Goal: Task Accomplishment & Management: Use online tool/utility

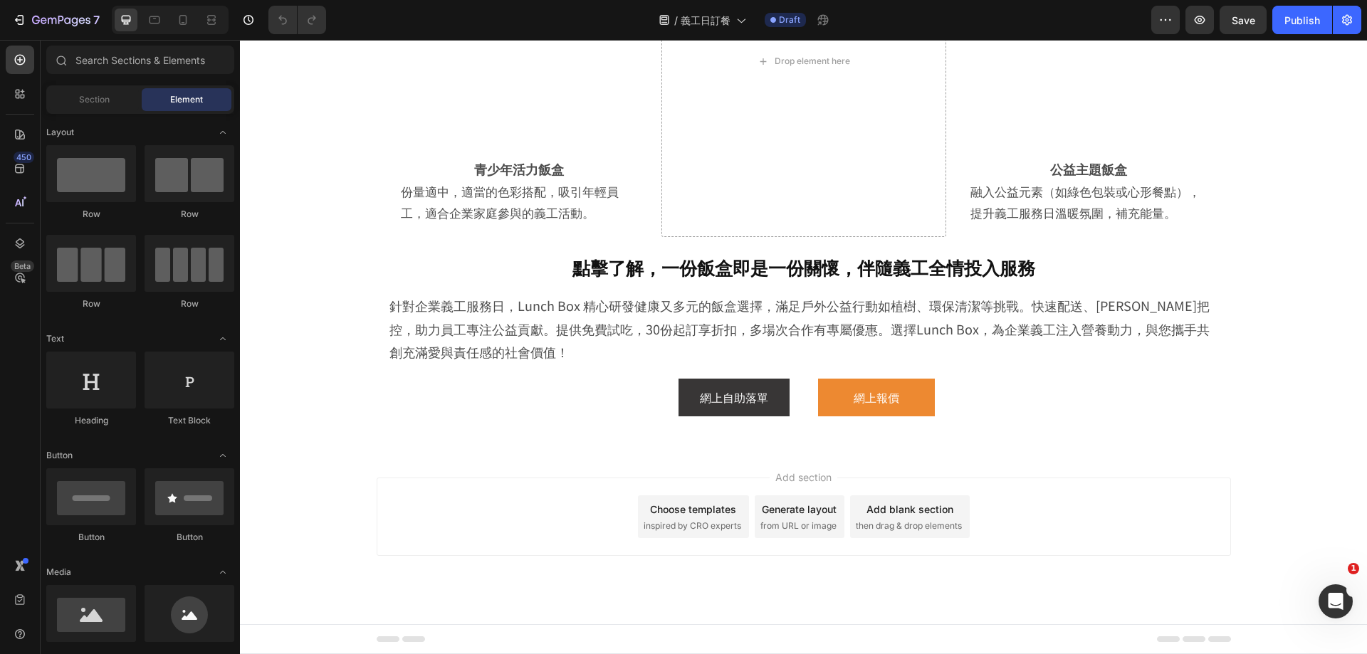
scroll to position [2912, 0]
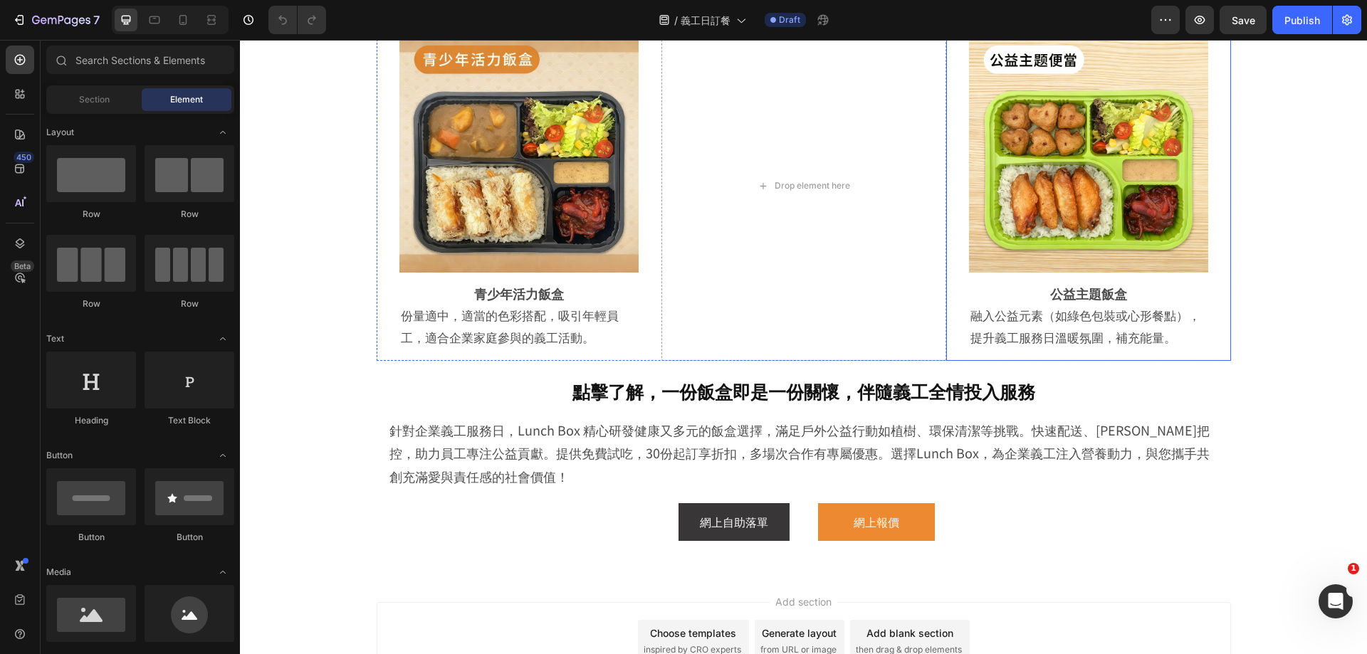
click at [1218, 263] on div "Image Row 公益主題飯盒 Heading 融入公益元素（如綠色包裝或心形餐點），提升義工服務日溫暖氛圍，補充能量。 Text Block Row Row" at bounding box center [1088, 186] width 285 height 351
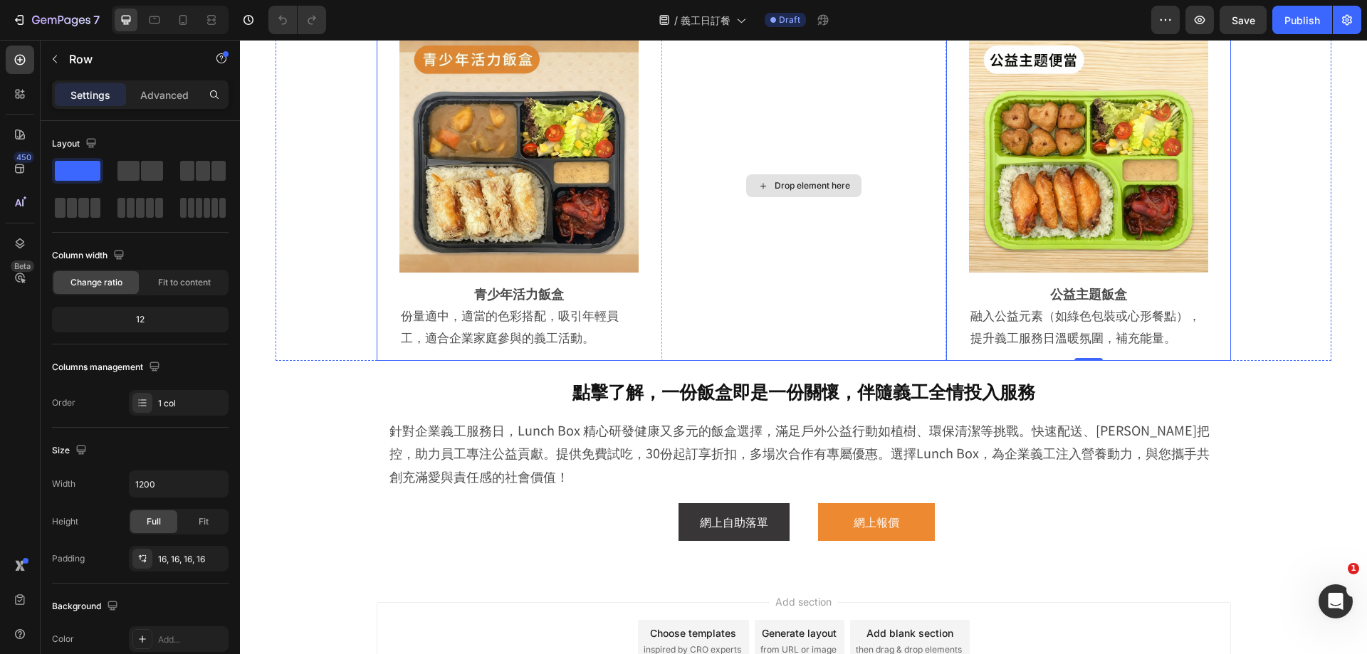
click at [842, 301] on div "Drop element here" at bounding box center [804, 186] width 285 height 351
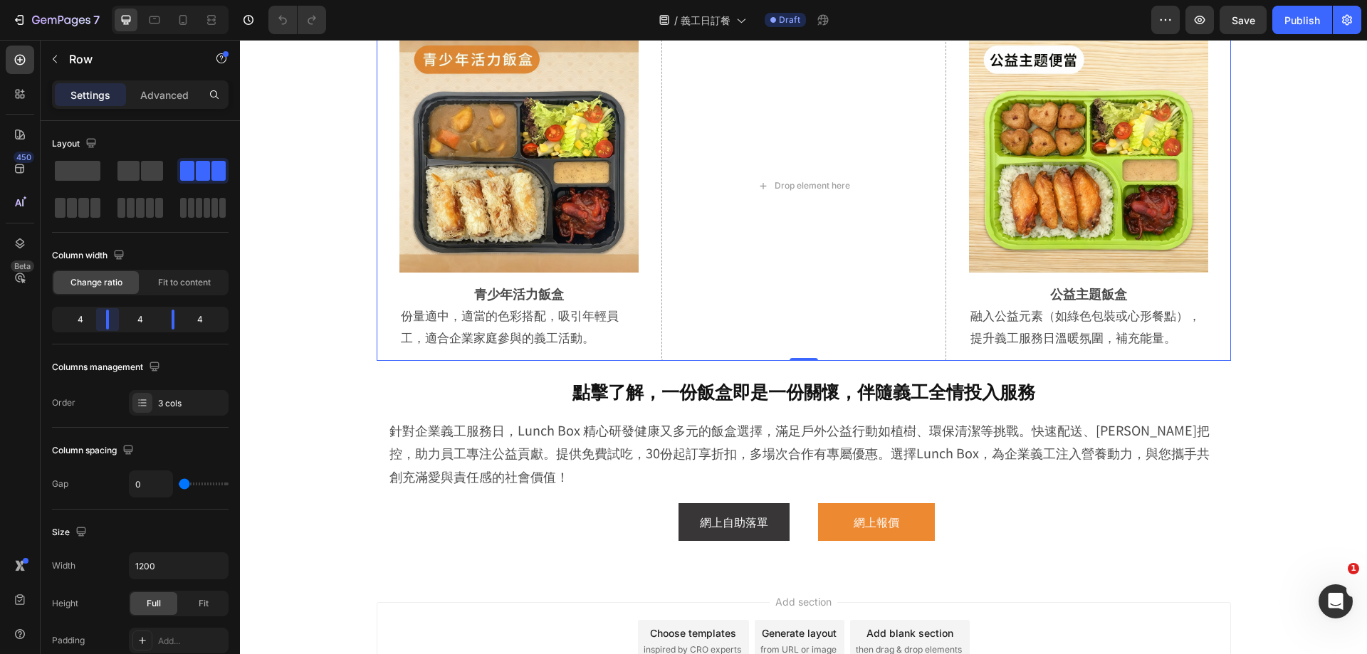
drag, startPoint x: 104, startPoint y: 325, endPoint x: 112, endPoint y: 328, distance: 8.3
click at [112, 0] on body "7 Version history / 義工日訂餐 Draft Preview Save Publish 450 Beta Sections(18) Elem…" at bounding box center [683, 0] width 1367 height 0
click at [132, 321] on div "4" at bounding box center [140, 320] width 40 height 20
click at [750, 362] on div "Drop element here" at bounding box center [804, 186] width 285 height 351
click at [62, 68] on button "button" at bounding box center [54, 59] width 23 height 23
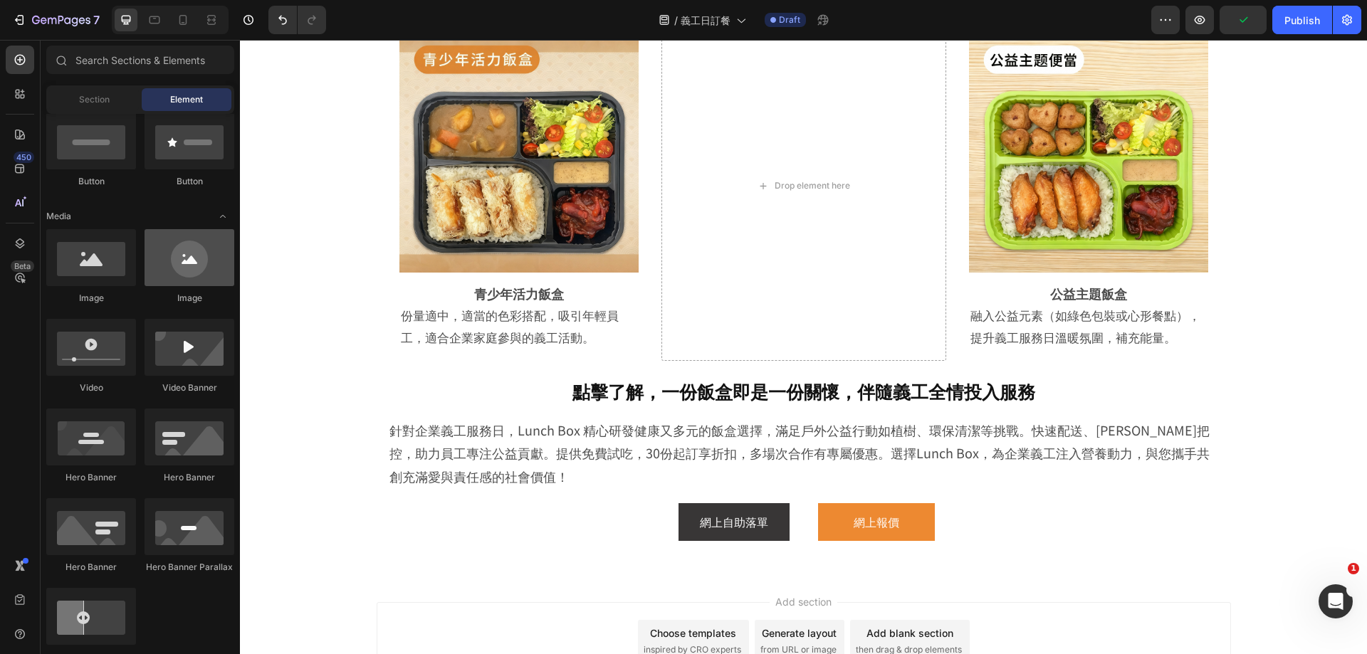
scroll to position [0, 0]
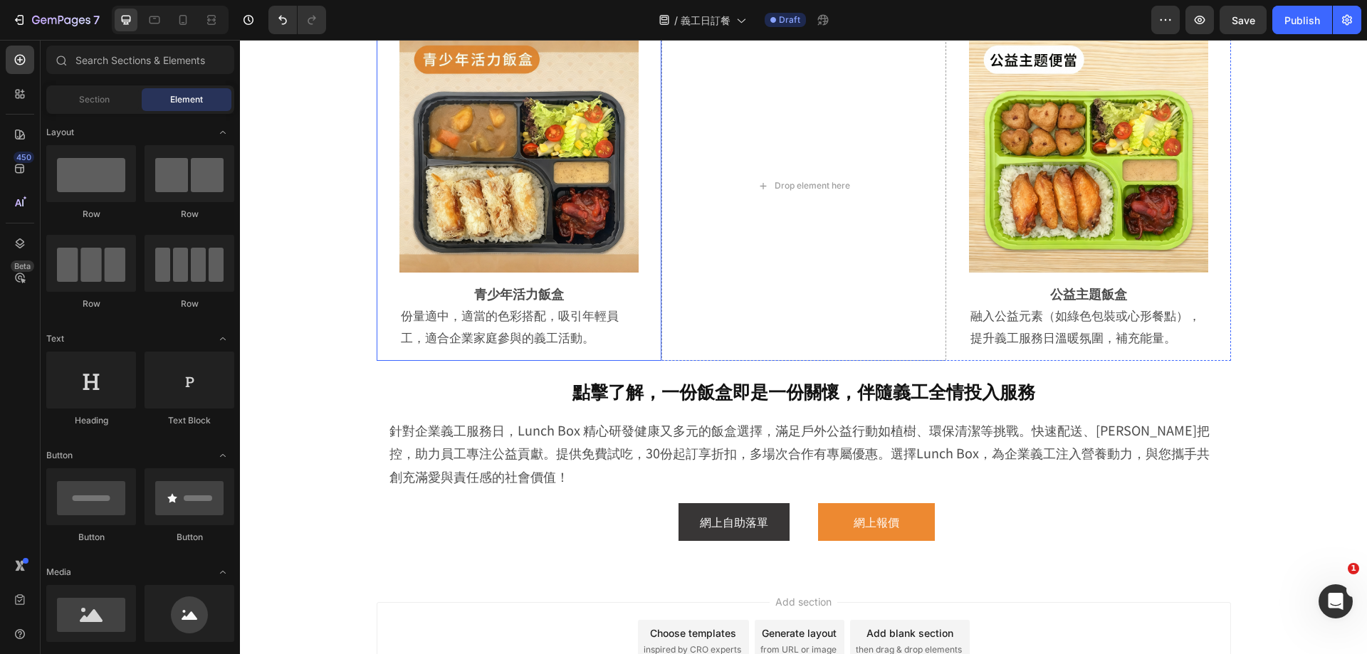
click at [646, 256] on div "Image Row 青少年活力飯盒 Heading 份量適中，適當的色彩搭配，吸引年輕員工，適合企業家庭參與的義工活動。 Text Block Row Row" at bounding box center [519, 186] width 285 height 351
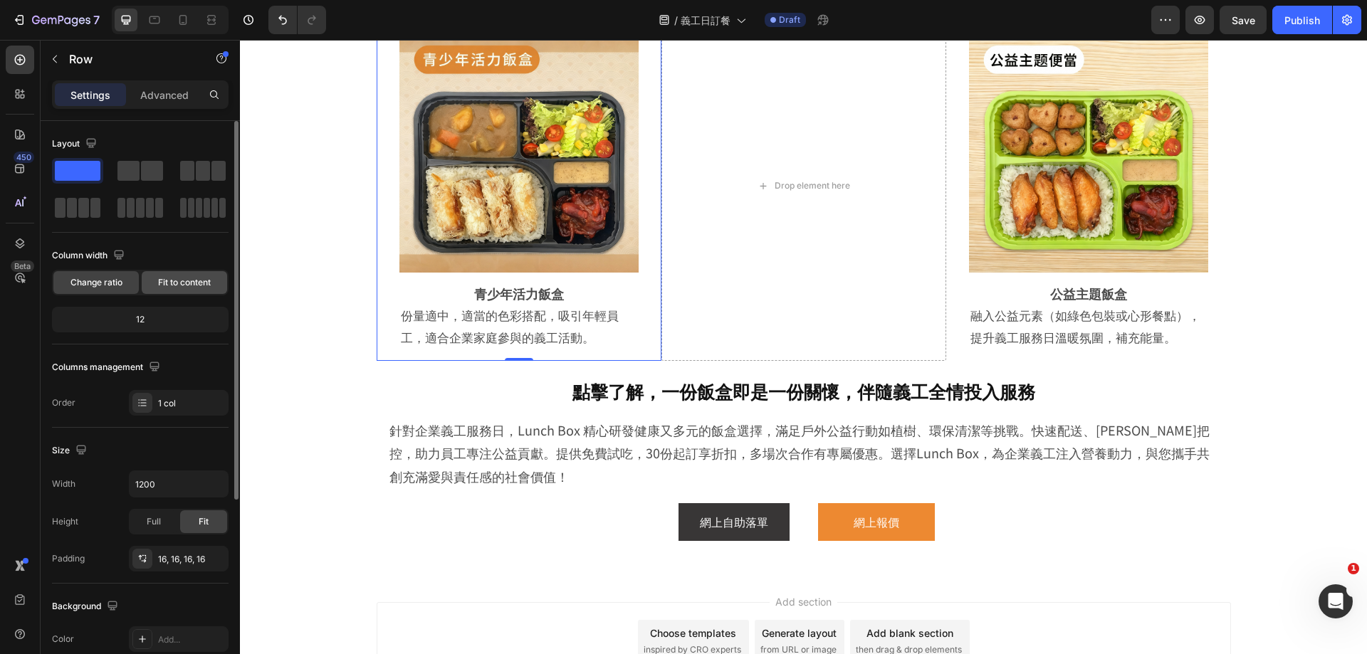
click at [190, 283] on span "Fit to content" at bounding box center [184, 282] width 53 height 13
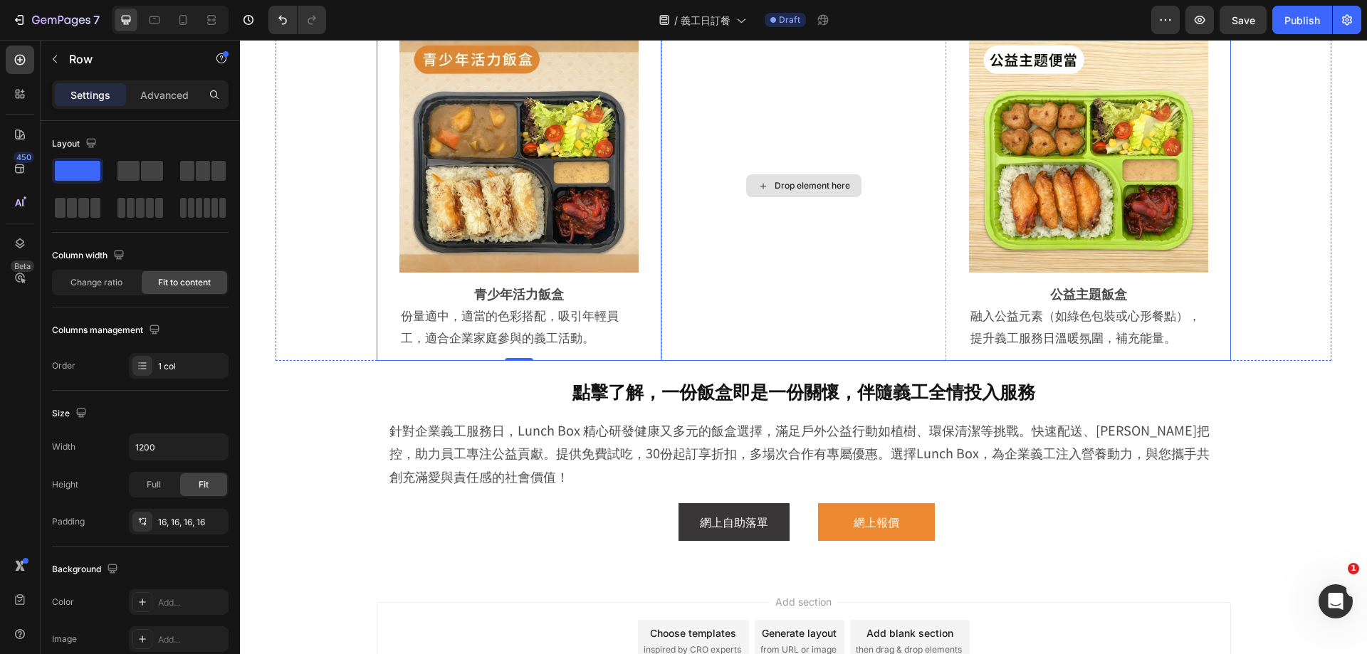
click at [757, 281] on div "Drop element here" at bounding box center [804, 186] width 285 height 351
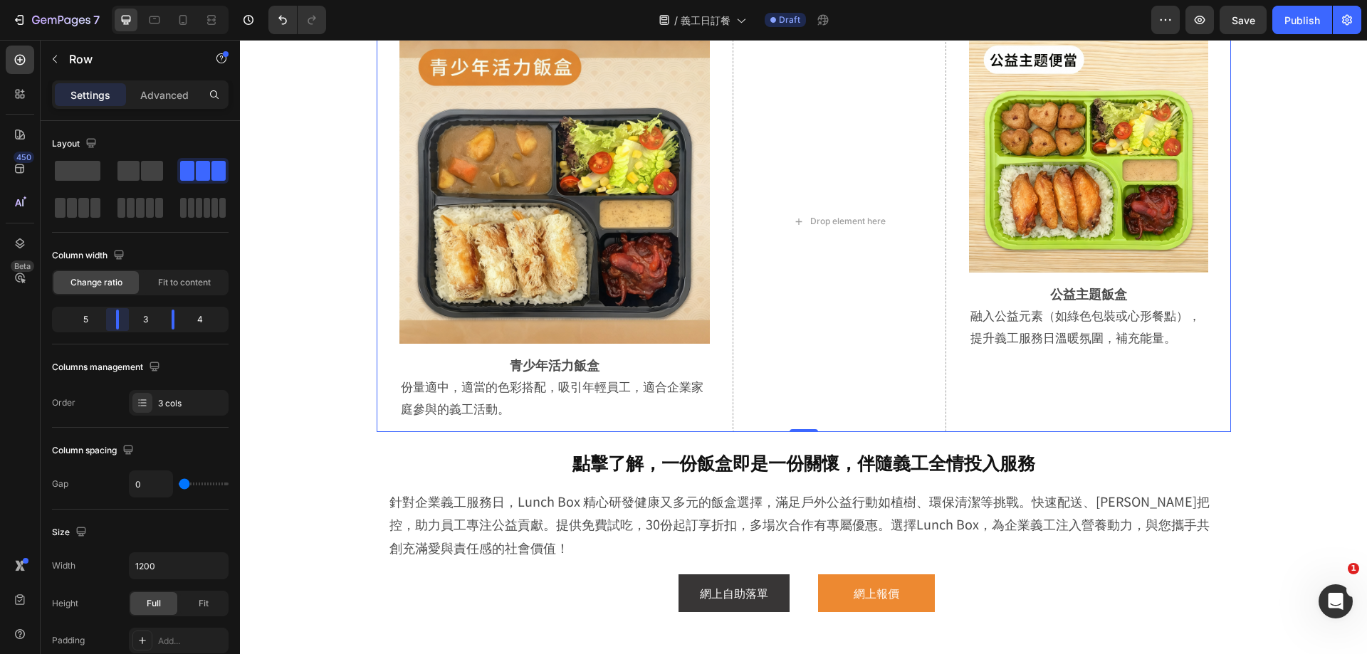
drag, startPoint x: 108, startPoint y: 320, endPoint x: 125, endPoint y: 316, distance: 17.6
click at [125, 0] on body "7 Version history / 義工日訂餐 Draft Preview Save Publish 450 Beta Sections(18) Elem…" at bounding box center [683, 0] width 1367 height 0
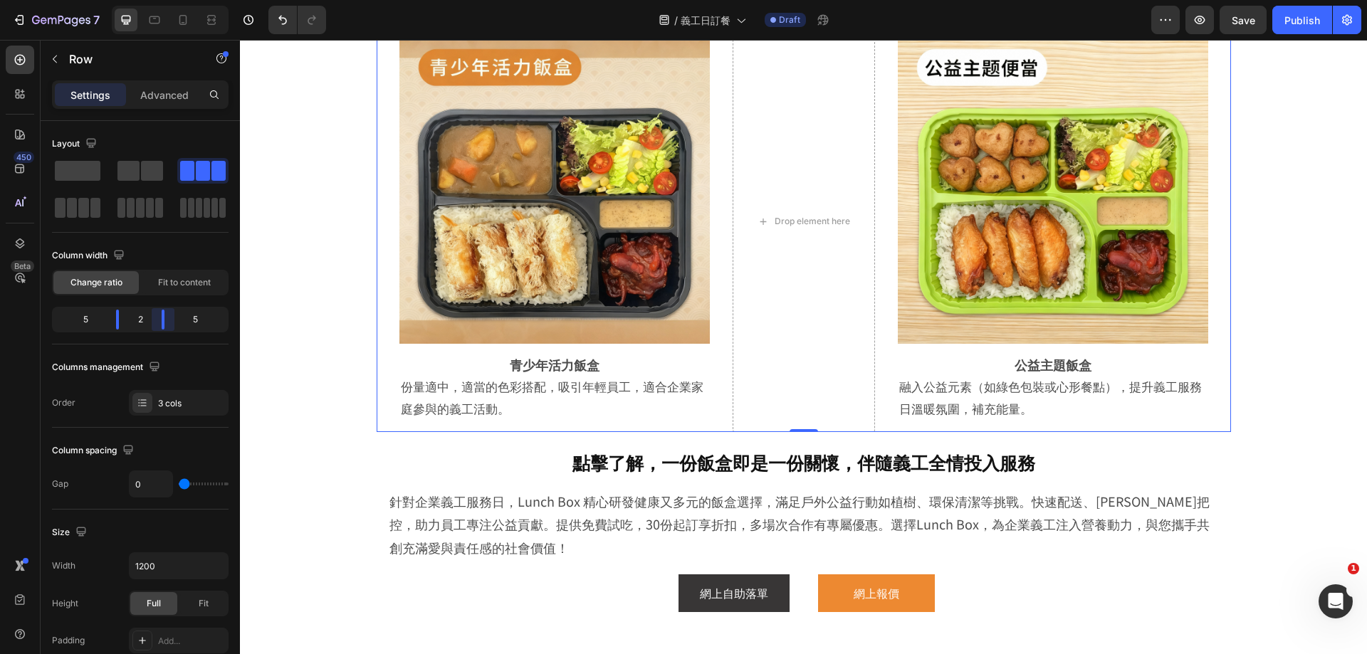
drag, startPoint x: 169, startPoint y: 321, endPoint x: 354, endPoint y: 296, distance: 186.1
click at [155, 0] on body "7 Version history / 義工日訂餐 Draft Preview Save Publish 450 Beta Sections(18) Elem…" at bounding box center [683, 0] width 1367 height 0
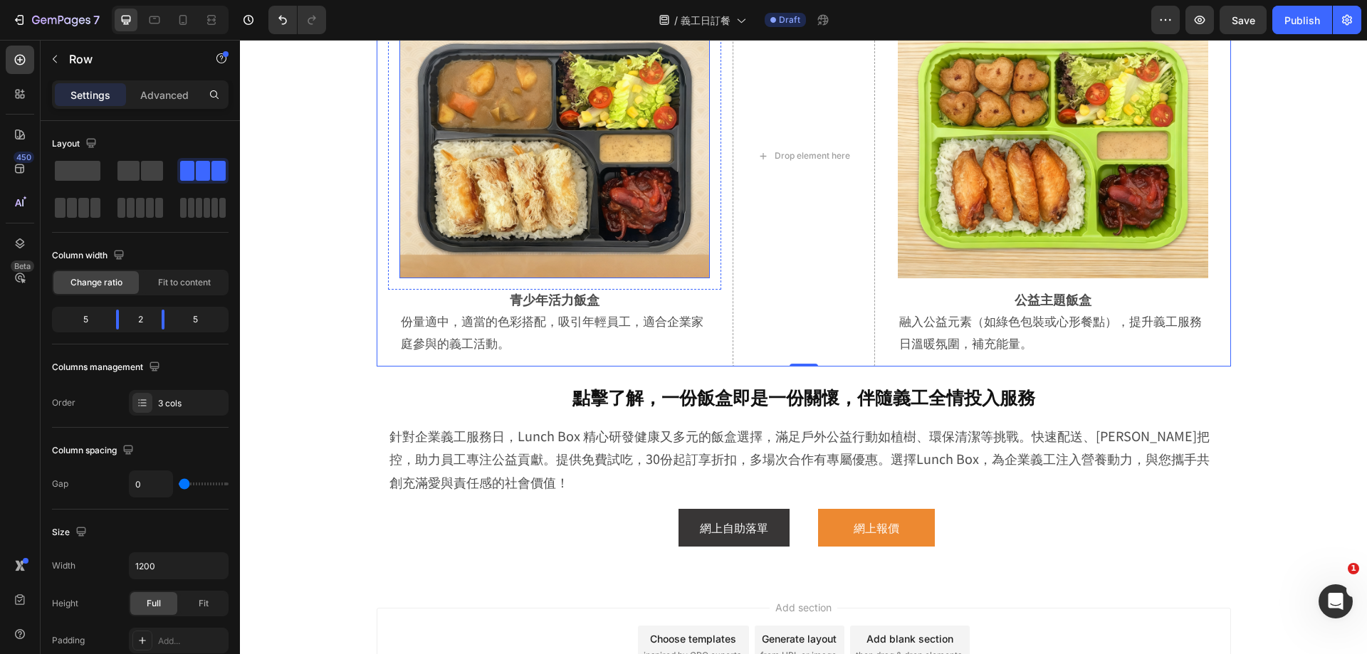
scroll to position [3054, 0]
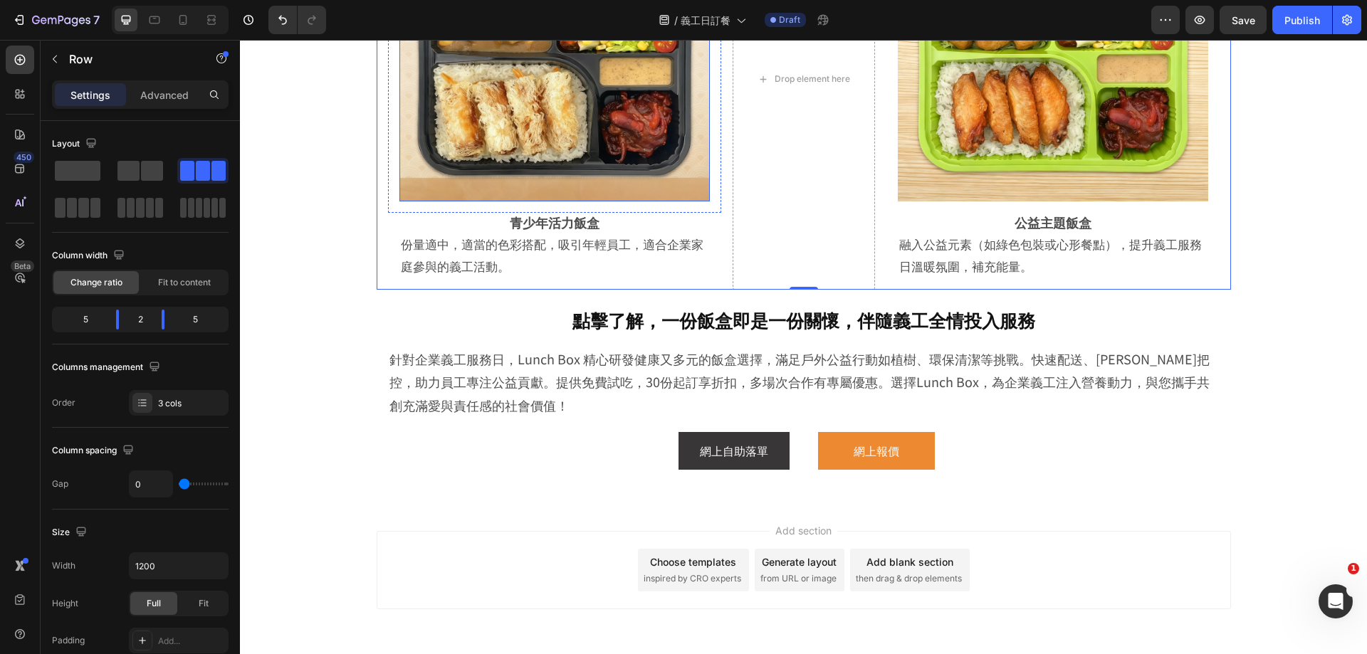
click at [528, 202] on img at bounding box center [554, 46] width 310 height 310
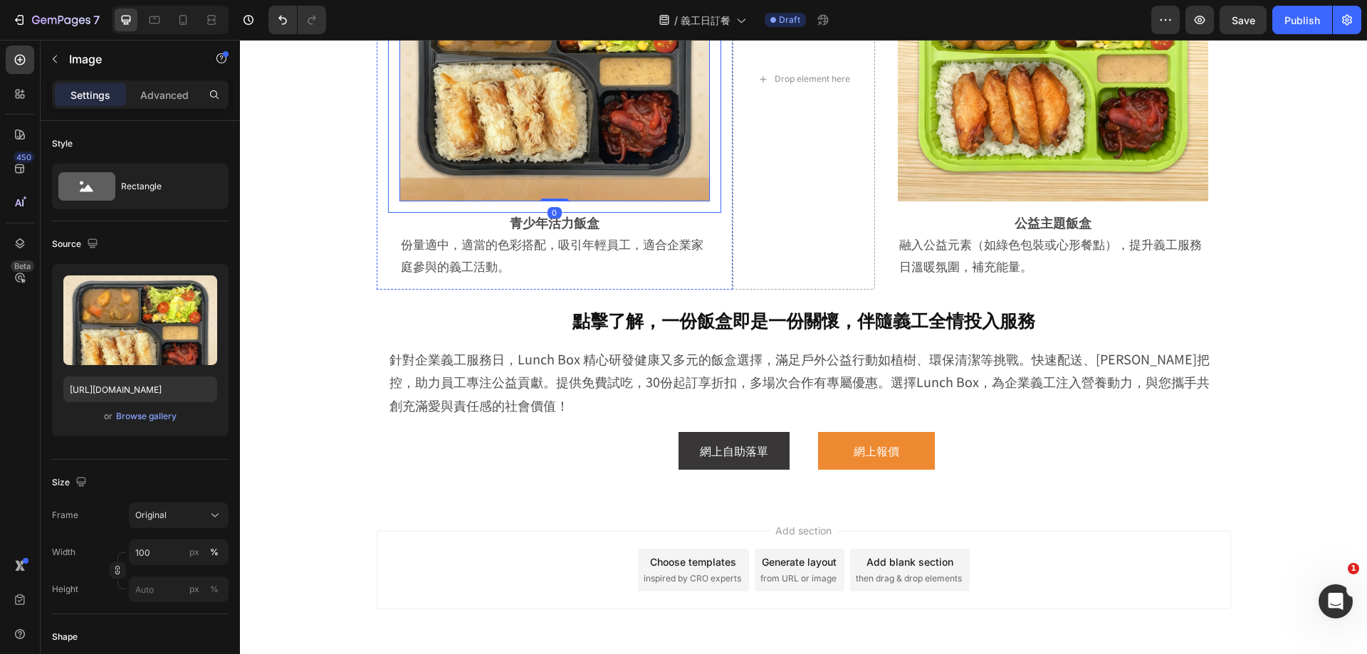
scroll to position [2912, 0]
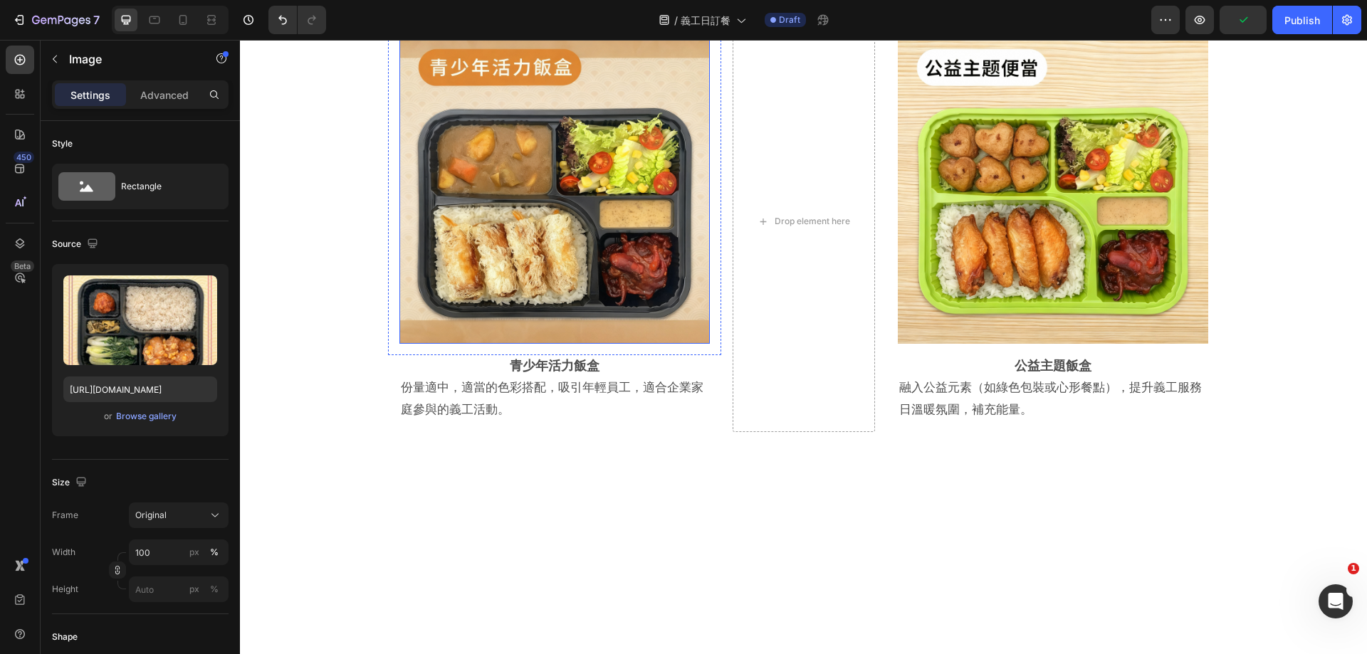
click at [550, 344] on img at bounding box center [554, 188] width 310 height 310
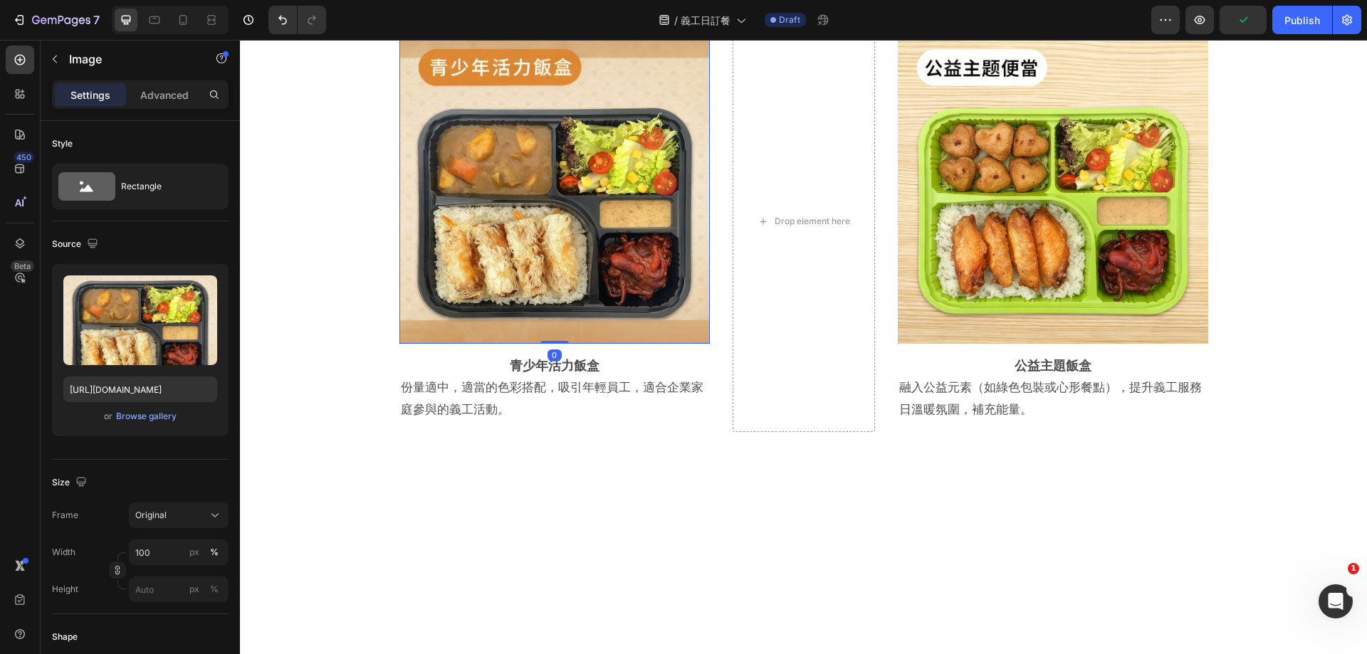
scroll to position [3054, 0]
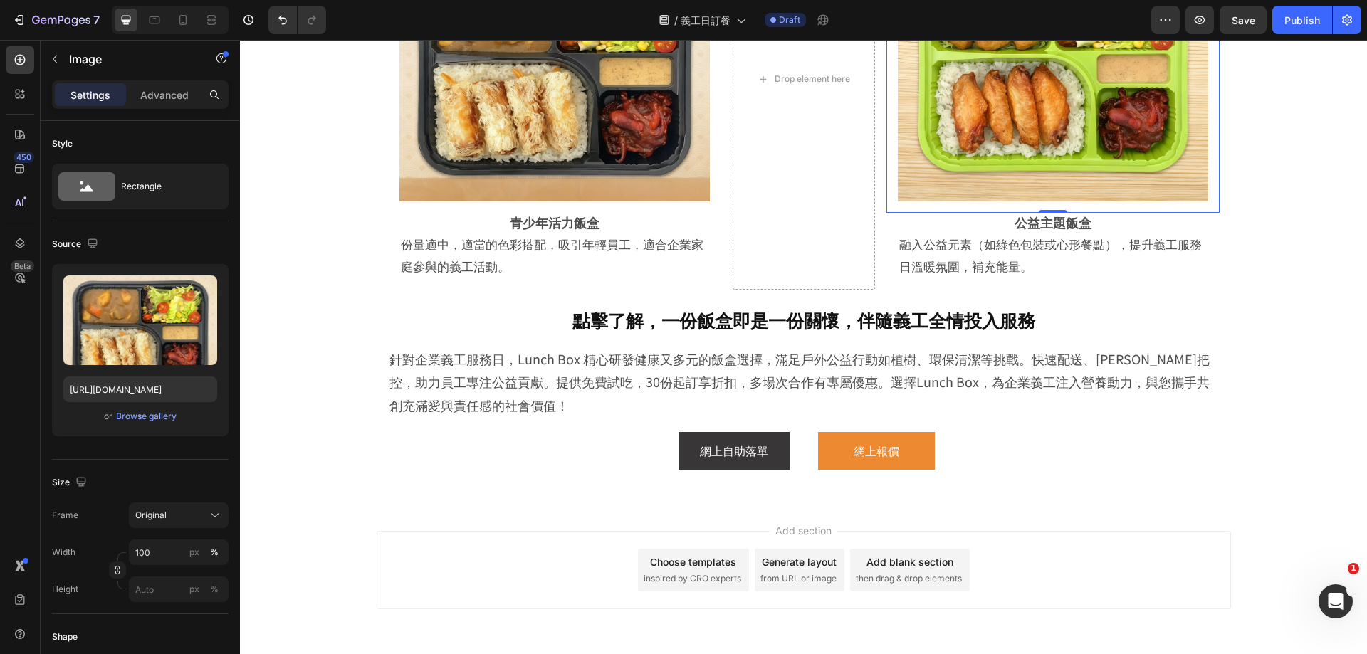
click at [887, 213] on div "Image Row 0" at bounding box center [1053, 46] width 333 height 333
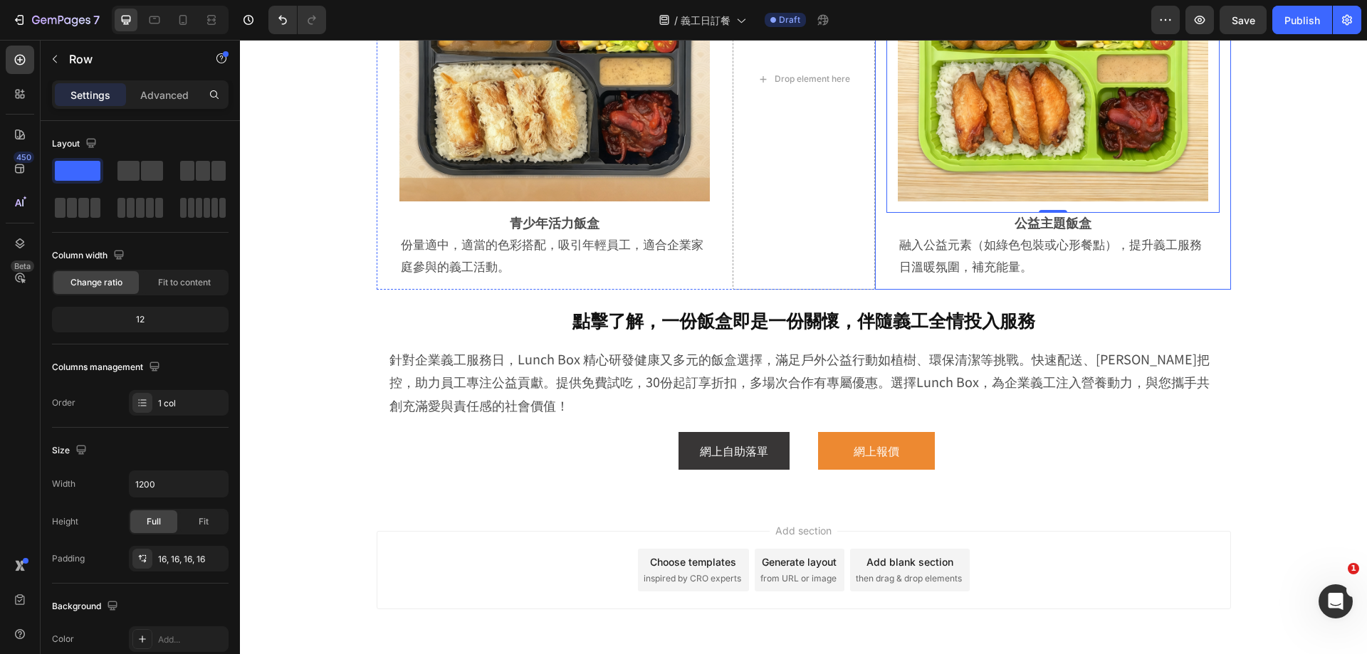
click at [880, 221] on div "Image Row 0 公益主題飯盒 Heading 融入公益元素（如綠色包裝或心形餐點），提升義工服務日溫暖氛圍，補充能量。 Text Block Row …" at bounding box center [1053, 79] width 356 height 422
click at [878, 223] on div "Image Row 公益主題飯盒 Heading 融入公益元素（如綠色包裝或心形餐點），提升義工服務日溫暖氛圍，補充能量。 Text Block Row Ro…" at bounding box center [1053, 79] width 356 height 422
click at [823, 113] on div "Drop element here" at bounding box center [804, 79] width 142 height 422
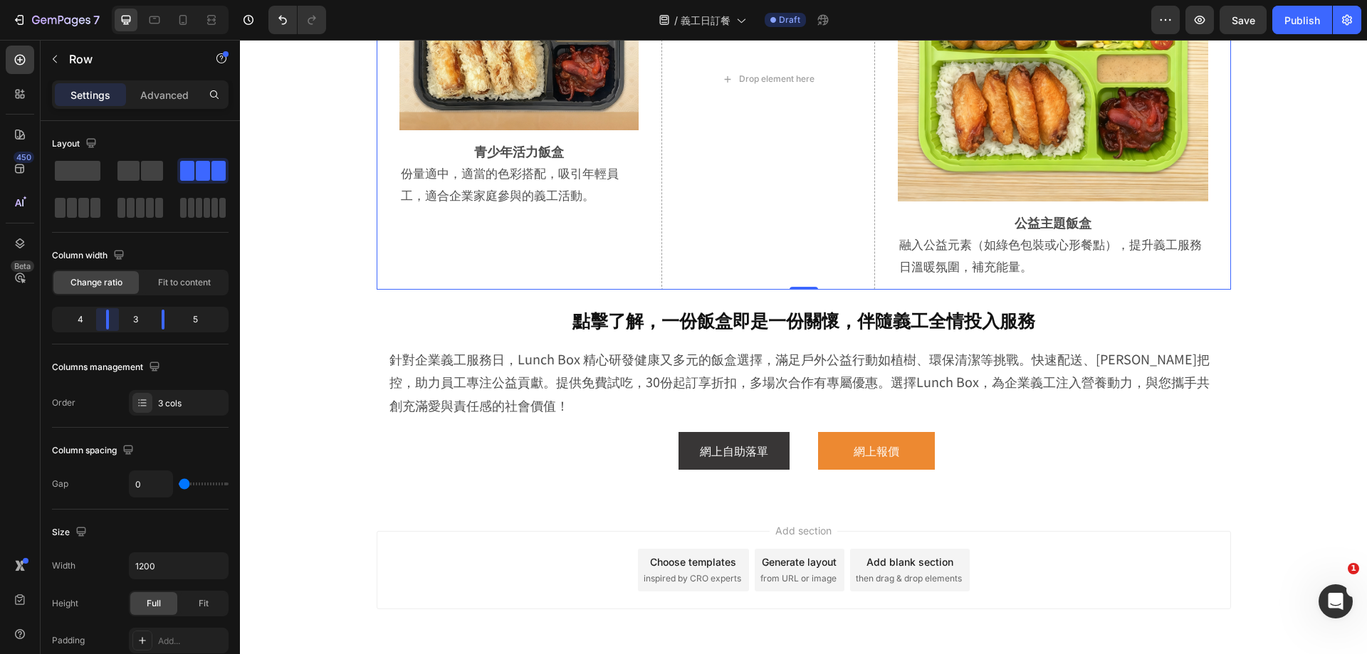
drag, startPoint x: 116, startPoint y: 318, endPoint x: 105, endPoint y: 318, distance: 10.7
click at [105, 0] on body "7 Version history / 義工日訂餐 Draft Preview Save Publish 450 Beta Sections(18) Elem…" at bounding box center [683, 0] width 1367 height 0
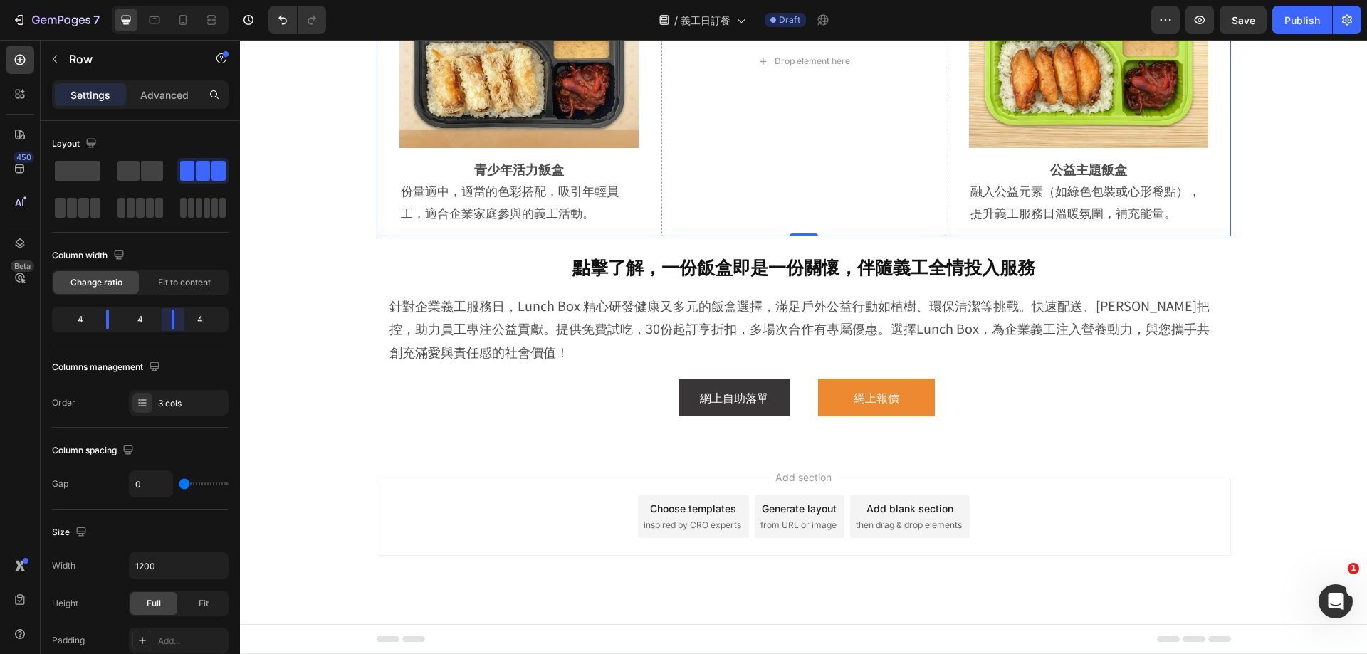
drag, startPoint x: 167, startPoint y: 321, endPoint x: 176, endPoint y: 324, distance: 9.7
click at [176, 0] on body "7 Version history / 義工日訂餐 Draft Preview Save Publish 450 Beta Sections(18) Elem…" at bounding box center [683, 0] width 1367 height 0
click at [146, 93] on p "Advanced" at bounding box center [164, 95] width 48 height 15
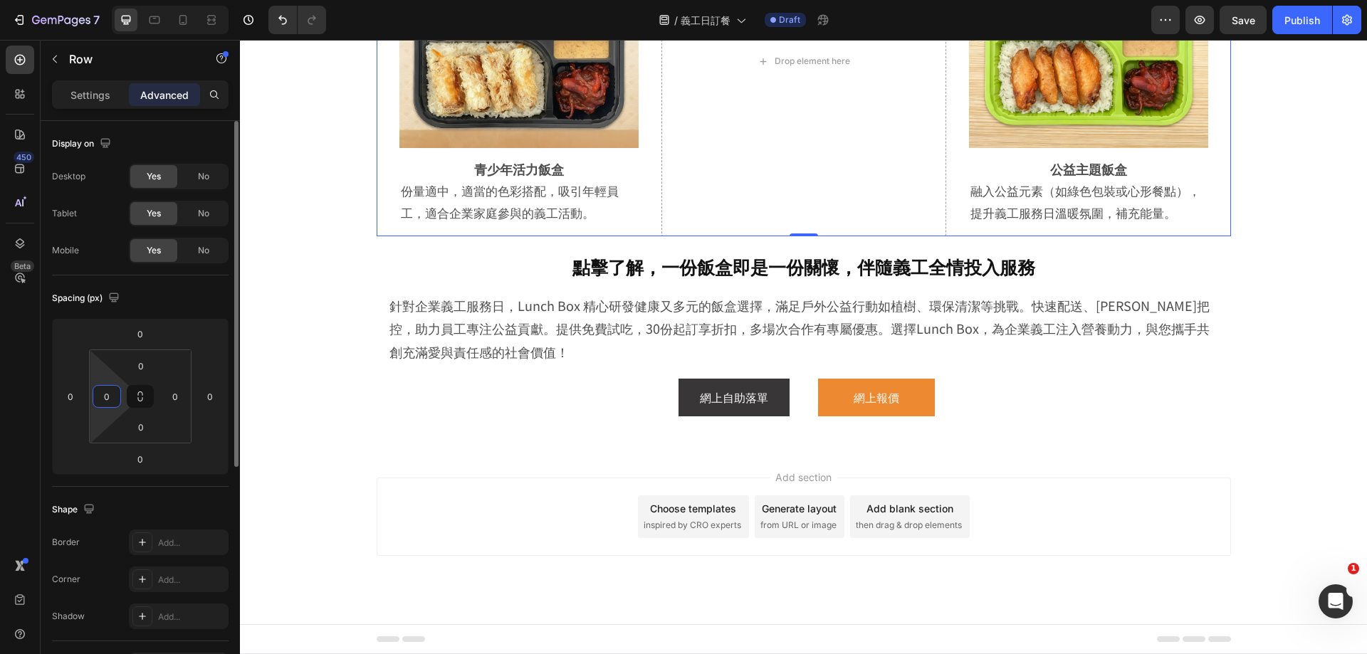
click at [117, 397] on input "0" at bounding box center [106, 396] width 21 height 21
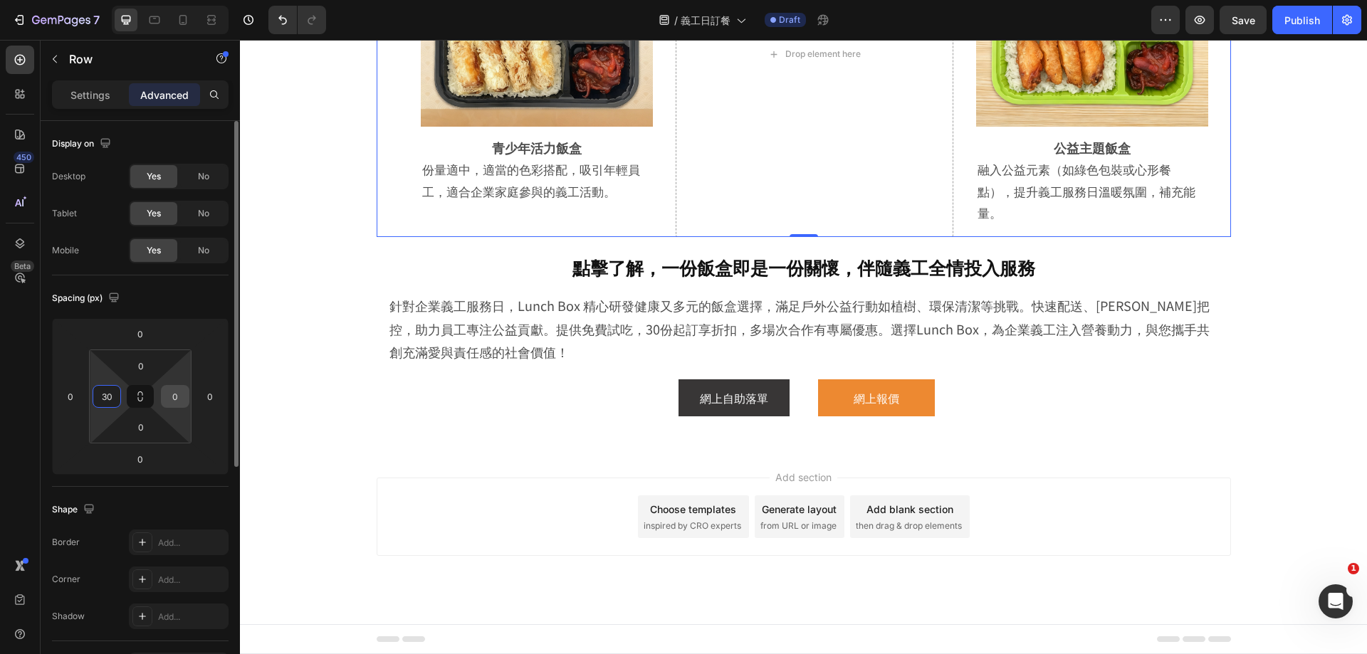
type input "30"
click at [170, 393] on input "0" at bounding box center [174, 396] width 21 height 21
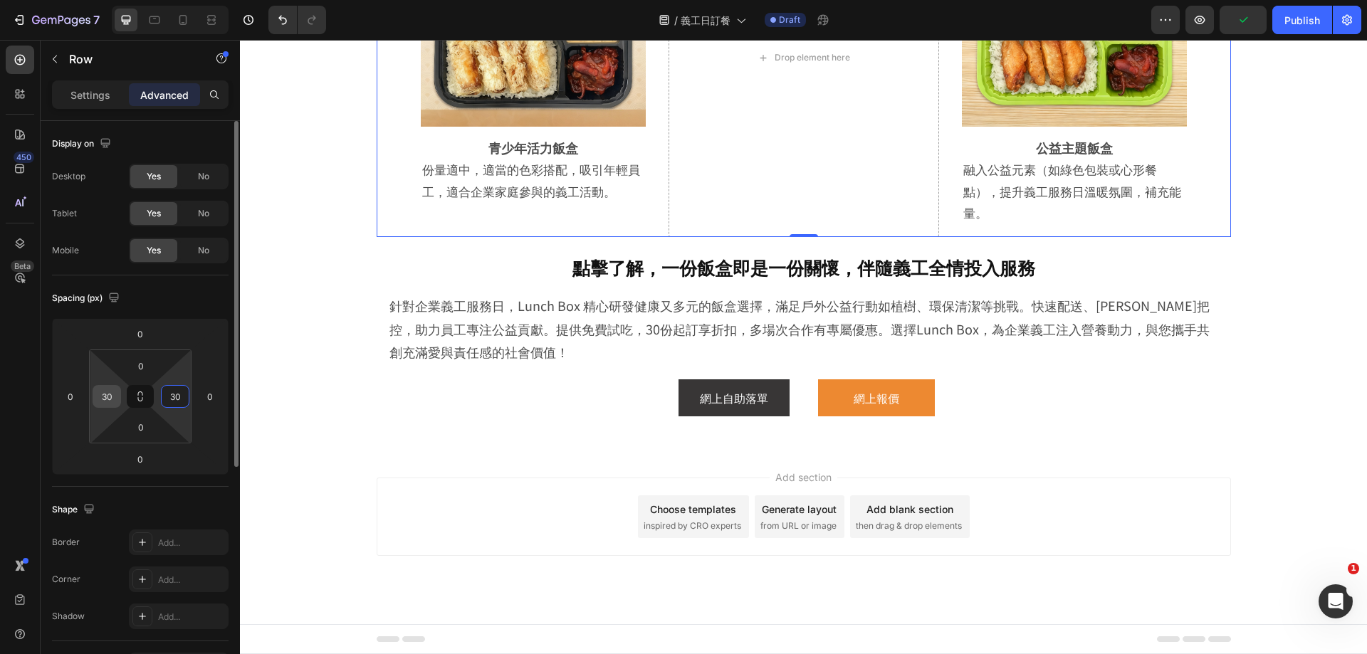
type input "30"
drag, startPoint x: 102, startPoint y: 402, endPoint x: 121, endPoint y: 402, distance: 19.2
click at [103, 402] on input "30" at bounding box center [106, 396] width 21 height 21
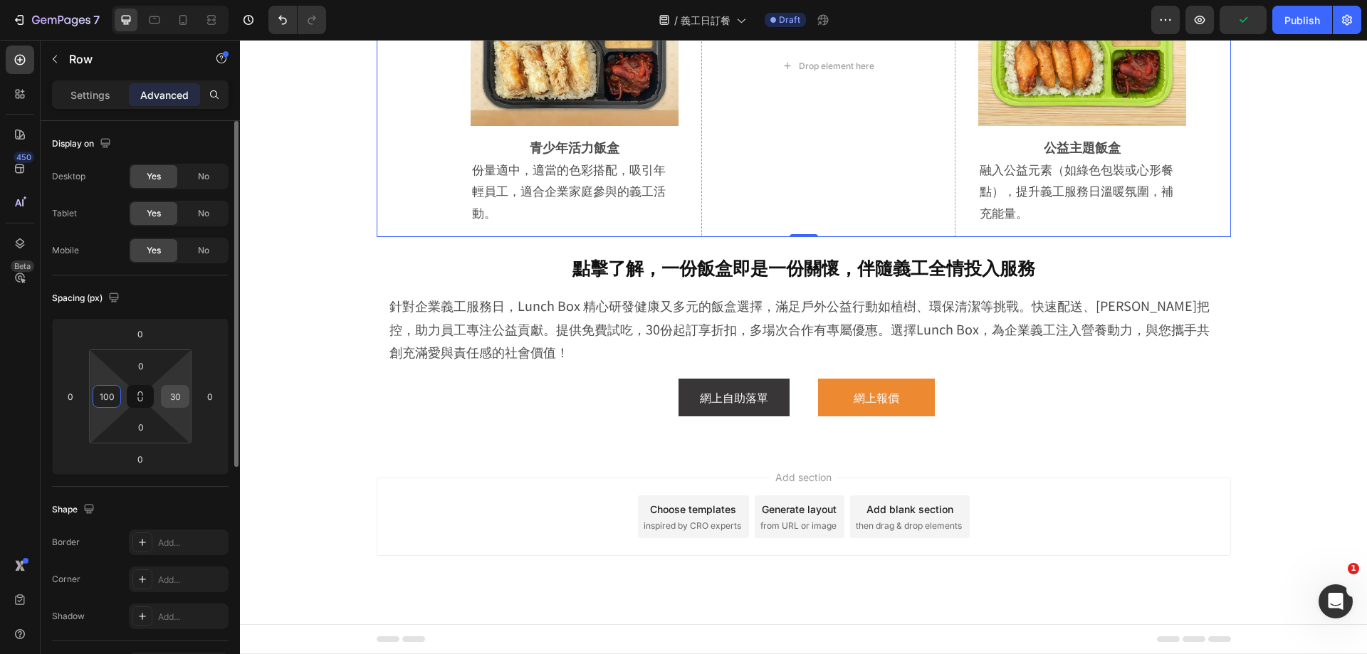
type input "100"
click at [176, 396] on input "30" at bounding box center [174, 396] width 21 height 21
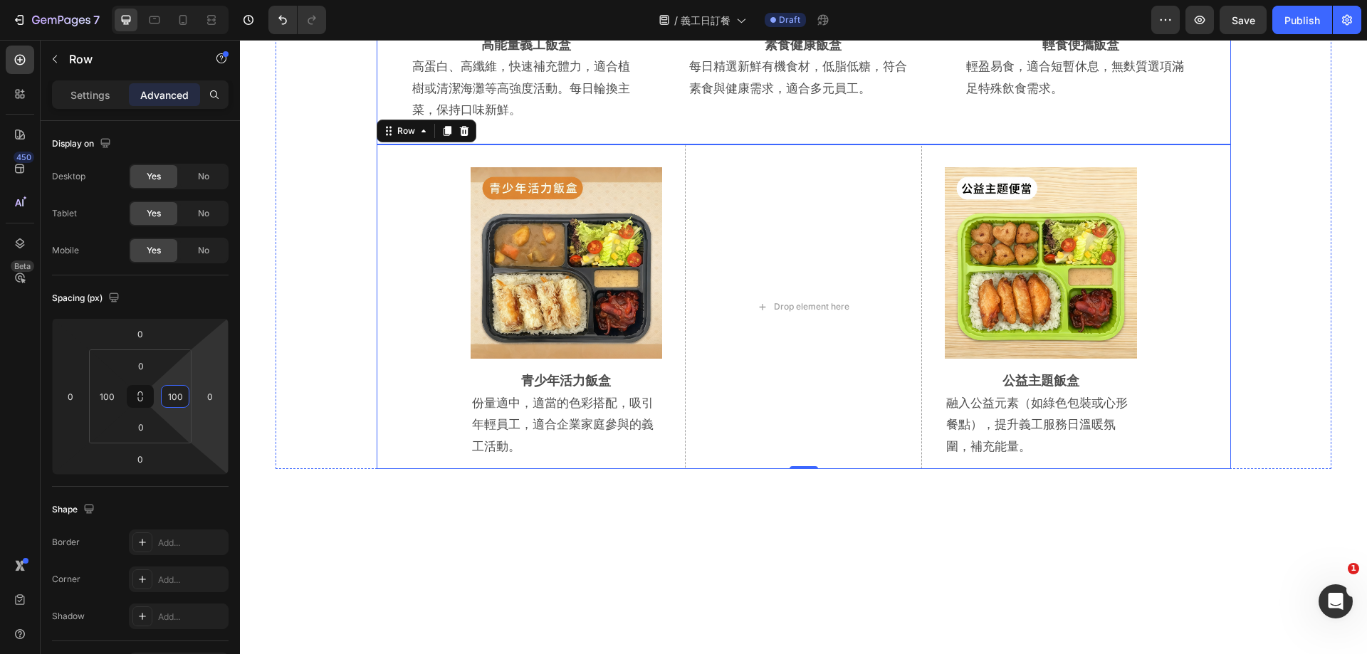
scroll to position [2841, 0]
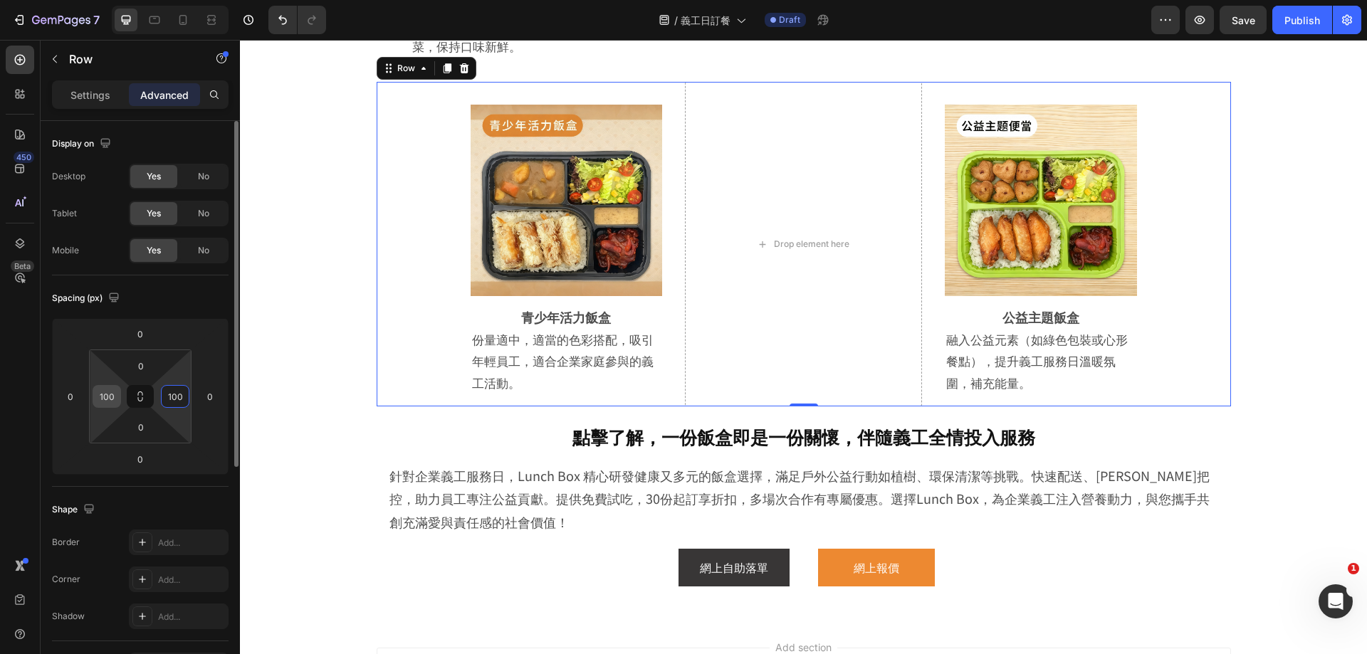
type input "100"
click at [104, 399] on input "100" at bounding box center [106, 396] width 21 height 21
type input "0"
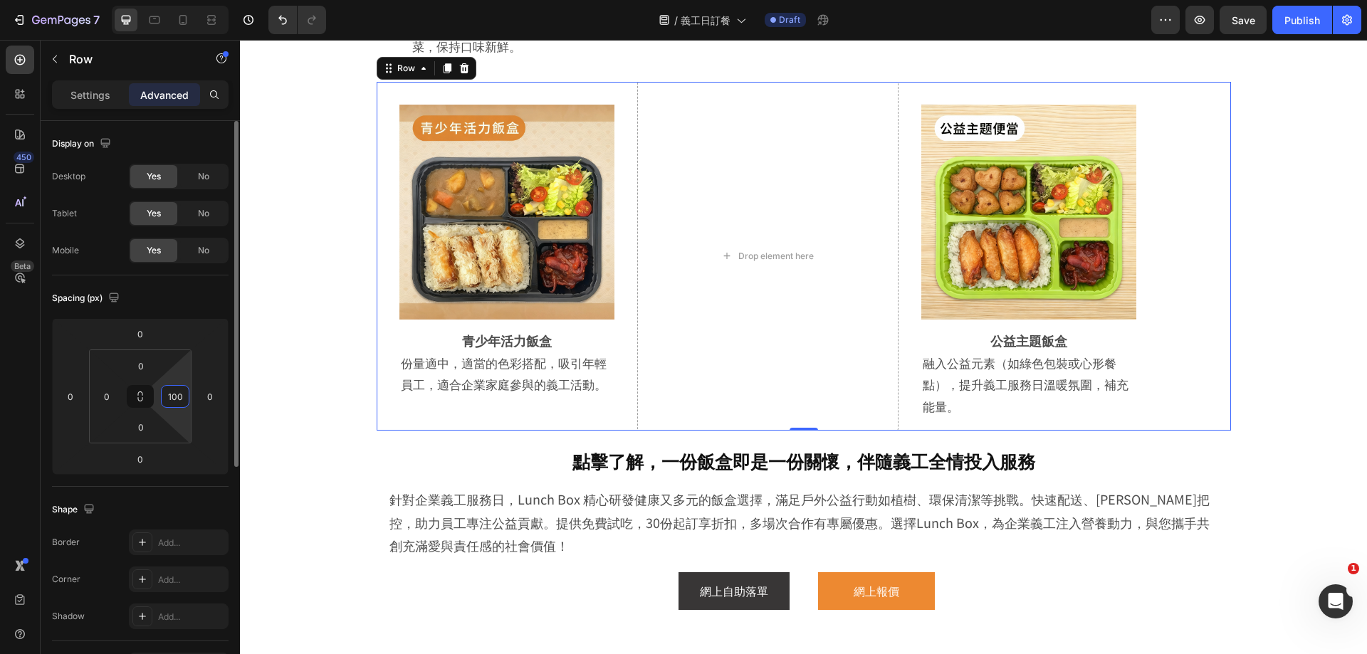
click at [174, 392] on input "100" at bounding box center [174, 396] width 21 height 21
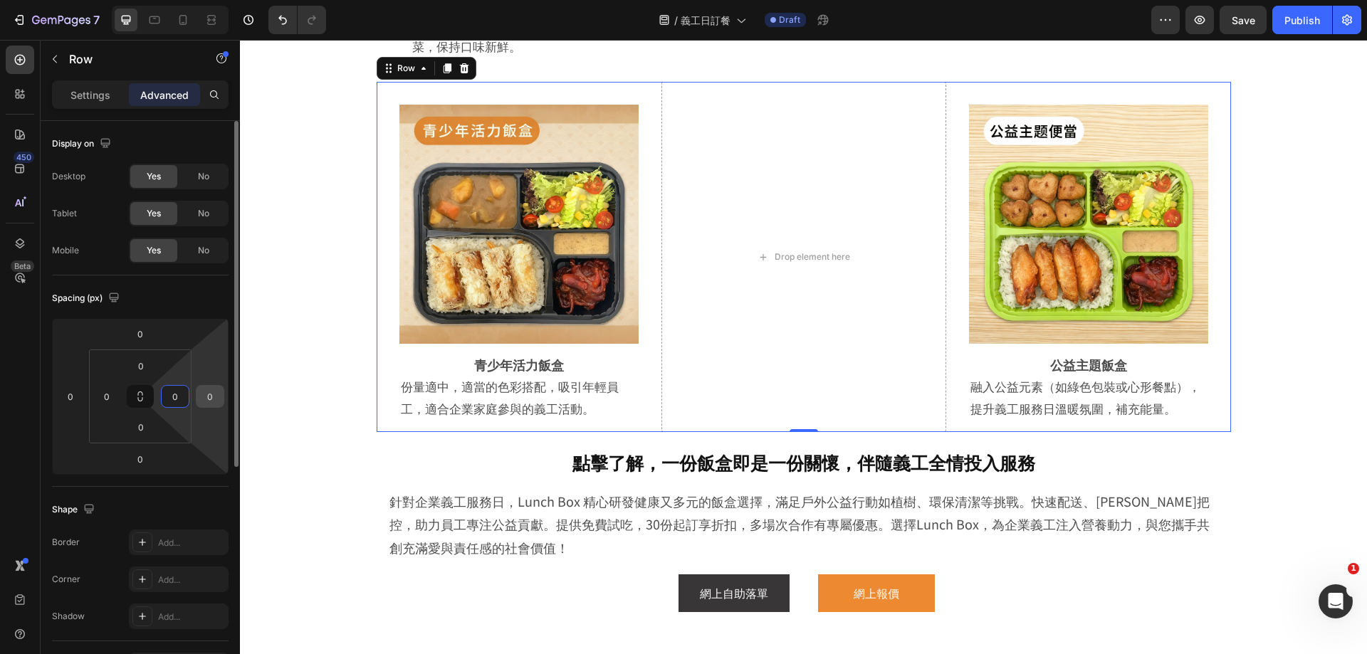
type input "0"
click at [214, 395] on input "0" at bounding box center [209, 396] width 21 height 21
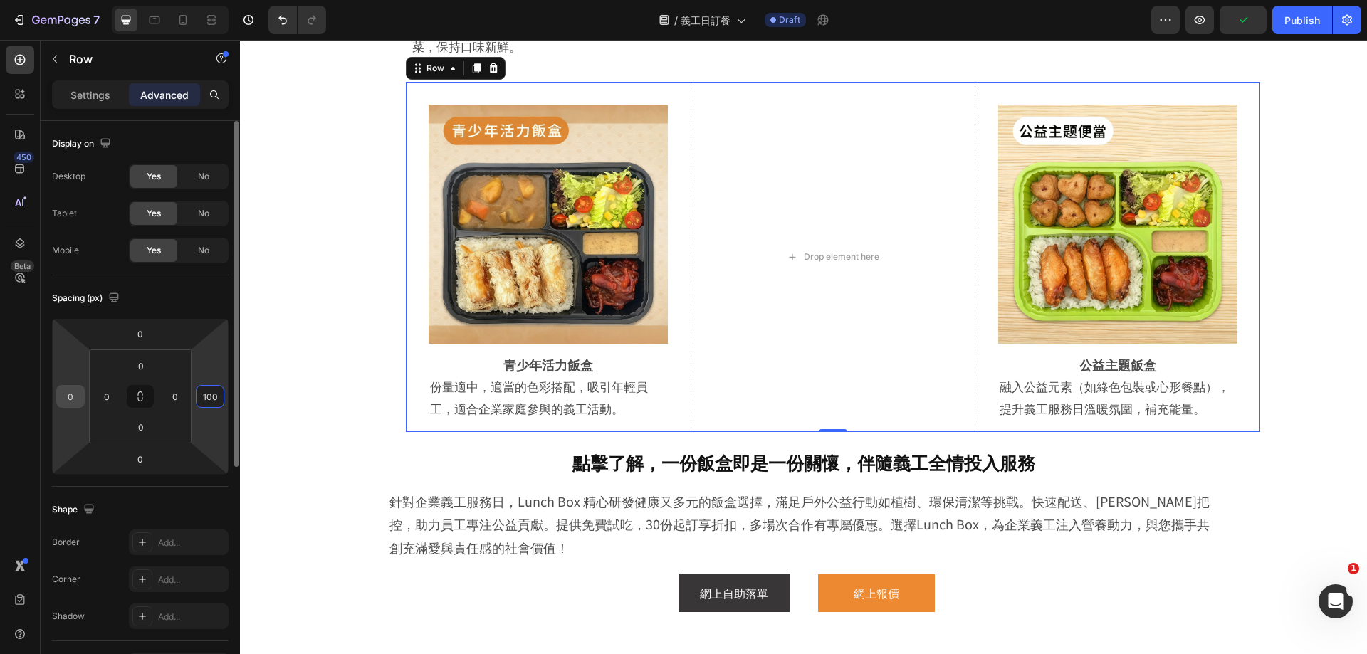
type input "100"
click at [73, 397] on input "0" at bounding box center [70, 396] width 21 height 21
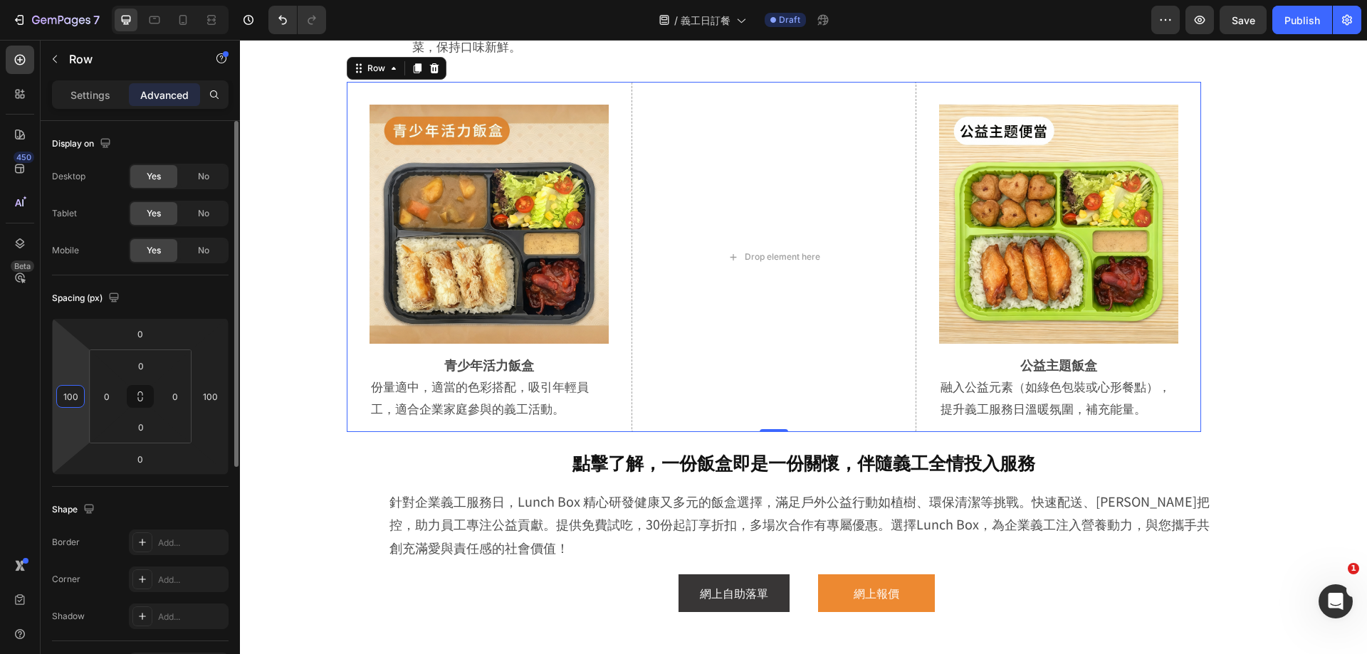
click at [77, 396] on input "100" at bounding box center [70, 396] width 21 height 21
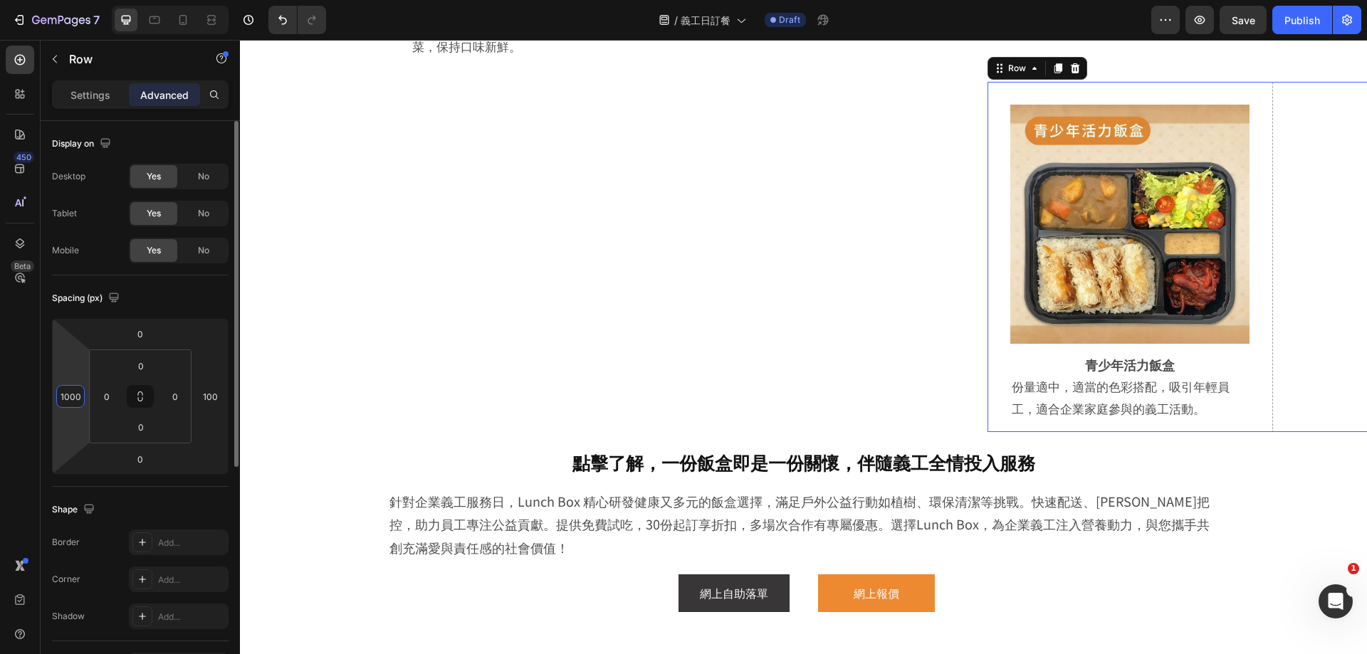
drag, startPoint x: 78, startPoint y: 399, endPoint x: 46, endPoint y: 407, distance: 33.0
click at [46, 407] on div "Display on Desktop Yes No Tablet Yes No Mobile Yes No Spacing (px) 0 1000 0 100…" at bounding box center [140, 596] width 199 height 950
type input "0"
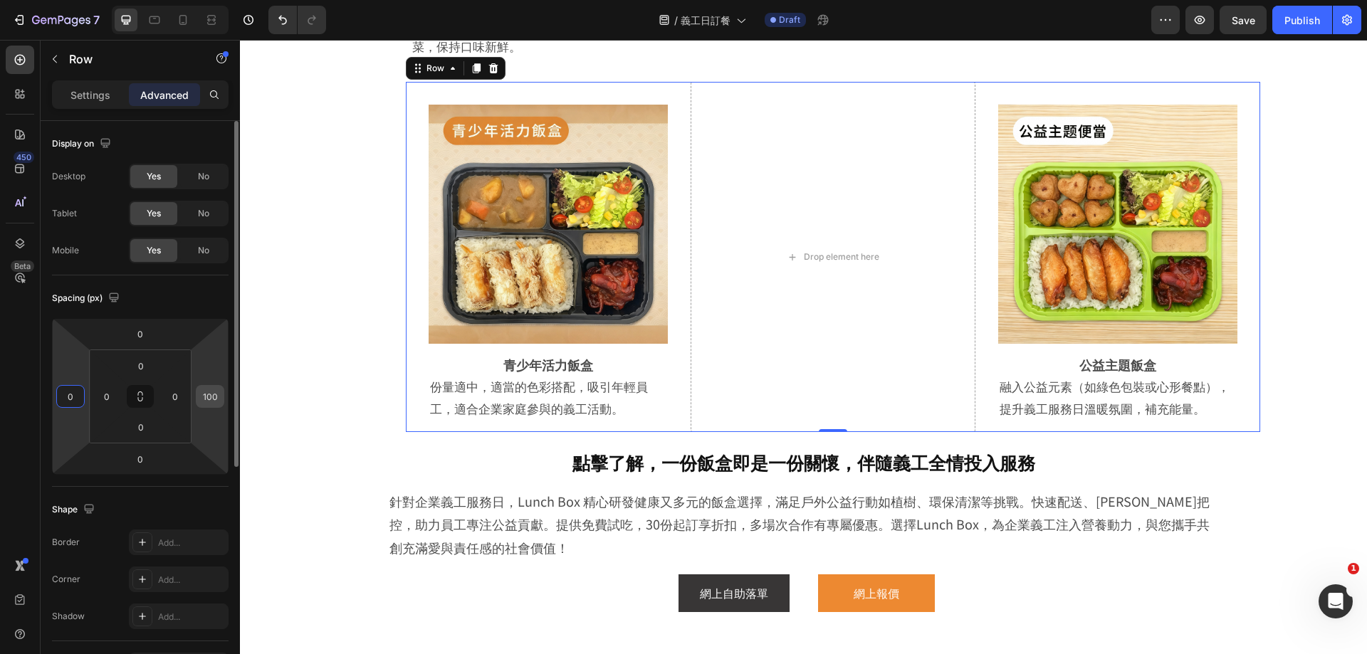
click at [205, 393] on input "100" at bounding box center [209, 396] width 21 height 21
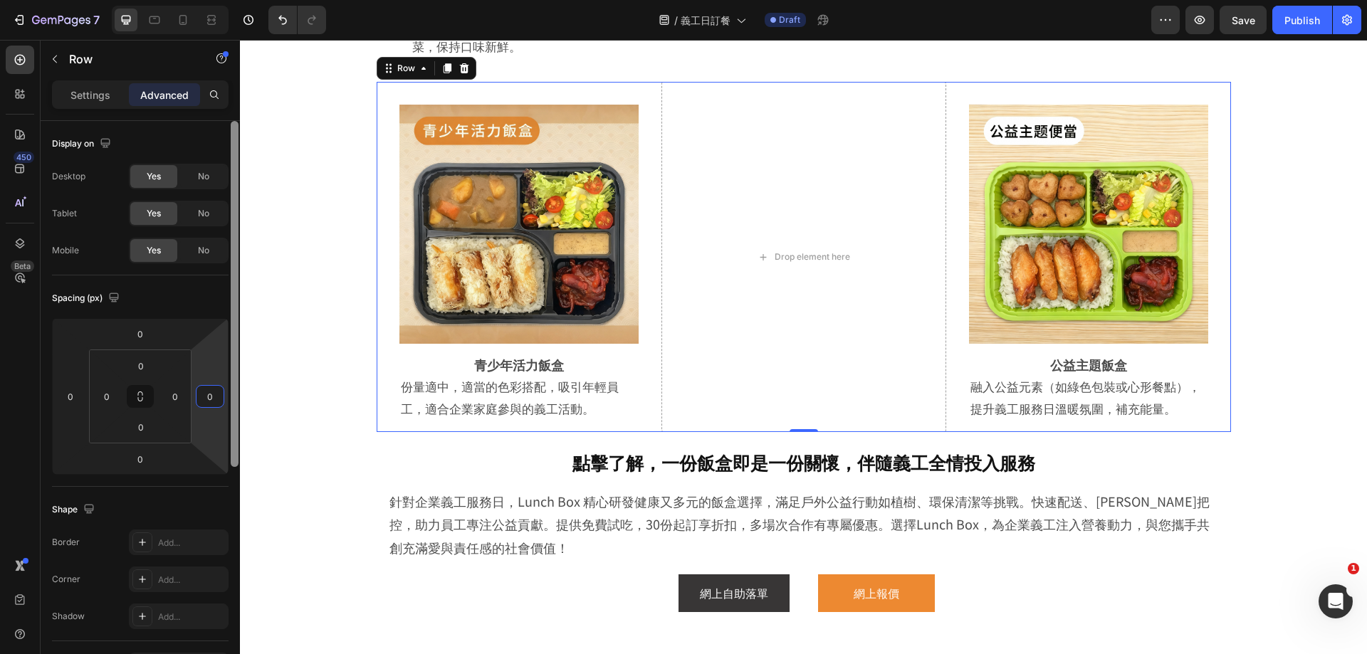
drag, startPoint x: 234, startPoint y: 415, endPoint x: 80, endPoint y: 380, distance: 158.4
click at [234, 415] on div at bounding box center [235, 294] width 8 height 346
type input "0"
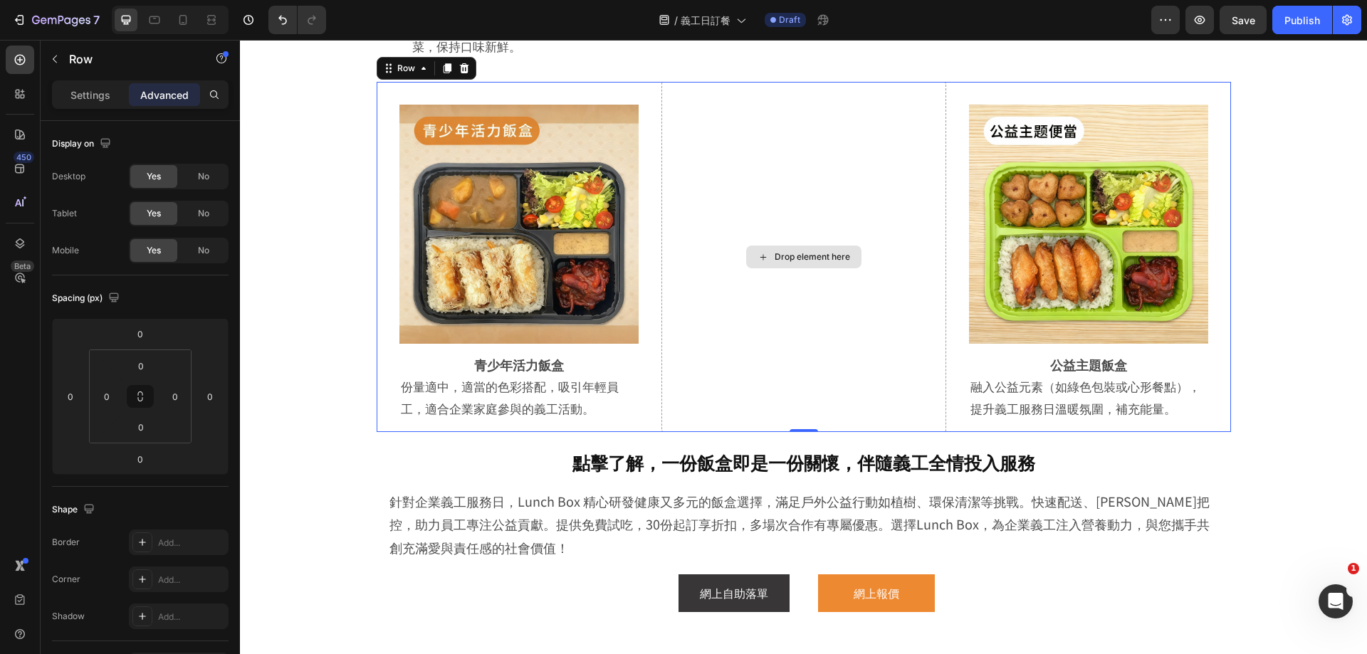
click at [801, 379] on div "Drop element here" at bounding box center [804, 257] width 285 height 351
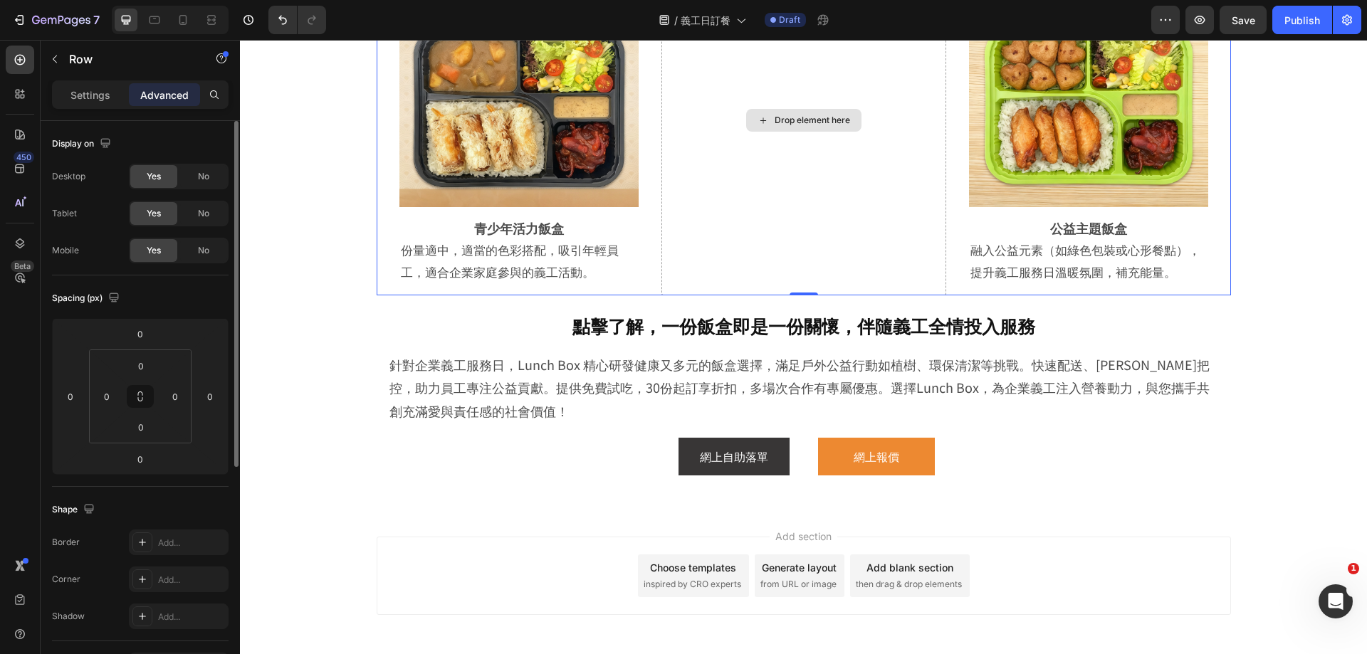
scroll to position [2983, 0]
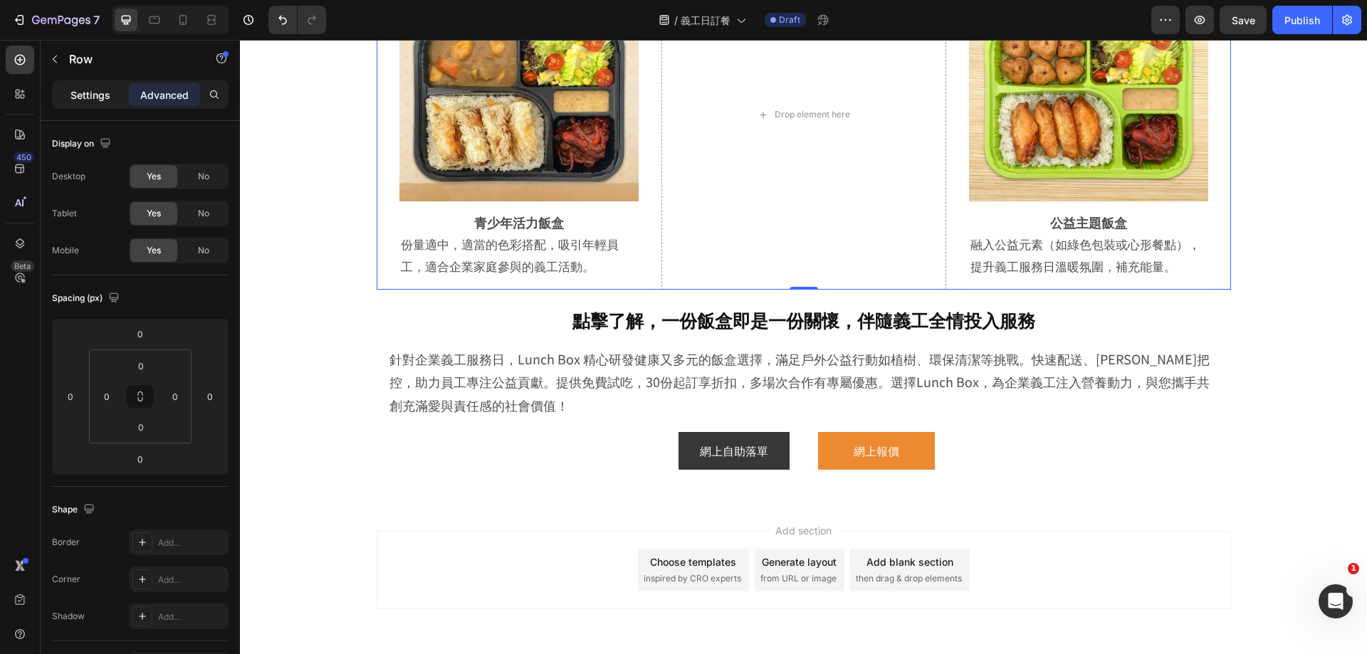
click at [108, 89] on p "Settings" at bounding box center [90, 95] width 40 height 15
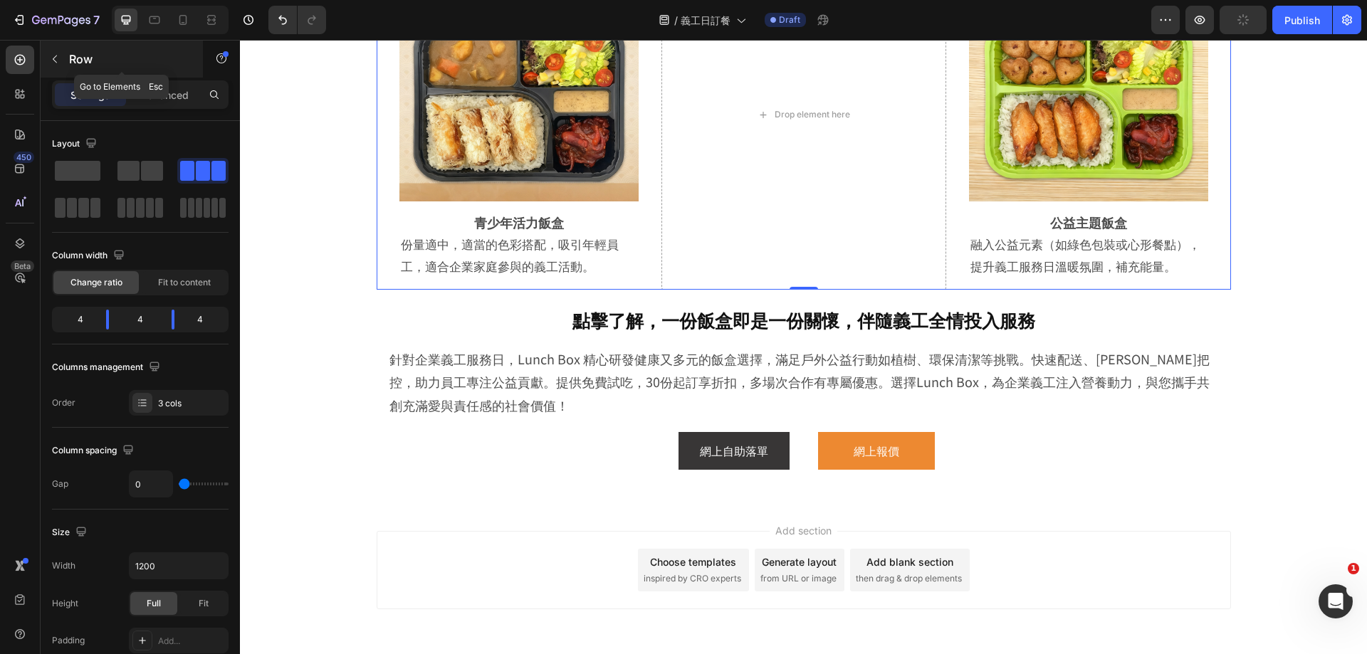
click at [66, 67] on div "Row" at bounding box center [122, 59] width 162 height 37
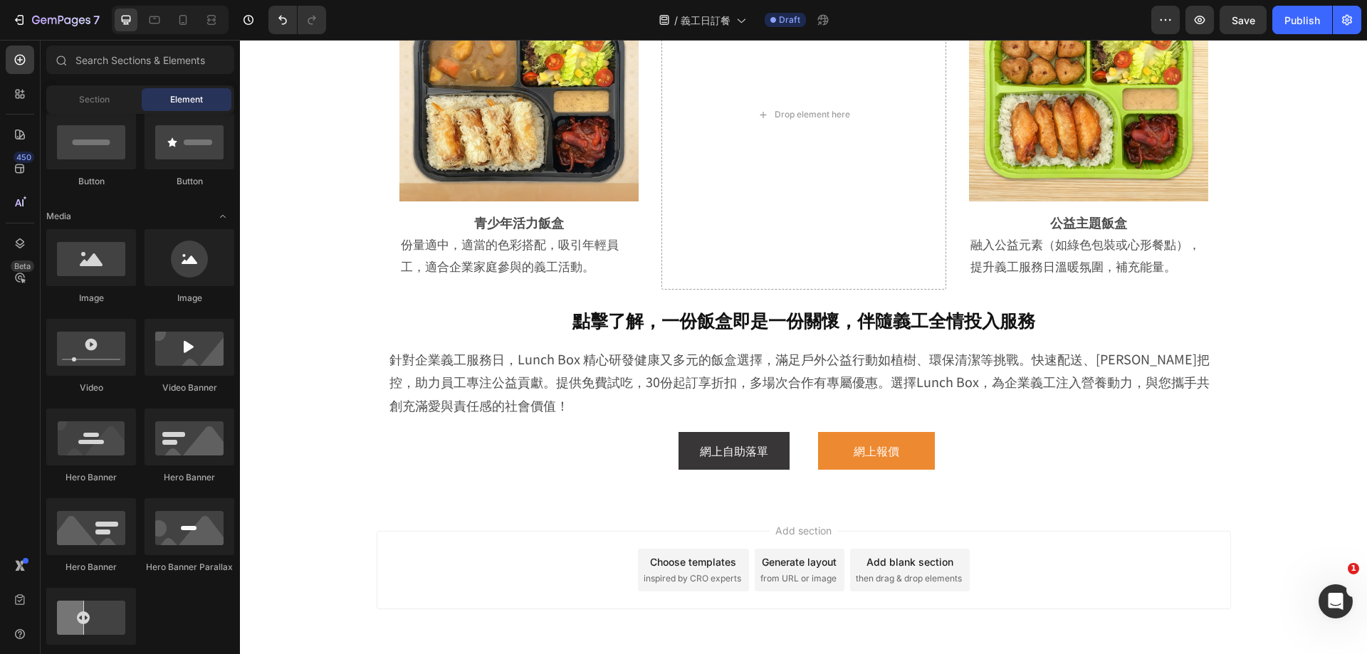
scroll to position [0, 0]
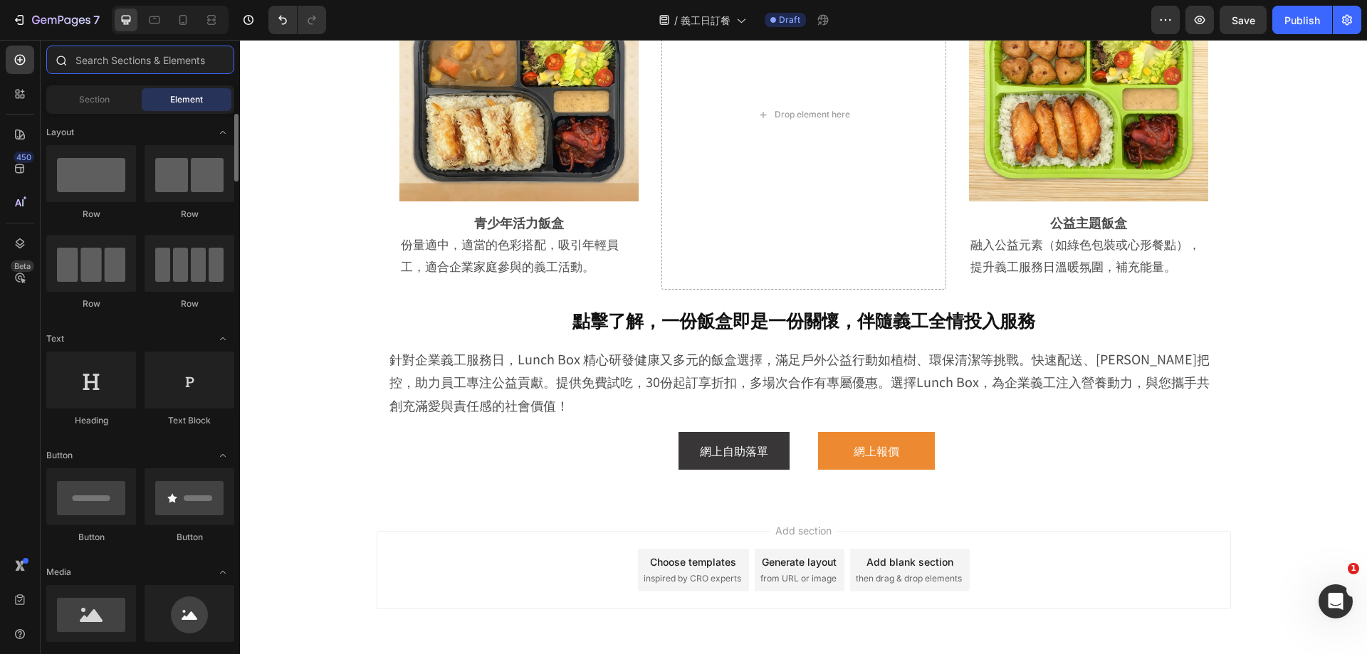
click at [108, 62] on input "text" at bounding box center [140, 60] width 188 height 28
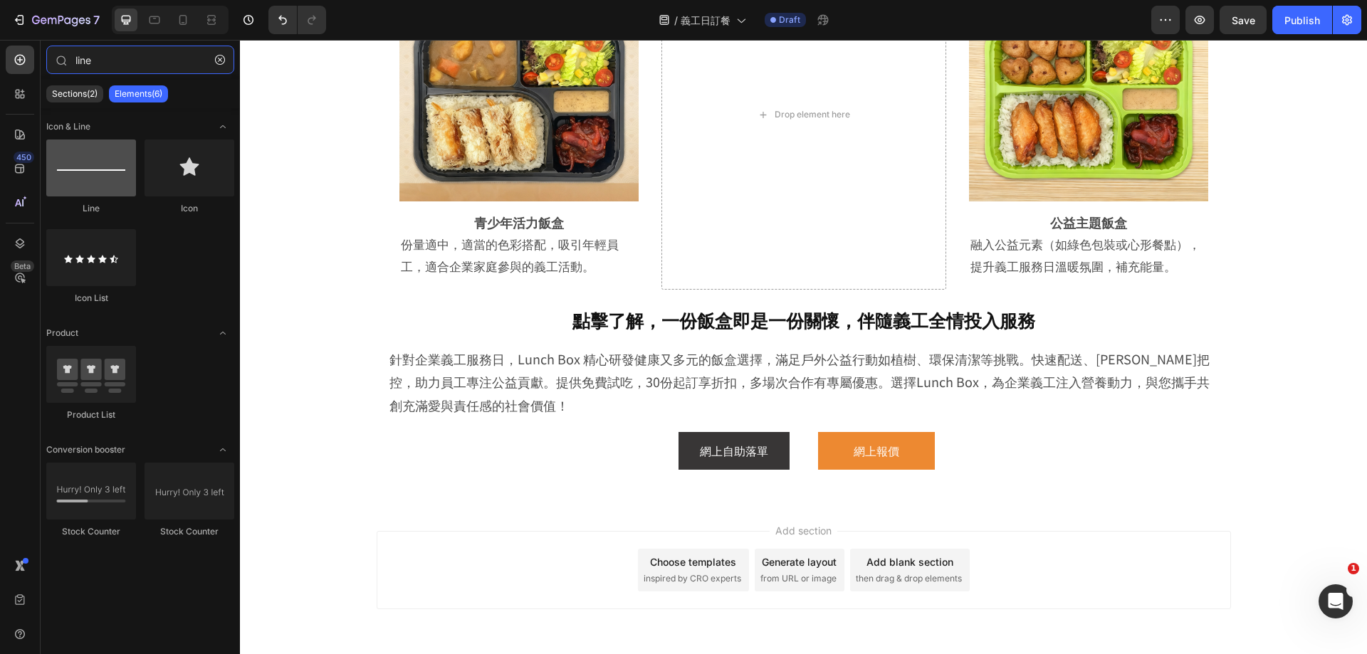
type input "line"
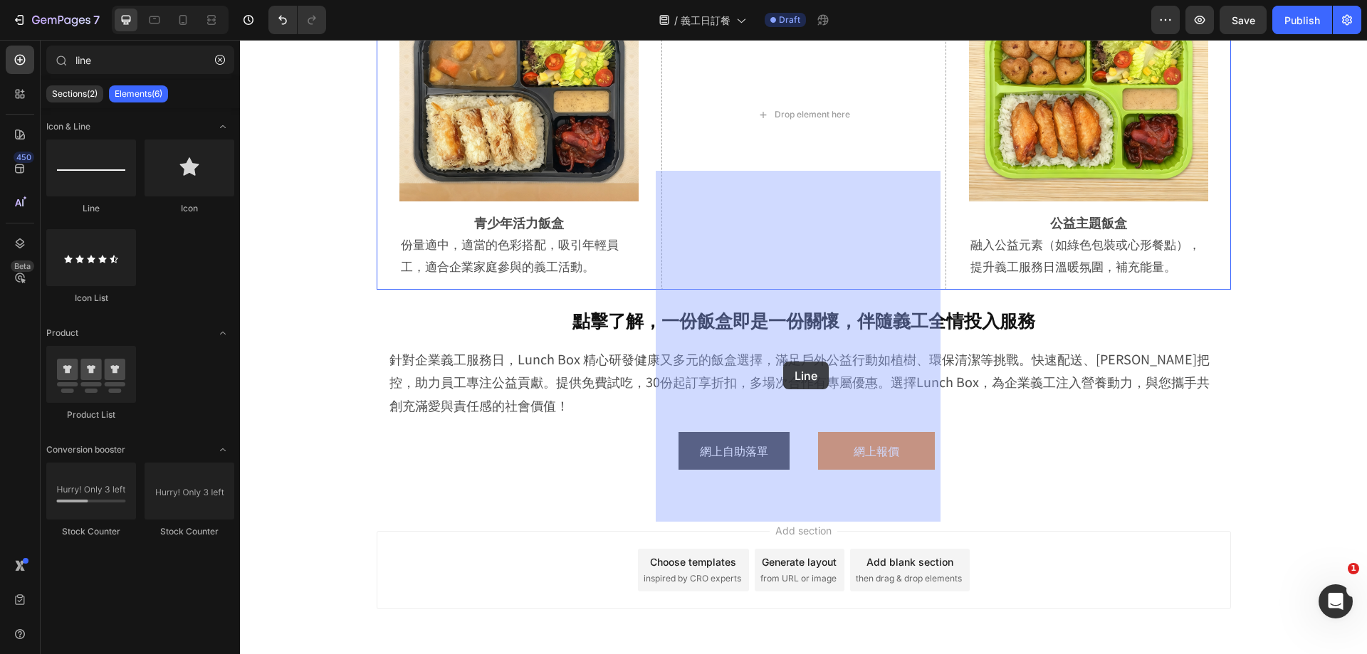
drag, startPoint x: 330, startPoint y: 206, endPoint x: 784, endPoint y: 362, distance: 479.7
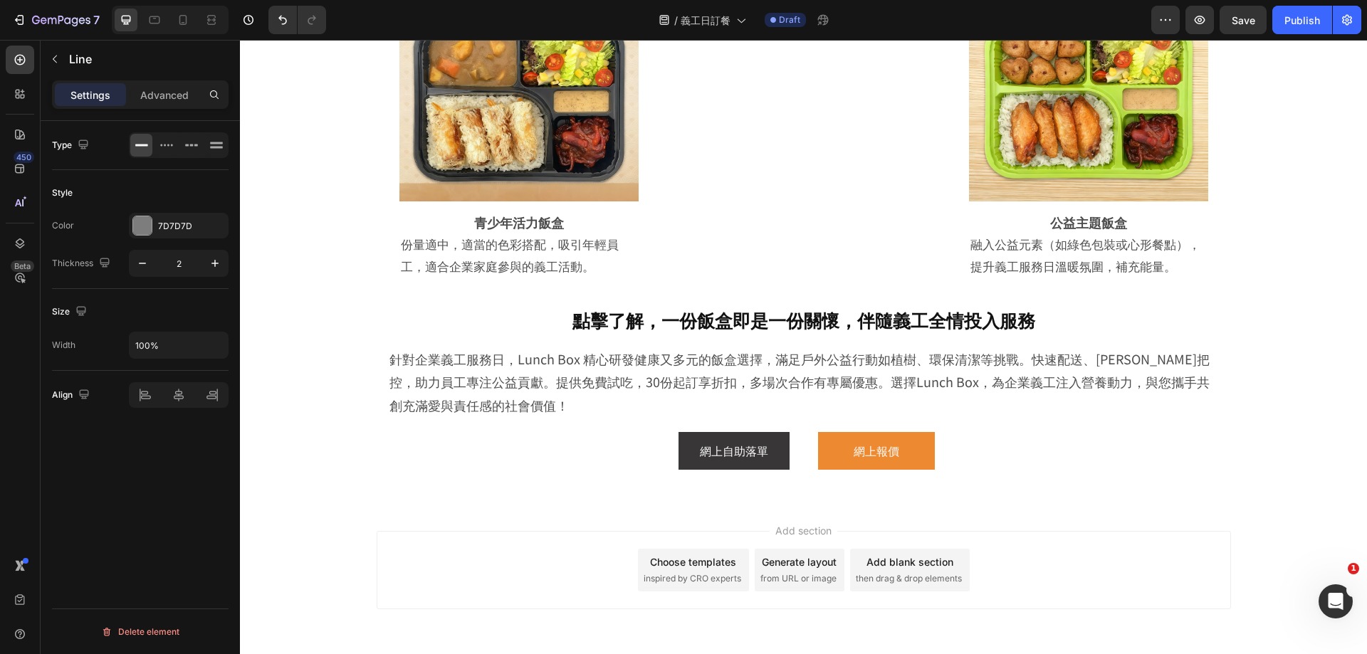
click at [135, 262] on button "button" at bounding box center [143, 264] width 26 height 26
type input "1"
click at [167, 351] on input "100%" at bounding box center [179, 346] width 98 height 26
click at [207, 344] on button "button" at bounding box center [215, 346] width 26 height 26
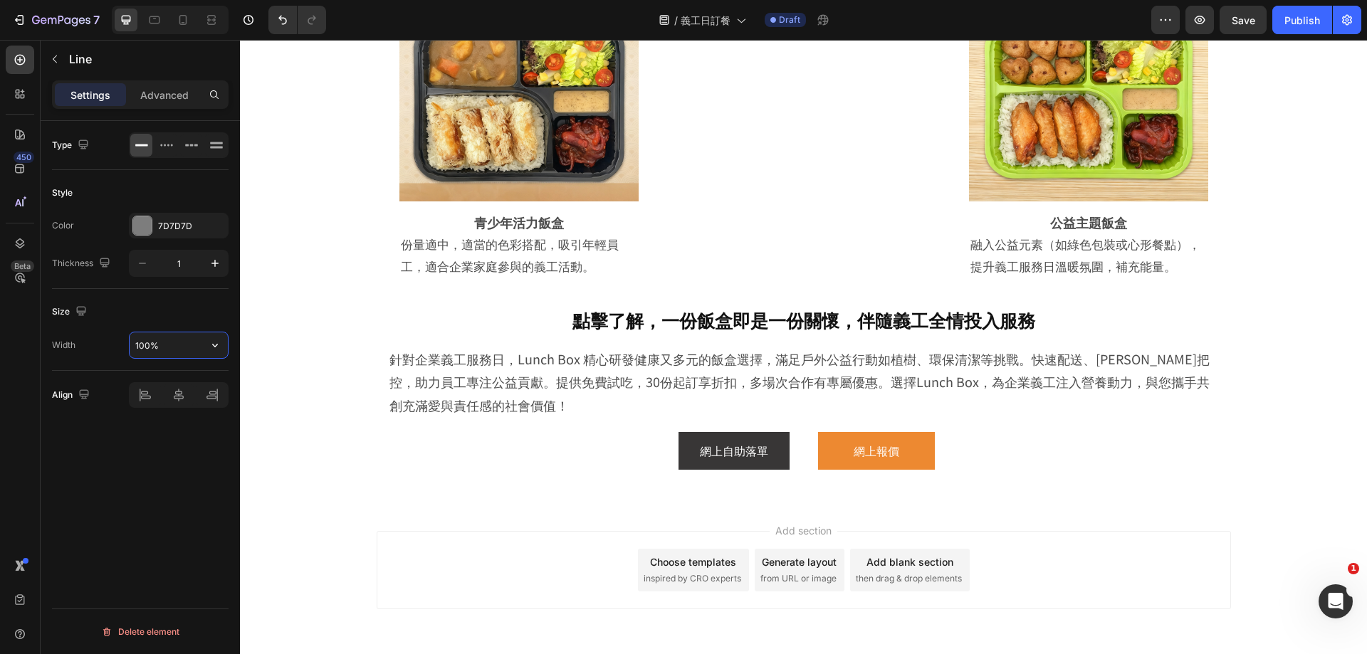
click at [187, 348] on input "100%" at bounding box center [179, 346] width 98 height 26
drag, startPoint x: 177, startPoint y: 348, endPoint x: 95, endPoint y: 348, distance: 82.6
click at [95, 348] on div "Width 100%" at bounding box center [140, 345] width 177 height 27
type input "20"
click at [155, 470] on div "Type Style Color 7D7D7D Thickness 1 Size Width 20 Align Delete element" at bounding box center [140, 408] width 199 height 574
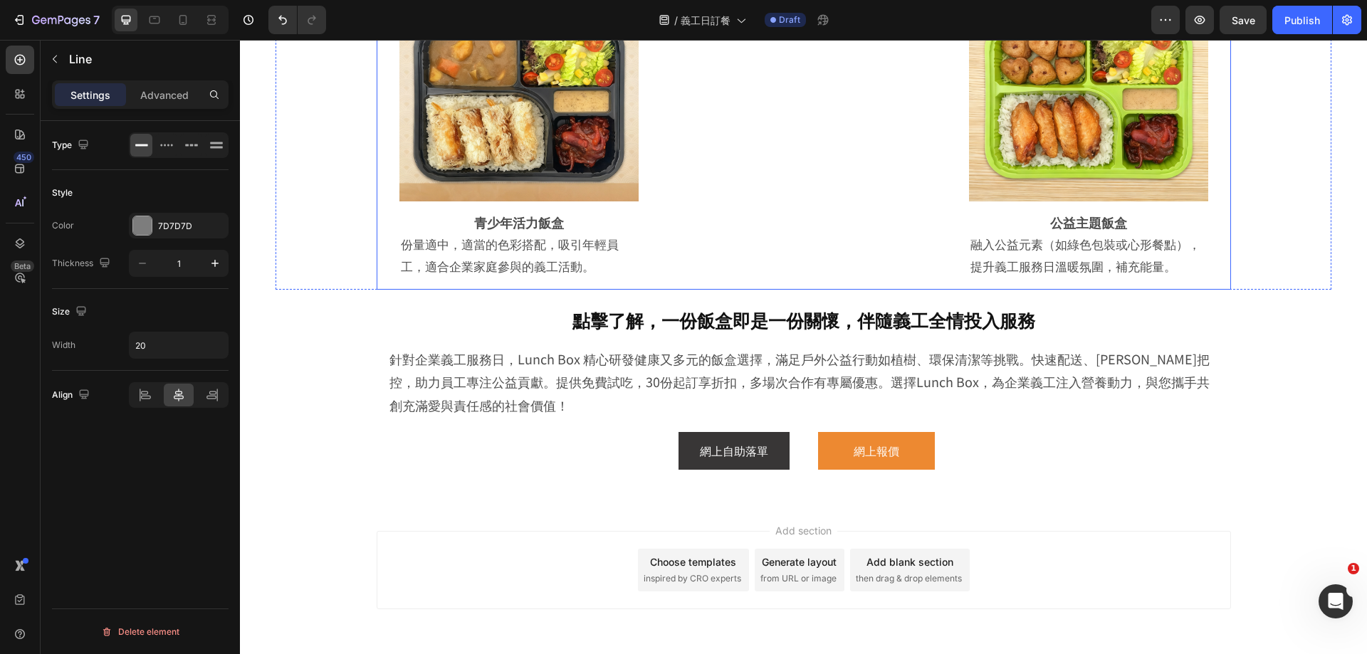
click at [840, 291] on div "Title Line 0" at bounding box center [804, 114] width 285 height 351
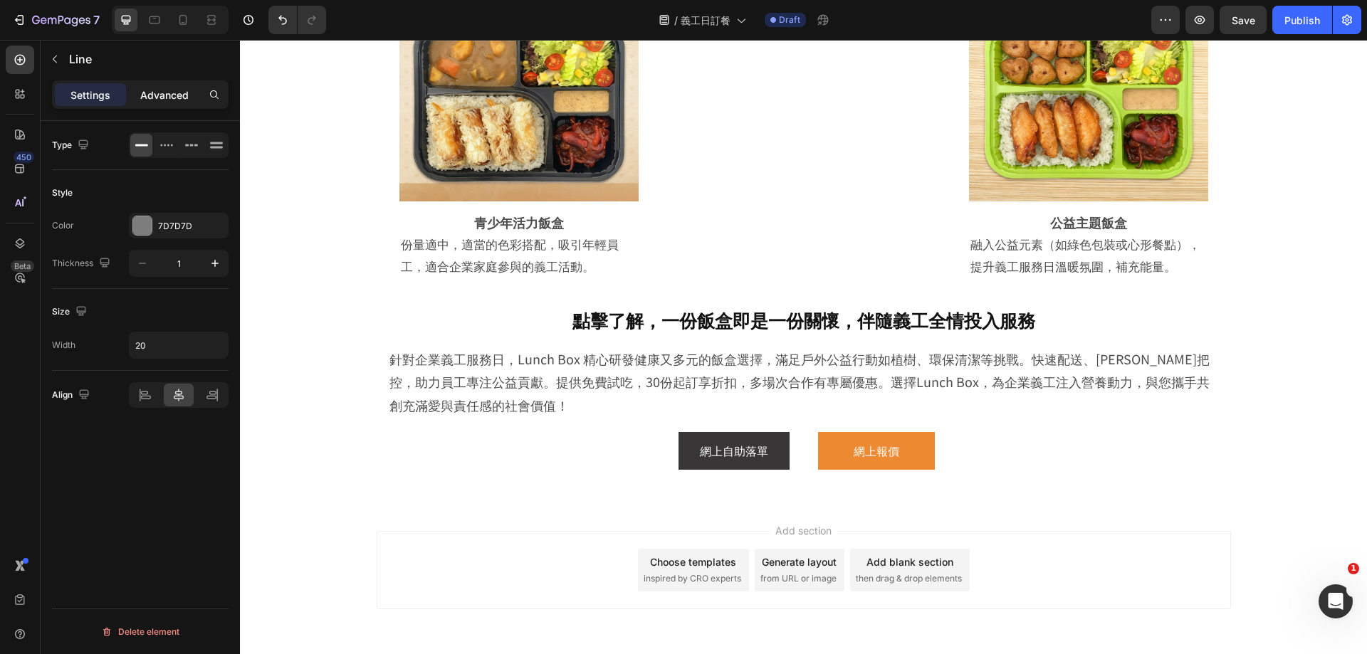
click at [171, 99] on p "Advanced" at bounding box center [164, 95] width 48 height 15
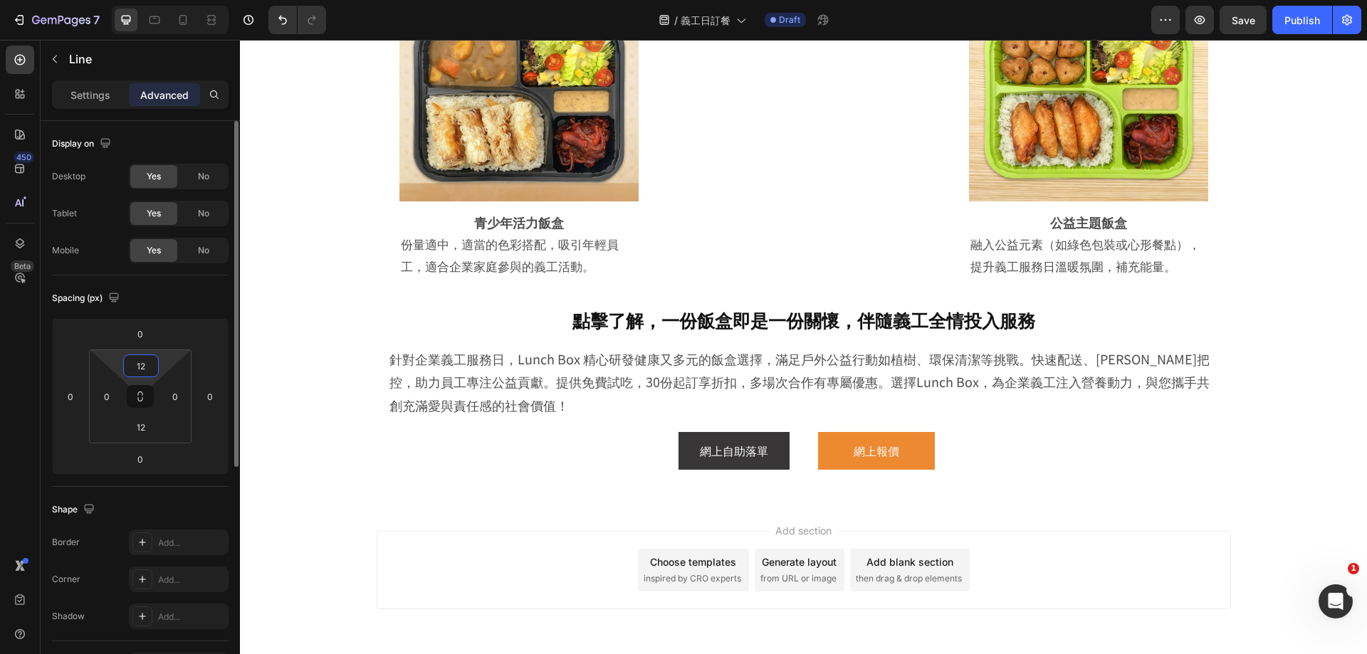
click at [152, 369] on input "12" at bounding box center [141, 365] width 28 height 21
type input "0"
click at [140, 430] on input "12" at bounding box center [141, 427] width 28 height 21
type input "0"
click at [145, 366] on input "0" at bounding box center [141, 365] width 28 height 21
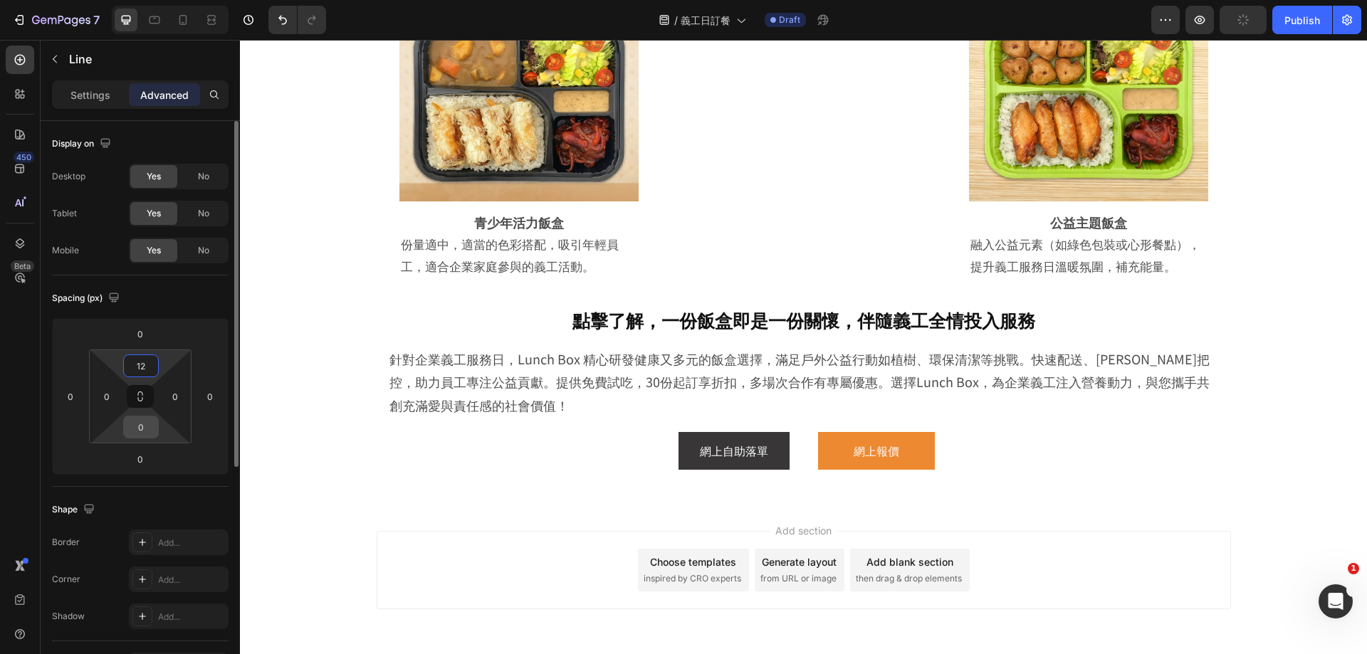
type input "12"
click at [139, 427] on input "0" at bounding box center [141, 427] width 28 height 21
type input "12"
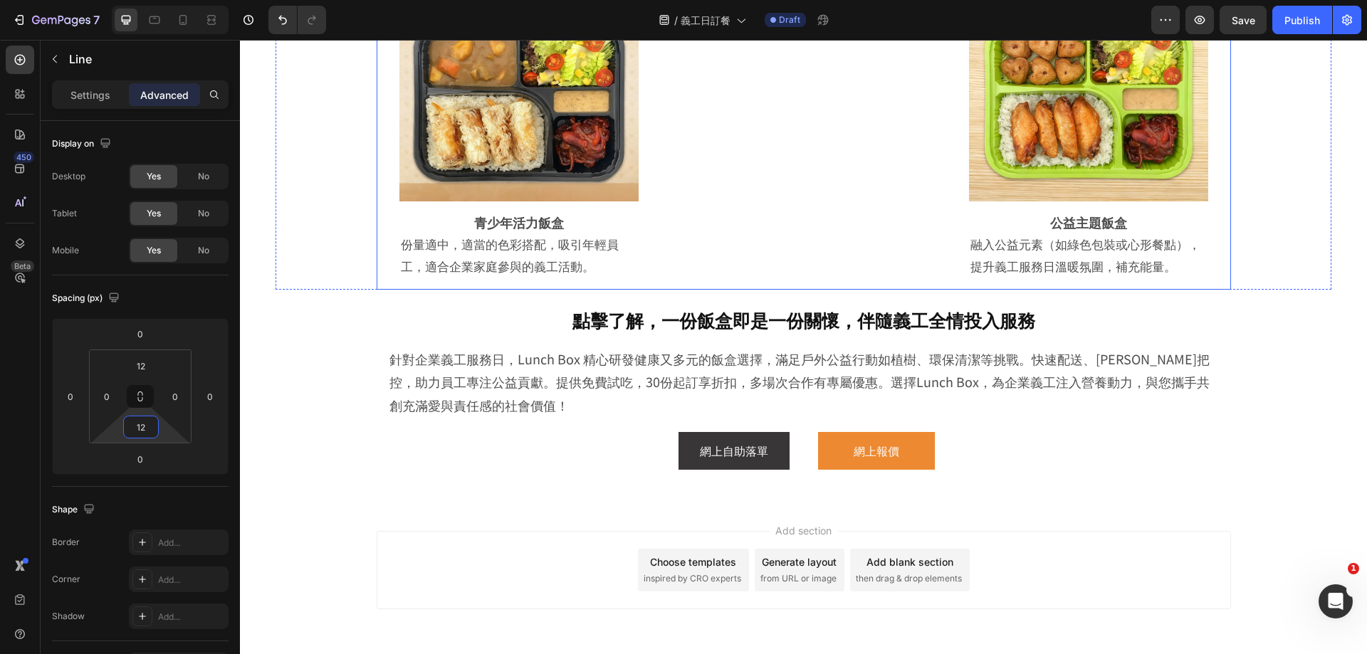
click at [738, 291] on div "Title Line 0" at bounding box center [804, 114] width 285 height 351
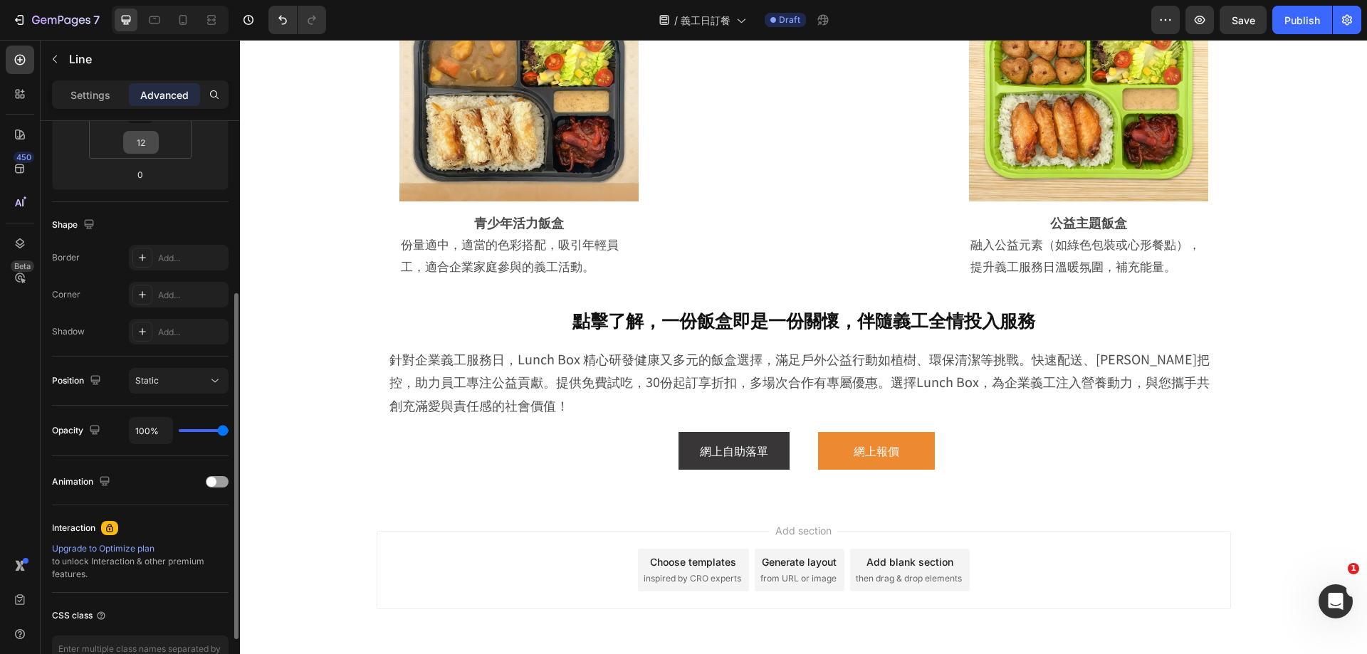
scroll to position [376, 0]
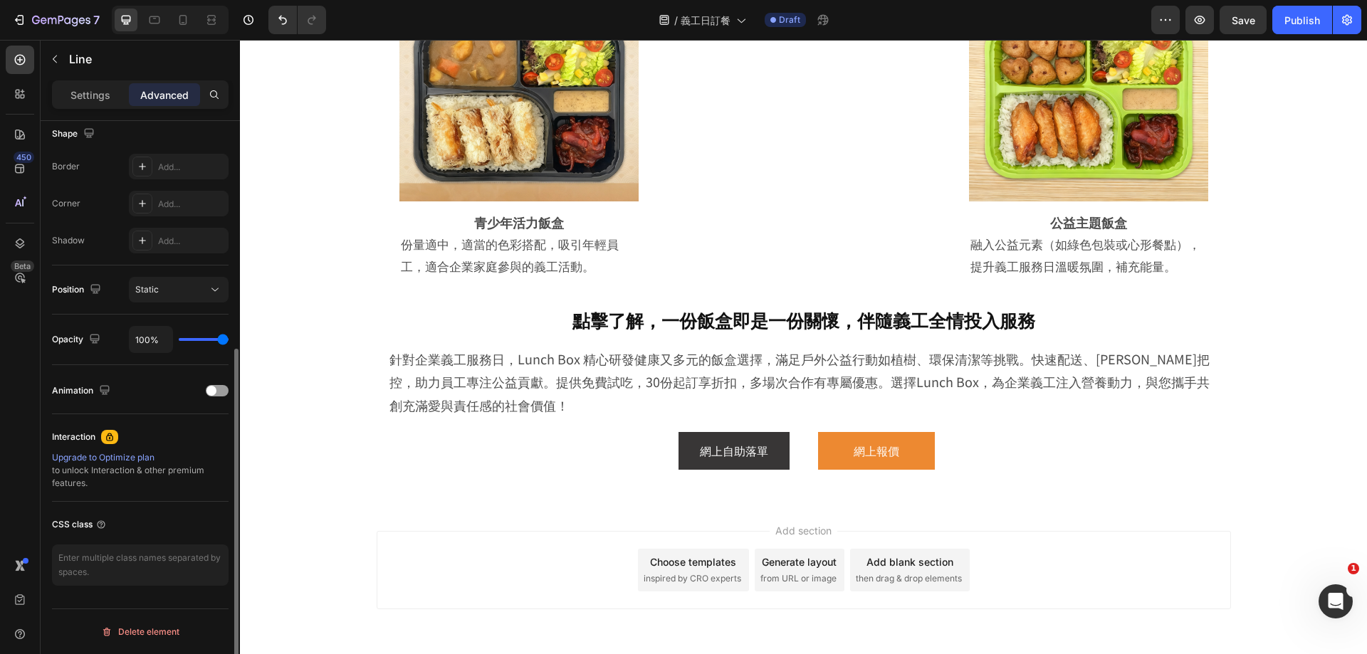
type input "89%"
type input "89"
type input "57%"
type input "57"
type input "30%"
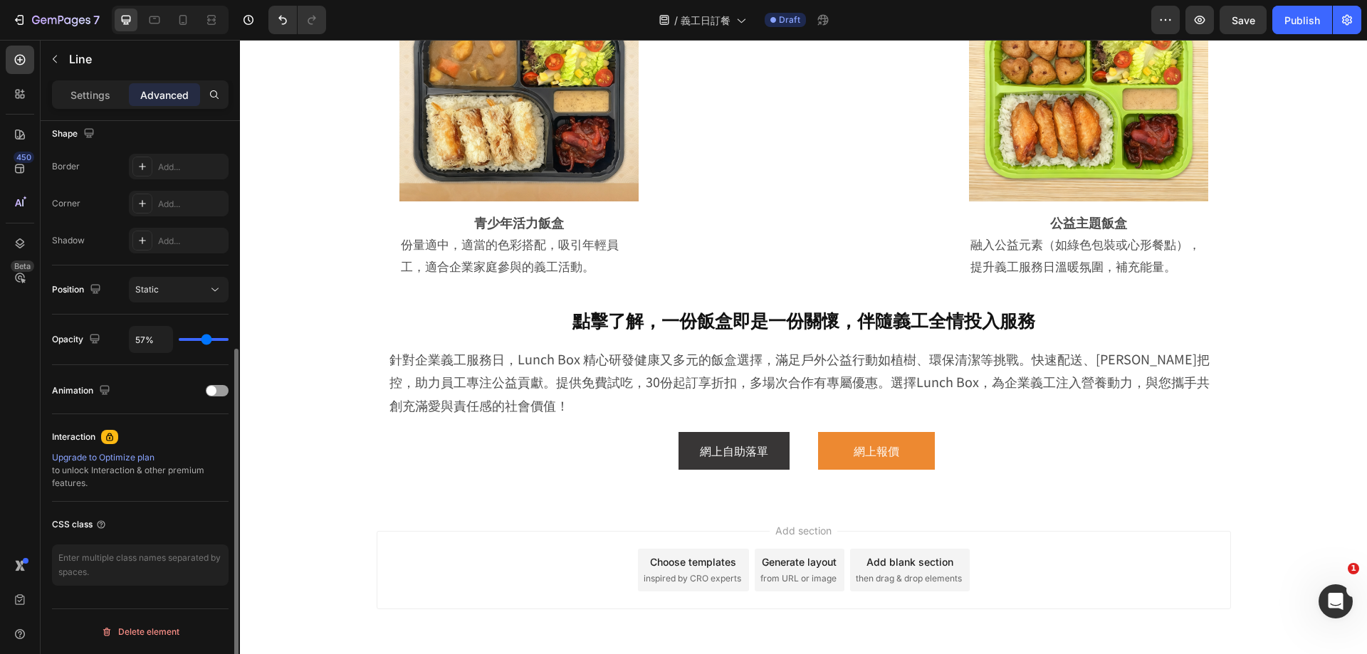
type input "30"
type input "2%"
type input "2"
type input "0%"
type input "0"
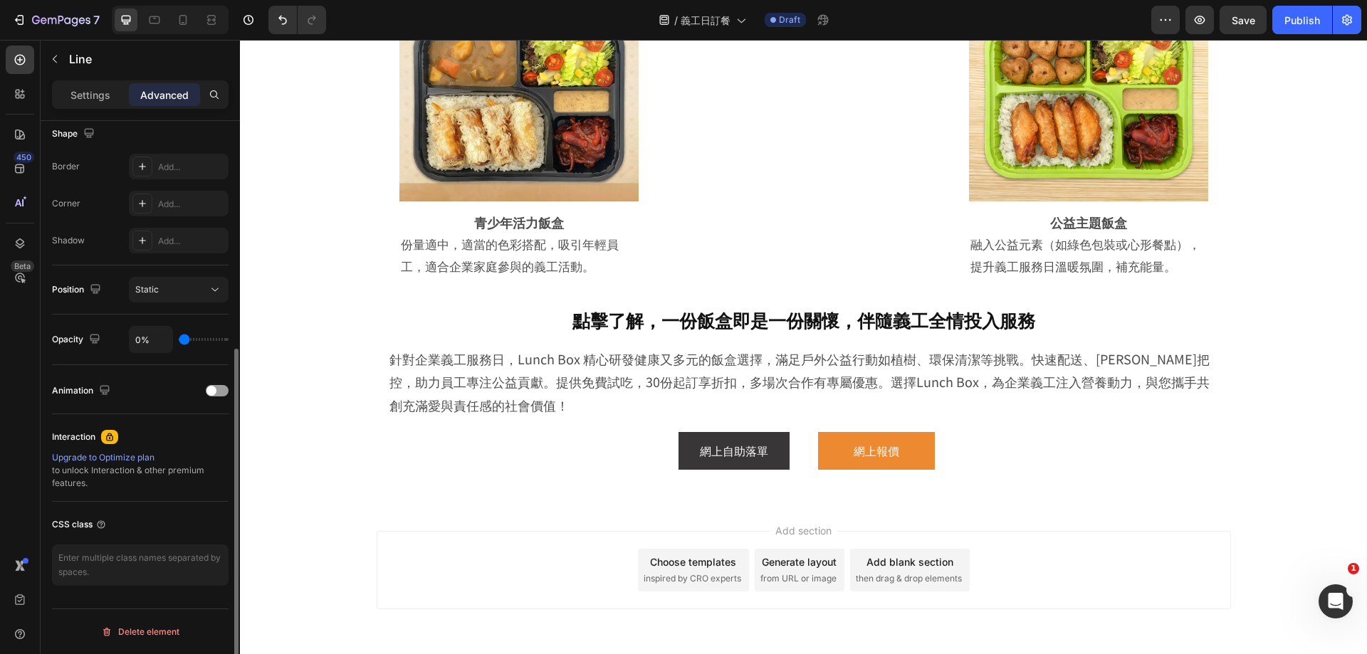
type input "7%"
type input "7"
type input "20%"
type input "20"
type input "30%"
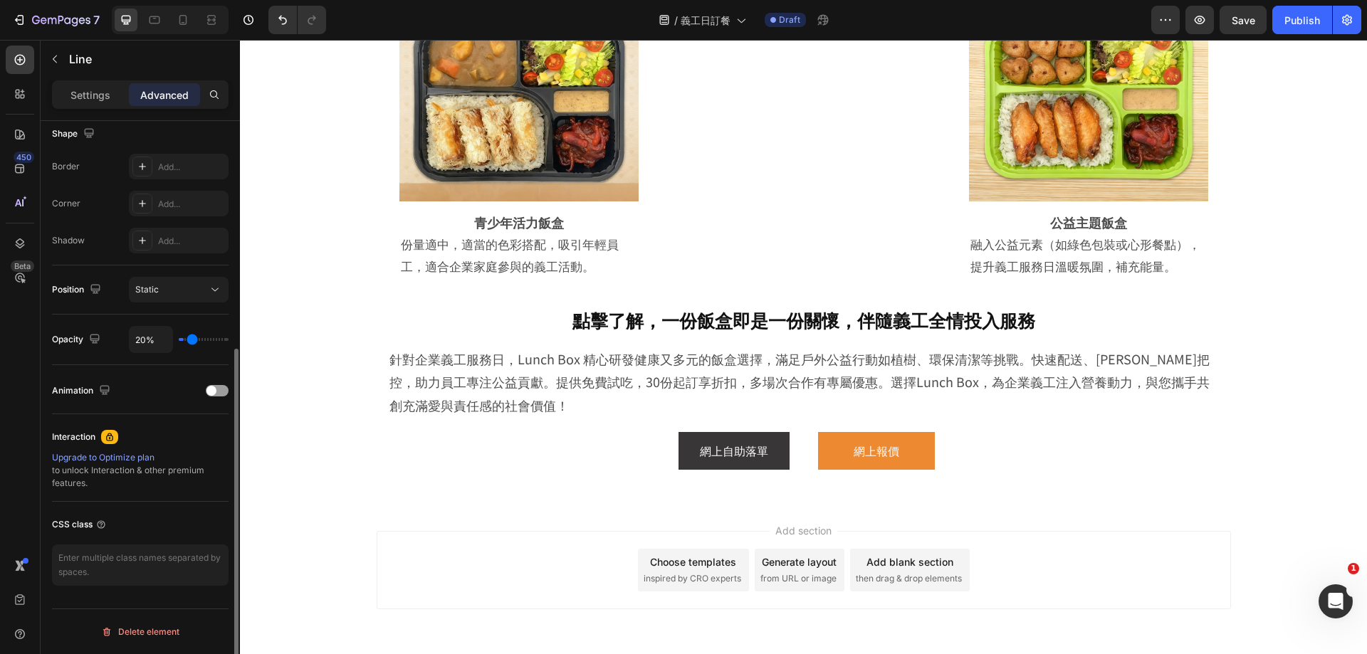
type input "30"
type input "39%"
type input "39"
type input "57%"
type input "57"
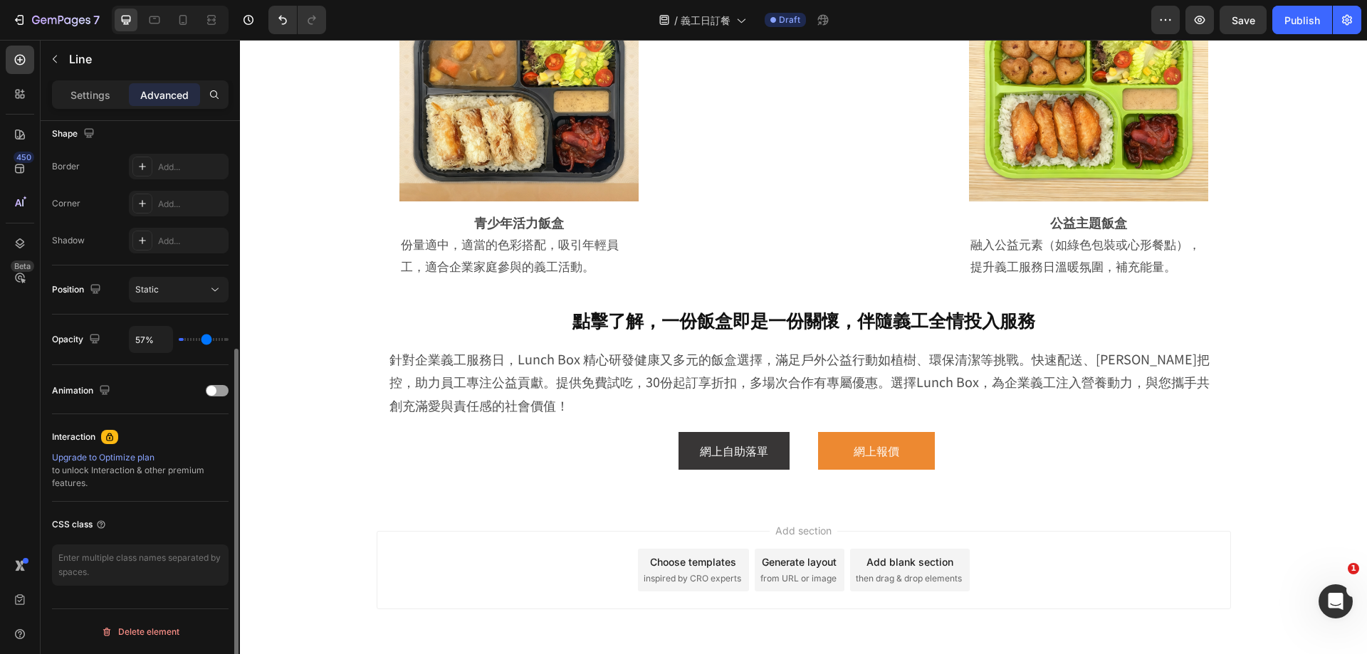
type input "87%"
type input "87"
type input "100%"
type input "100"
type input "0%"
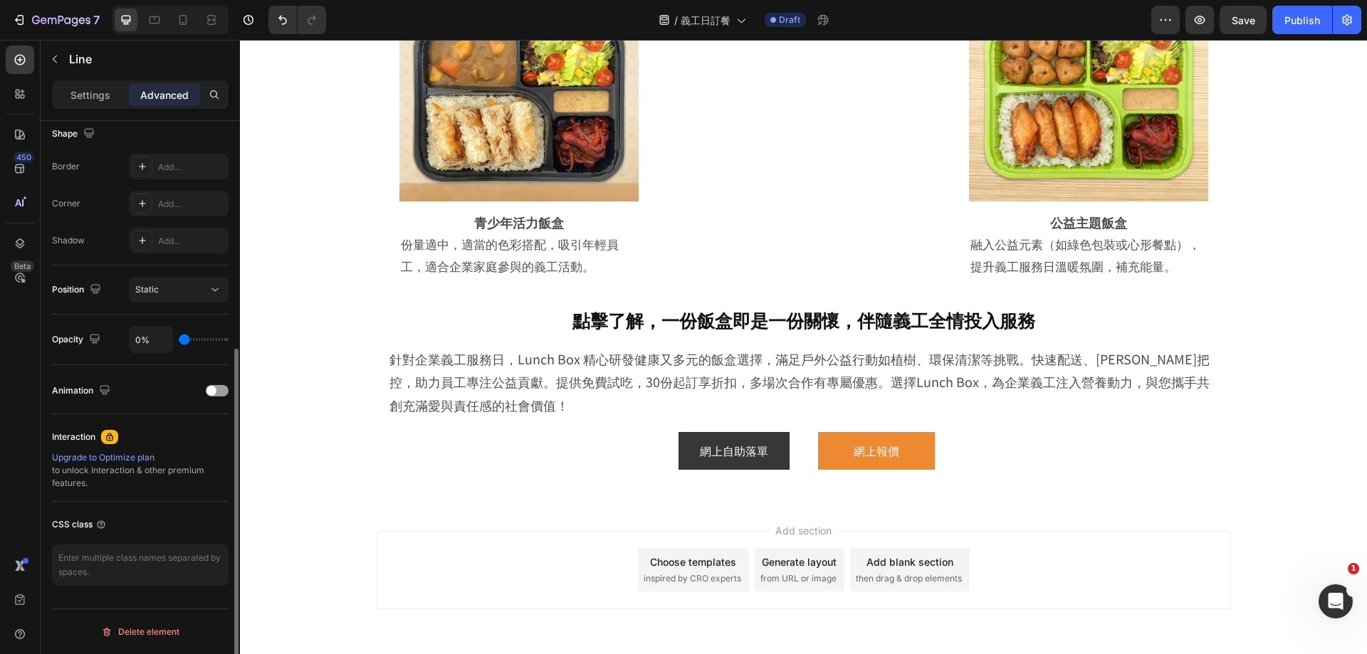
drag, startPoint x: 226, startPoint y: 335, endPoint x: 33, endPoint y: 256, distance: 208.3
type input "0"
click at [179, 341] on input "range" at bounding box center [204, 339] width 50 height 3
type input "0%"
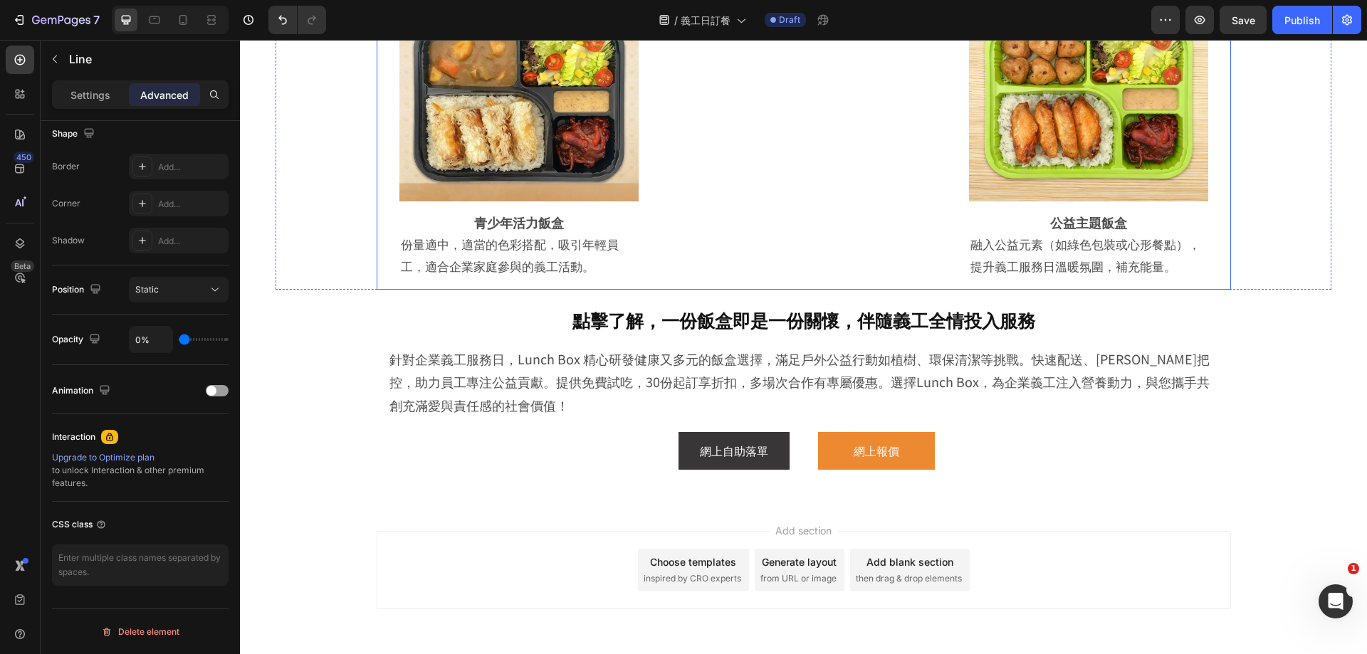
click at [789, 267] on div "Title Line 0" at bounding box center [804, 114] width 285 height 351
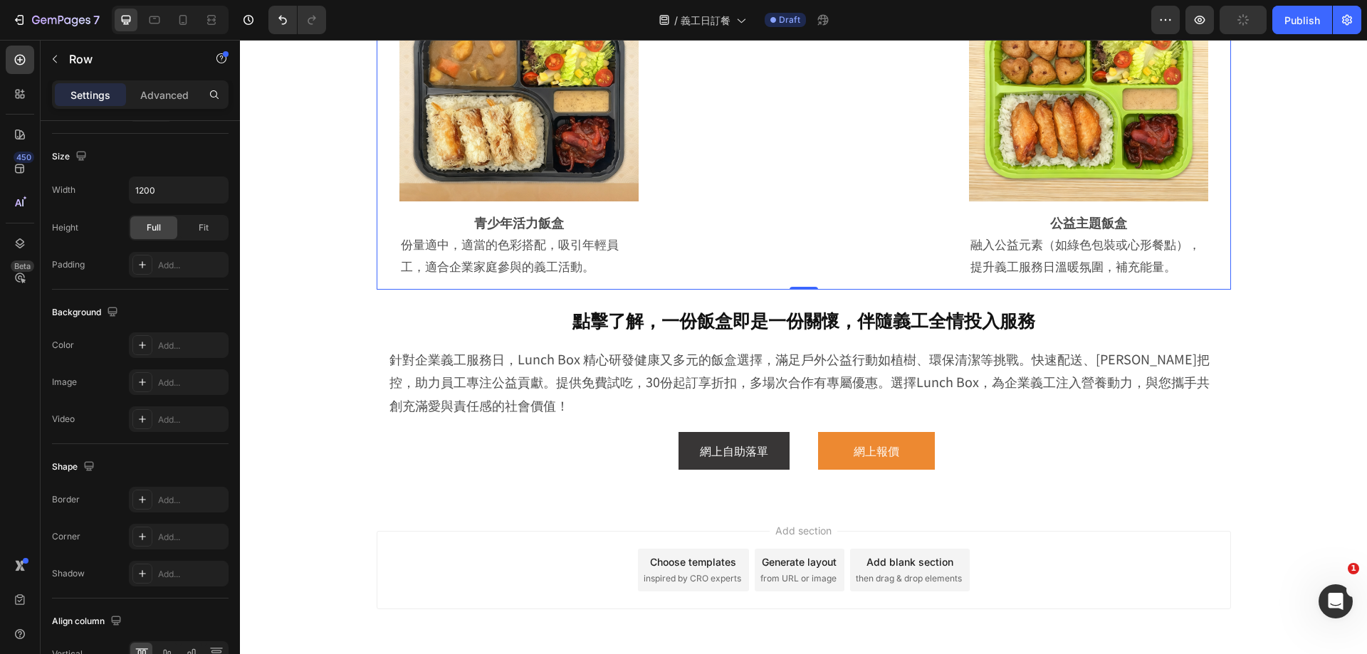
scroll to position [0, 0]
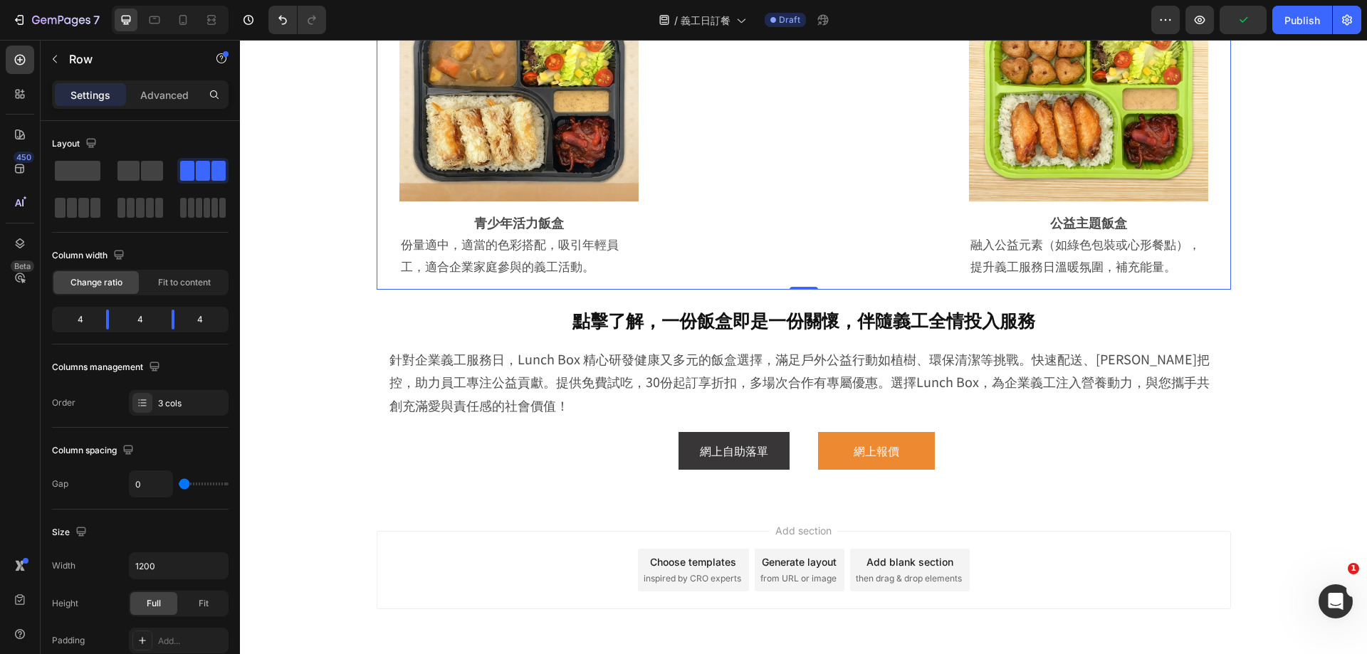
click at [885, 291] on div "Title Line" at bounding box center [804, 114] width 285 height 351
click at [773, 291] on div "Title Line" at bounding box center [804, 114] width 285 height 351
click at [779, 216] on div "Title Line" at bounding box center [804, 114] width 285 height 351
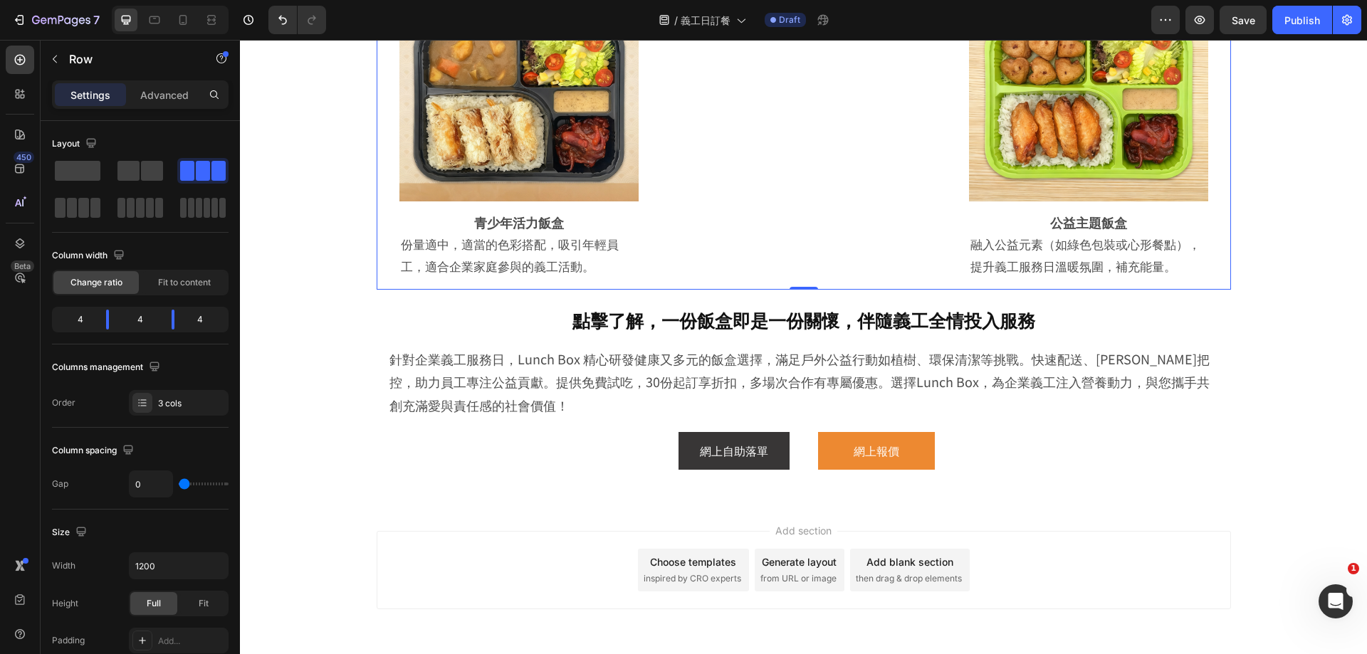
click at [786, 194] on div "Title Line" at bounding box center [804, 114] width 285 height 351
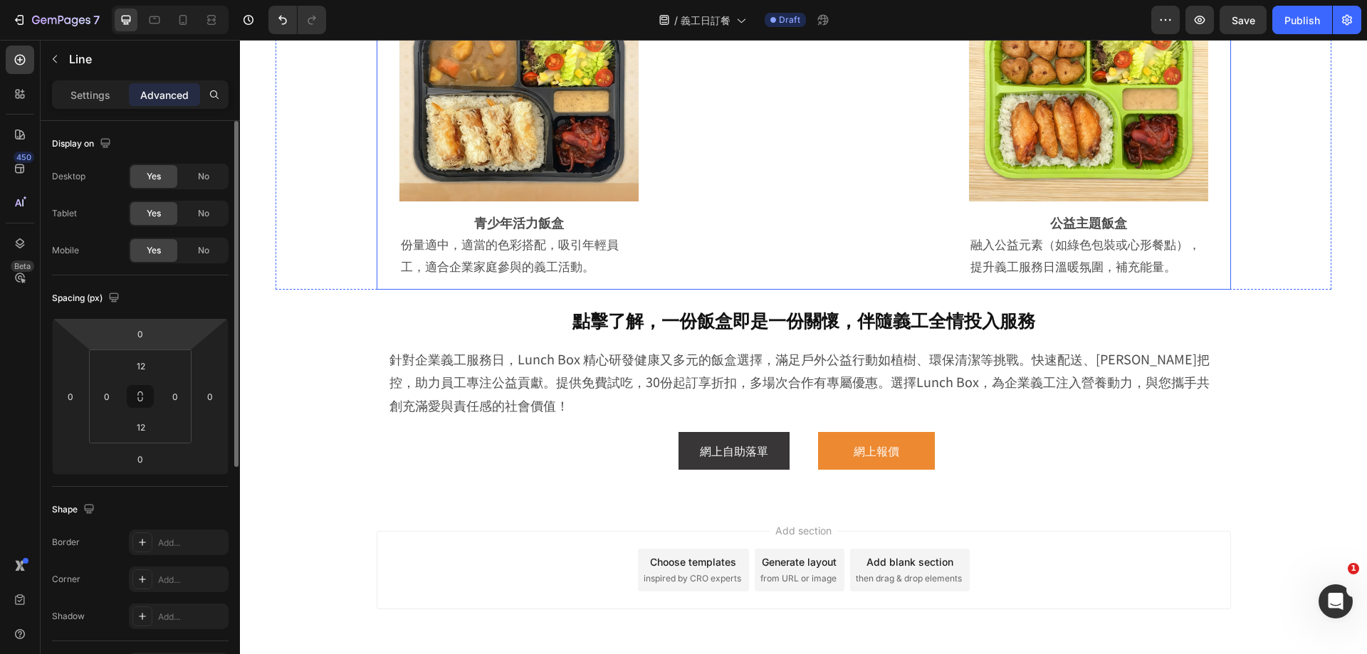
click at [189, 0] on html "7 Version history / 義工日訂餐 Draft Preview Save Publish 450 Beta line Sections(2) …" at bounding box center [683, 0] width 1367 height 0
click at [813, 239] on div "Title Line 0" at bounding box center [804, 114] width 285 height 351
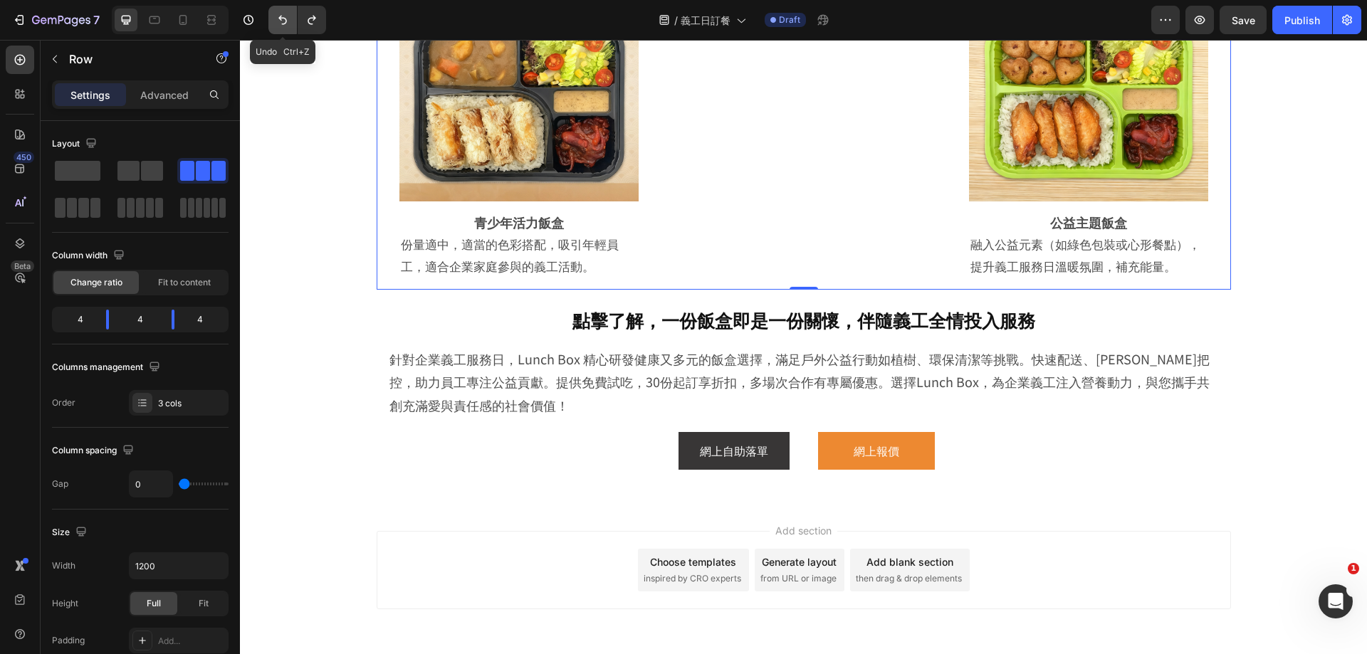
click at [284, 18] on icon "Undo/Redo" at bounding box center [282, 20] width 9 height 9
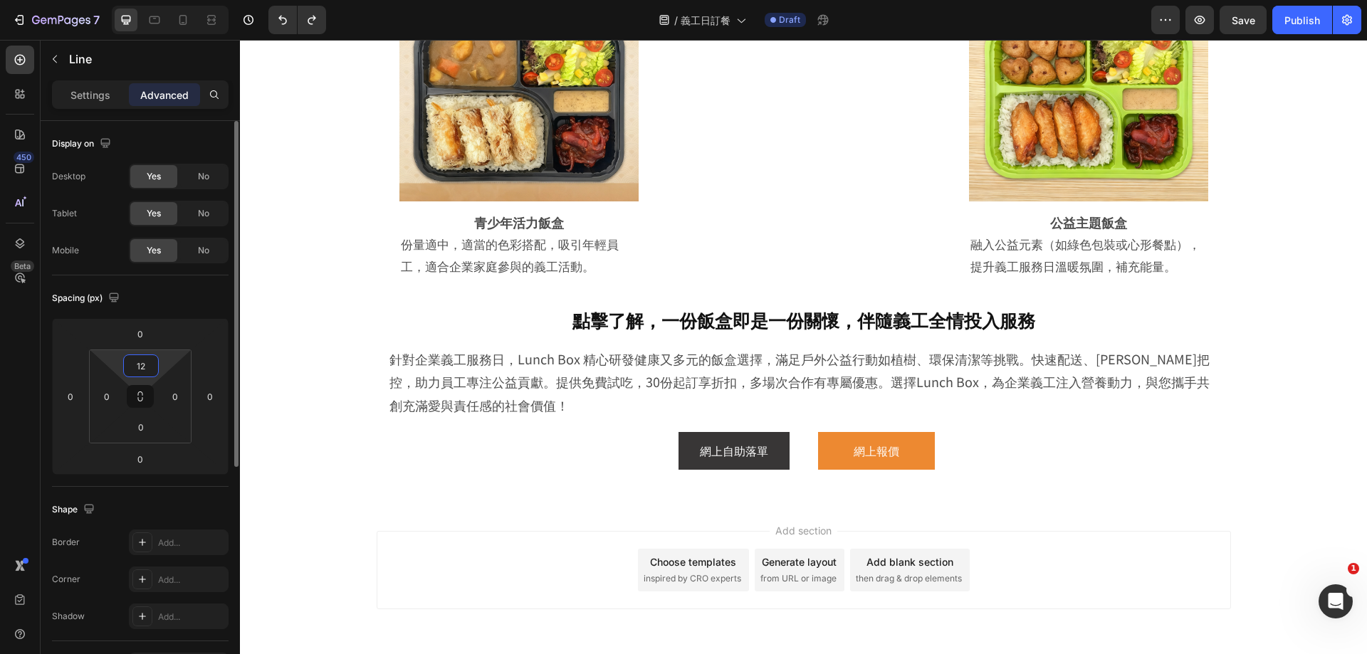
click at [148, 361] on input "12" at bounding box center [141, 365] width 28 height 21
type input "20"
drag, startPoint x: 783, startPoint y: 340, endPoint x: 804, endPoint y: 285, distance: 58.6
click at [783, 291] on div "Title Line 0" at bounding box center [804, 114] width 285 height 351
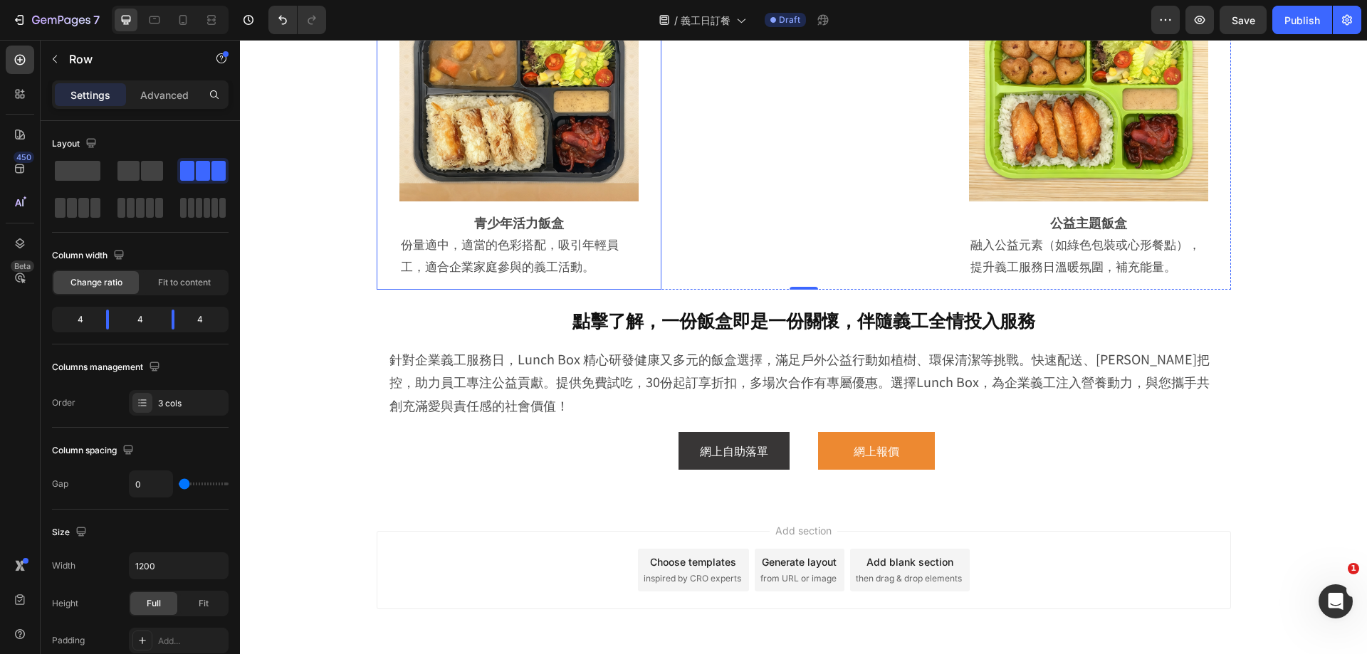
click at [645, 254] on div "Image Row 青少年活力飯盒 Heading 份量適中，適當的色彩搭配，吸引年輕員工，適合企業家庭參與的義工活動。 Text Block Row Row" at bounding box center [519, 114] width 285 height 351
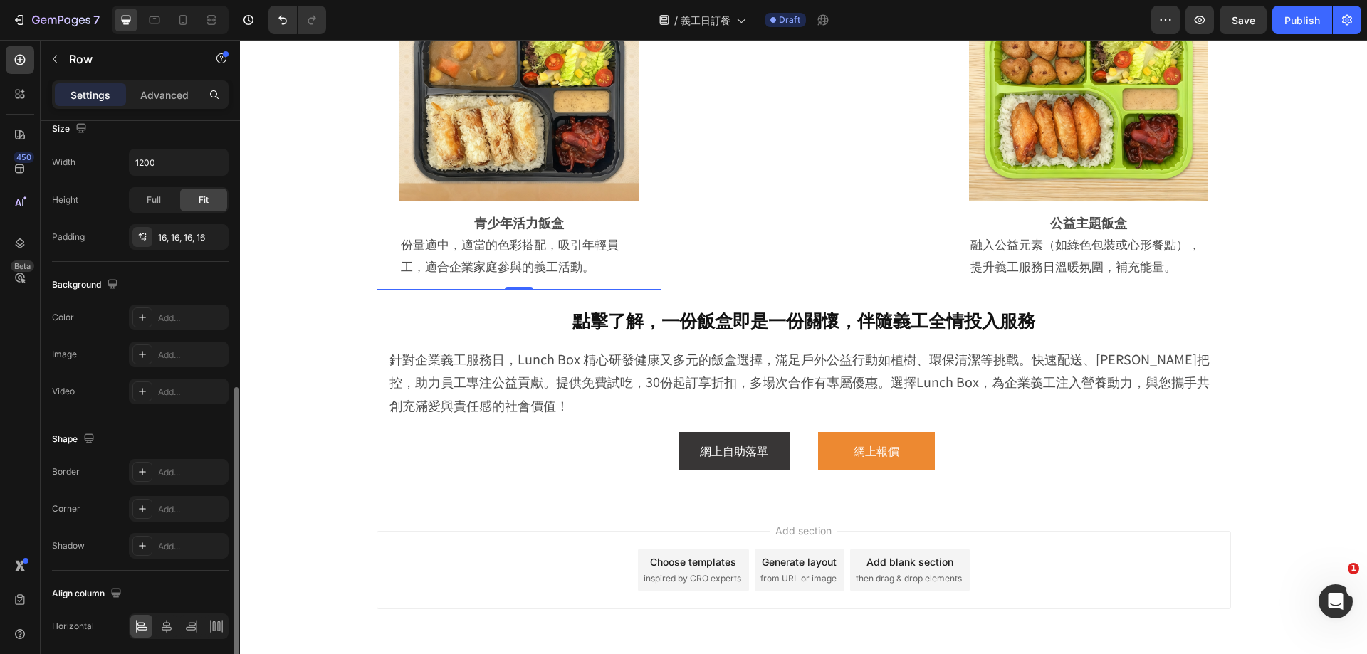
scroll to position [338, 0]
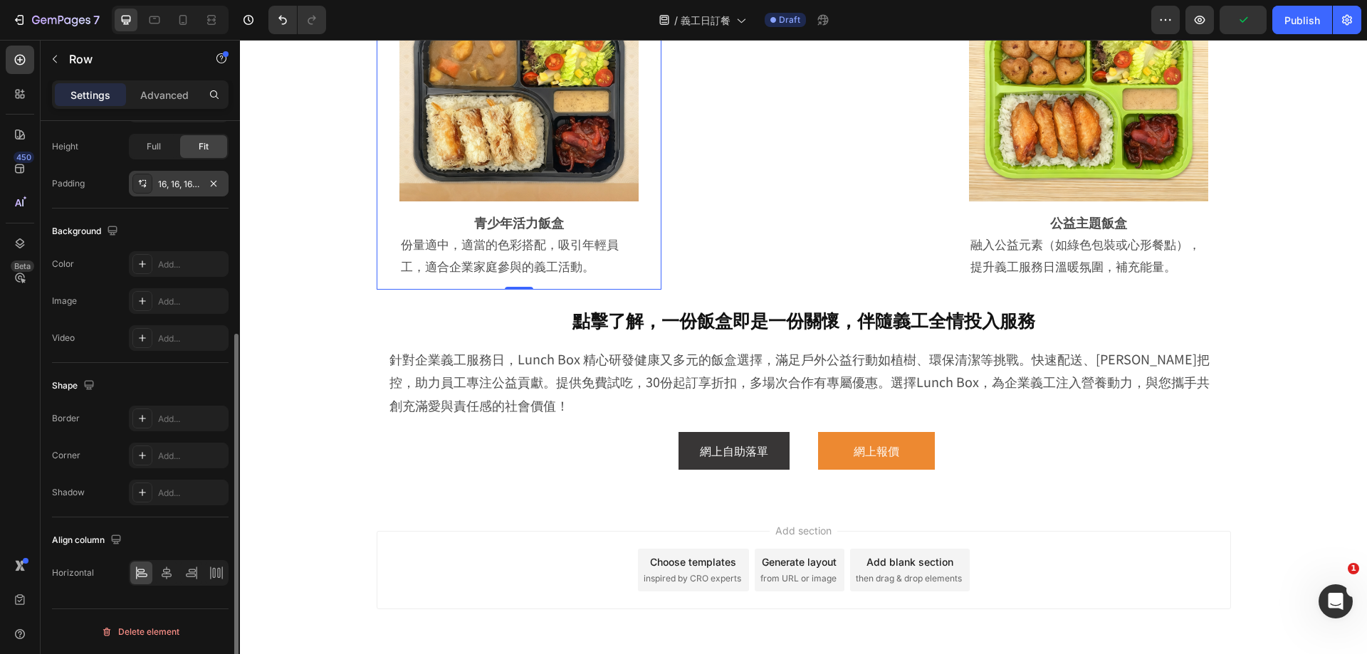
click at [174, 182] on div "16, 16, 16, 16" at bounding box center [178, 184] width 41 height 13
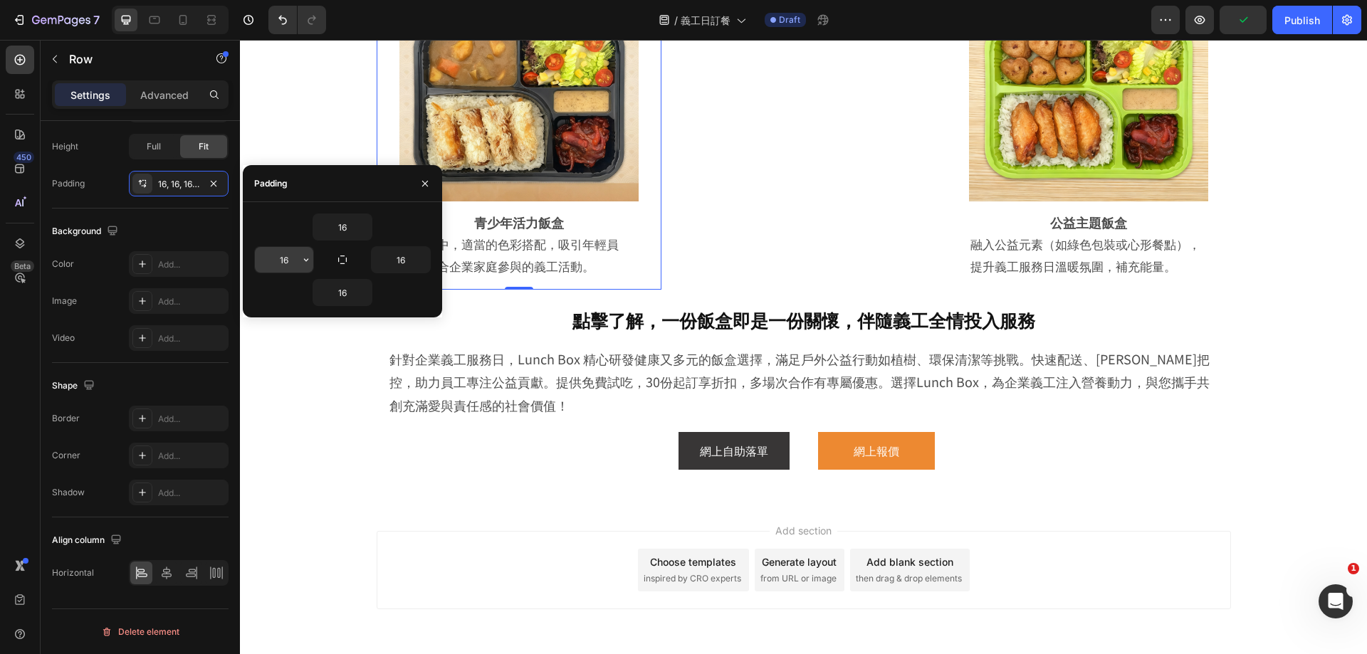
click at [278, 261] on input "16" at bounding box center [284, 260] width 58 height 26
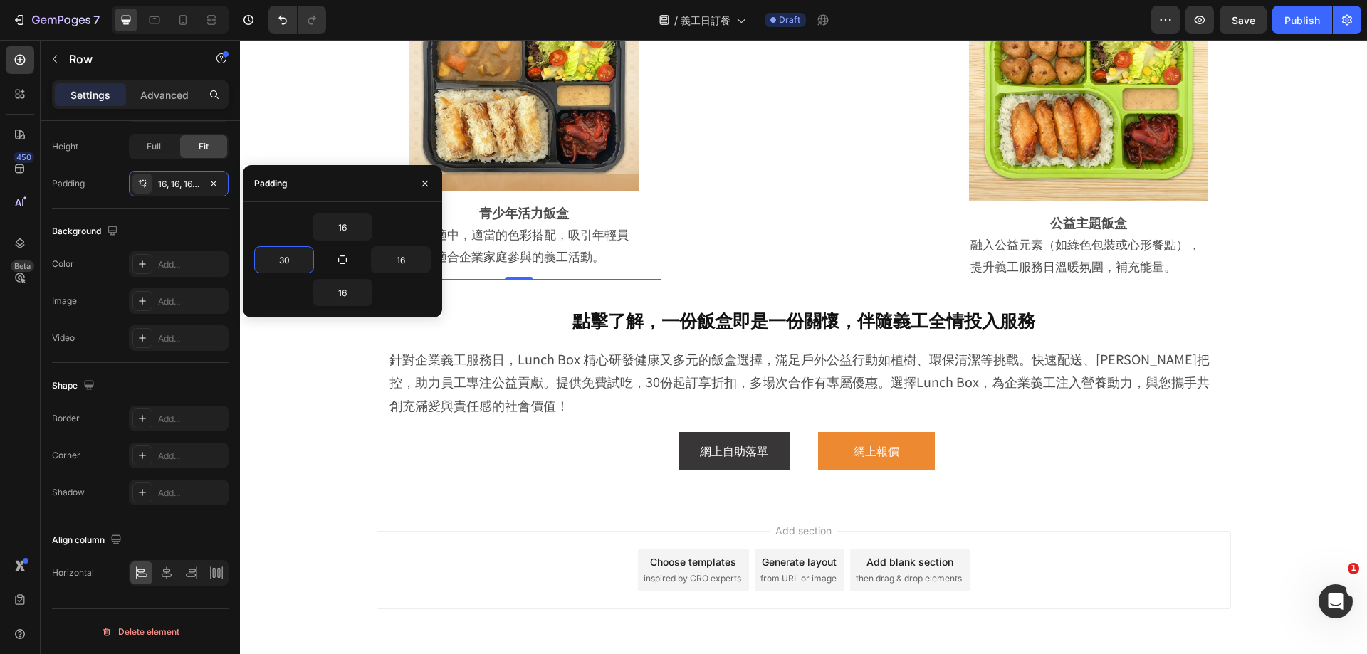
drag, startPoint x: 292, startPoint y: 259, endPoint x: 244, endPoint y: 260, distance: 48.4
click at [244, 260] on div "16 30 16 16" at bounding box center [342, 260] width 199 height 93
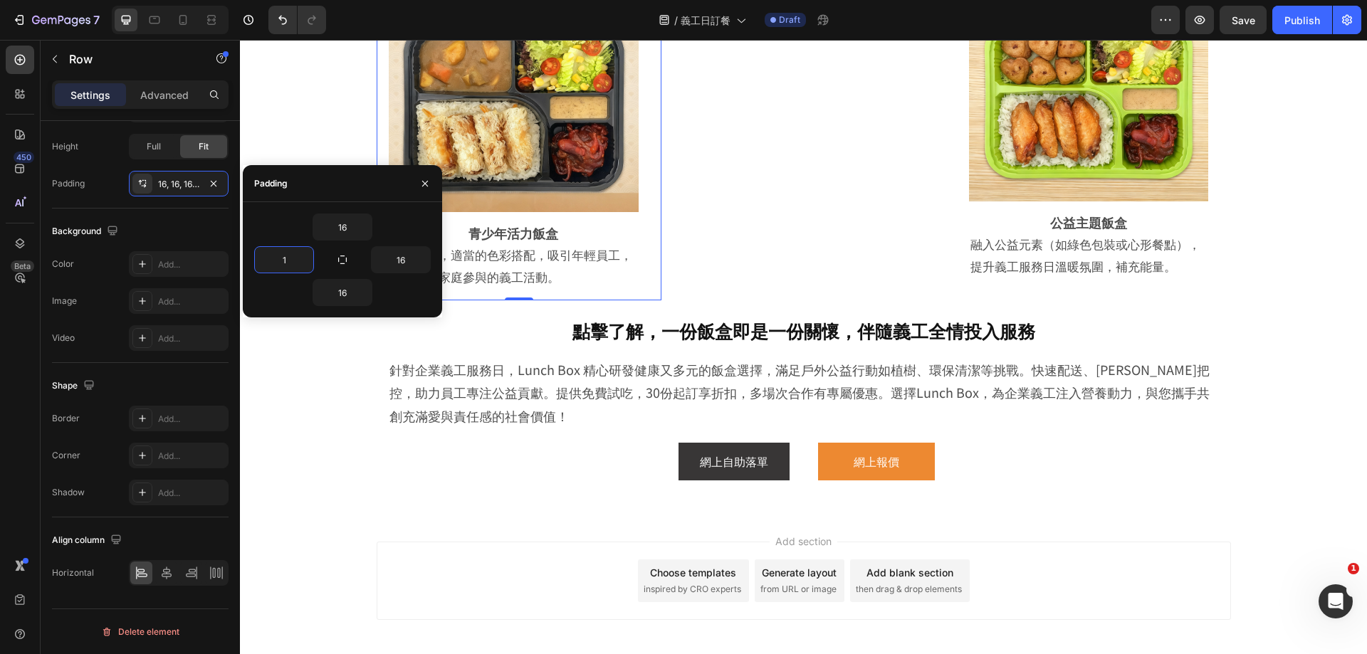
type input "16"
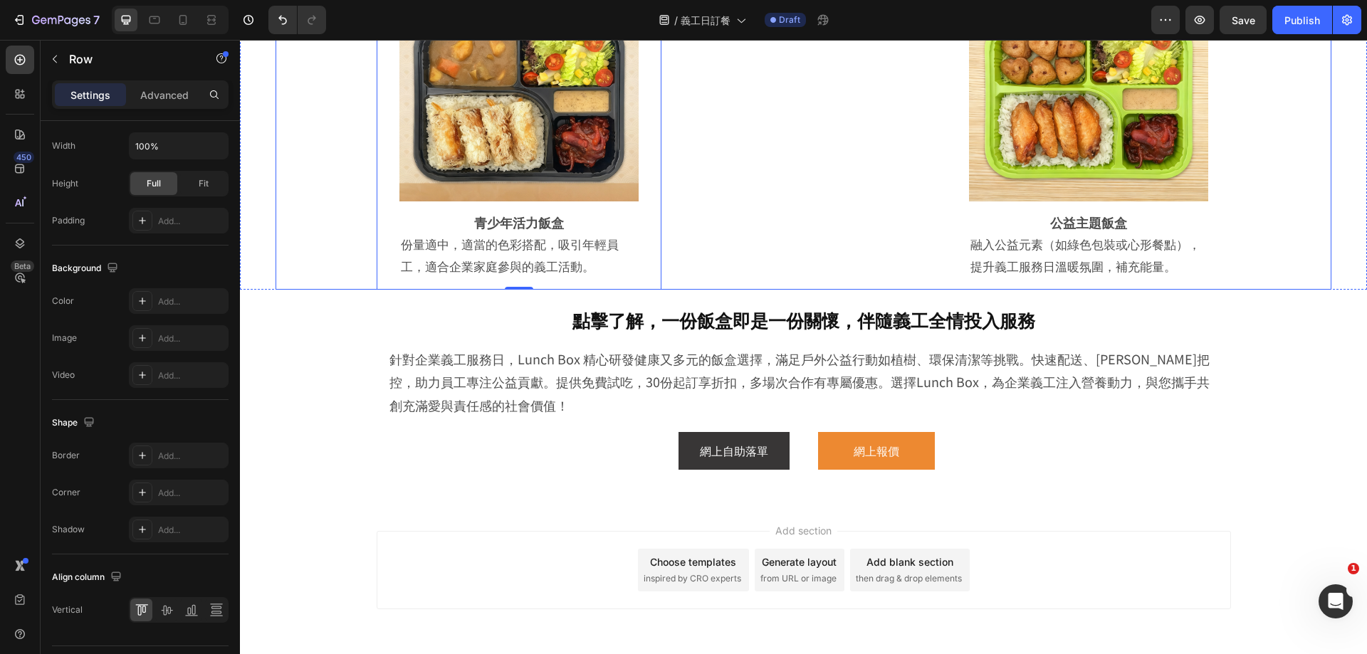
click at [278, 291] on div "Image Row 高能量義工飯盒 Heading 高蛋白、高纖維，快速補充體力，適合植樹或清潔海灘等高強度活動。每日輪換主菜，保持口味新鮮。 Text Bl…" at bounding box center [804, 37] width 1056 height 507
click at [827, 291] on div "Title Line" at bounding box center [804, 114] width 285 height 351
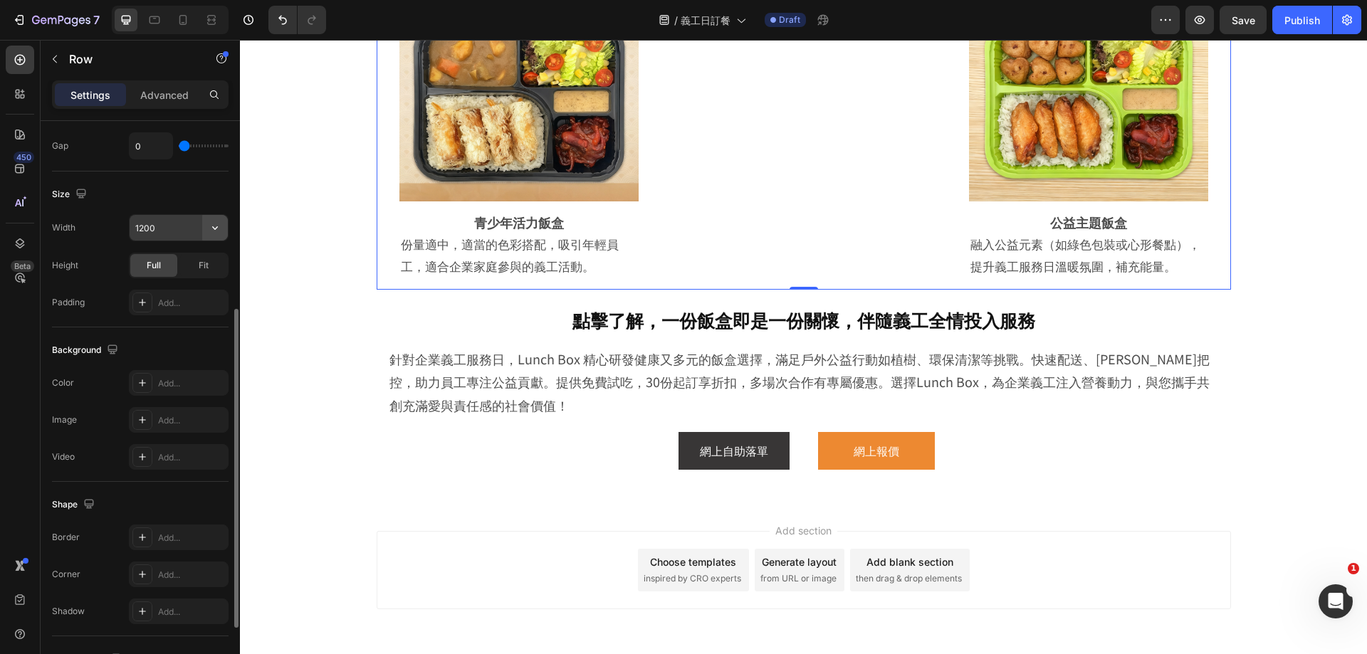
click at [214, 223] on icon "button" at bounding box center [215, 228] width 14 height 14
click at [176, 225] on input "1200" at bounding box center [179, 228] width 98 height 26
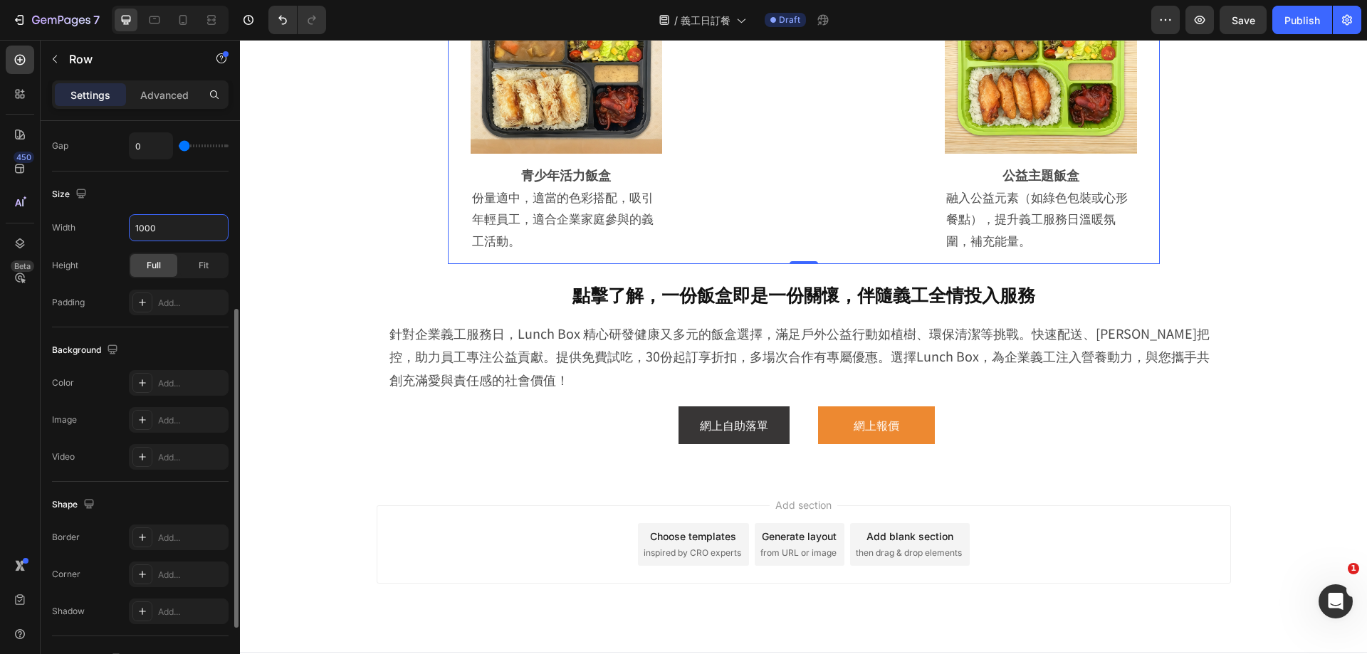
drag, startPoint x: 176, startPoint y: 226, endPoint x: 125, endPoint y: 226, distance: 51.3
click at [125, 226] on div "Width 1000" at bounding box center [140, 227] width 177 height 27
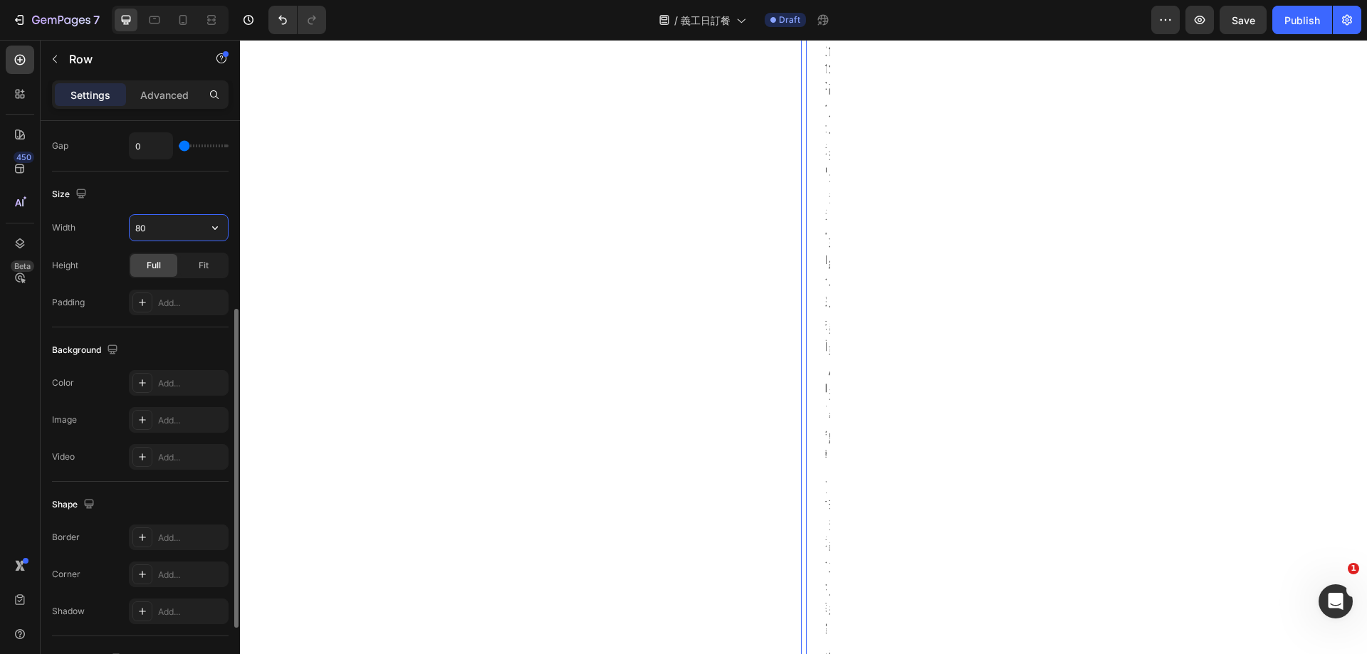
type input "800"
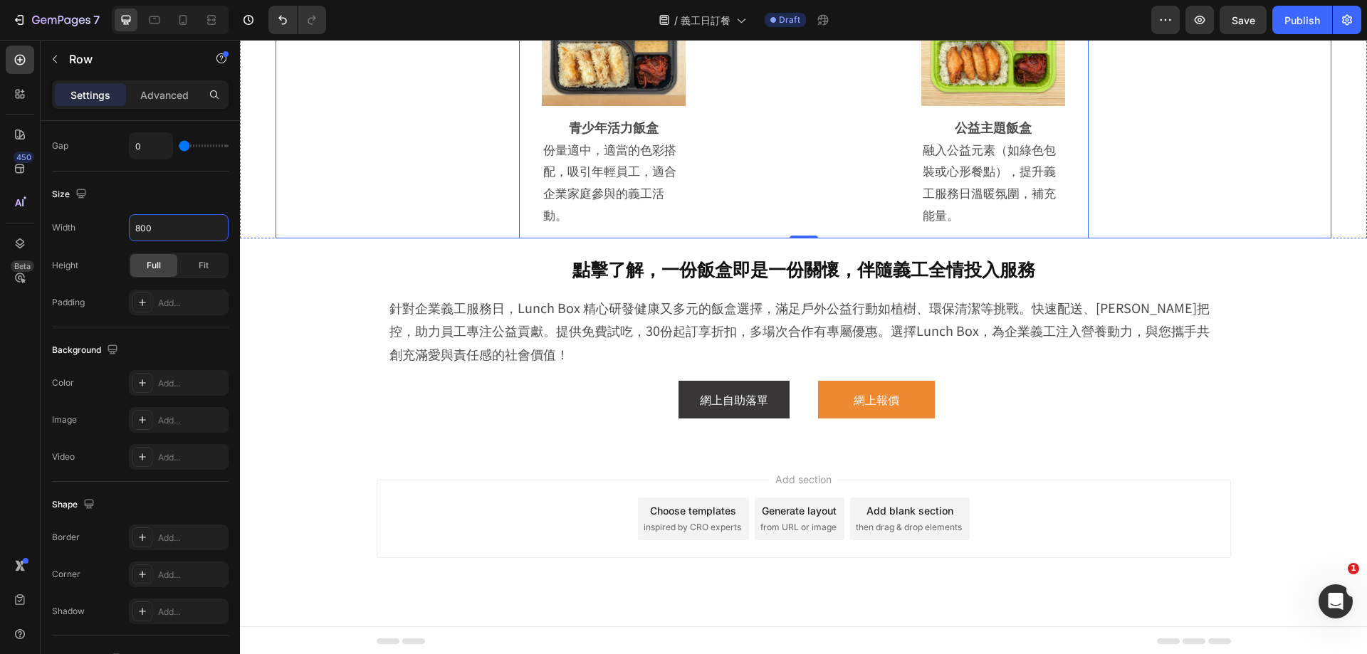
click at [380, 239] on div "Image Row 高能量義工飯盒 Heading 高蛋白、高纖維，快速補充體力，適合植樹或清潔海灘等高強度活動。每日輪換主菜，保持口味新鮮。 Text Bl…" at bounding box center [804, 12] width 1056 height 456
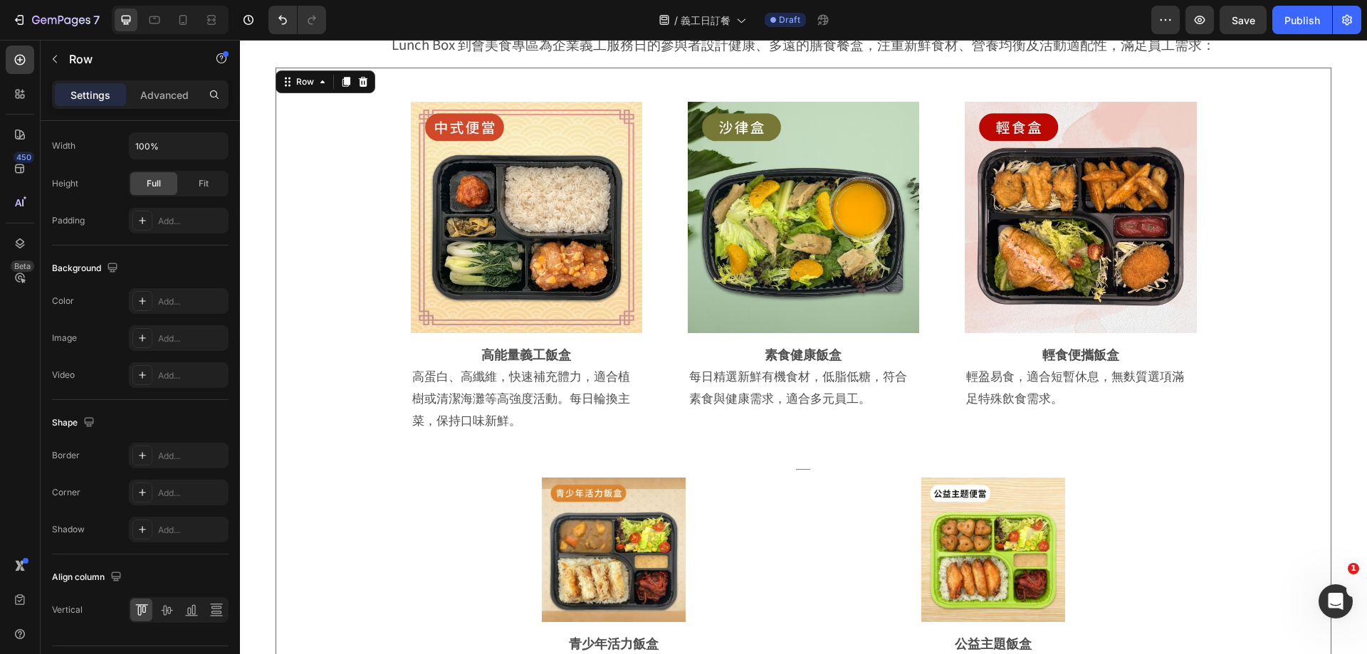
scroll to position [2698, 0]
click at [771, 490] on div "Title Line" at bounding box center [804, 605] width 190 height 299
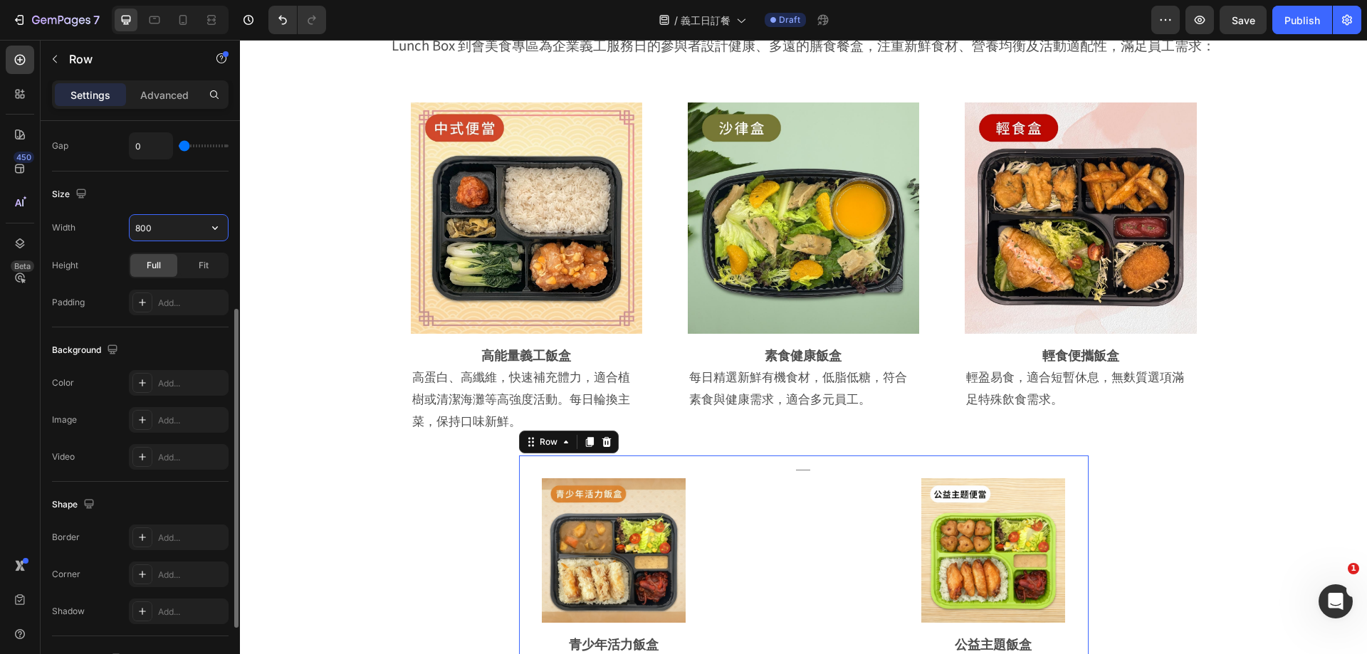
click at [178, 237] on input "800" at bounding box center [179, 228] width 98 height 26
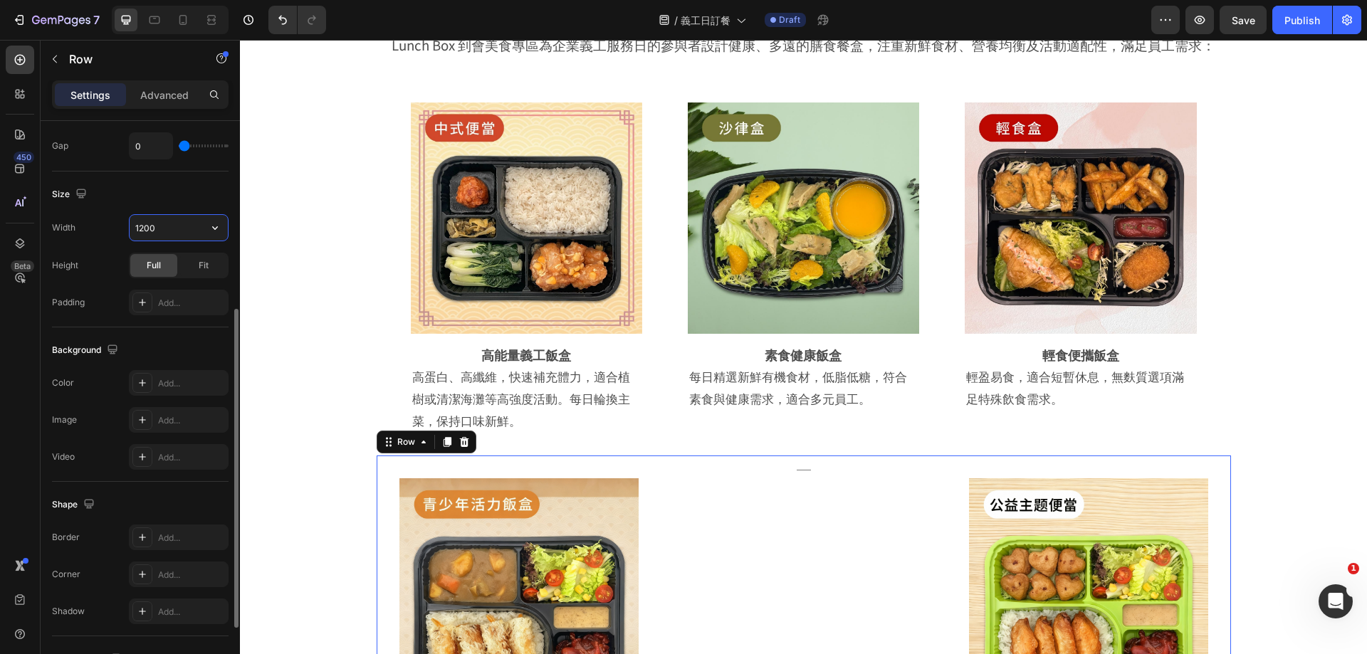
drag, startPoint x: 177, startPoint y: 231, endPoint x: 125, endPoint y: 234, distance: 52.0
click at [125, 234] on div "Width 1200" at bounding box center [140, 227] width 177 height 27
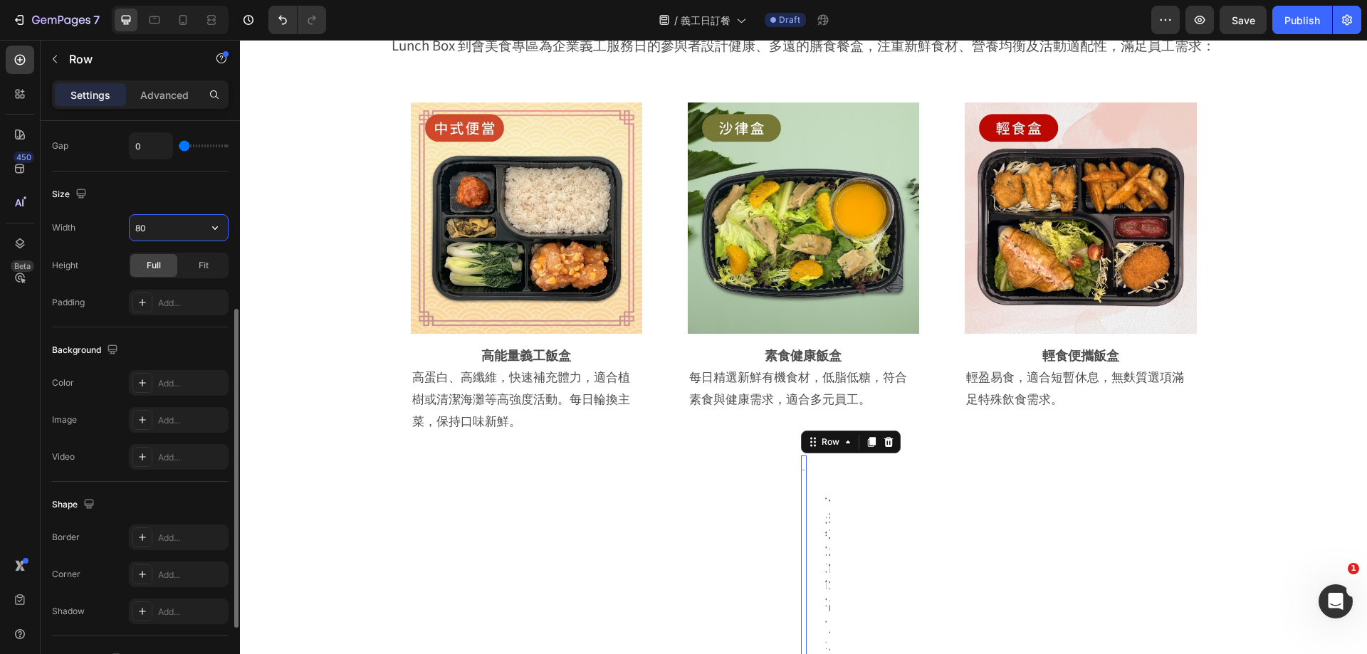
type input "800"
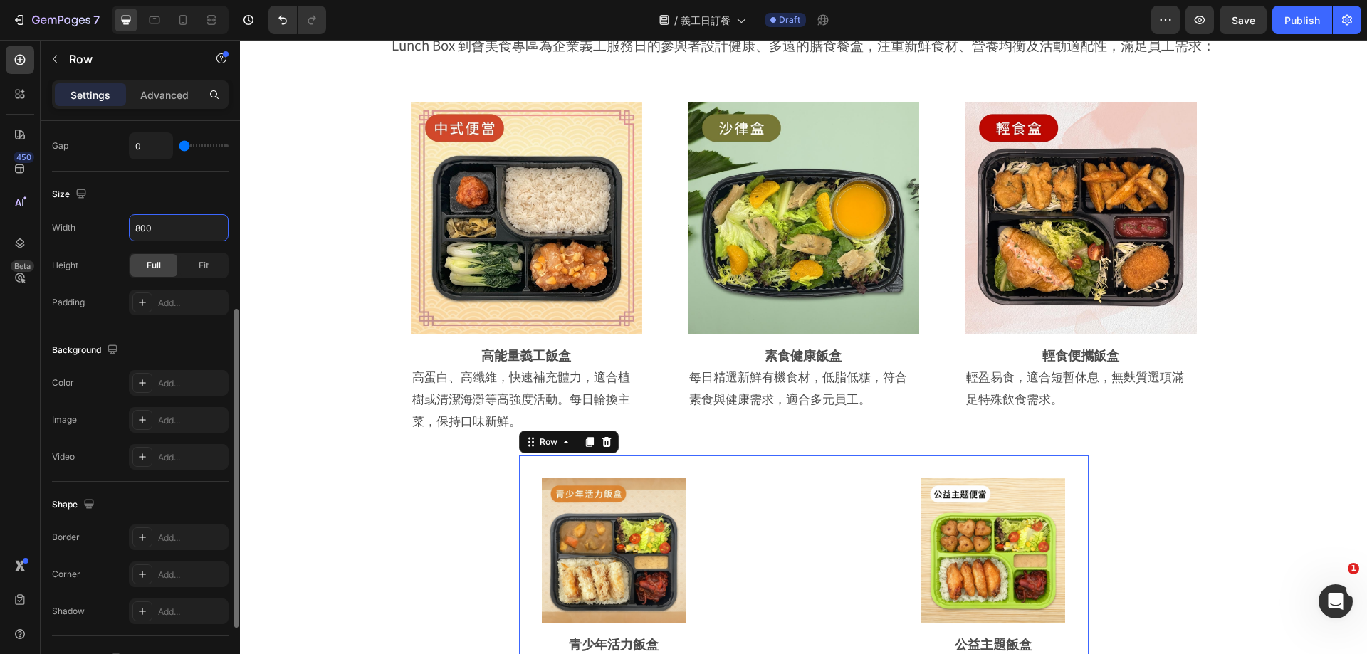
scroll to position [125, 0]
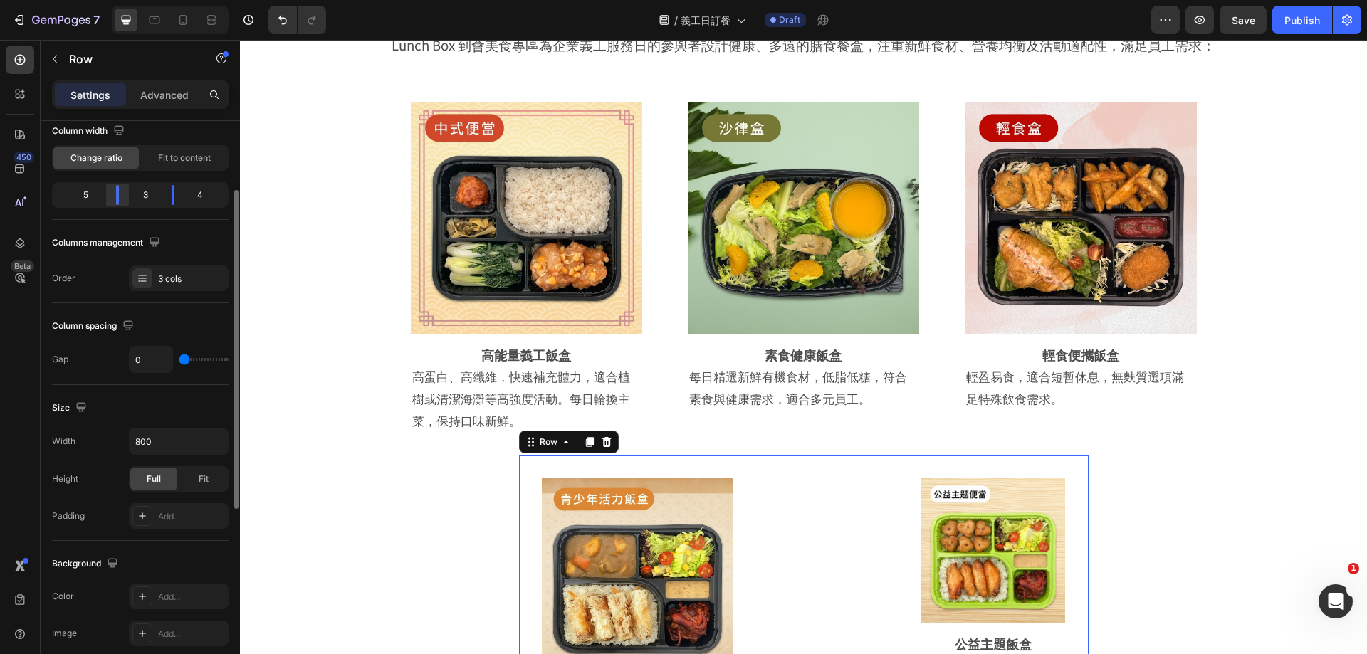
drag, startPoint x: 108, startPoint y: 200, endPoint x: 123, endPoint y: 202, distance: 15.7
click at [123, 202] on div at bounding box center [118, 195] width 26 height 20
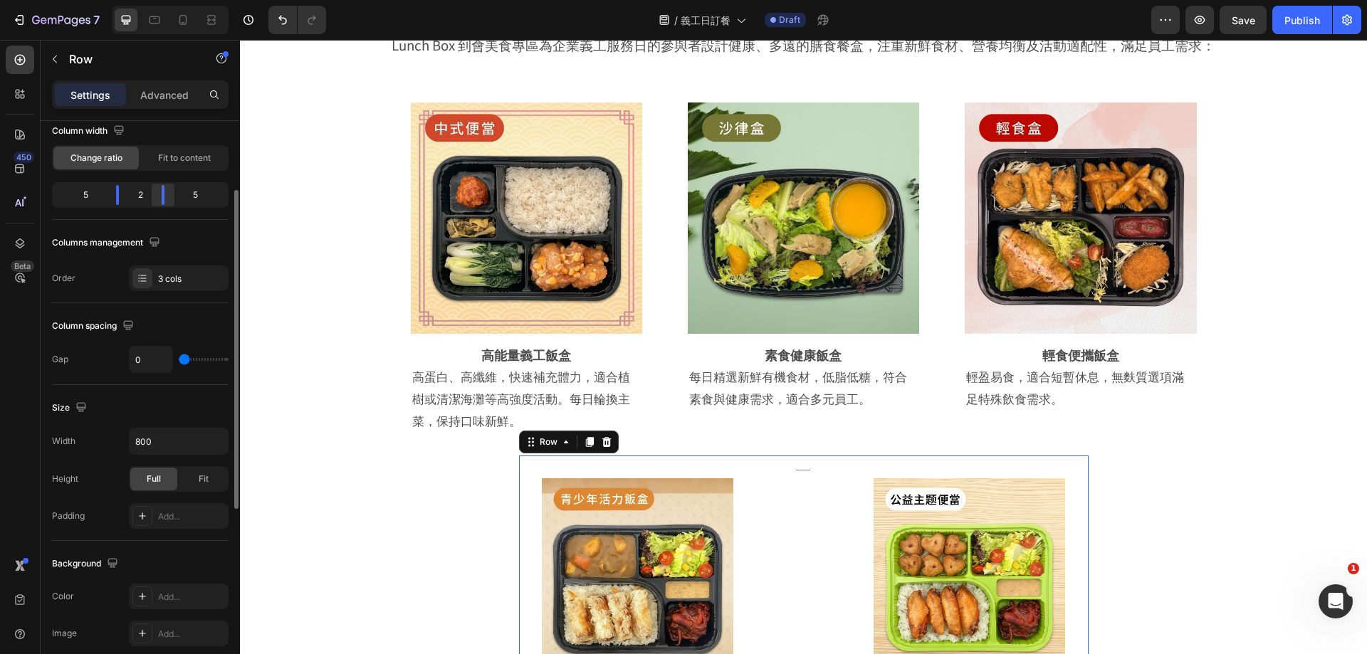
drag, startPoint x: 176, startPoint y: 199, endPoint x: 446, endPoint y: 283, distance: 282.7
click at [160, 201] on div at bounding box center [163, 195] width 26 height 20
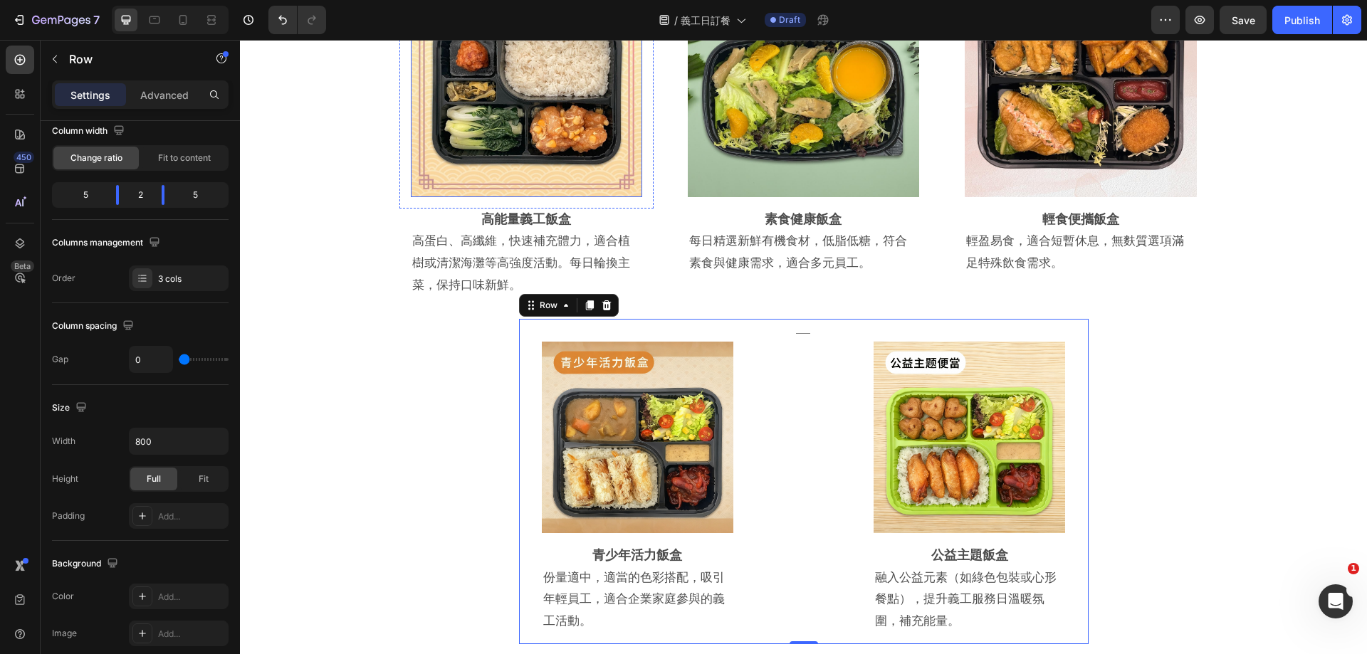
scroll to position [2841, 0]
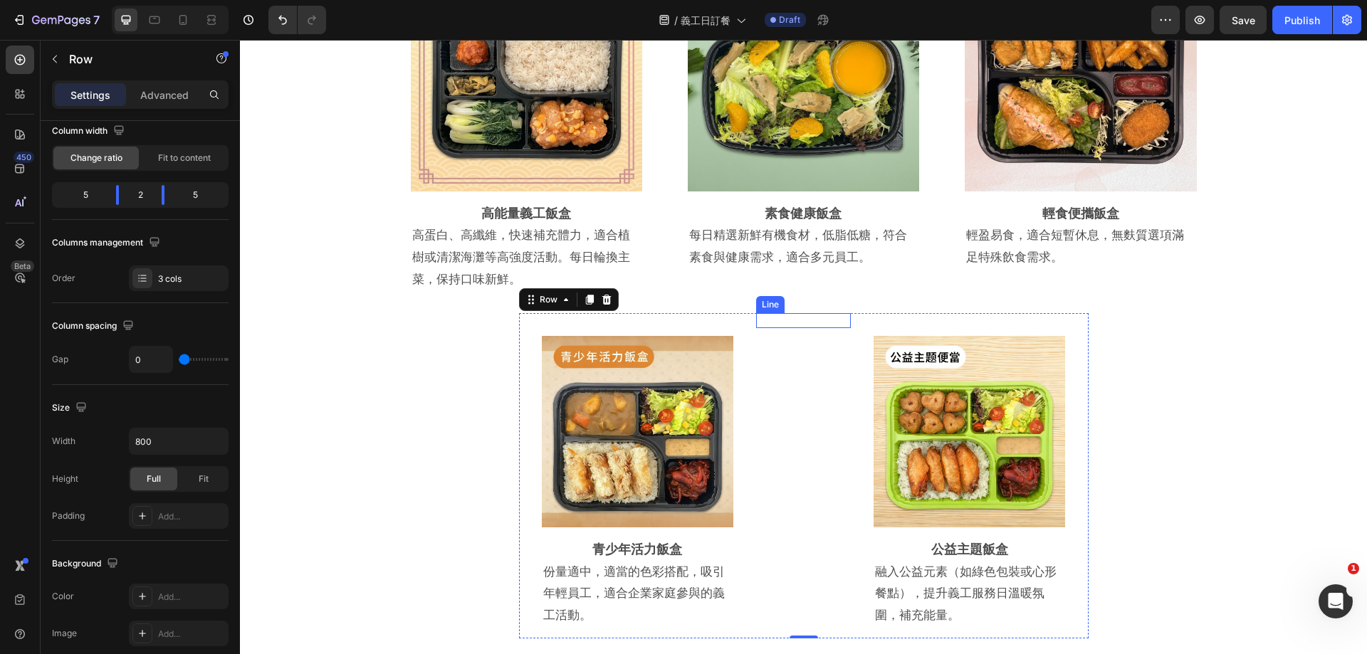
click at [803, 328] on div at bounding box center [803, 328] width 14 height 1
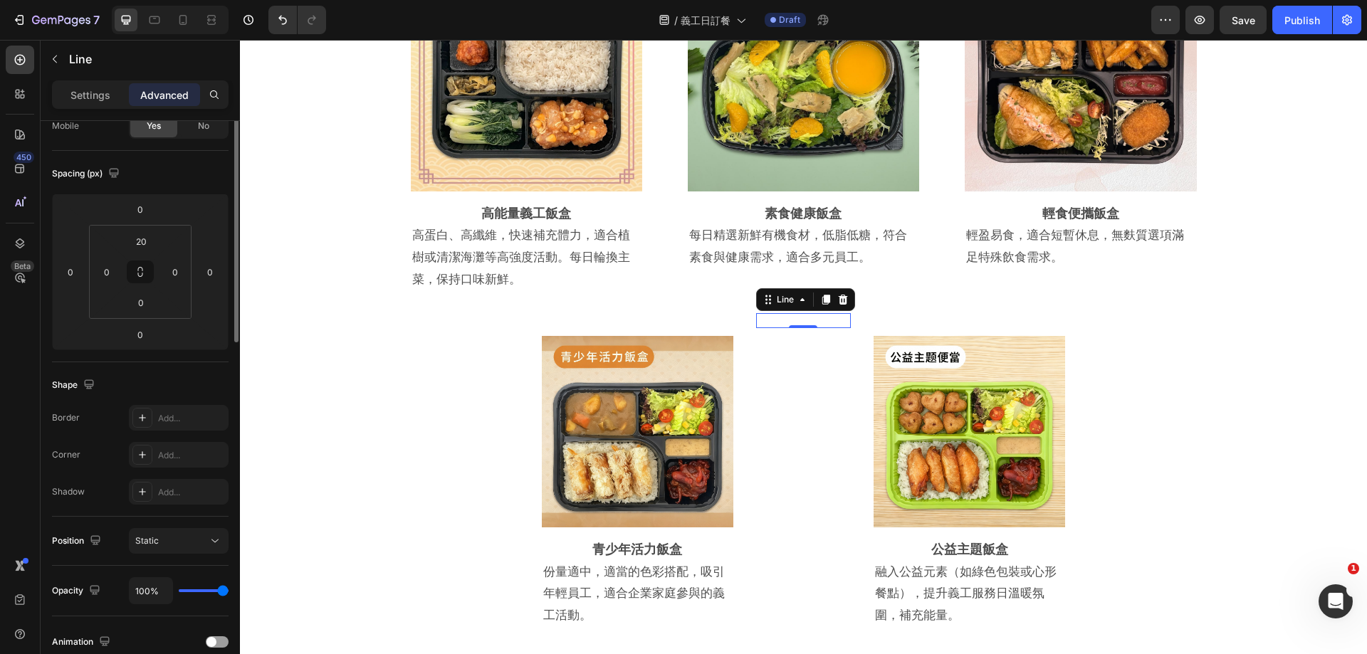
scroll to position [0, 0]
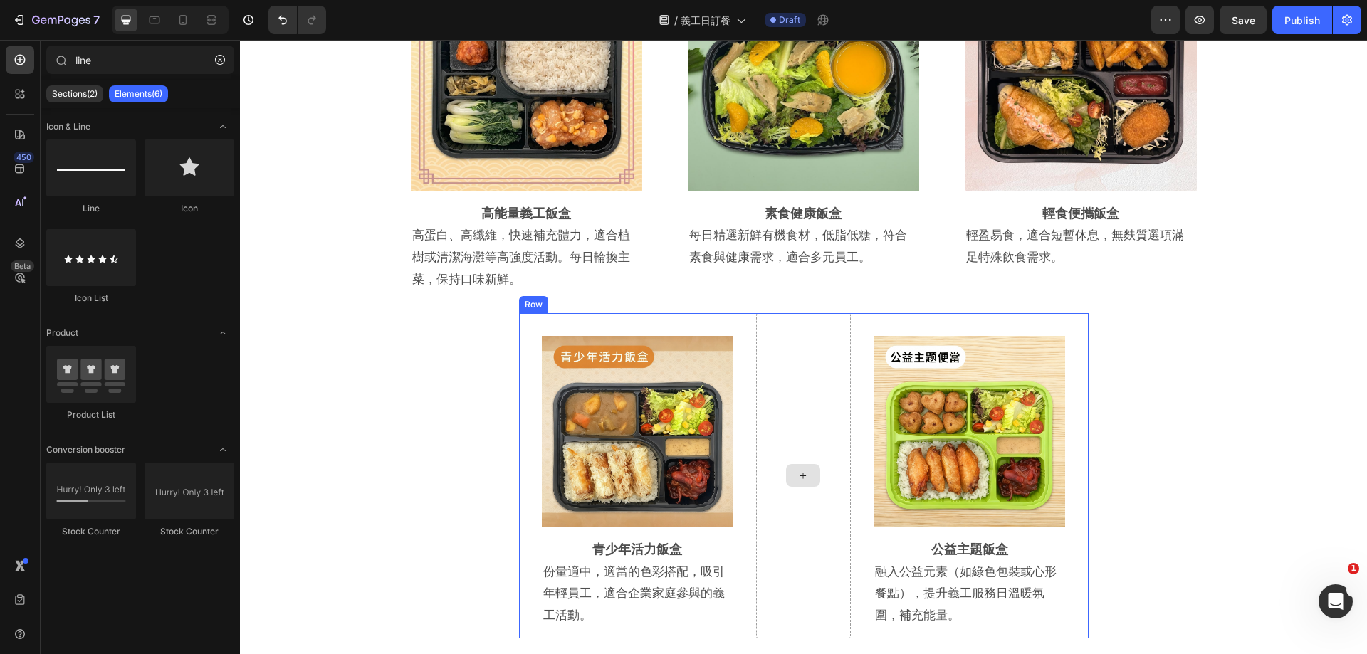
click at [801, 335] on div at bounding box center [803, 475] width 95 height 325
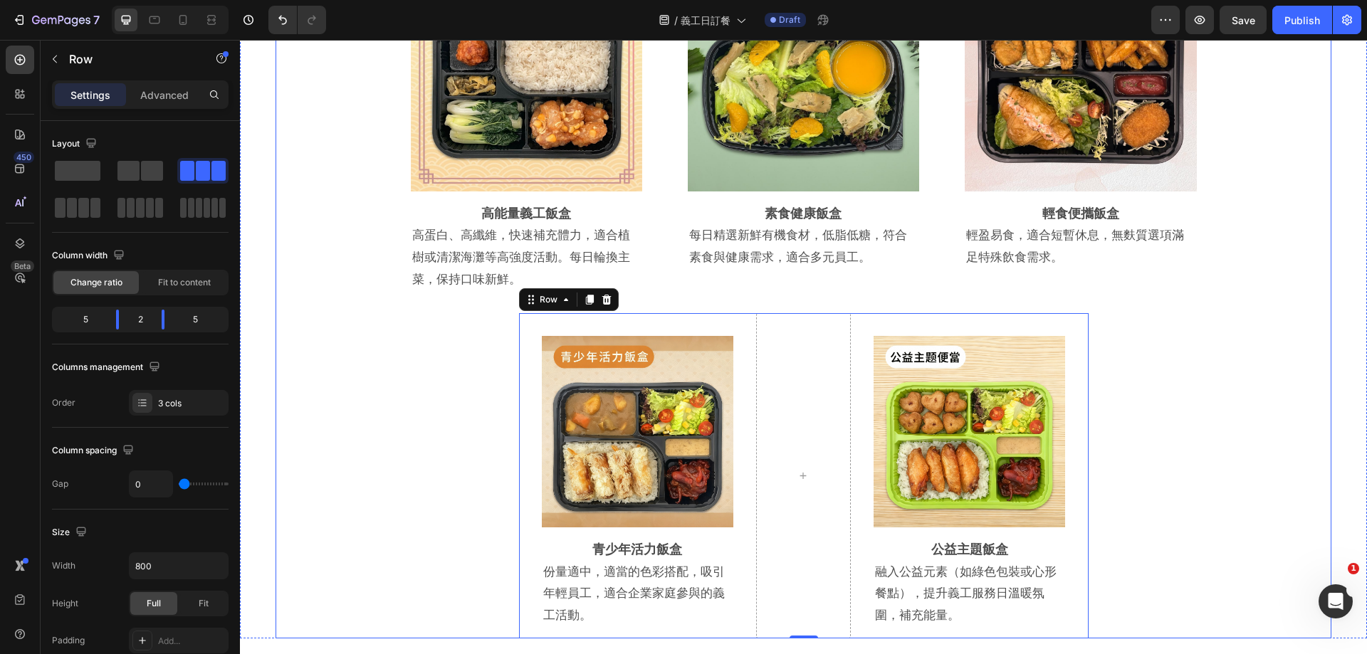
click at [1328, 414] on div "Title Line 為服務日打造專屬餐點 助義工活力滿格 Heading Row Title Line Row Lunch Box 到會美食專區為企業義工服…" at bounding box center [803, 220] width 1127 height 835
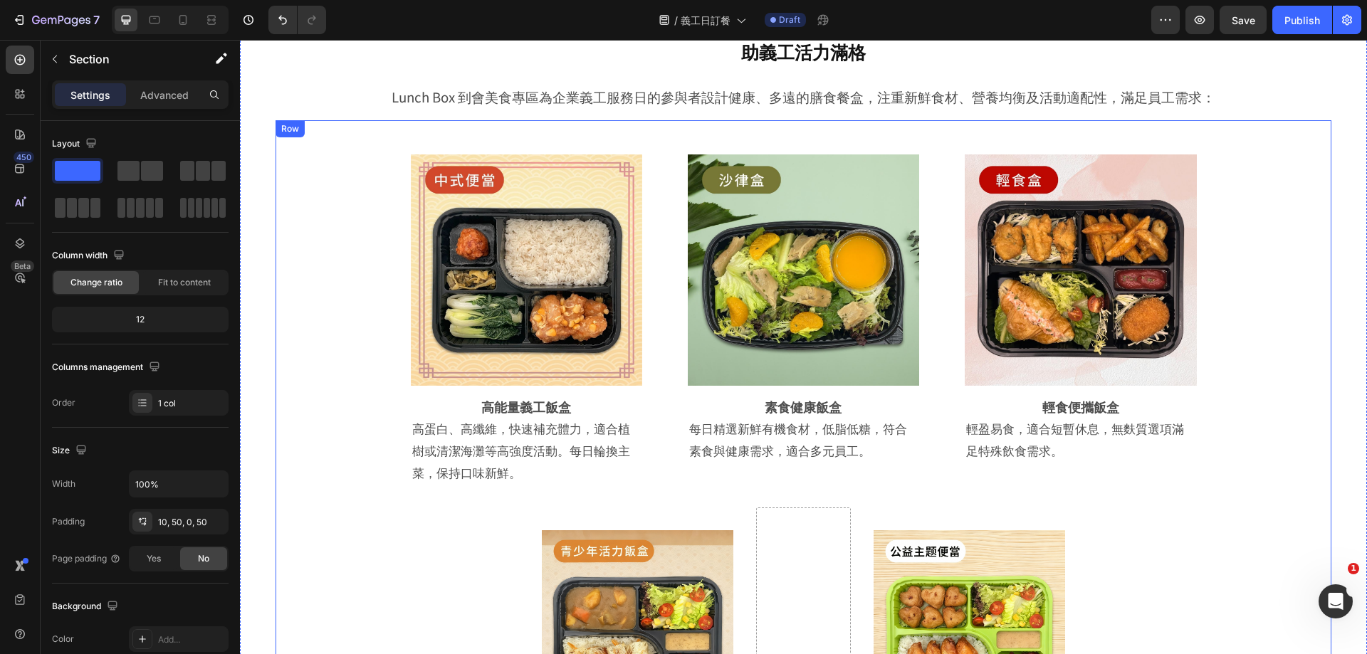
scroll to position [2792, 0]
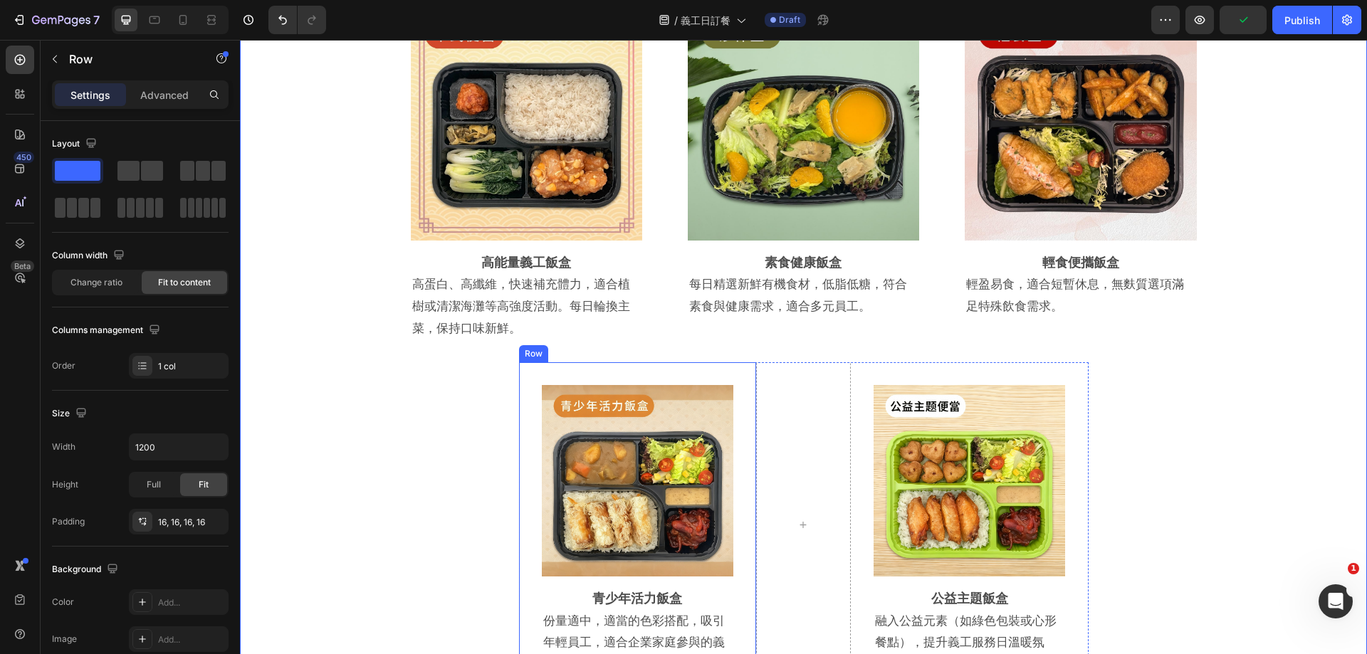
click at [743, 379] on div "Image Row 青少年活力飯盒 Heading 份量適中，適當的色彩搭配，吸引年輕員工，適合企業家庭參與的義工活動。 Text Block Row Row" at bounding box center [637, 524] width 237 height 325
click at [793, 375] on div at bounding box center [803, 524] width 95 height 325
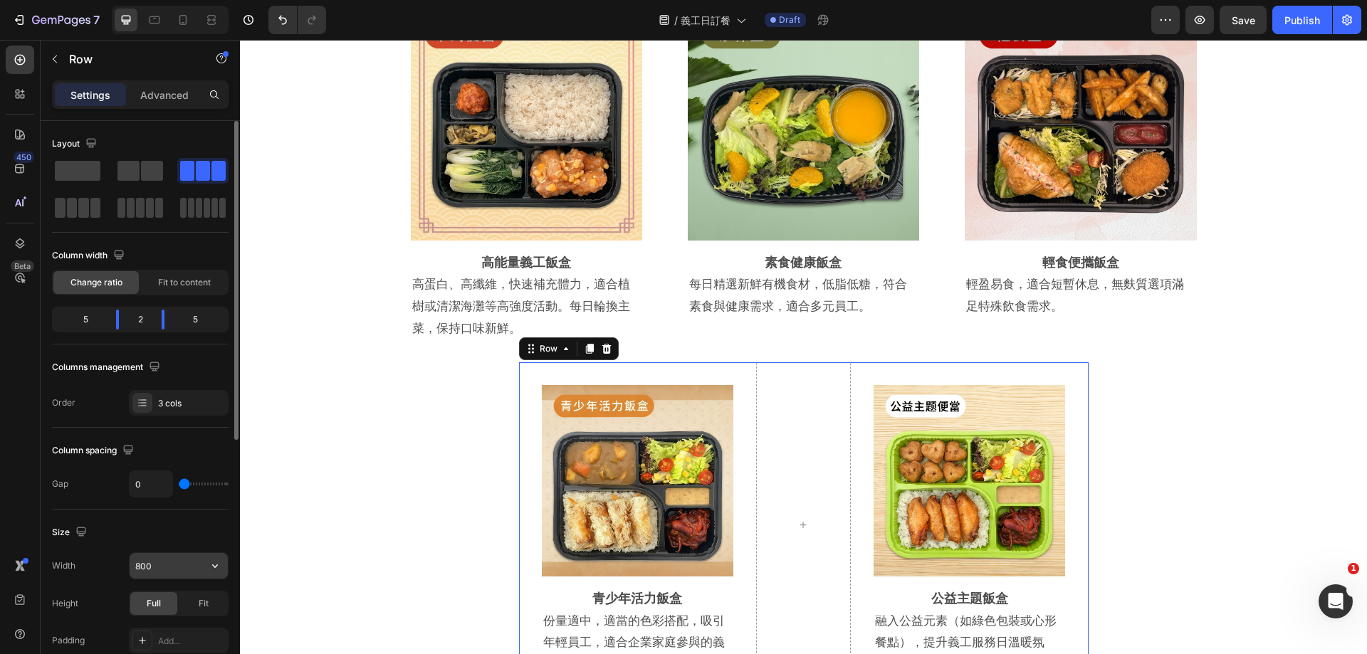
click at [160, 553] on input "800" at bounding box center [179, 566] width 98 height 26
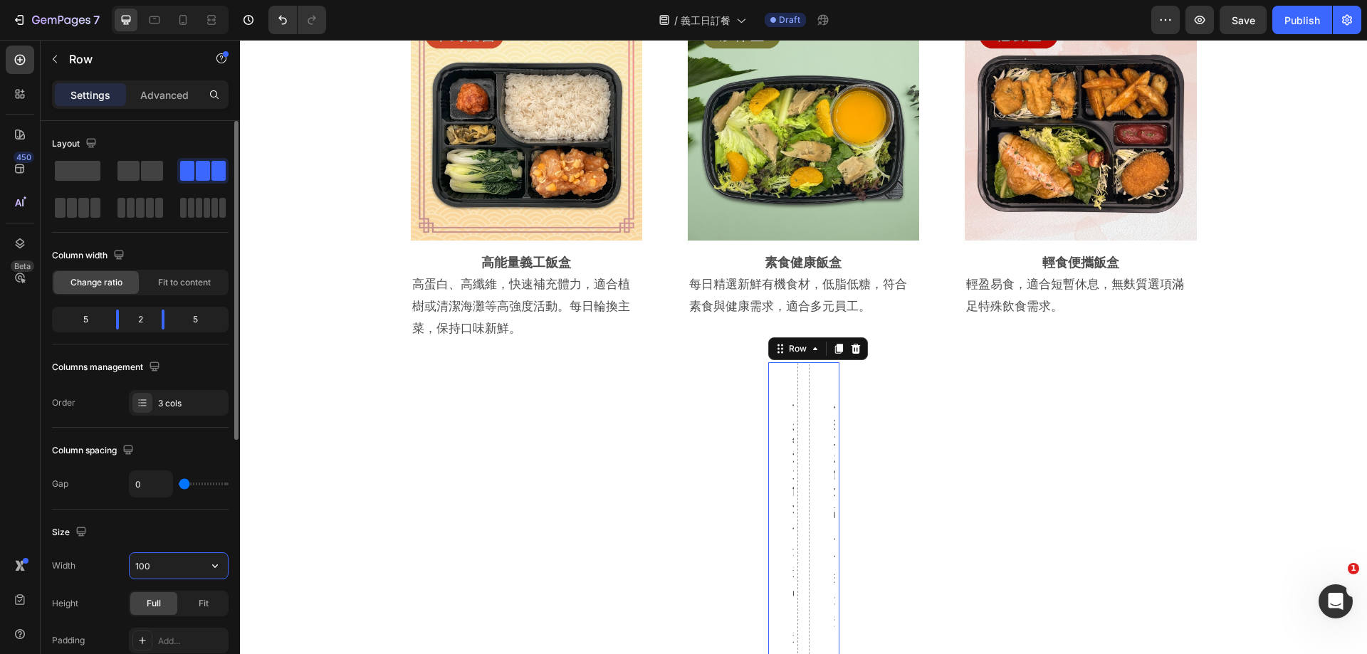
type input "1000"
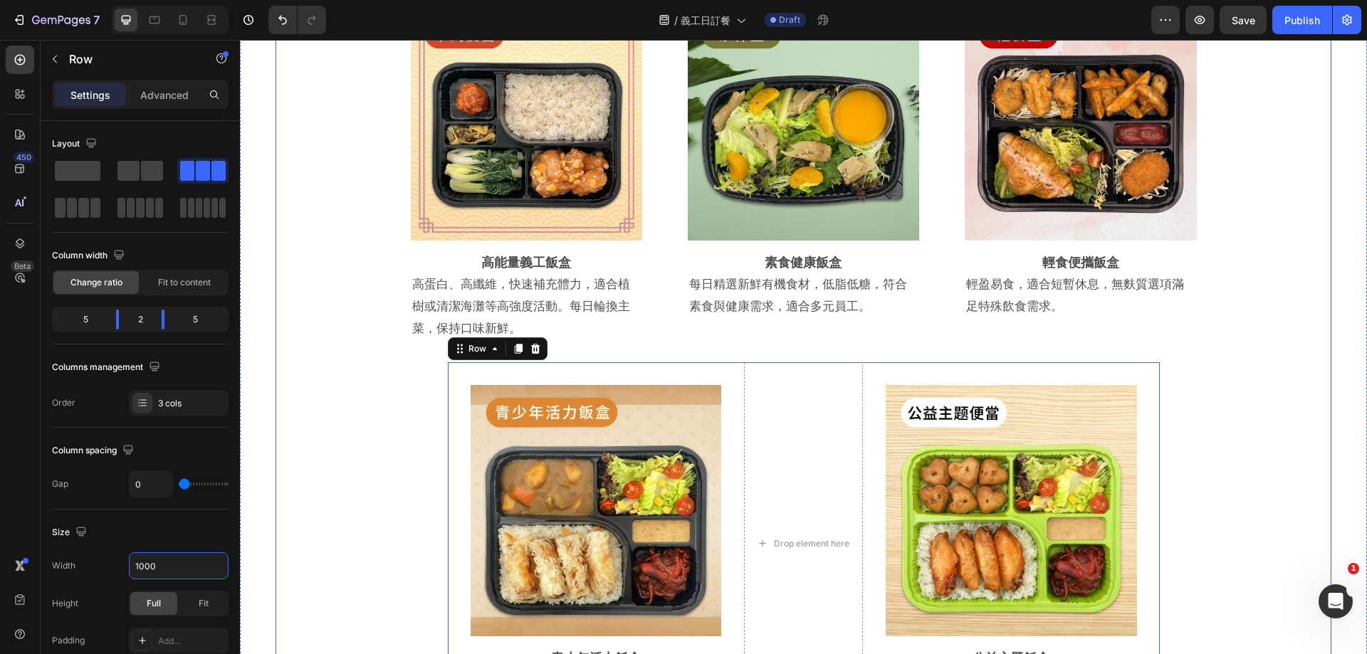
click at [1236, 459] on div "Image Row 高能量義工飯盒 Heading 高蛋白、高纖維，快速補充體力，適合植樹或清潔海灘等高強度活動。每日輪換主菜，保持口味新鮮。 Text Bl…" at bounding box center [804, 350] width 1056 height 751
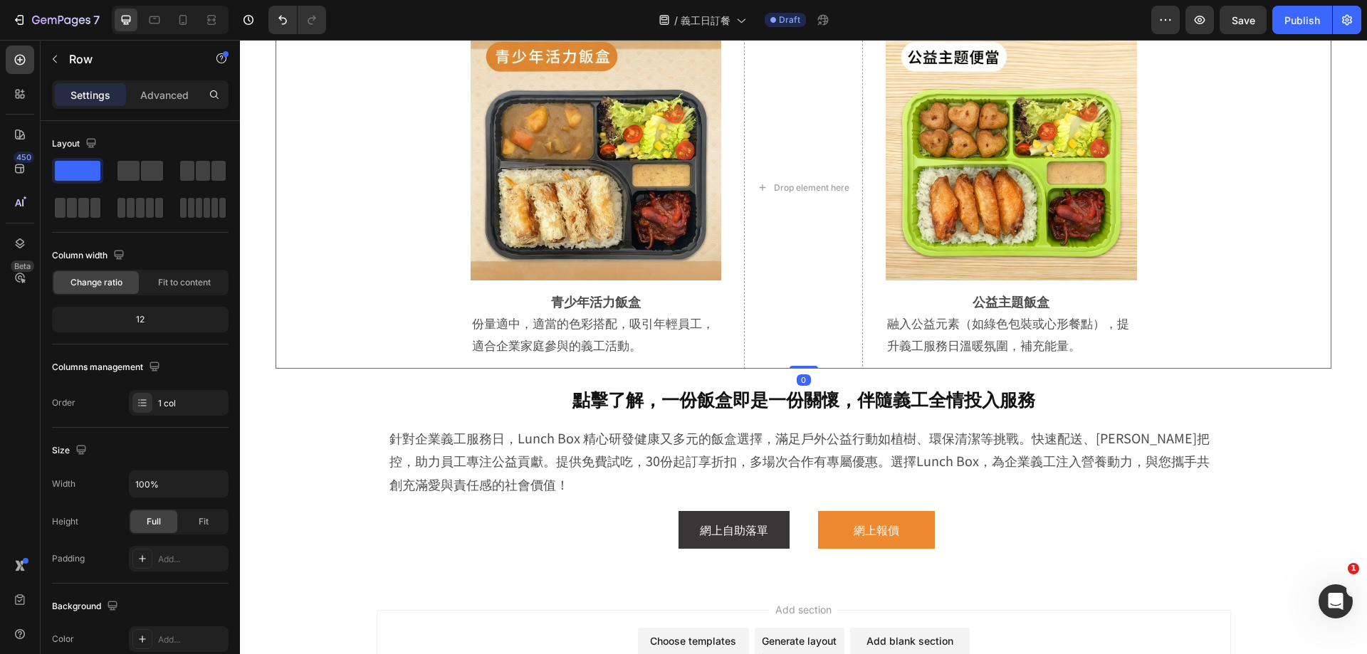
scroll to position [2863, 0]
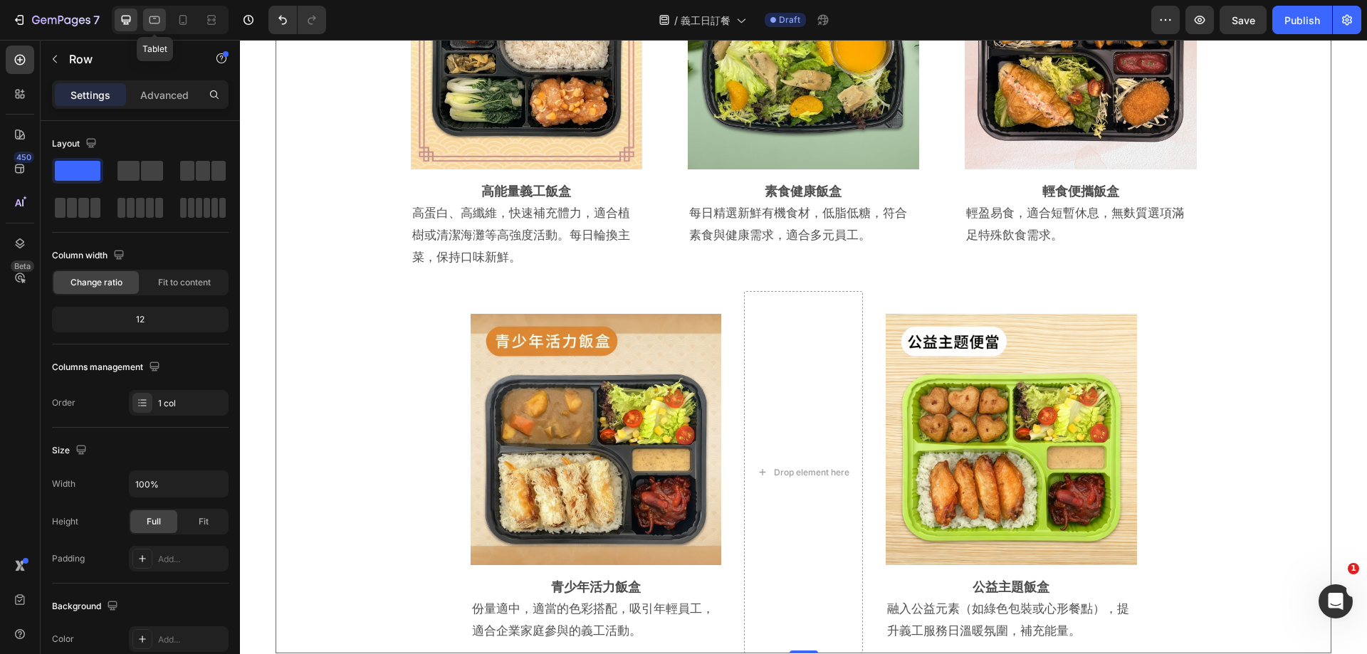
click at [155, 26] on icon at bounding box center [154, 20] width 14 height 14
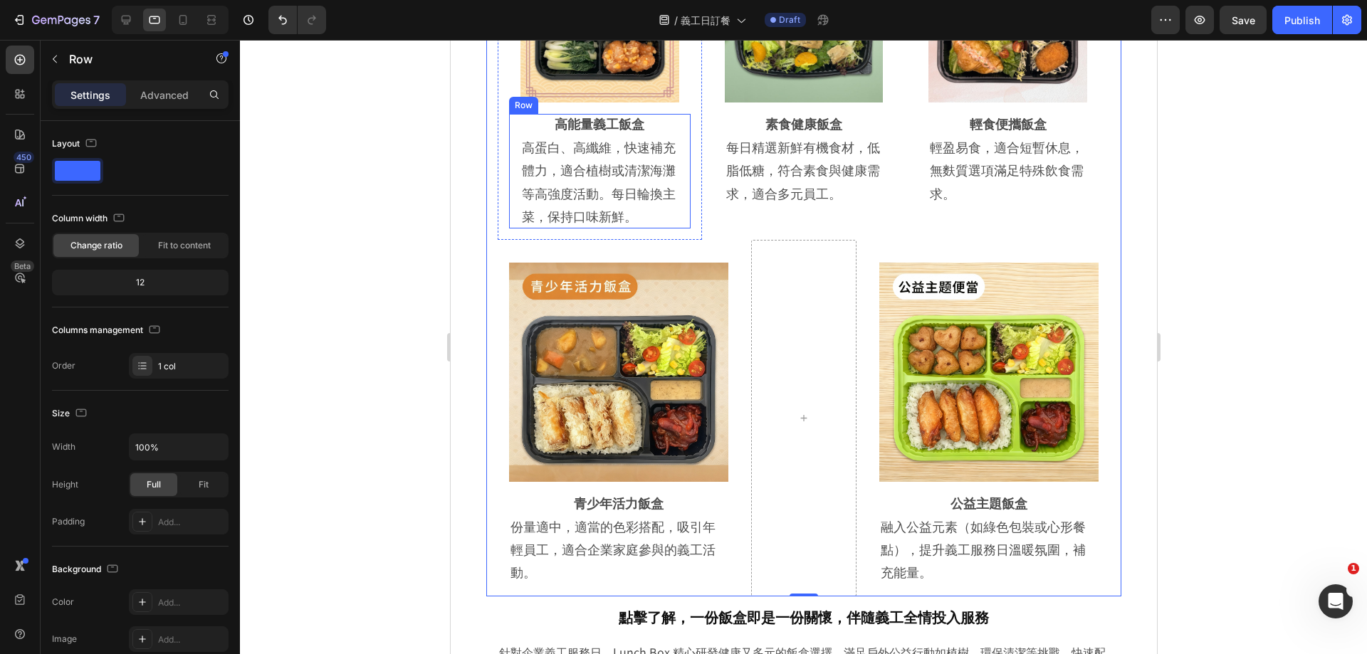
scroll to position [3707, 0]
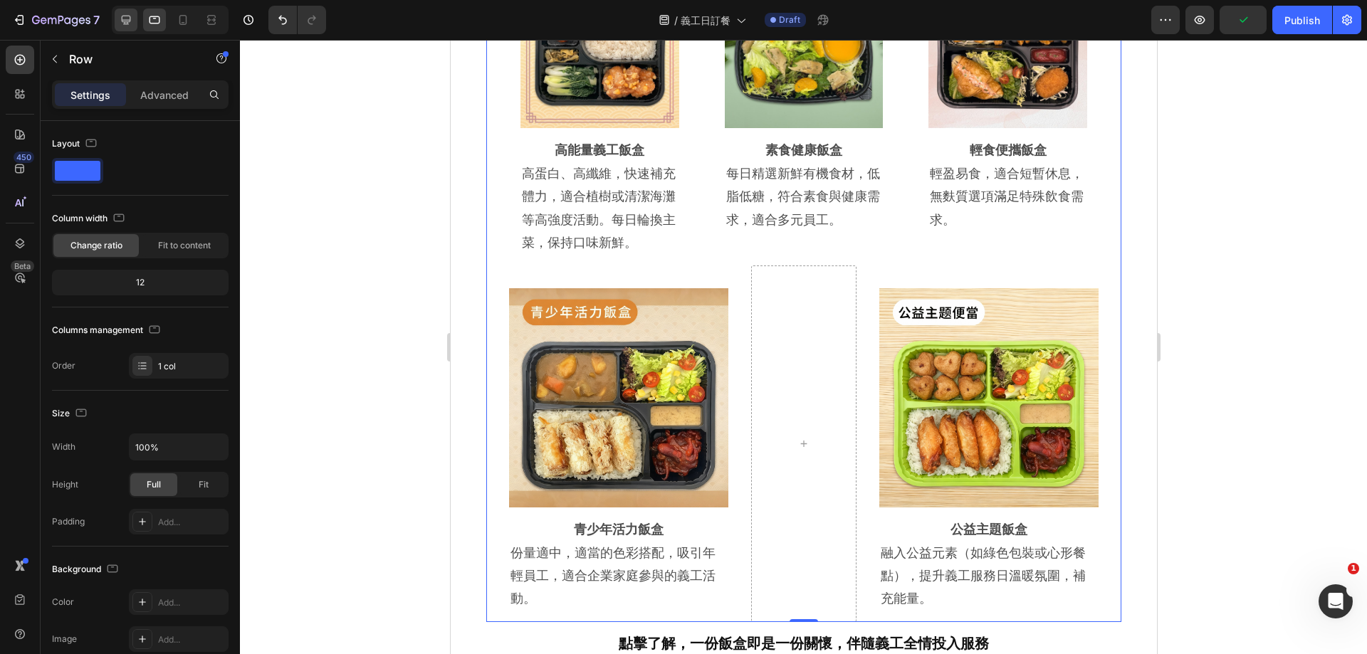
click at [132, 19] on icon at bounding box center [126, 20] width 14 height 14
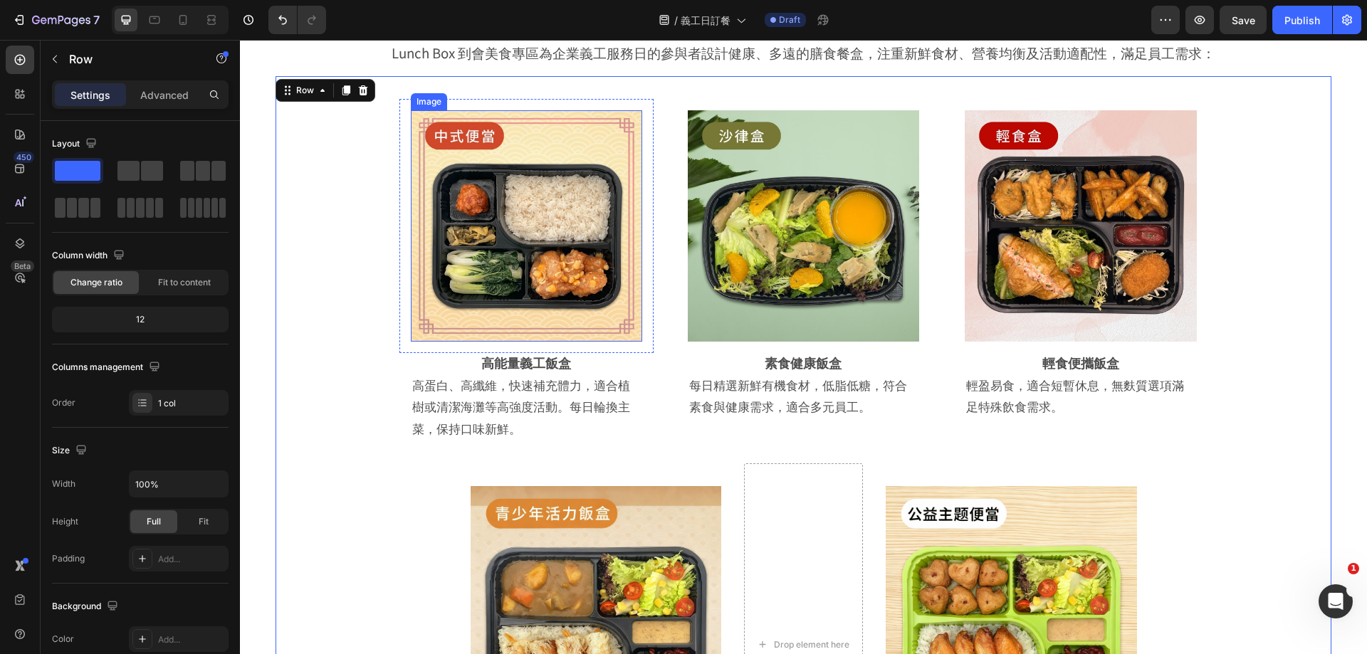
scroll to position [2747, 0]
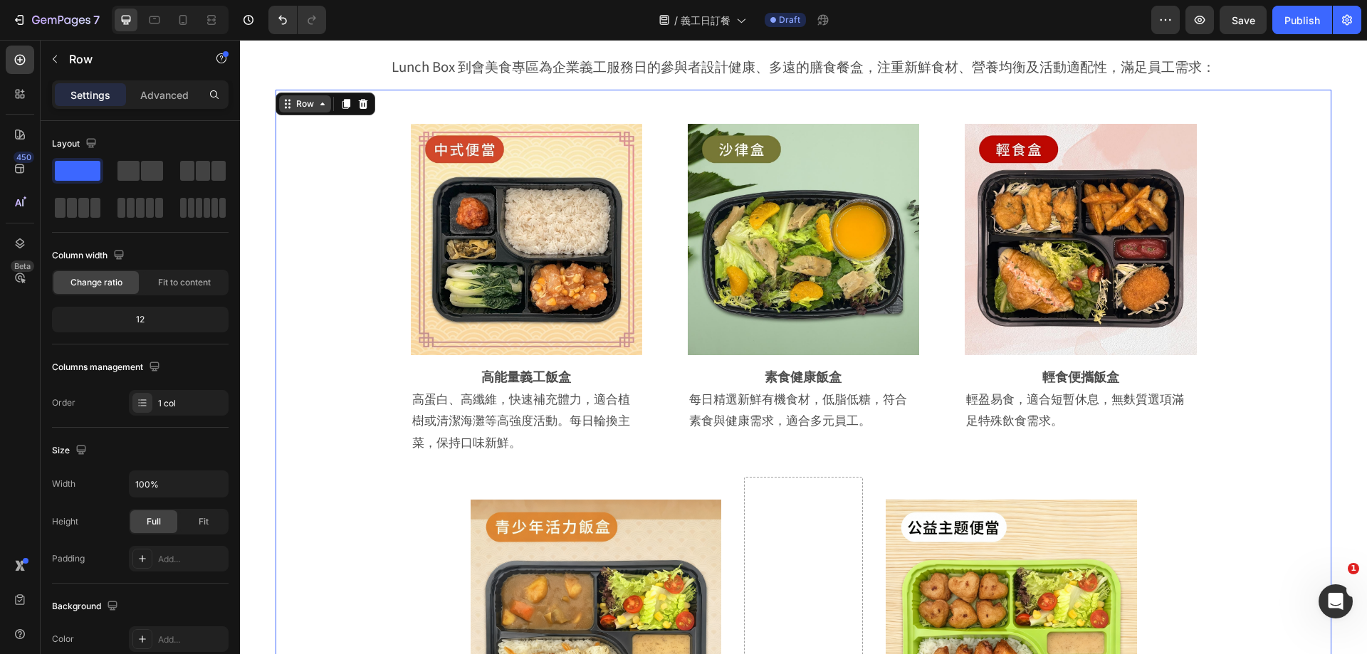
click at [302, 108] on div "Row" at bounding box center [304, 104] width 23 height 13
click at [51, 64] on icon "button" at bounding box center [54, 58] width 11 height 11
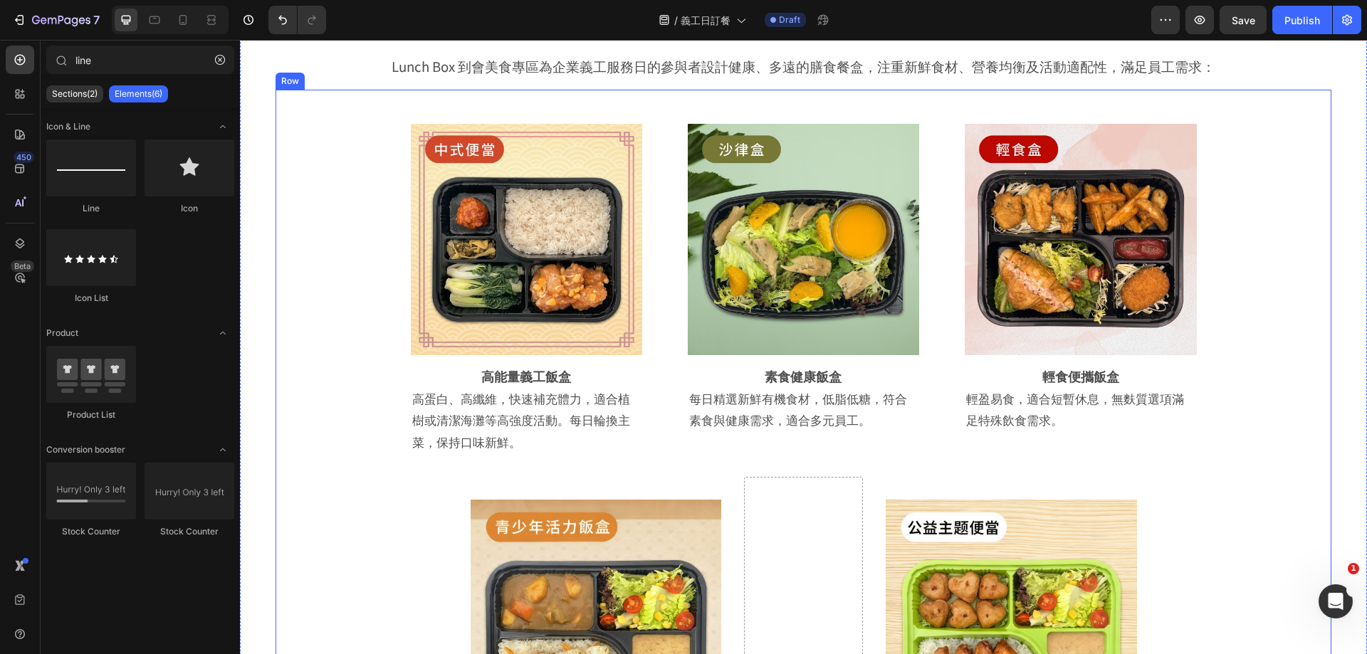
click at [292, 85] on div "Row" at bounding box center [290, 81] width 29 height 17
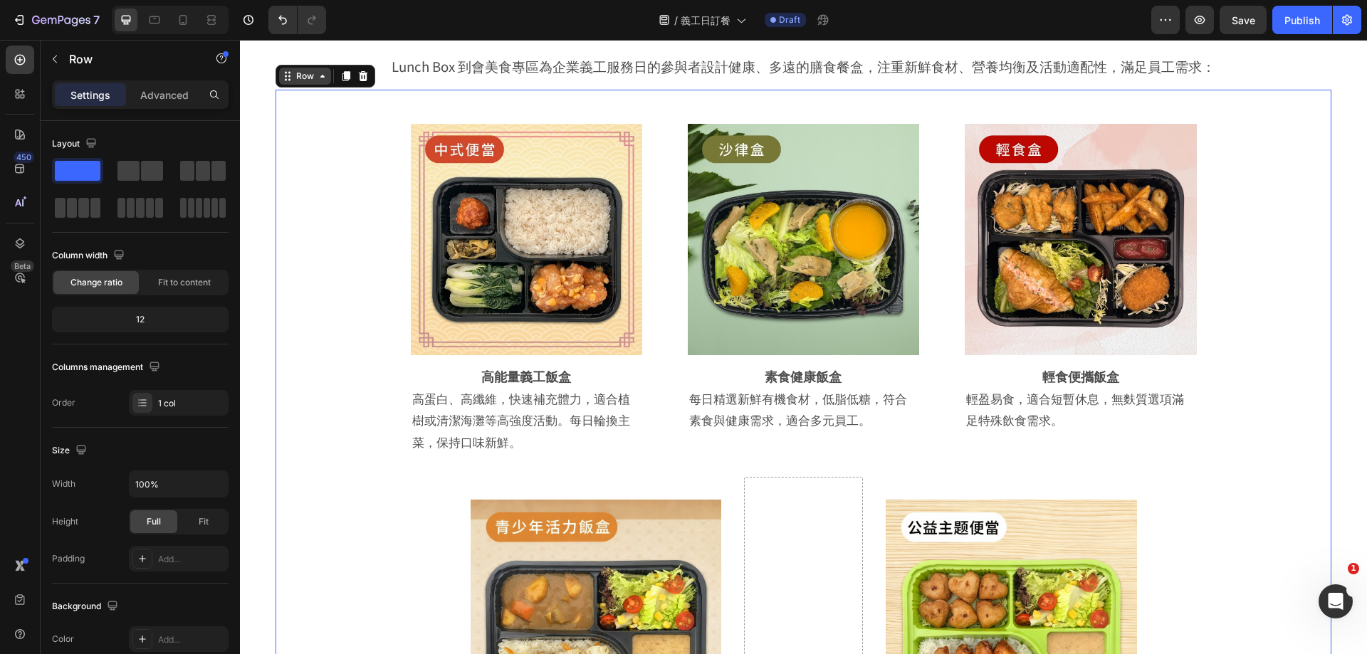
click at [305, 74] on div "Row" at bounding box center [304, 76] width 23 height 13
click at [153, 85] on div "Advanced" at bounding box center [164, 94] width 71 height 23
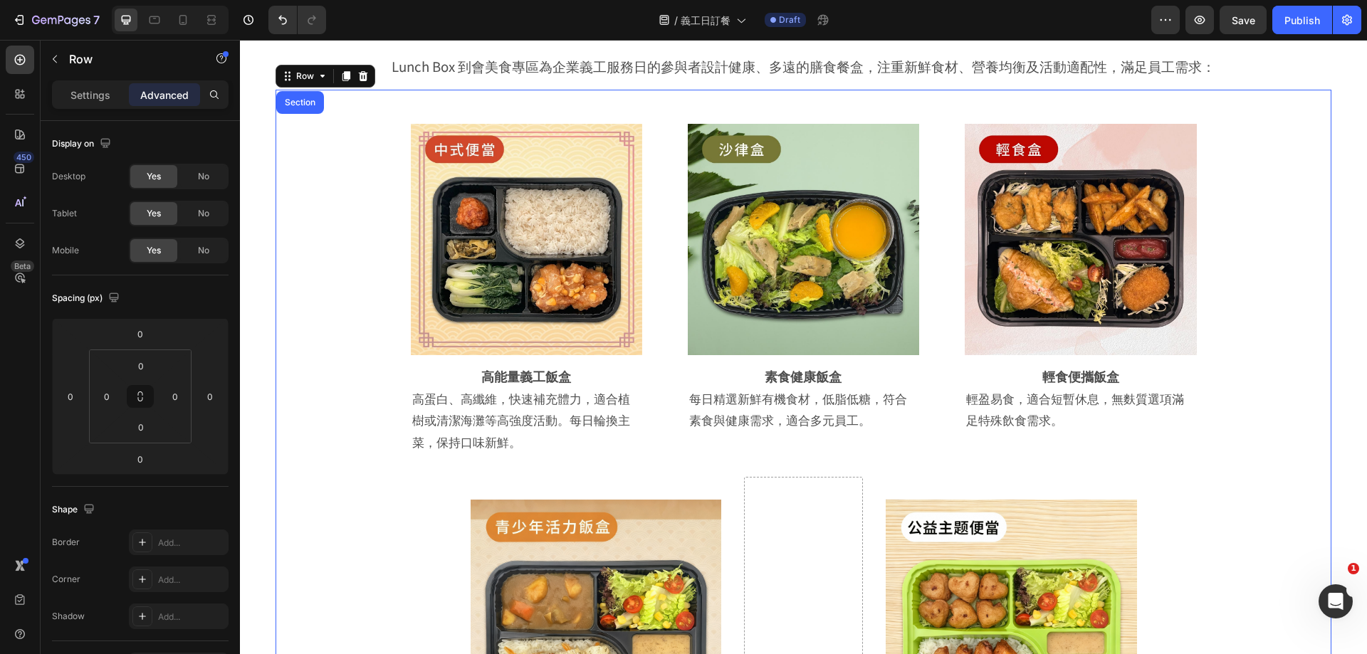
drag, startPoint x: 198, startPoint y: 21, endPoint x: 189, endPoint y: 22, distance: 9.4
click at [197, 21] on div at bounding box center [170, 20] width 117 height 28
click at [189, 22] on icon at bounding box center [183, 20] width 14 height 14
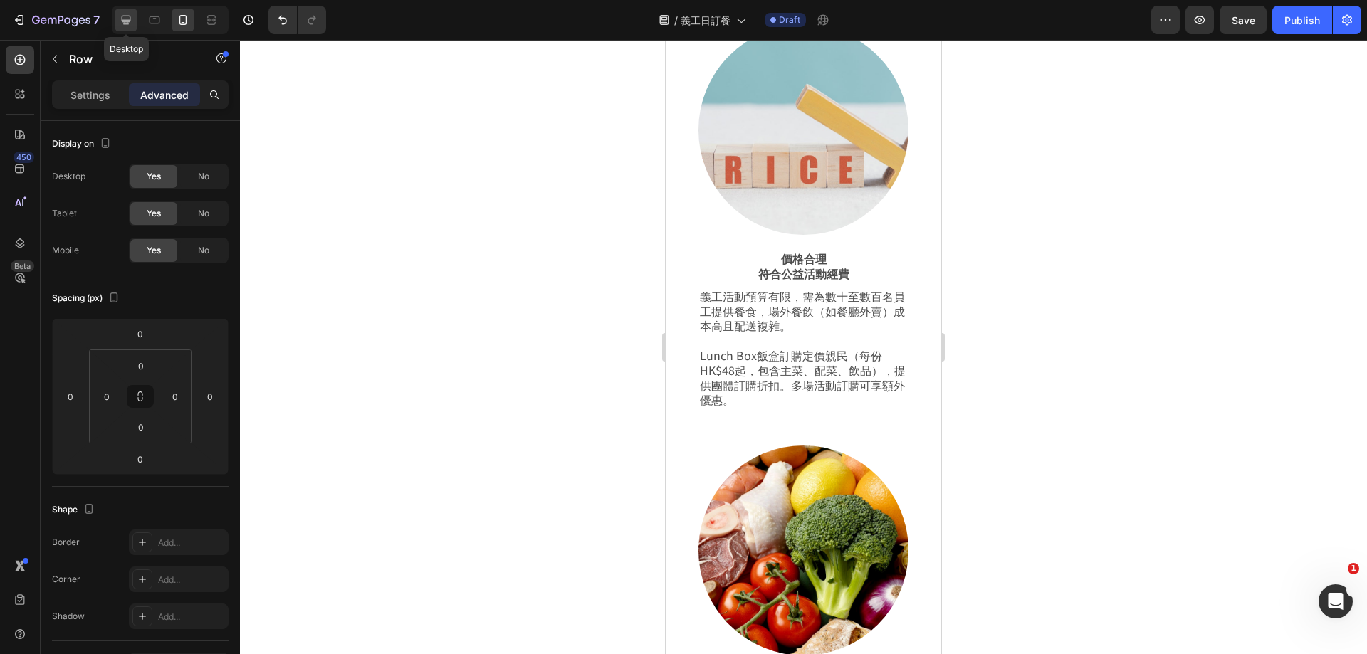
click at [128, 17] on icon at bounding box center [126, 20] width 14 height 14
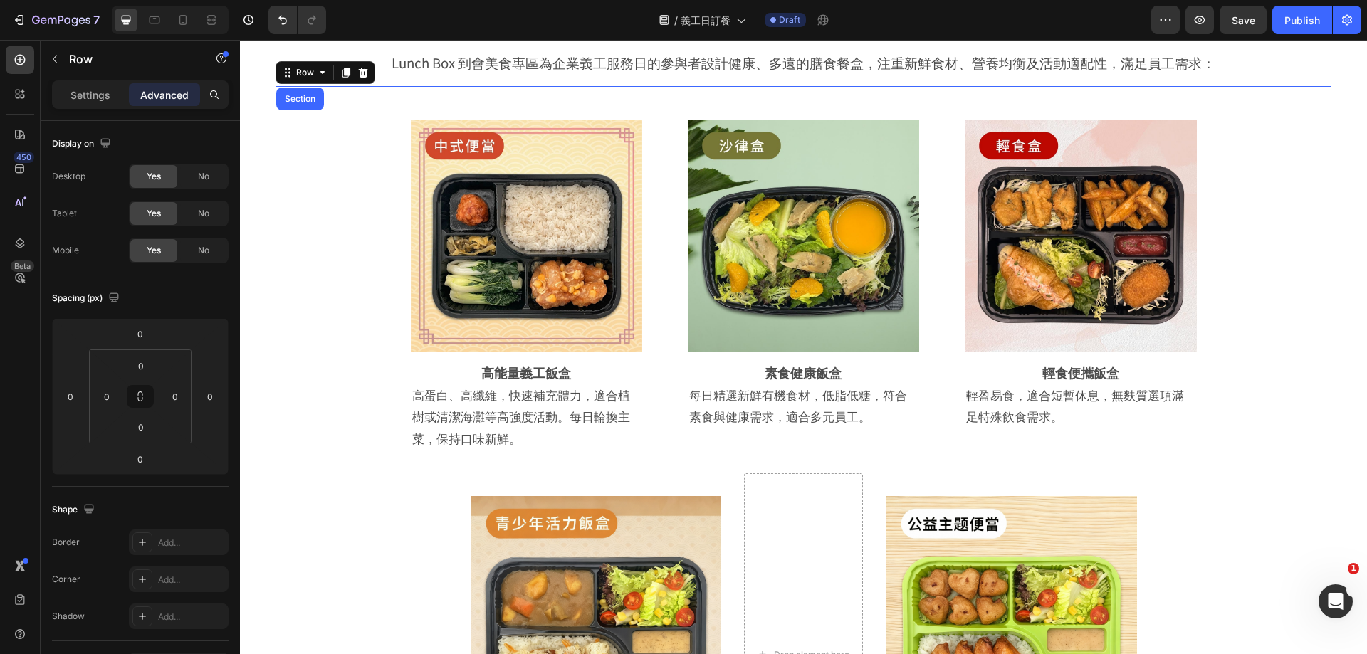
scroll to position [2747, 0]
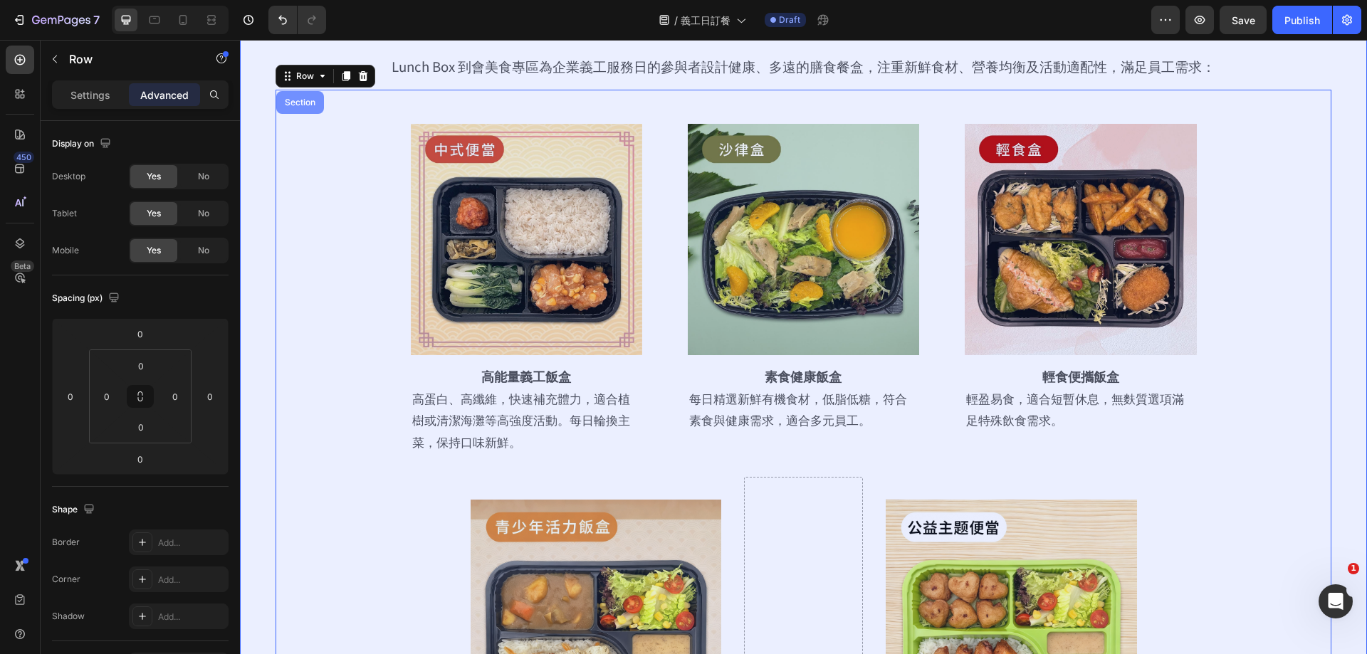
click at [298, 100] on div "Section" at bounding box center [300, 102] width 36 height 9
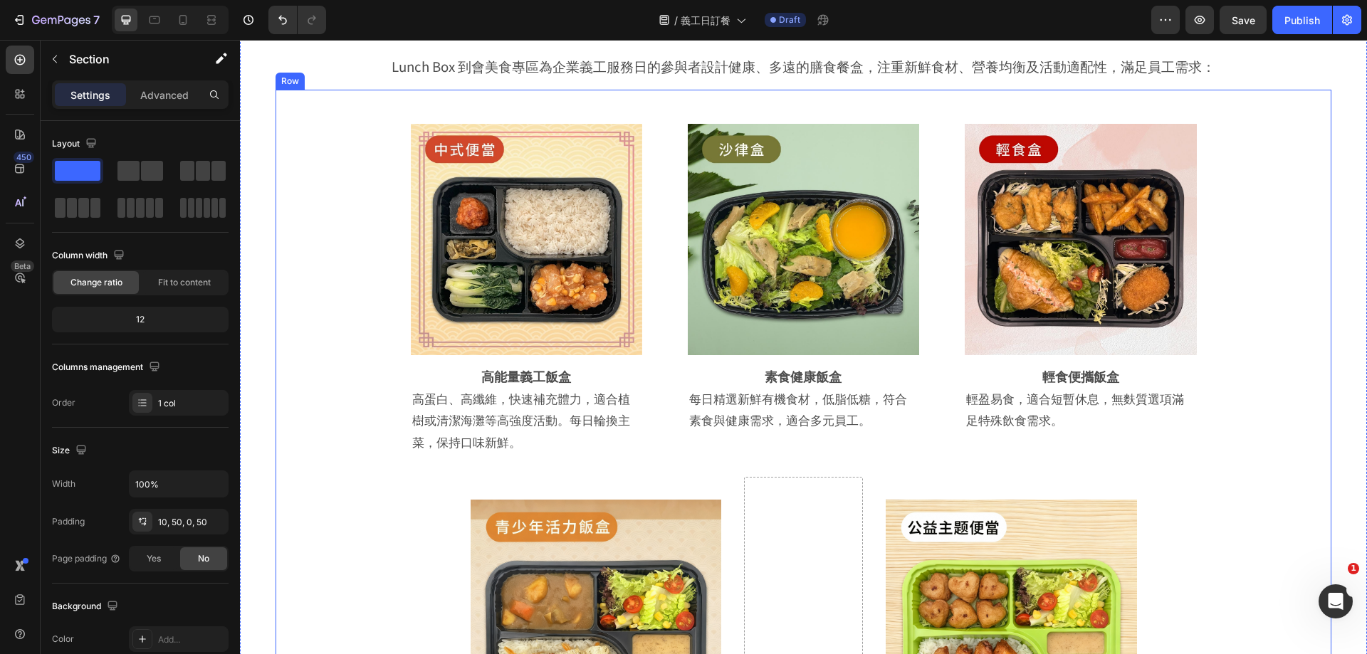
click at [302, 160] on div "Image Row 高能量義工飯盒 Heading 高蛋白、高纖維，快速補充體力，適合植樹或清潔海灘等高強度活動。每日輪換主菜，保持口味新鮮。 Text Bl…" at bounding box center [804, 465] width 1056 height 751
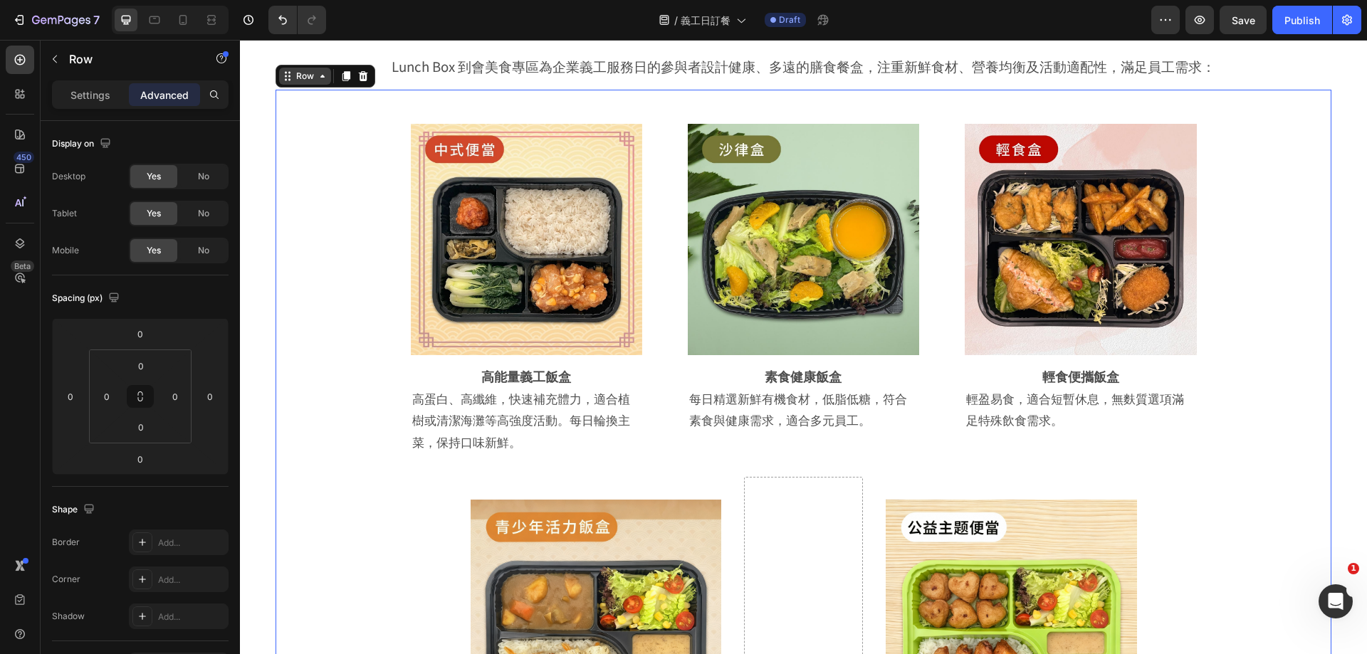
click at [311, 77] on div "Row" at bounding box center [304, 76] width 23 height 13
click at [112, 92] on div "Settings" at bounding box center [90, 94] width 71 height 23
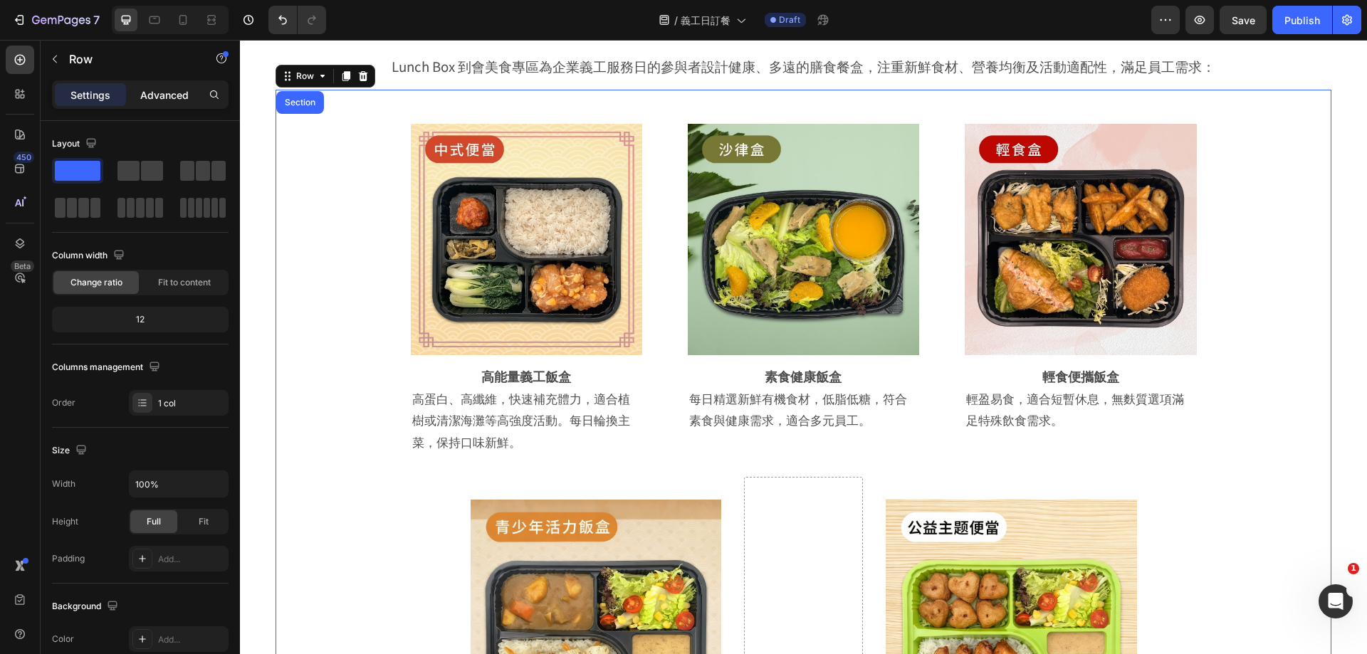
click at [169, 93] on p "Advanced" at bounding box center [164, 95] width 48 height 15
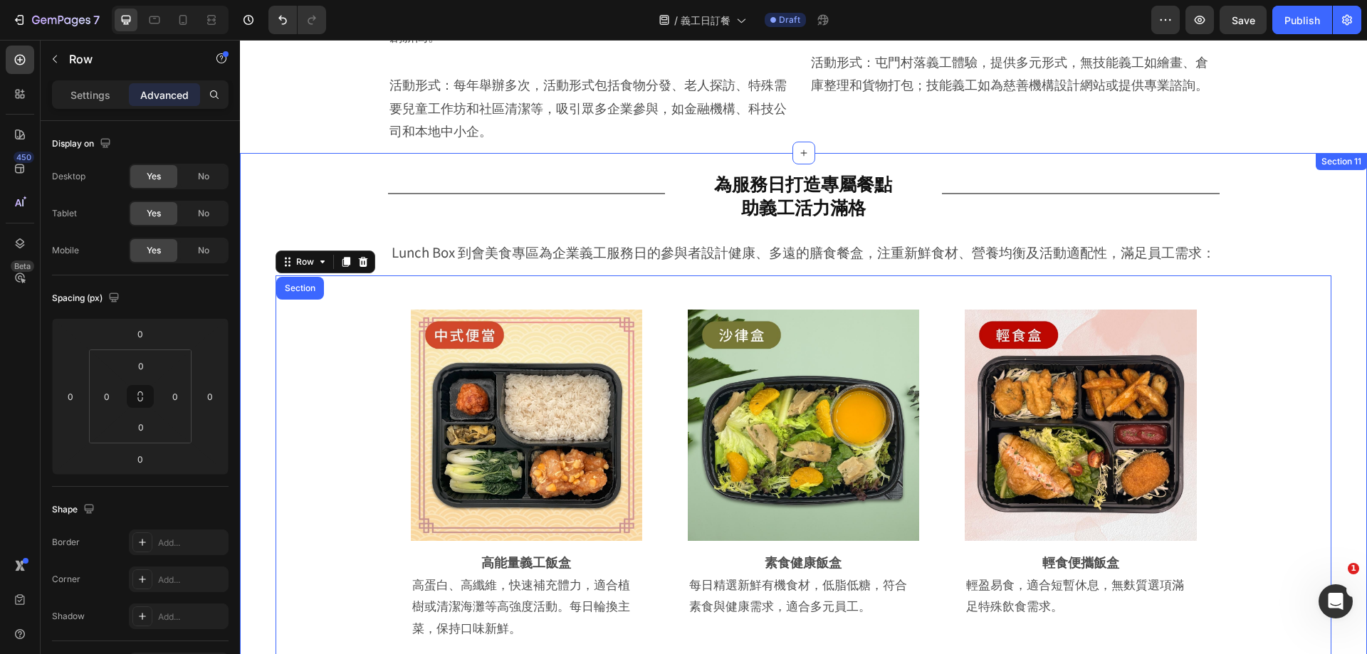
scroll to position [2554, 0]
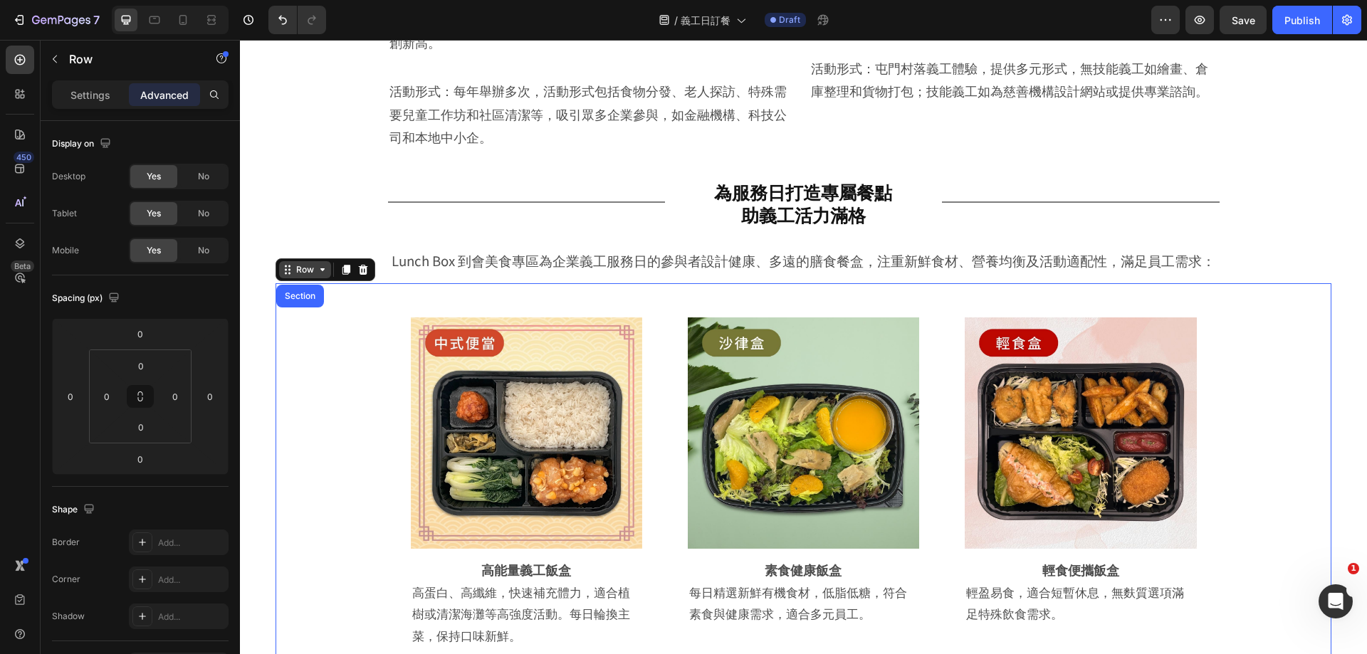
click at [305, 268] on div "Row" at bounding box center [304, 269] width 23 height 13
click at [304, 272] on div "Row" at bounding box center [304, 269] width 23 height 13
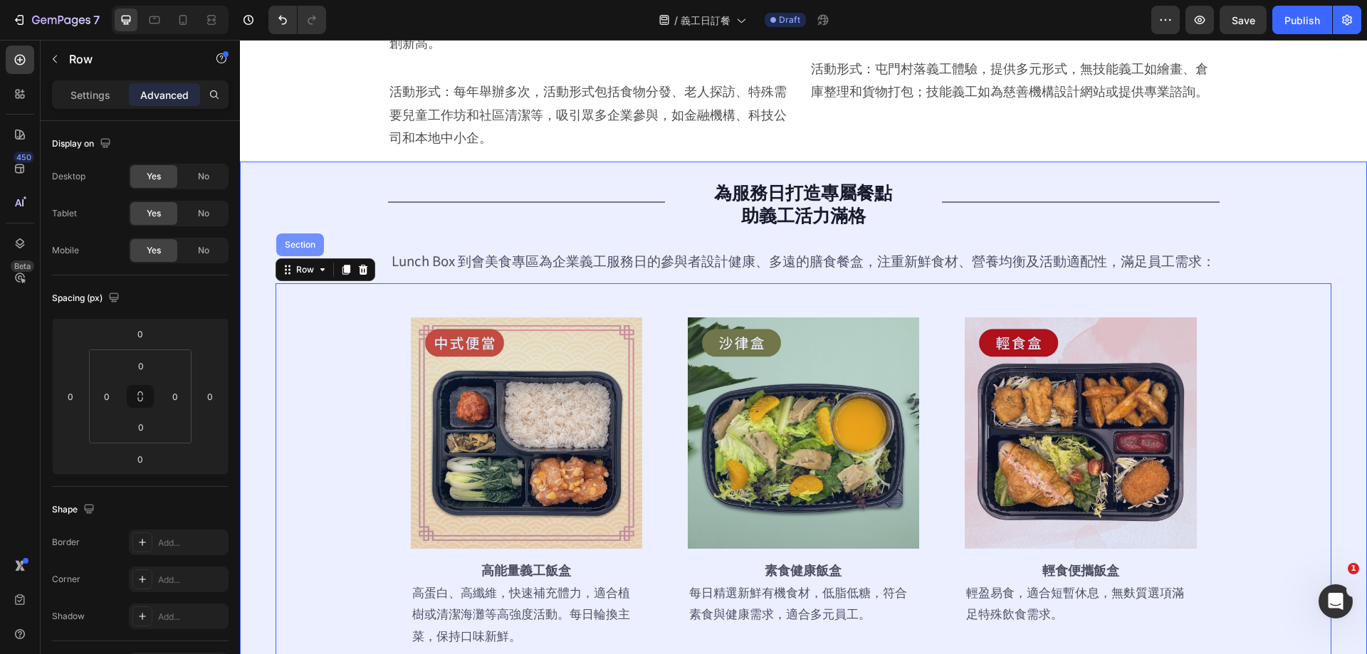
click at [307, 250] on div "Section" at bounding box center [300, 245] width 48 height 23
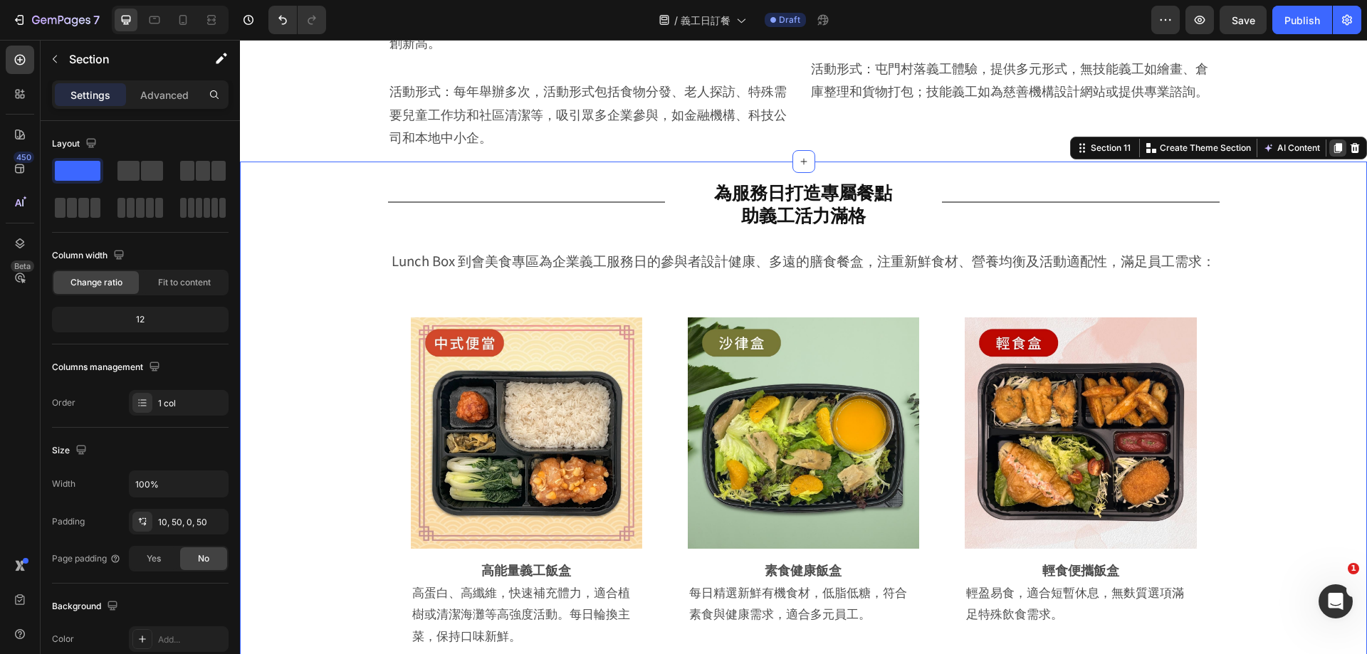
click at [1335, 147] on icon at bounding box center [1339, 148] width 8 height 10
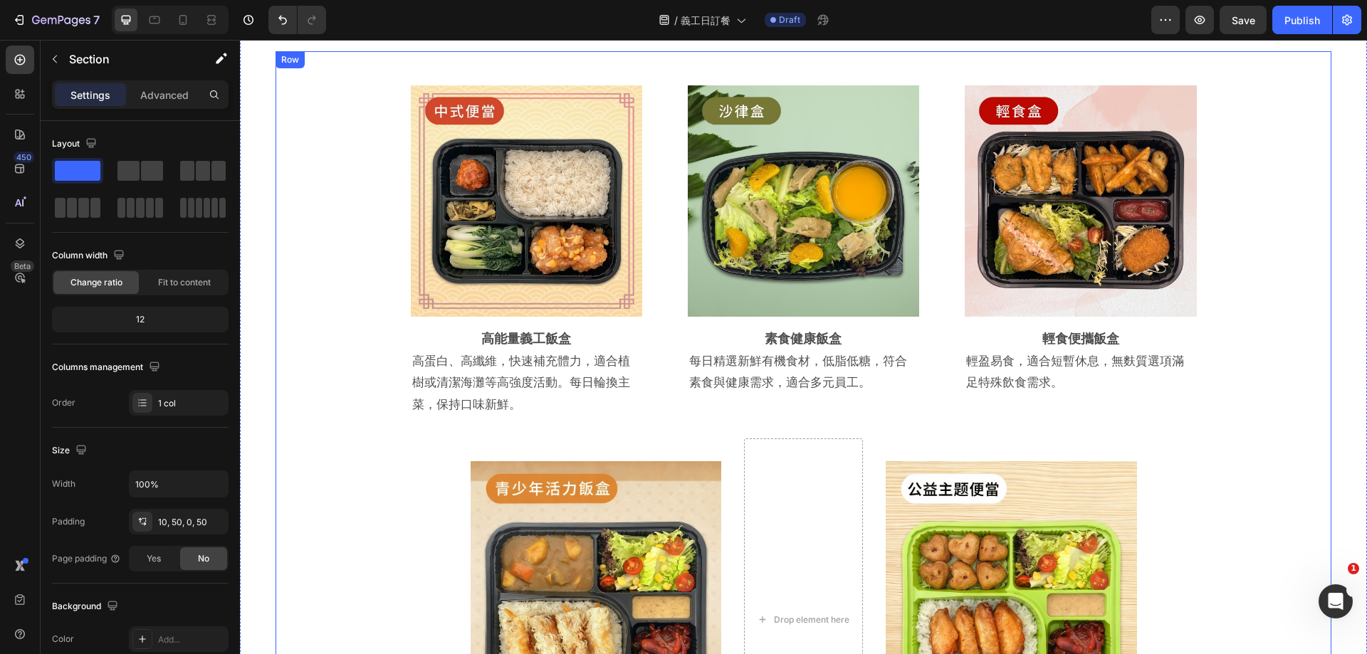
scroll to position [2429, 0]
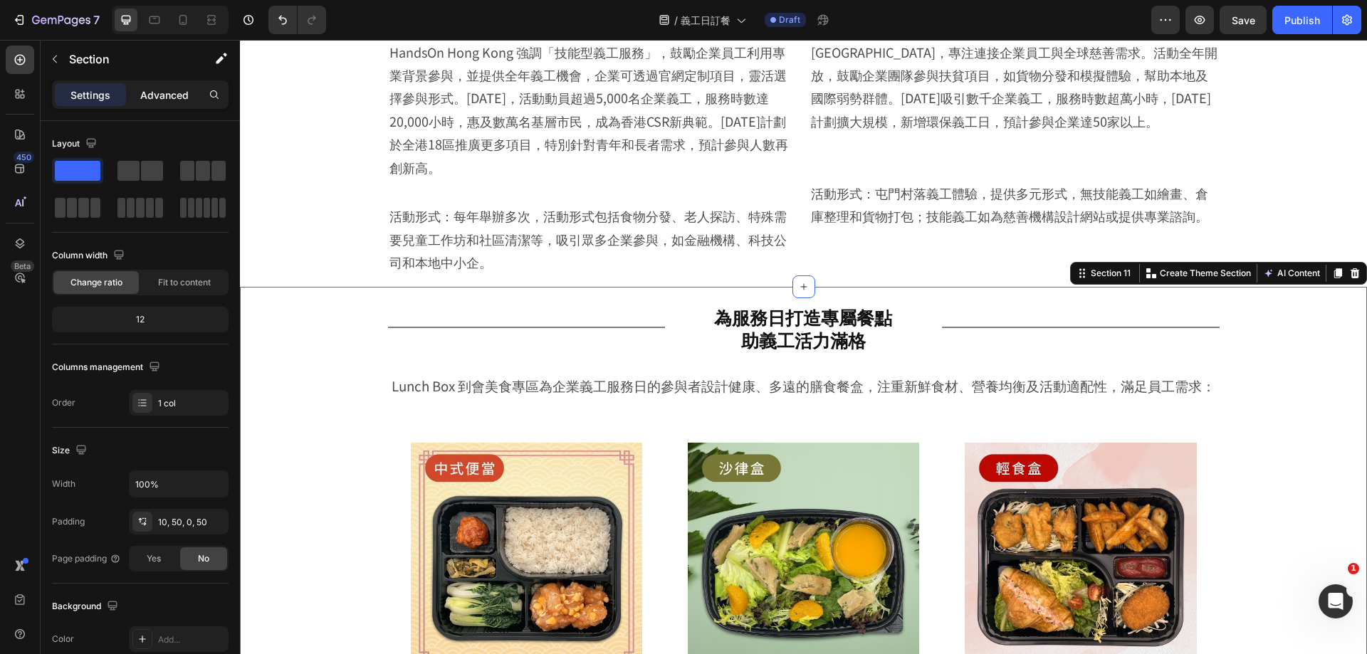
click at [162, 85] on div "Advanced" at bounding box center [164, 94] width 71 height 23
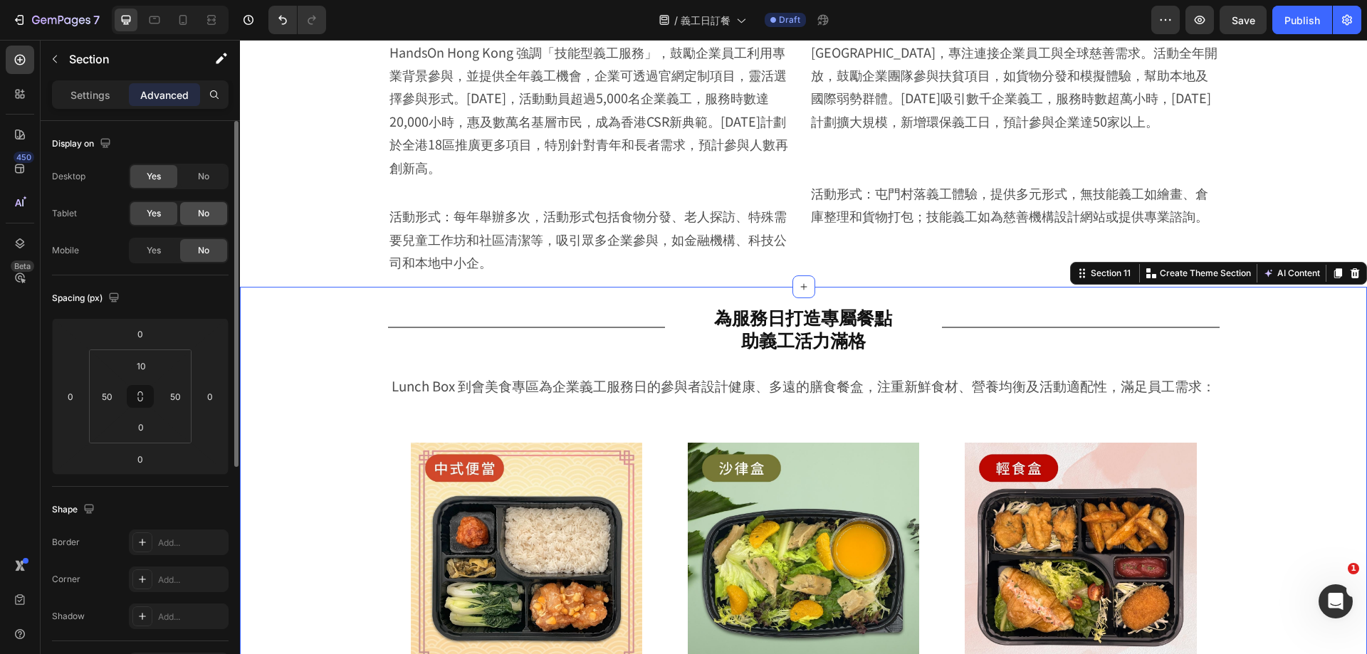
click at [205, 209] on span "No" at bounding box center [203, 213] width 11 height 13
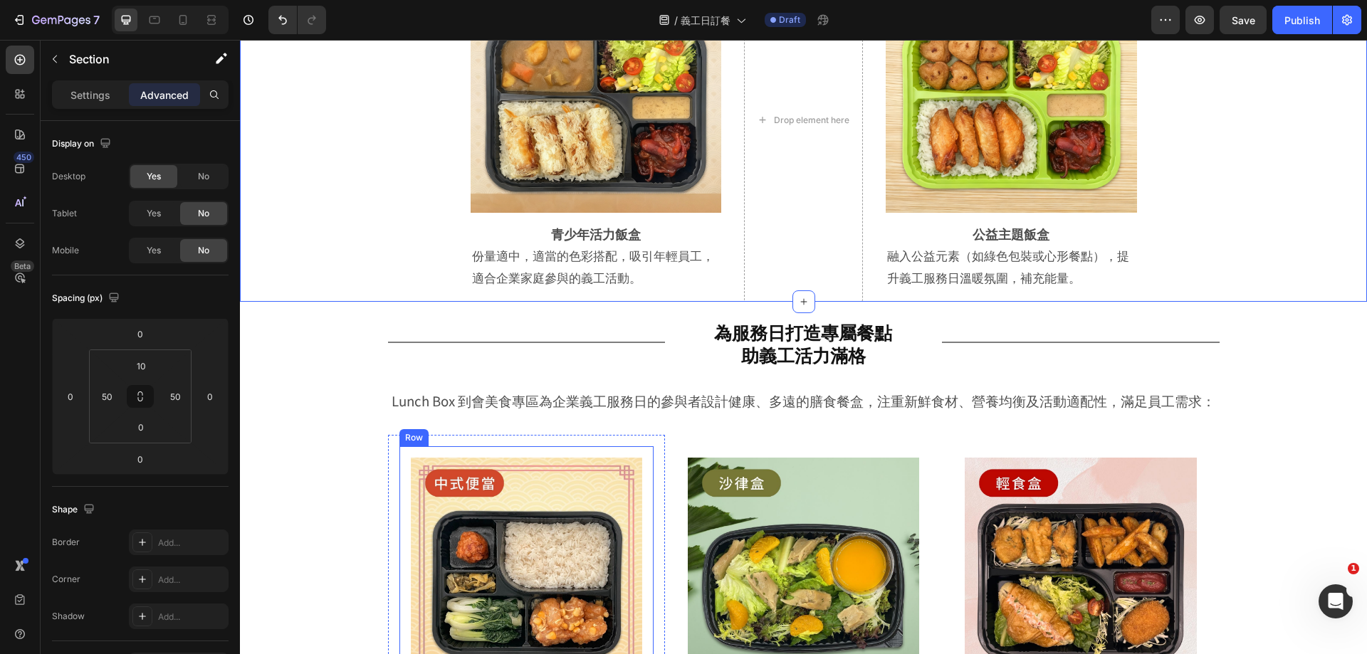
scroll to position [3426, 0]
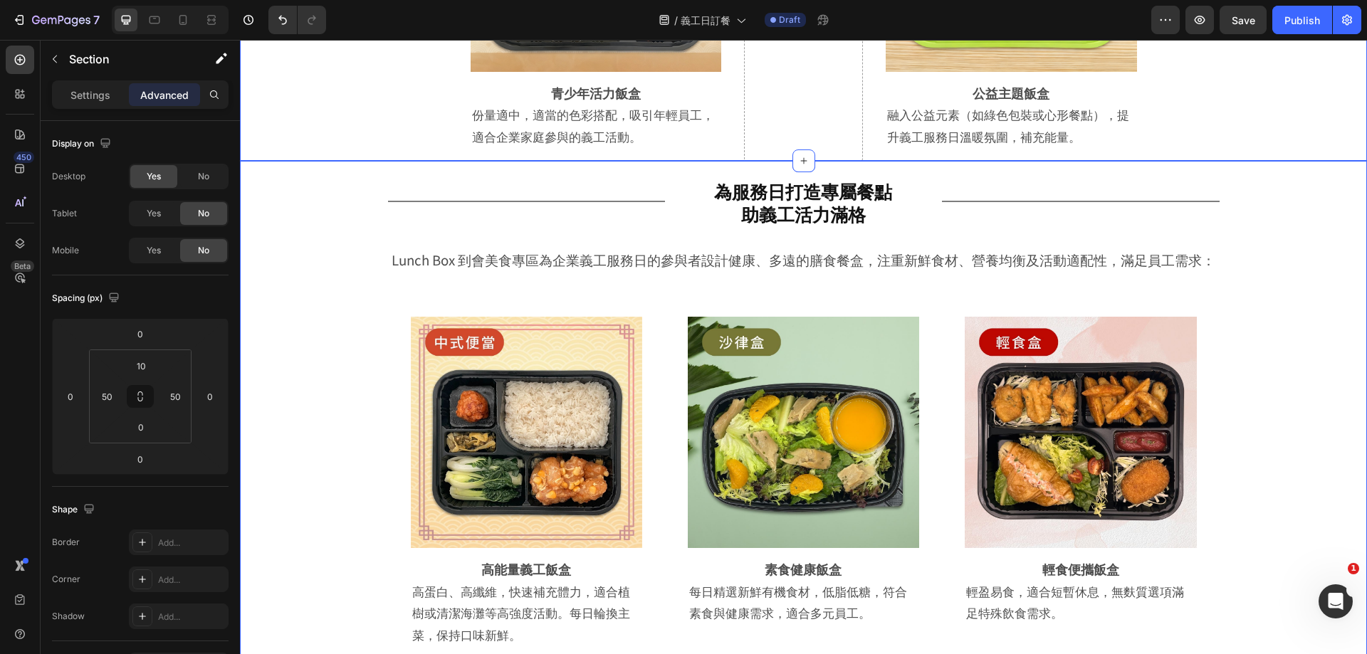
click at [280, 263] on div "Title Line 為服務日打造專屬餐點 助義工活力滿格 Heading Row Title Line Row Lunch Box 到會美食專區為企業義工服…" at bounding box center [804, 600] width 1056 height 865
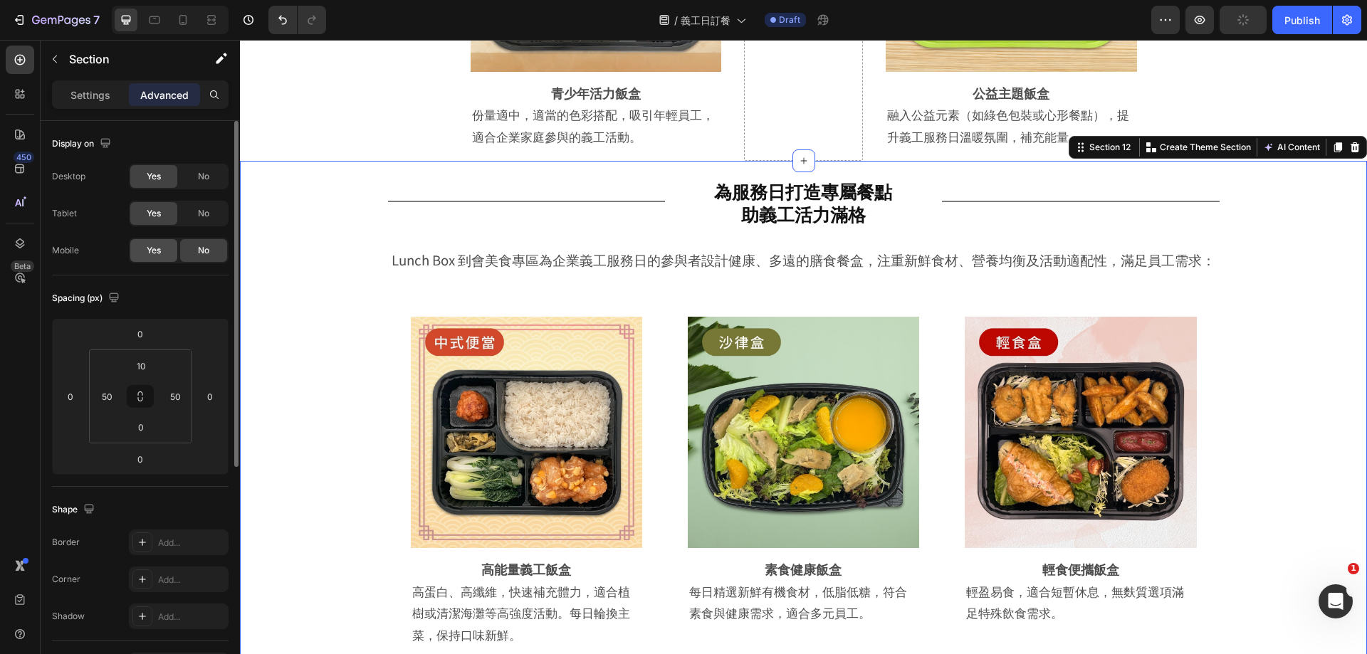
click at [156, 249] on span "Yes" at bounding box center [154, 250] width 14 height 13
click at [196, 179] on div "No" at bounding box center [203, 176] width 47 height 23
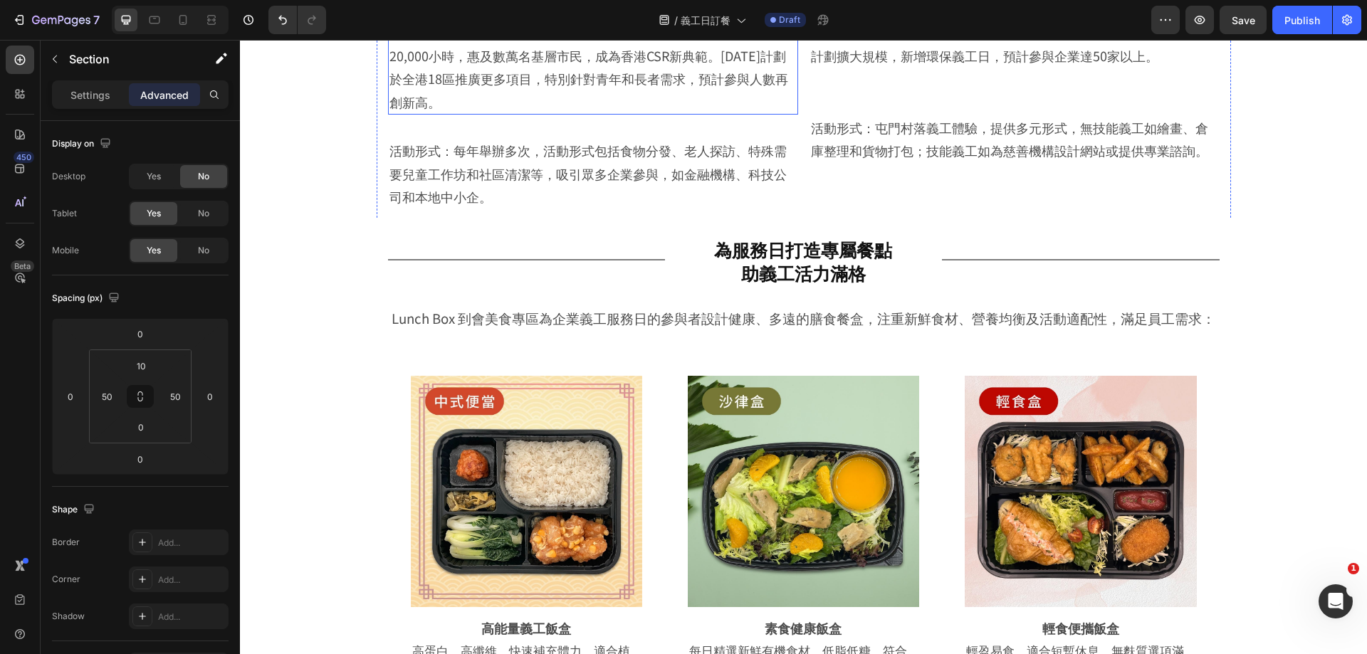
scroll to position [2588, 0]
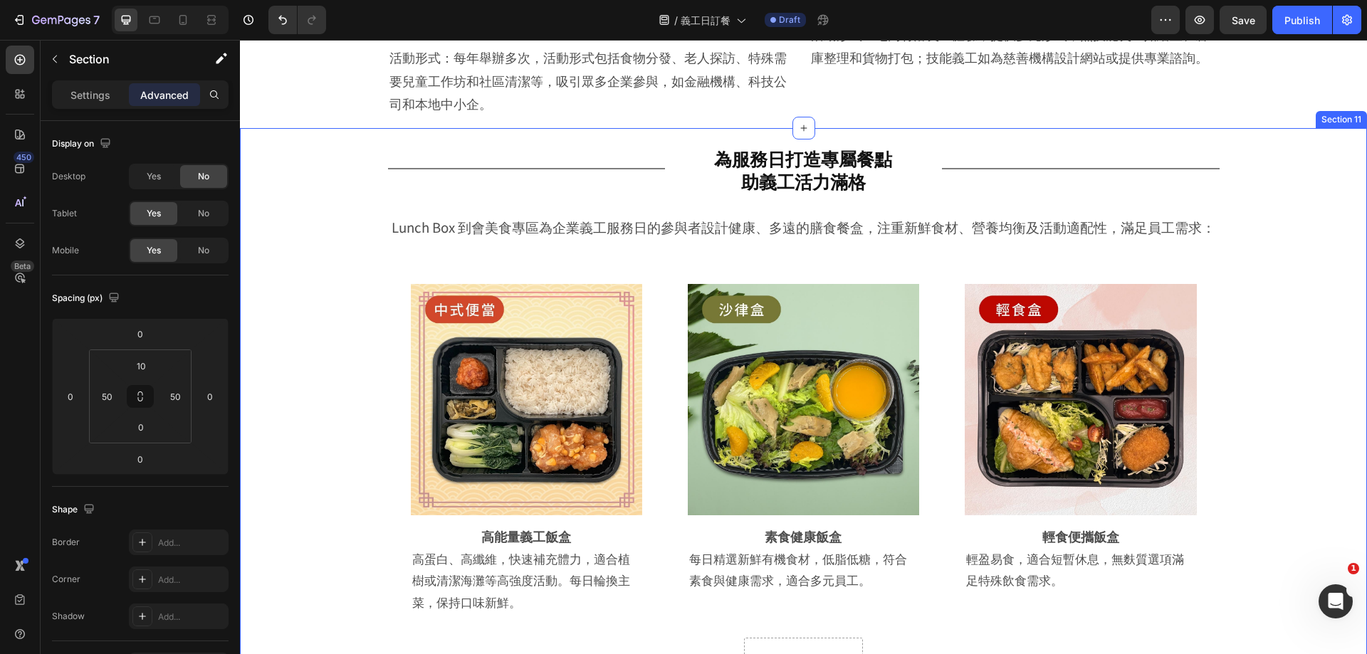
click at [283, 207] on div "Title Line 為服務日打造專屬餐點 助義工活力滿格 Heading Row Title Line Row Lunch Box 到會美食專區為企業義工服…" at bounding box center [804, 567] width 1056 height 865
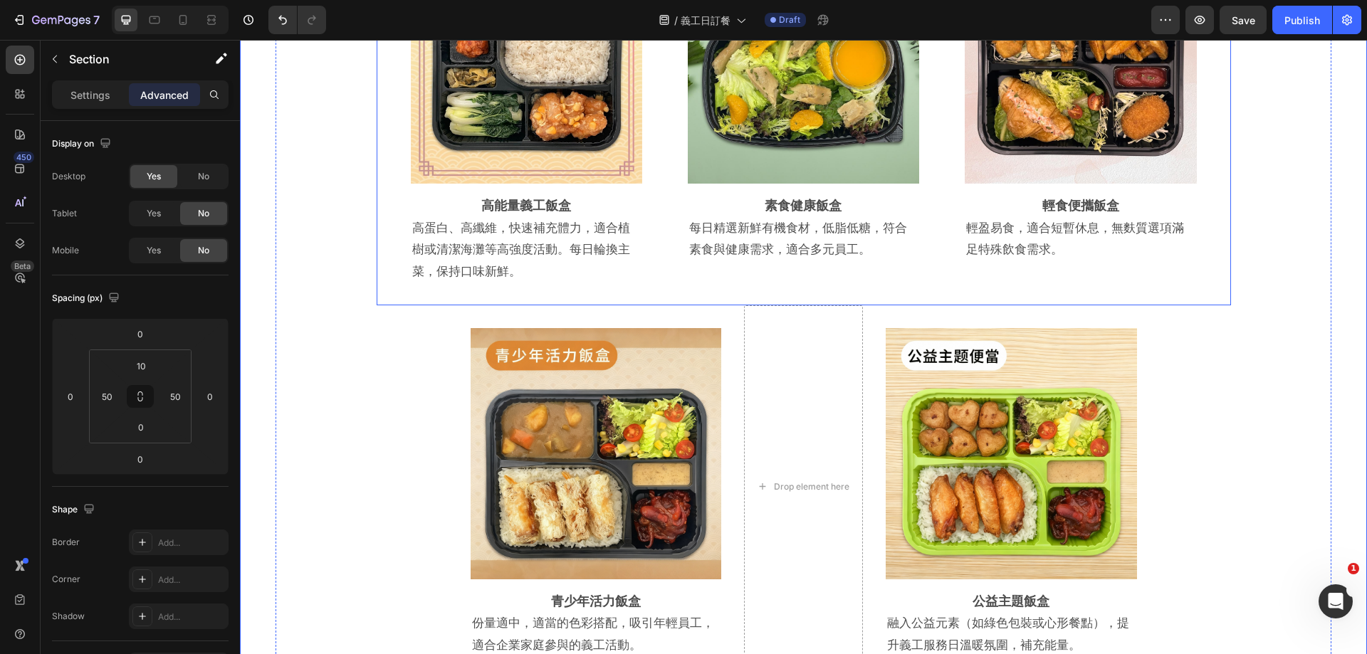
scroll to position [2944, 0]
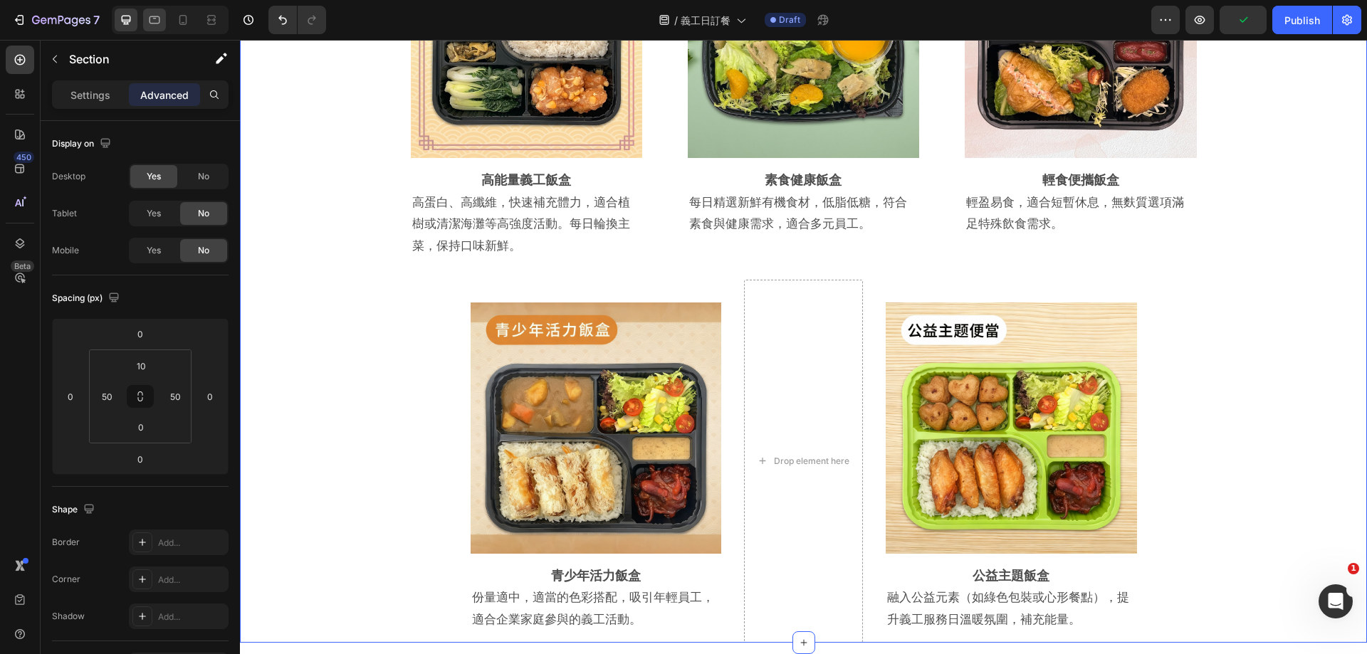
click at [154, 26] on icon at bounding box center [154, 20] width 14 height 14
type input "0"
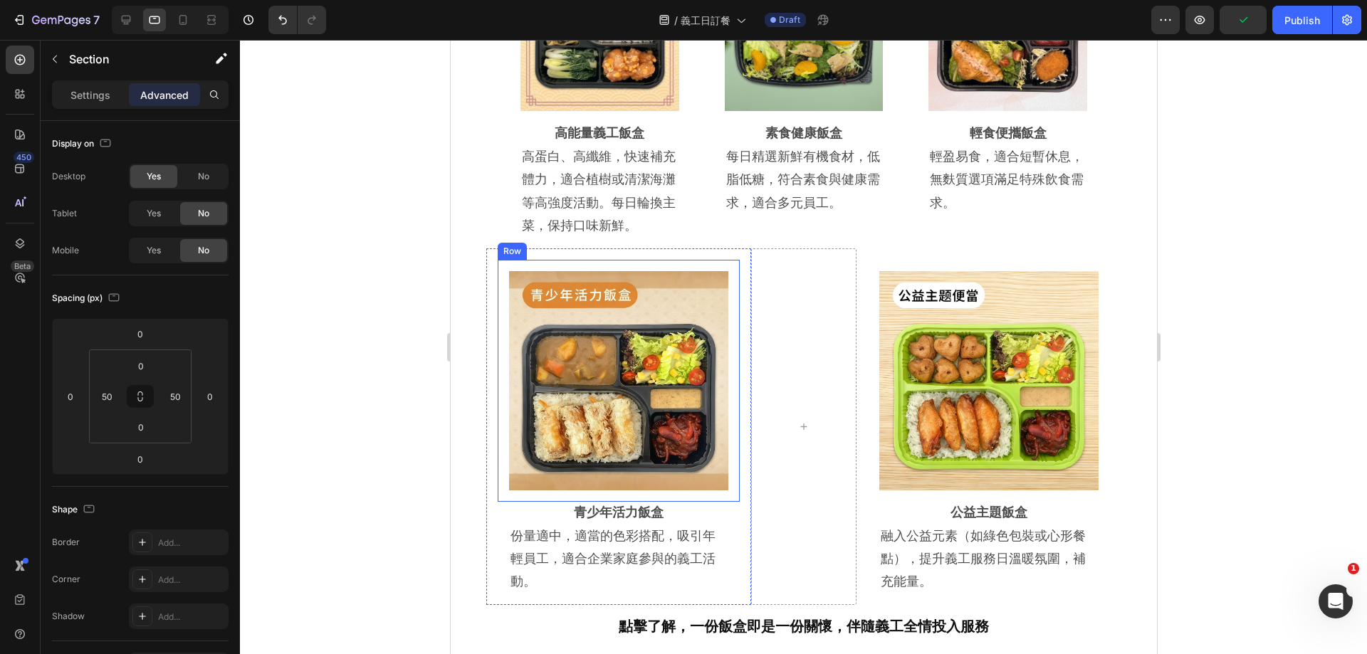
scroll to position [3653, 0]
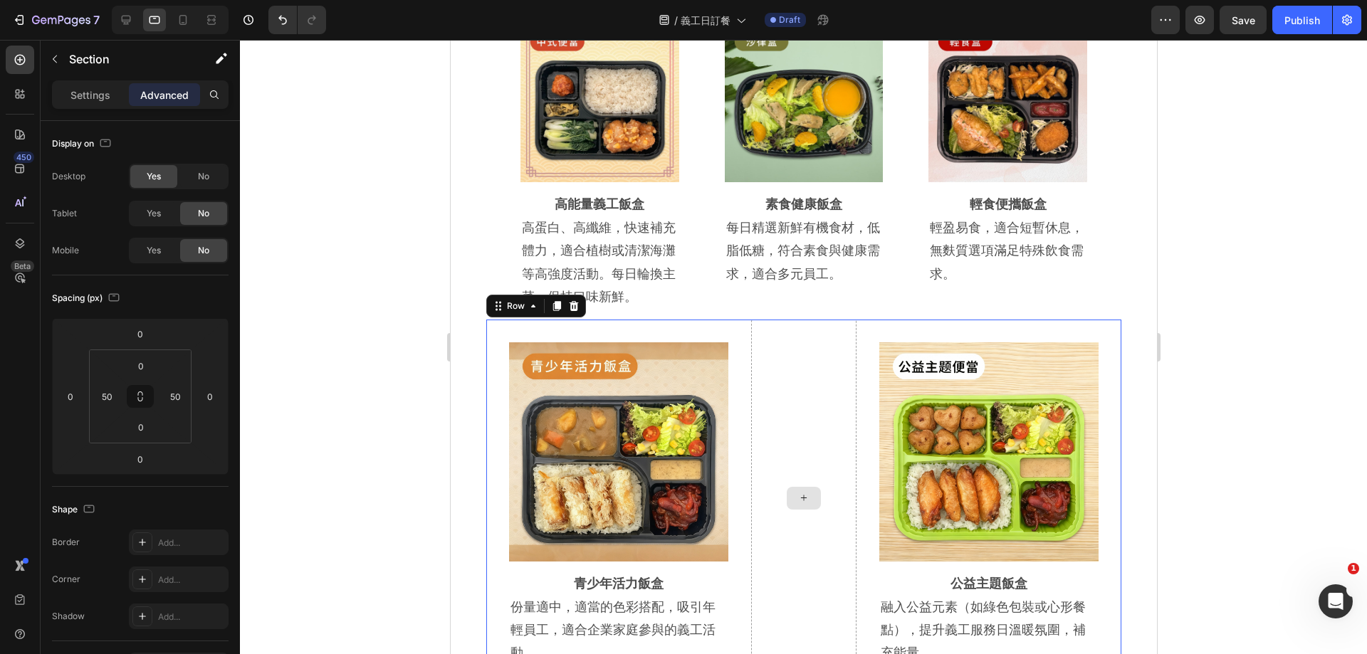
click at [839, 349] on div at bounding box center [804, 498] width 106 height 356
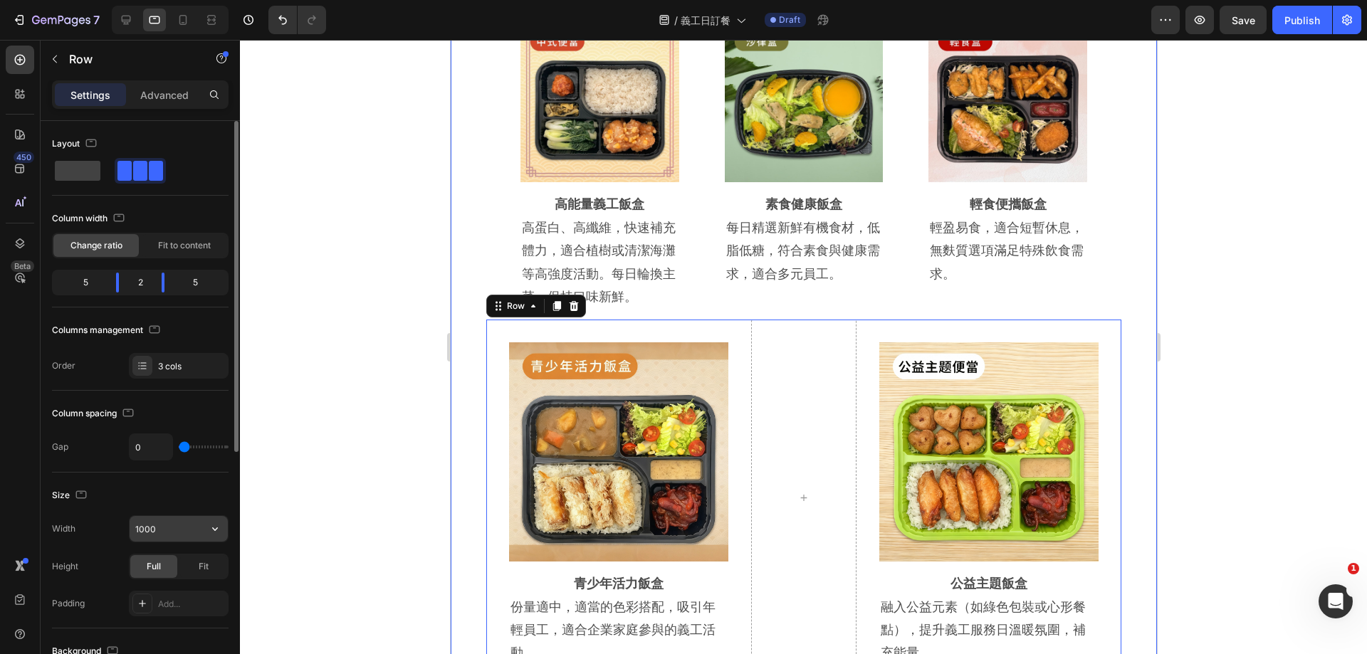
click at [148, 528] on input "1000" at bounding box center [179, 529] width 98 height 26
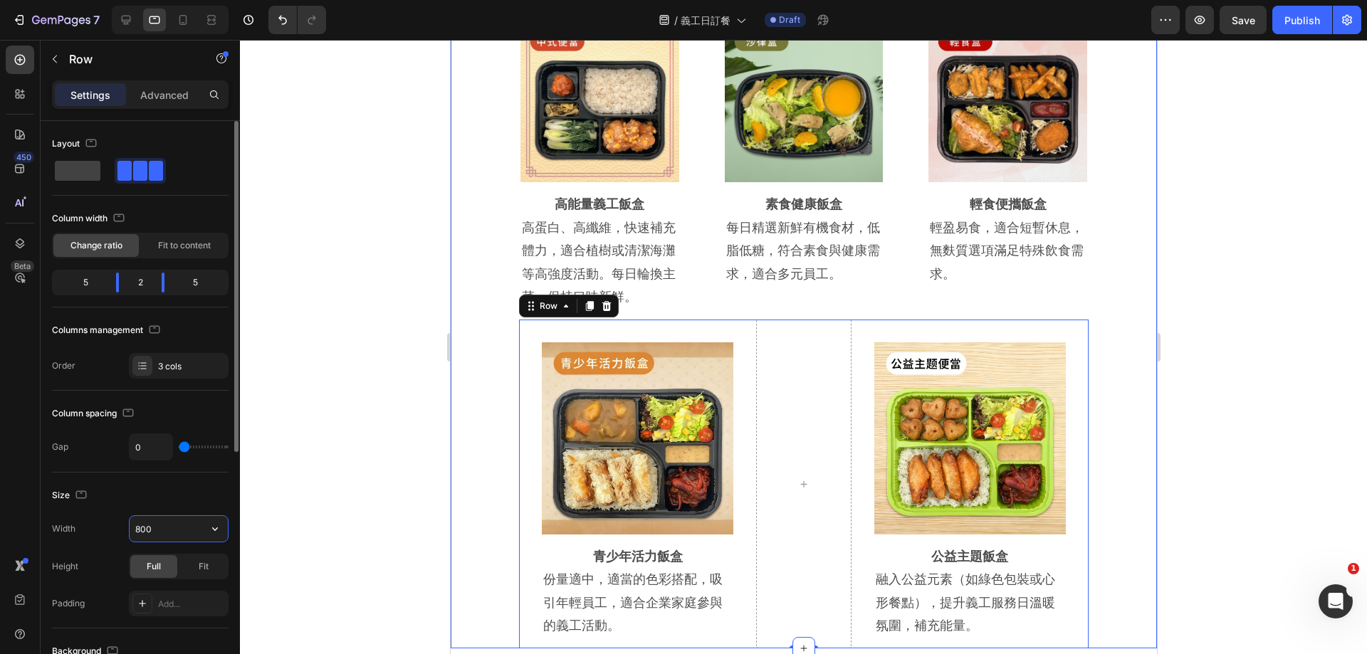
drag, startPoint x: 167, startPoint y: 530, endPoint x: 95, endPoint y: 530, distance: 71.9
click at [95, 530] on div "Width 800" at bounding box center [140, 529] width 177 height 27
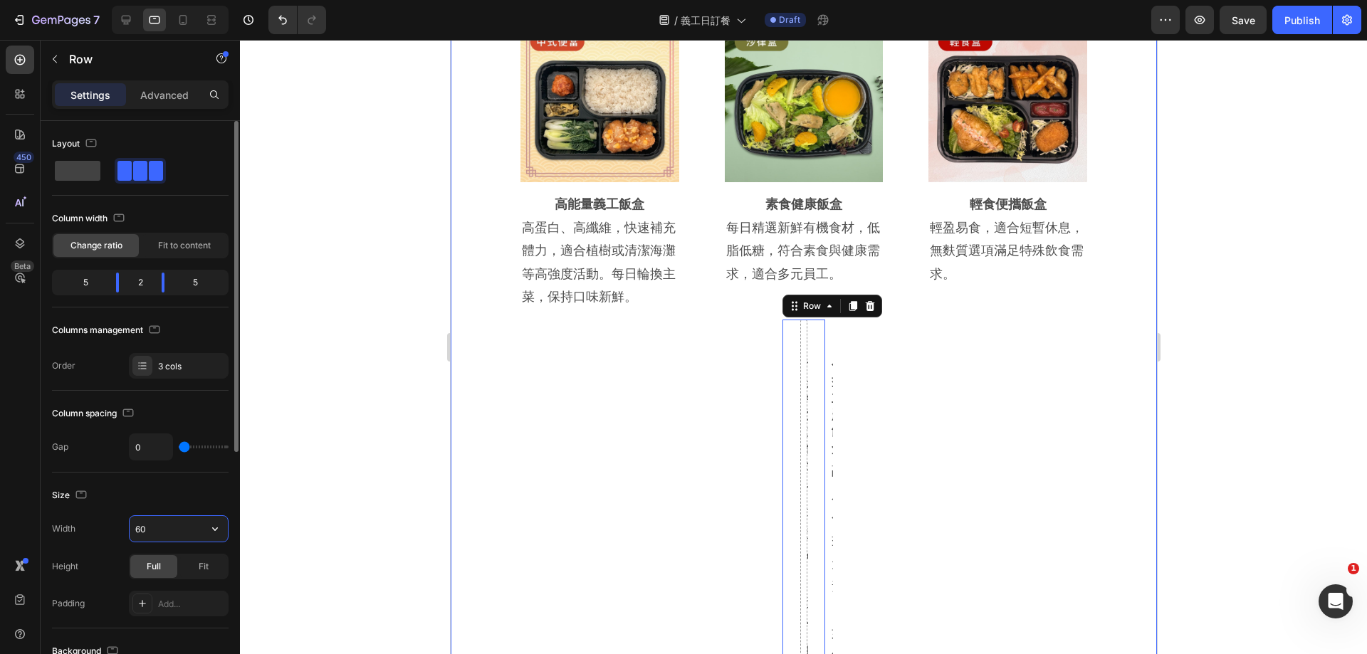
type input "600"
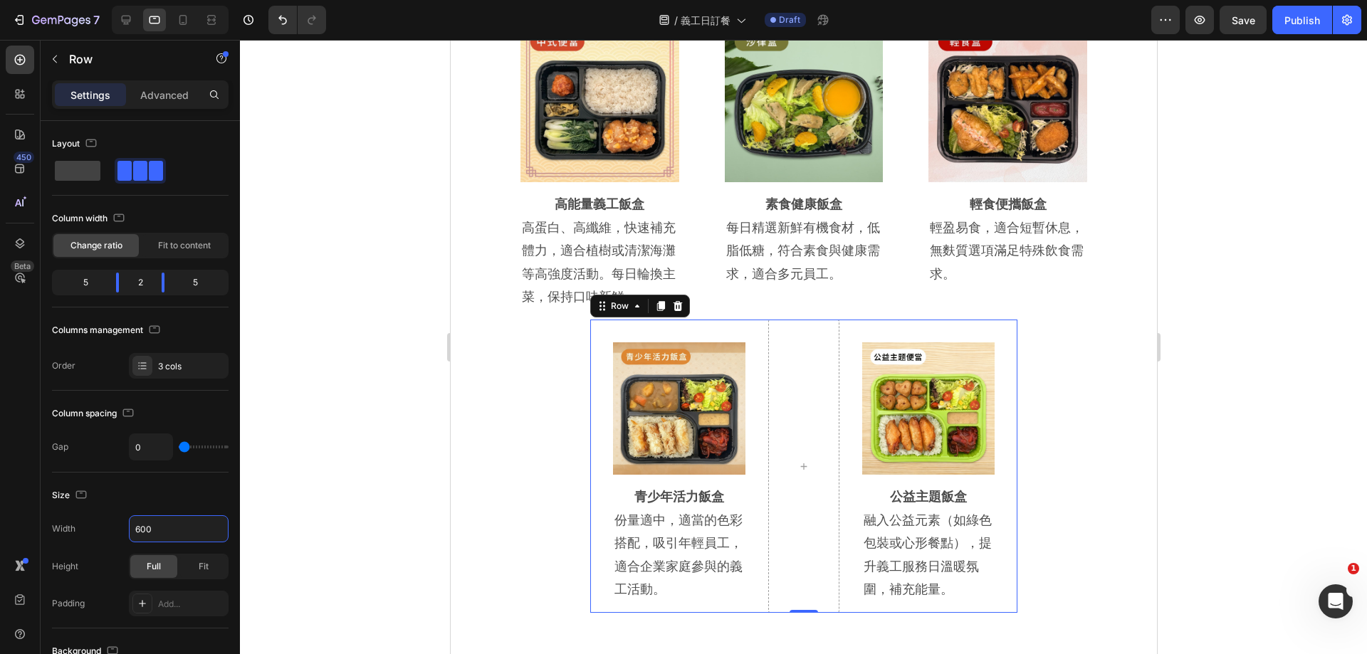
click at [1249, 412] on div at bounding box center [803, 347] width 1127 height 615
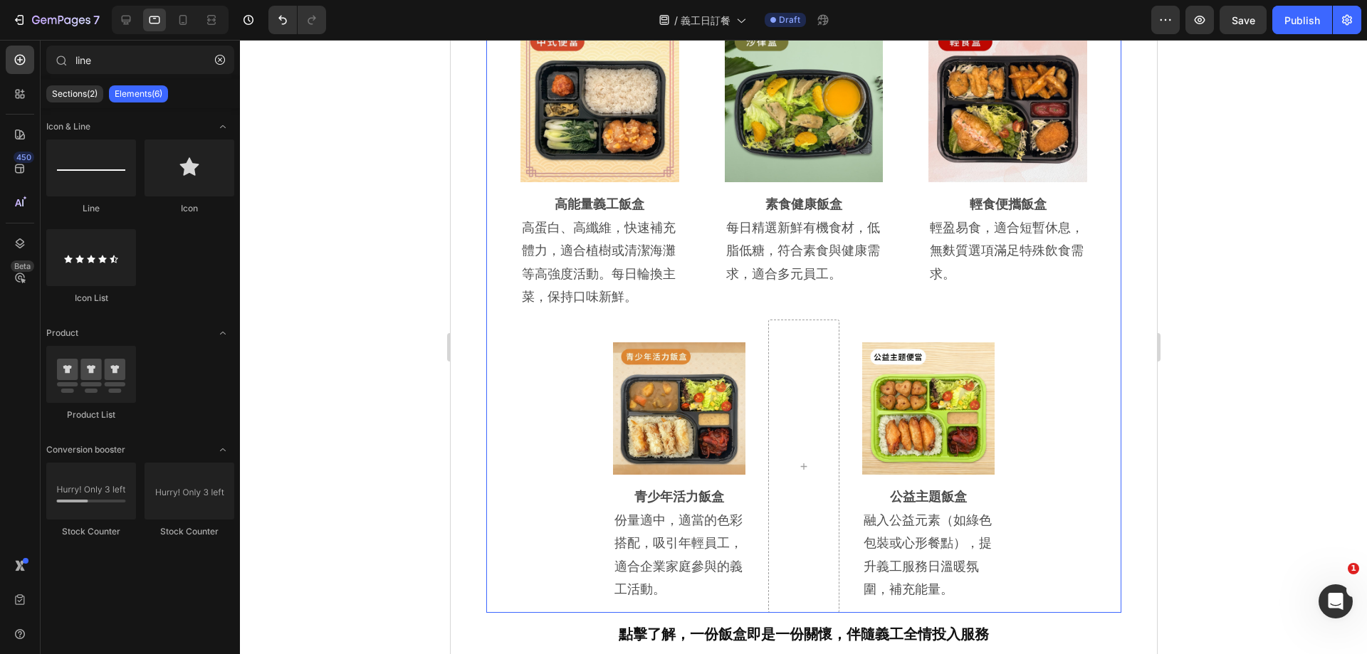
click at [540, 350] on div "Image Row 高能量義工飯盒 Heading 高蛋白、高纖維，快速補充體力，適合植樹或清潔海灘等高強度活動。每日輪換主菜，保持口味新鮮。 Text Bl…" at bounding box center [803, 307] width 635 height 612
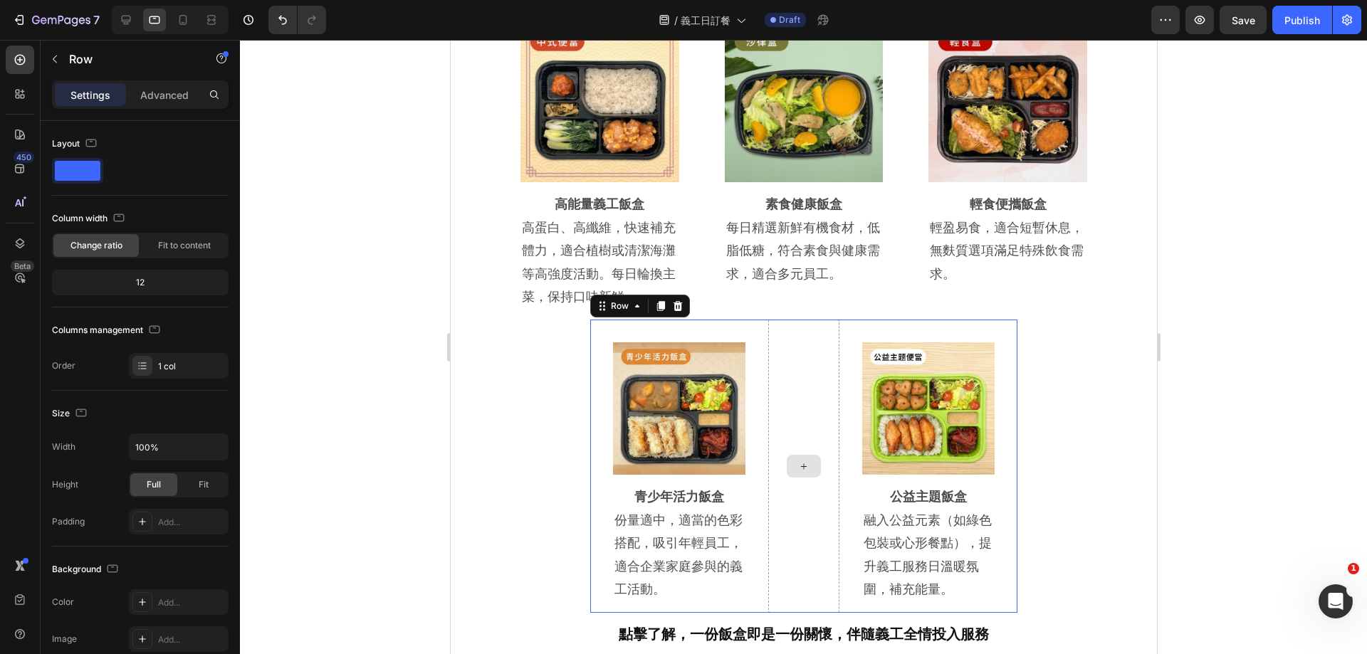
click at [799, 343] on div at bounding box center [803, 466] width 71 height 293
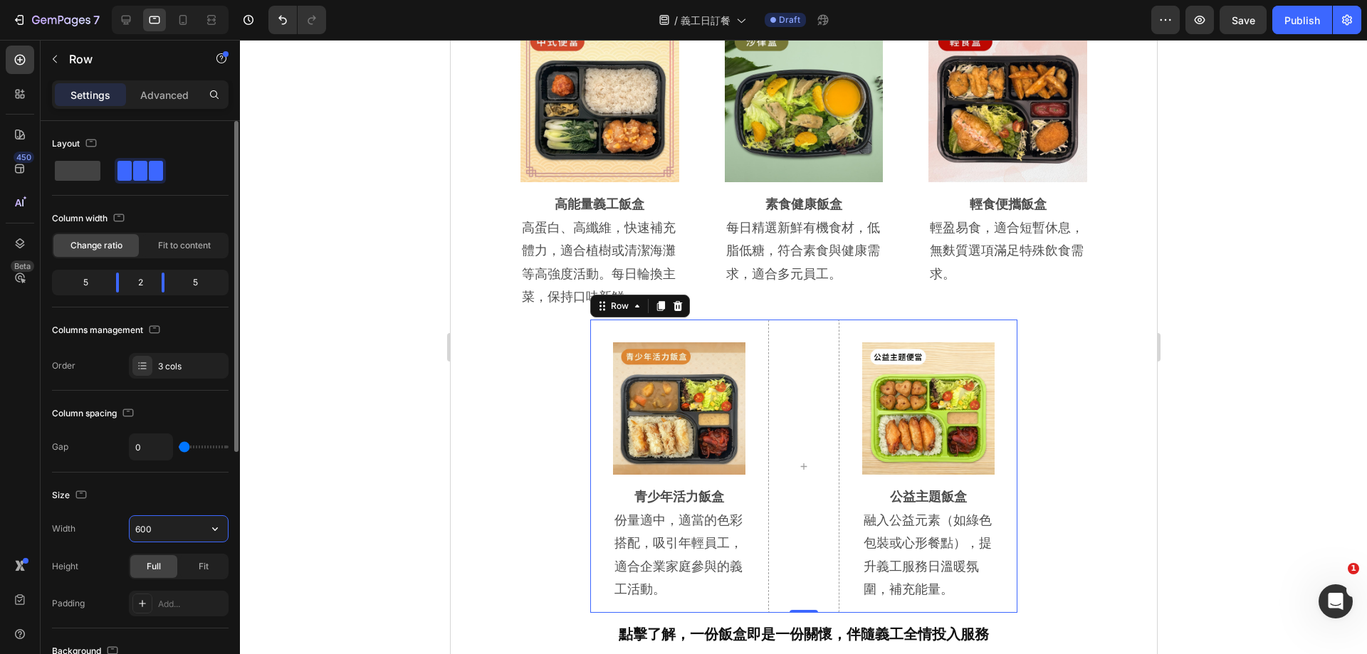
click at [154, 536] on input "600" at bounding box center [179, 529] width 98 height 26
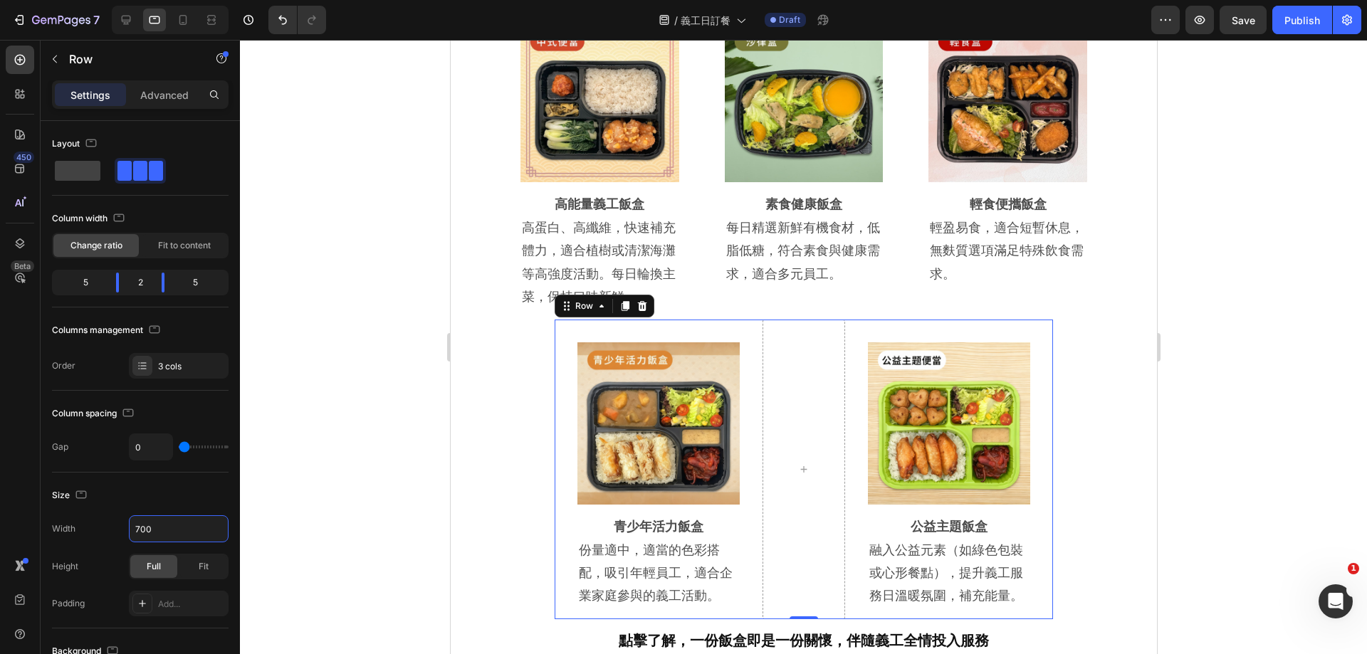
type input "700"
click at [1290, 392] on div at bounding box center [803, 347] width 1127 height 615
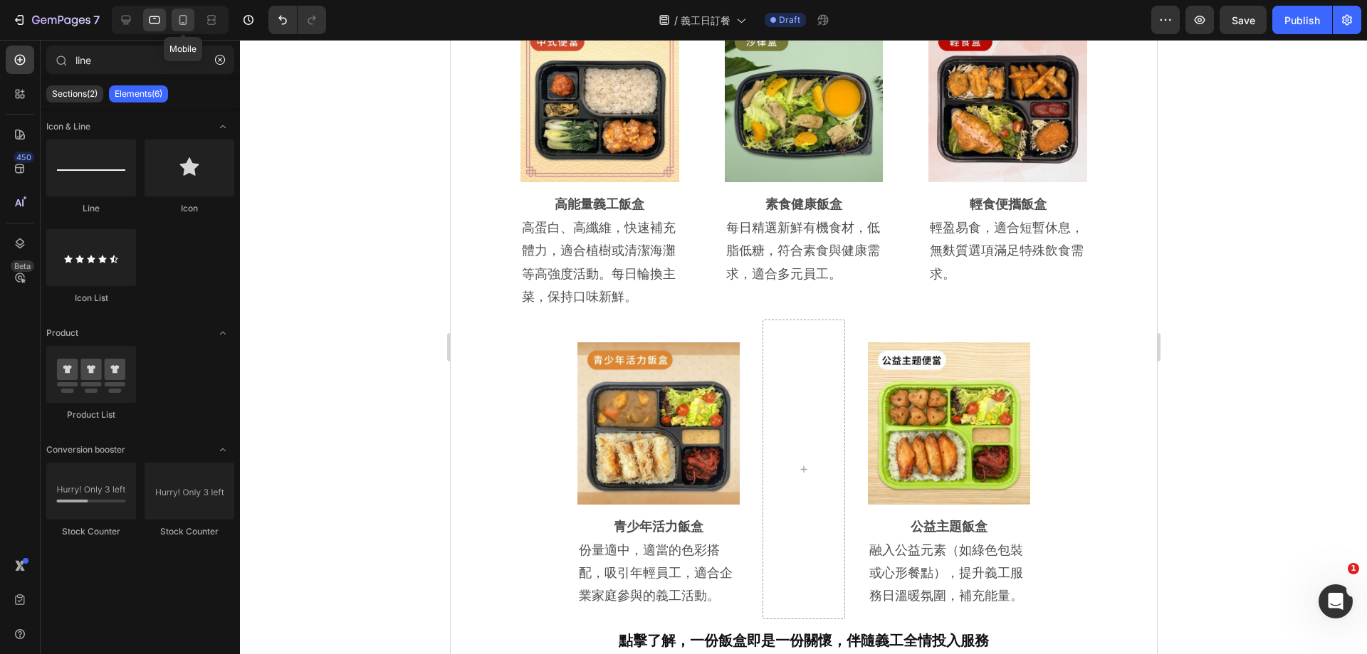
drag, startPoint x: 180, startPoint y: 19, endPoint x: 62, endPoint y: 167, distance: 189.5
click at [180, 19] on icon at bounding box center [183, 20] width 8 height 10
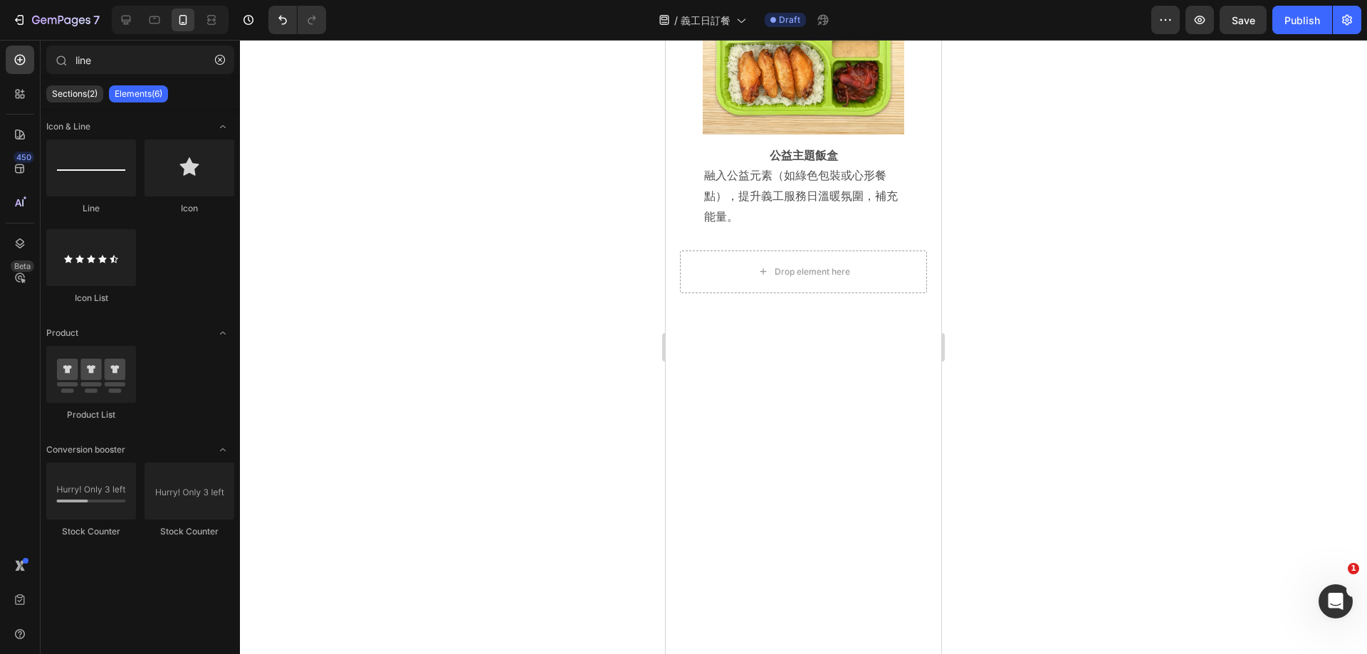
scroll to position [3997, 0]
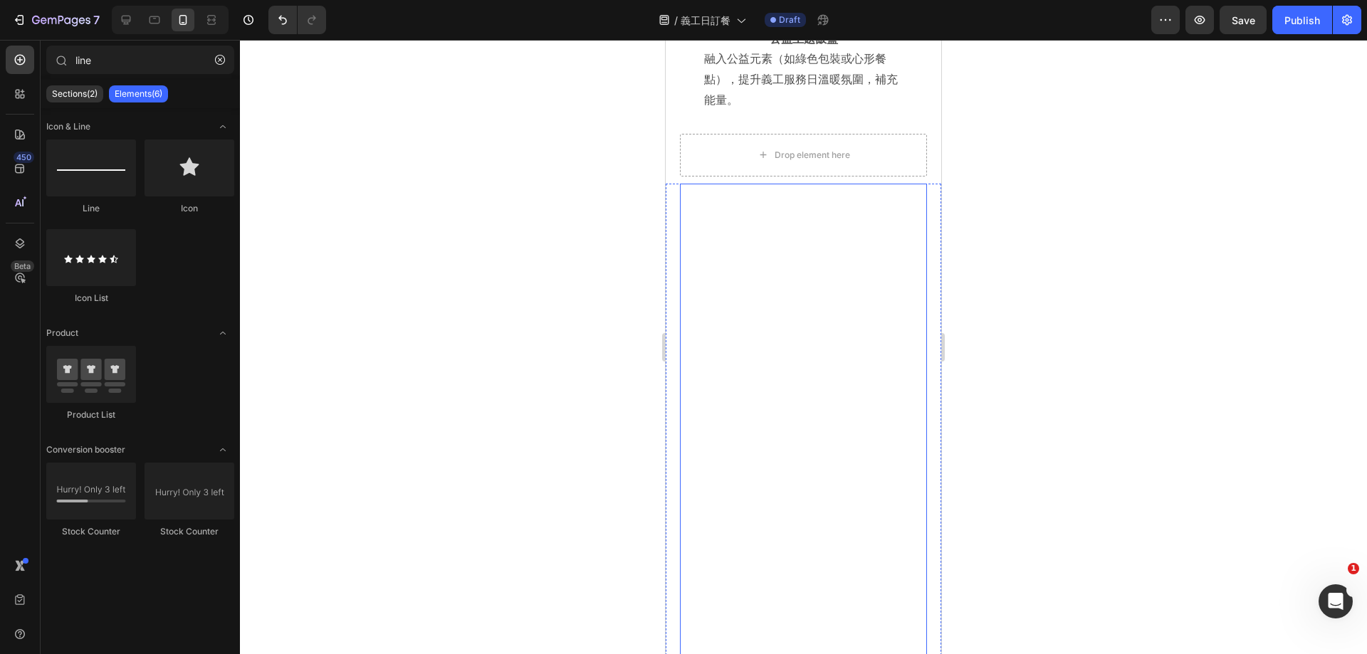
click at [779, 195] on div "Title Line" at bounding box center [803, 460] width 224 height 531
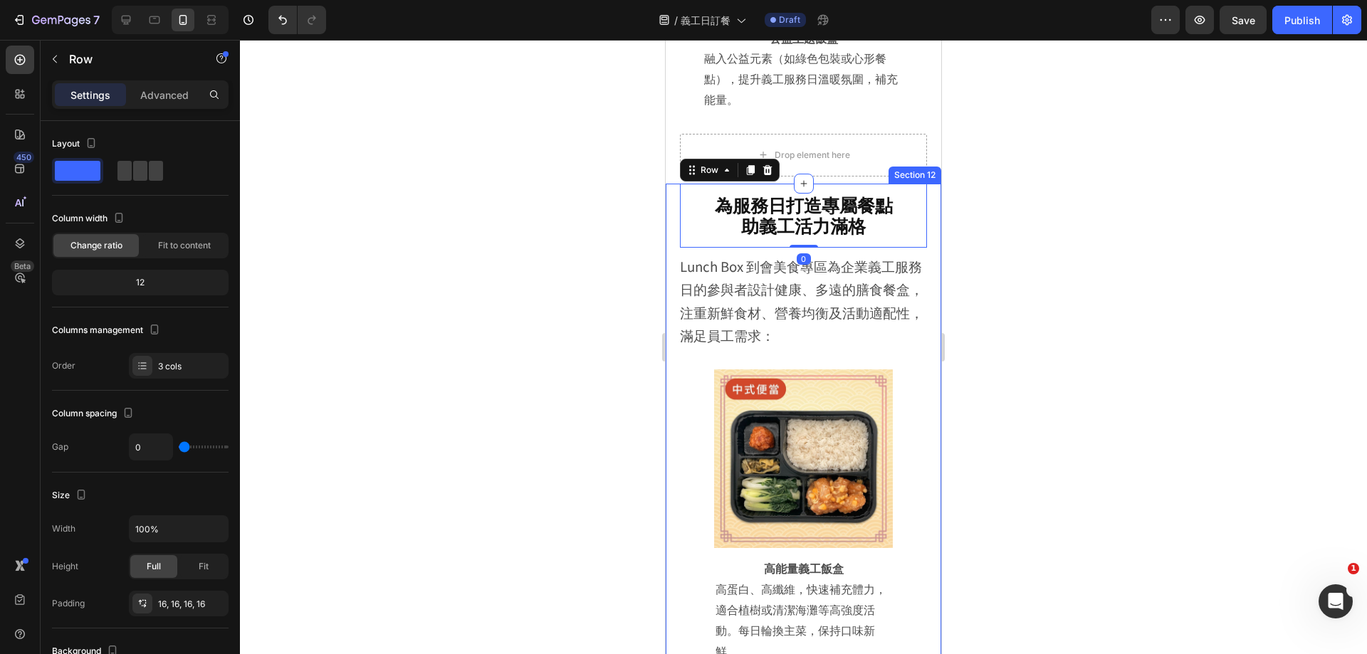
click at [1009, 239] on div at bounding box center [803, 347] width 1127 height 615
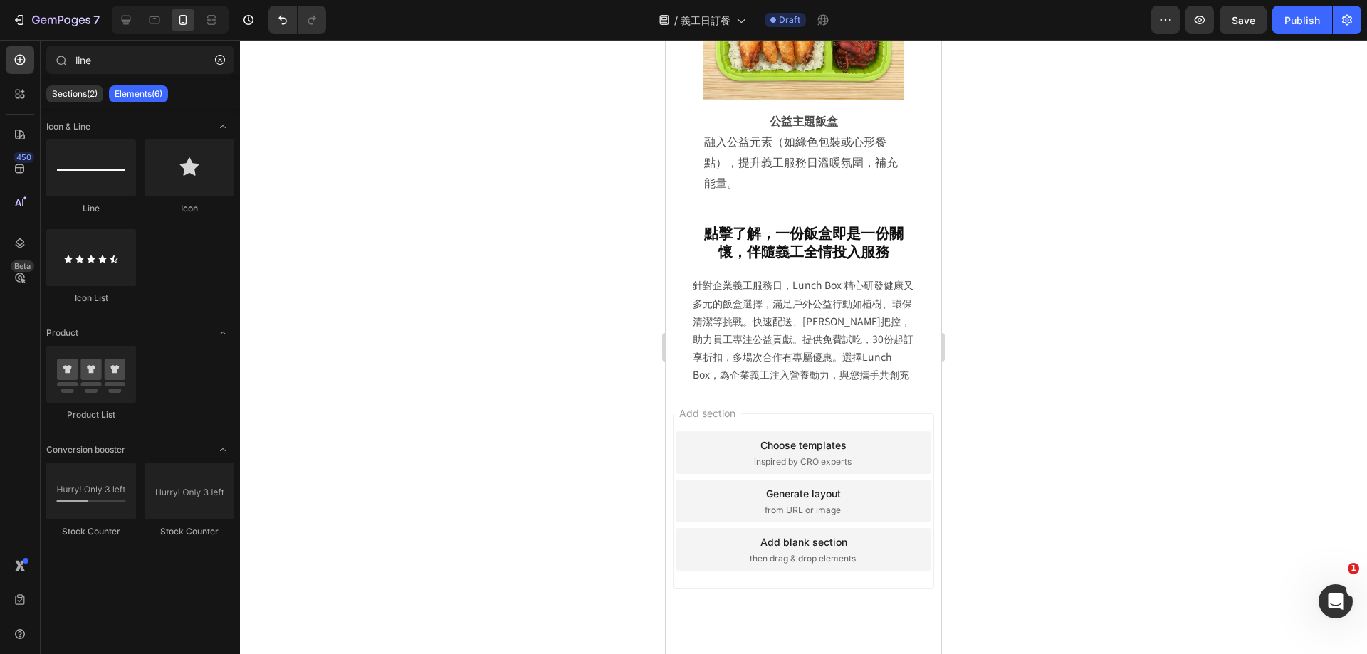
scroll to position [5372, 0]
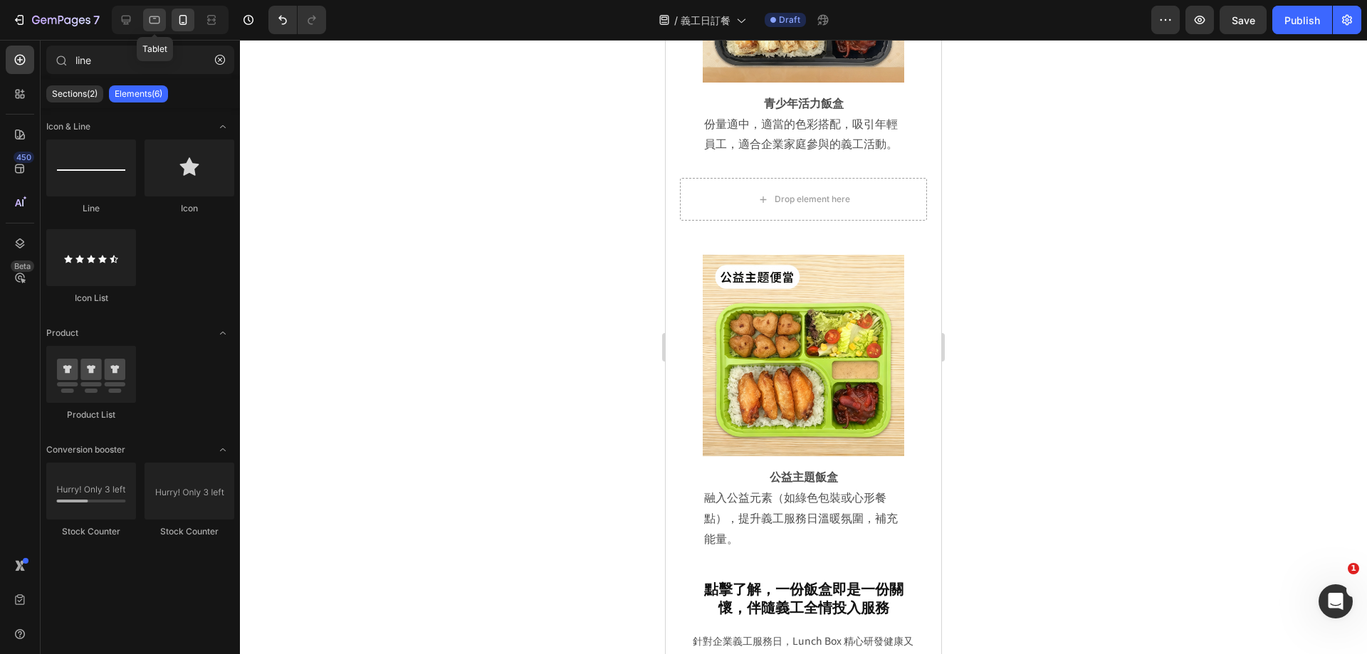
click at [166, 21] on div at bounding box center [154, 20] width 23 height 23
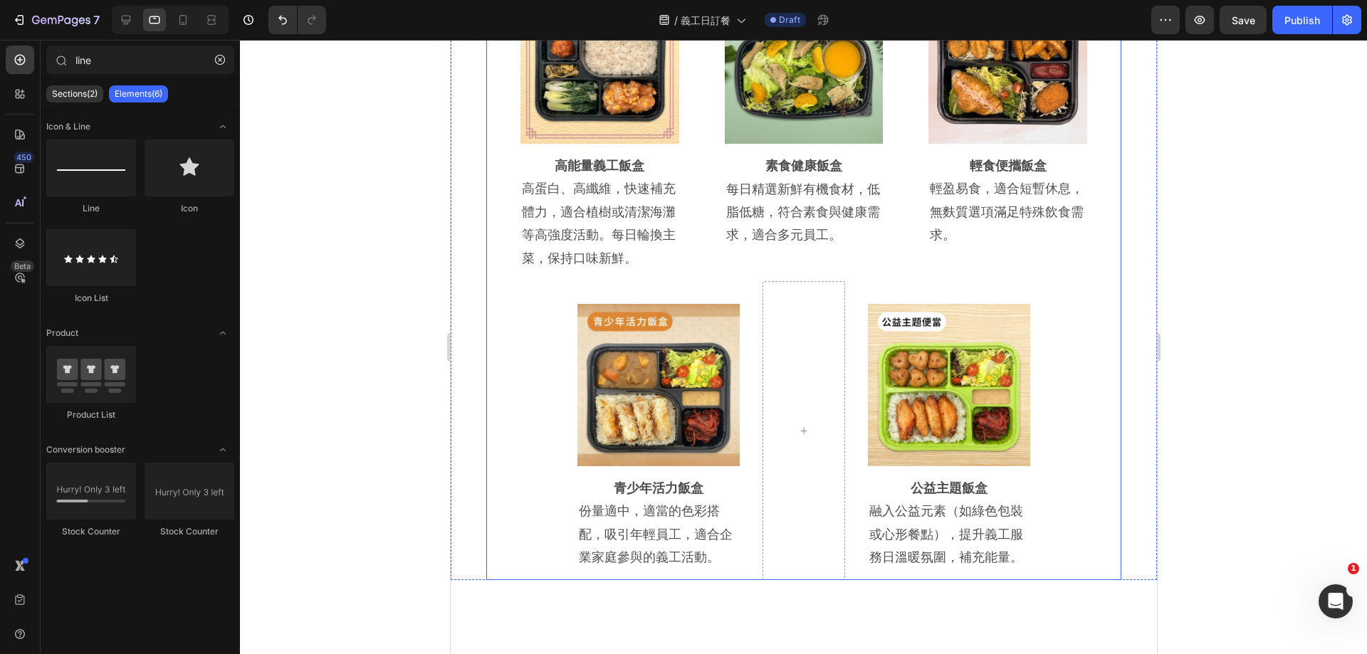
scroll to position [3604, 0]
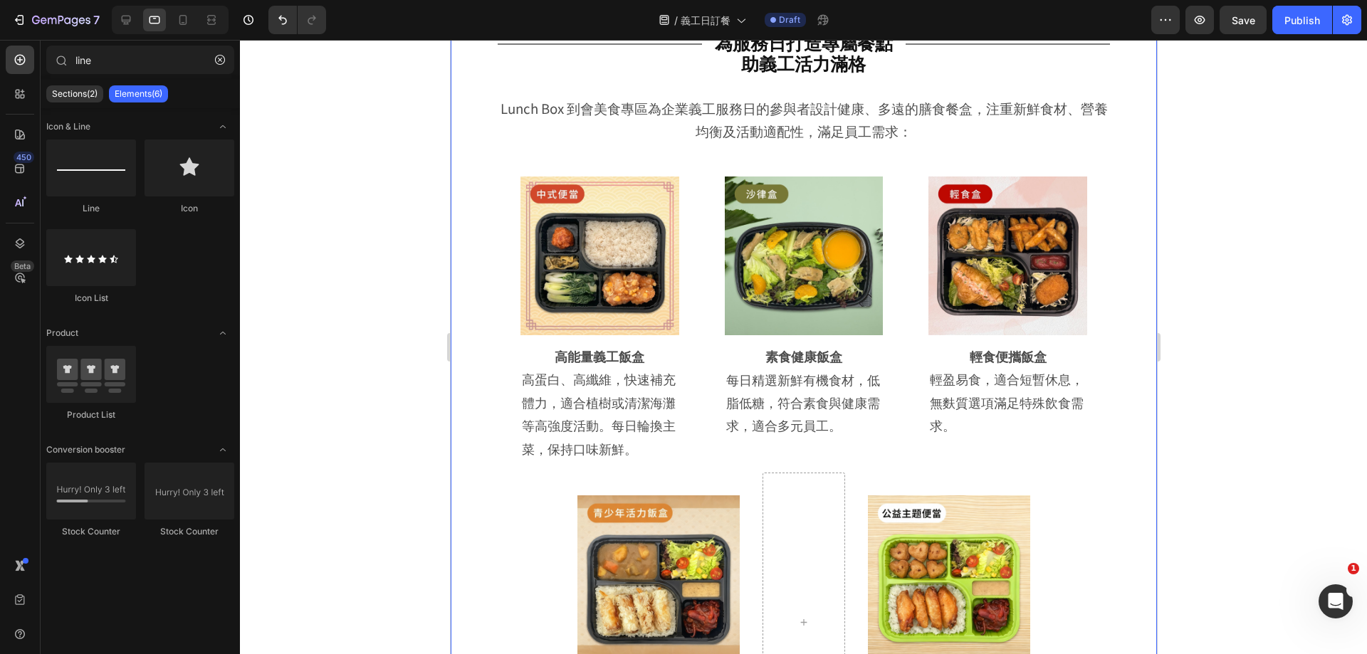
click at [451, 136] on div "Title Line 為服務日打造專屬餐點 助義工活力滿格 Heading Row Title Line Row Lunch Box 到會美食專區為企業義工服…" at bounding box center [803, 396] width 706 height 751
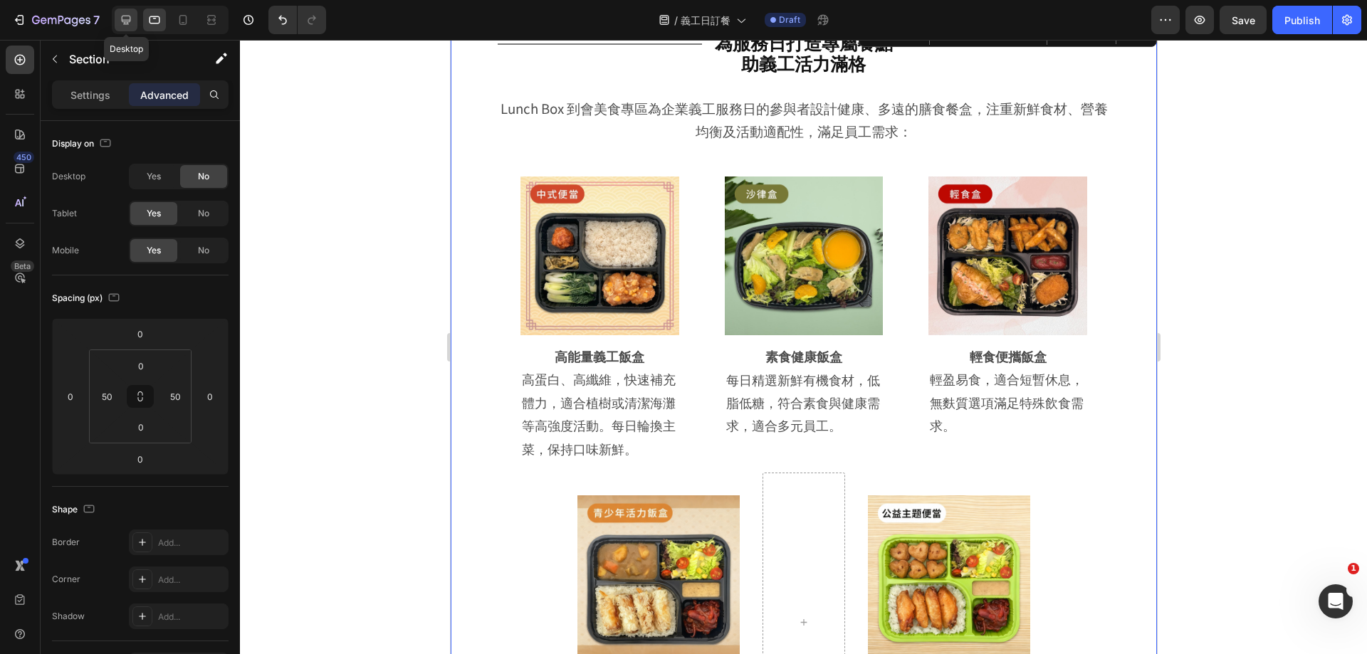
click at [115, 16] on div at bounding box center [126, 20] width 23 height 23
type input "10"
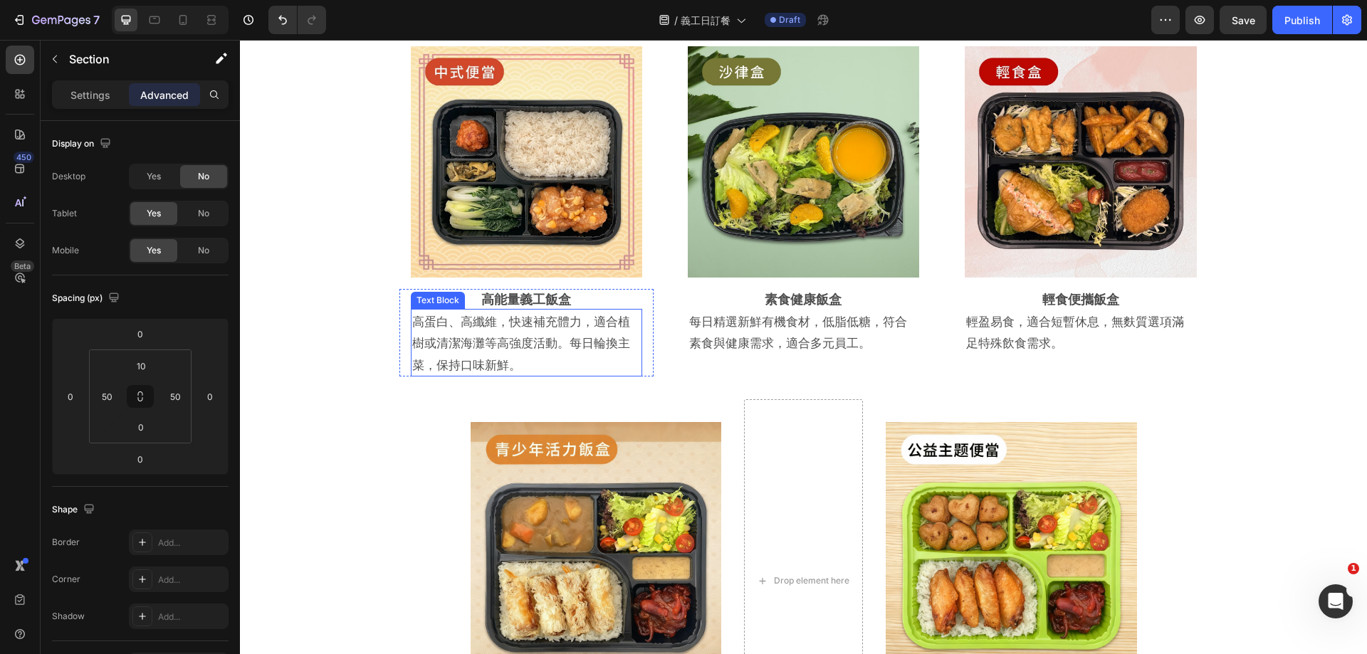
scroll to position [2639, 0]
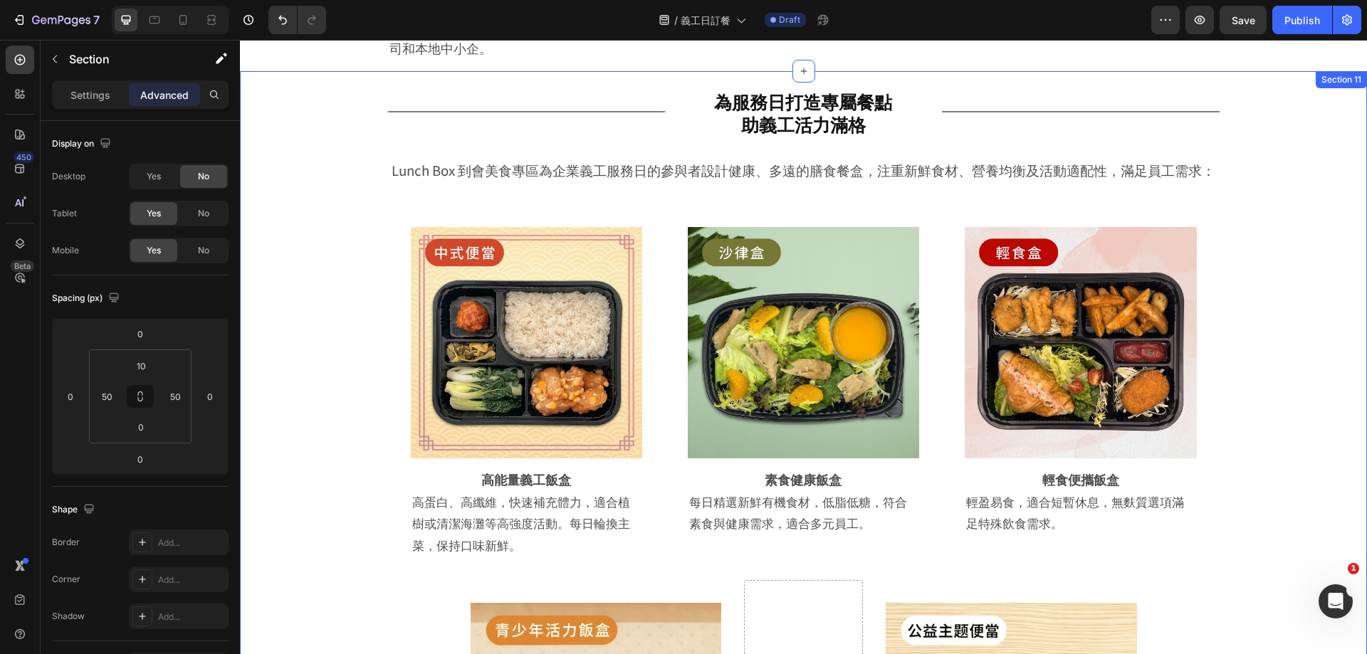
click at [300, 135] on div "Title Line 為服務日打造專屬餐點 助義工活力滿格 Heading Row Title Line Row Lunch Box 到會美食專區為企業義工服…" at bounding box center [804, 510] width 1056 height 865
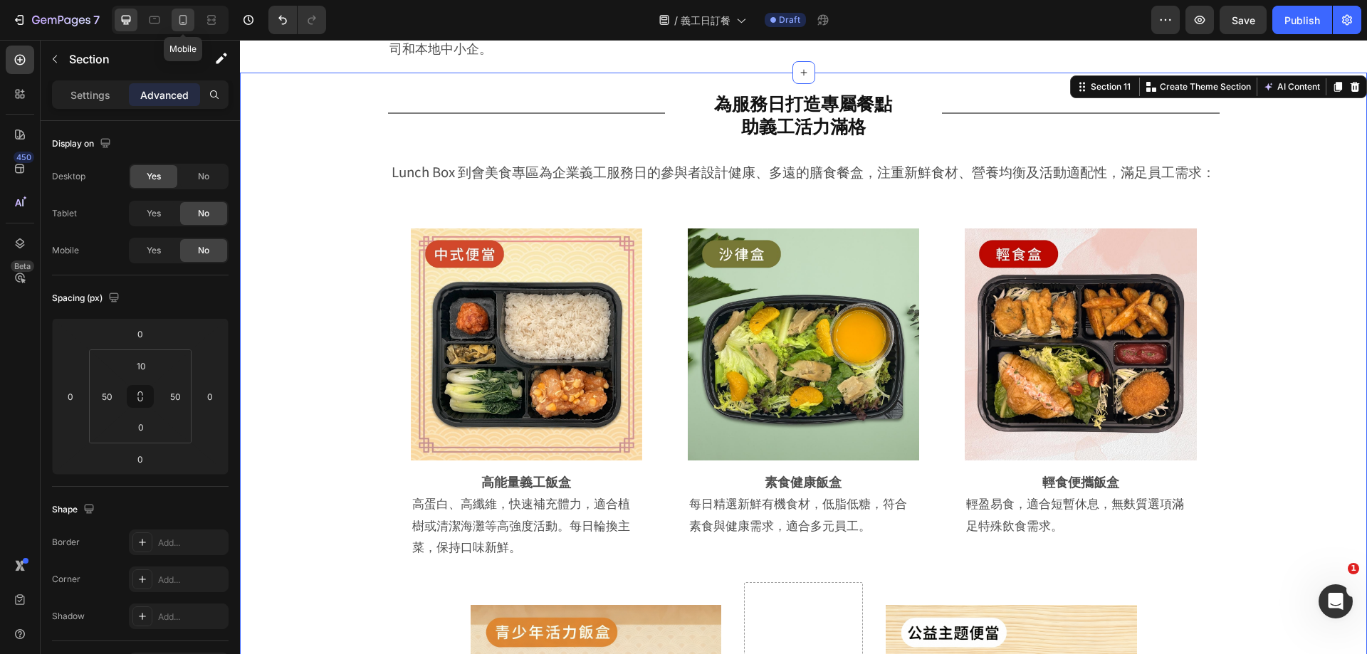
click at [182, 23] on icon at bounding box center [183, 20] width 14 height 14
type input "10"
type input "0"
type input "20"
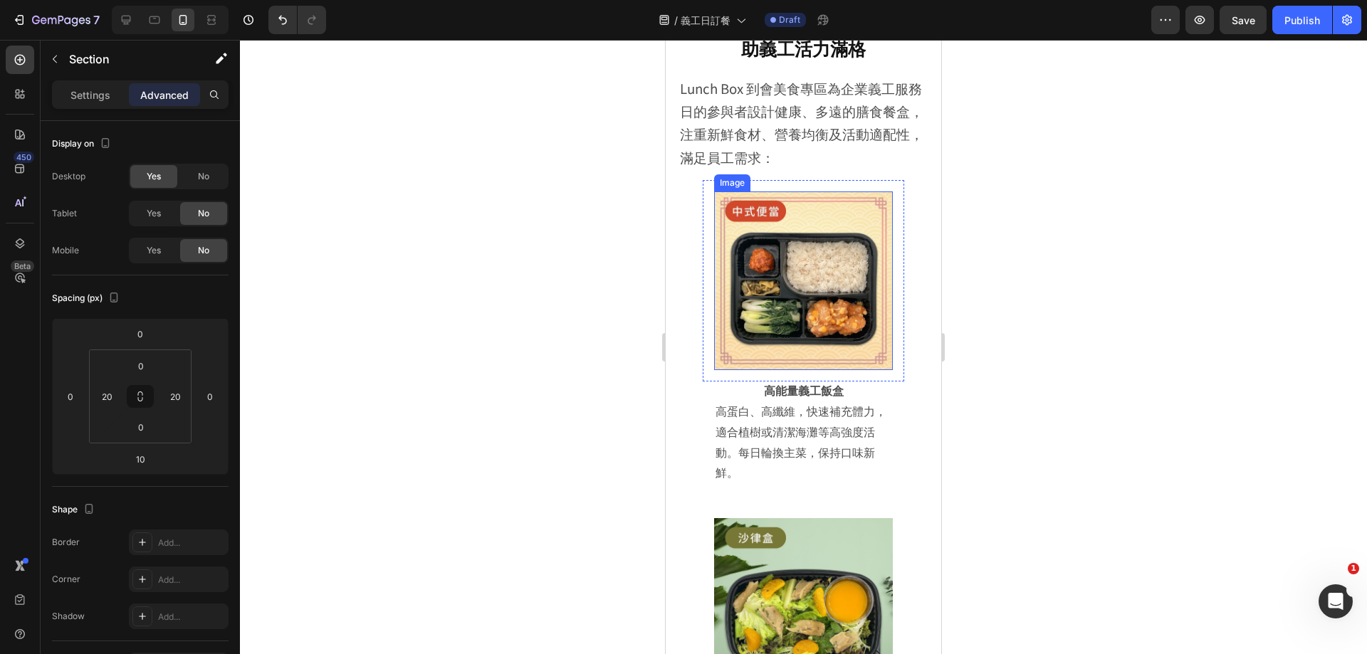
scroll to position [4578, 0]
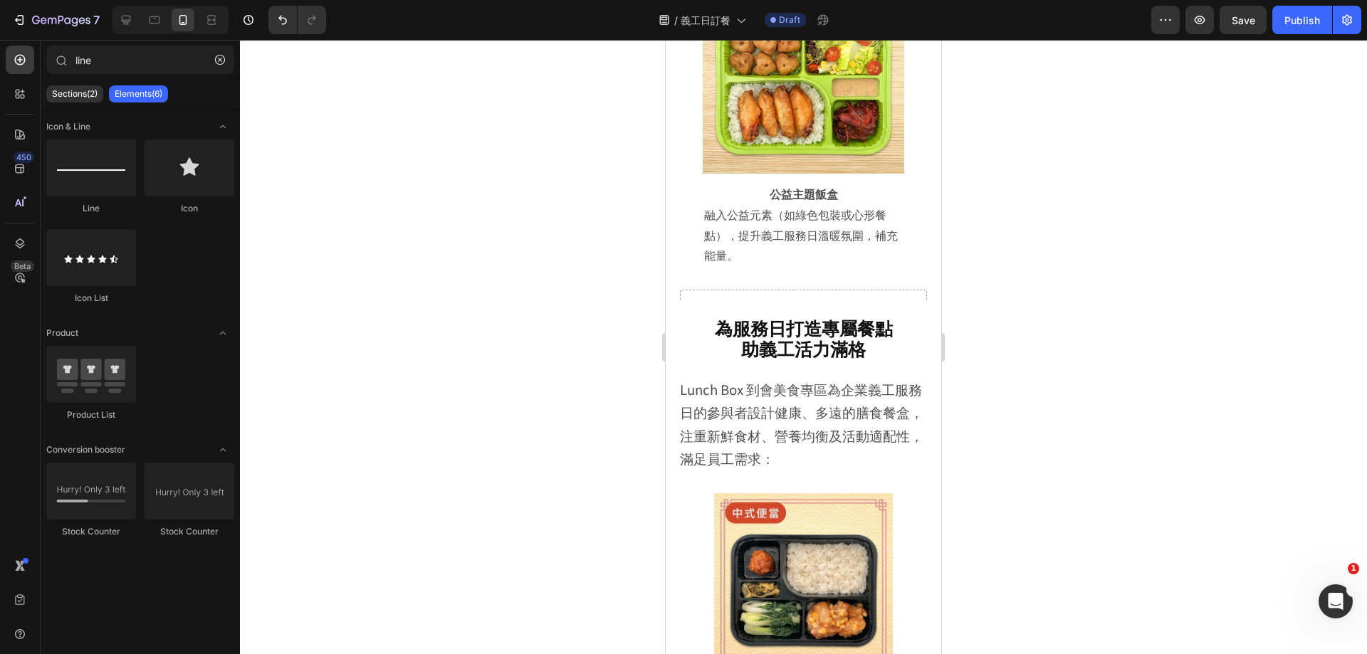
scroll to position [6166, 0]
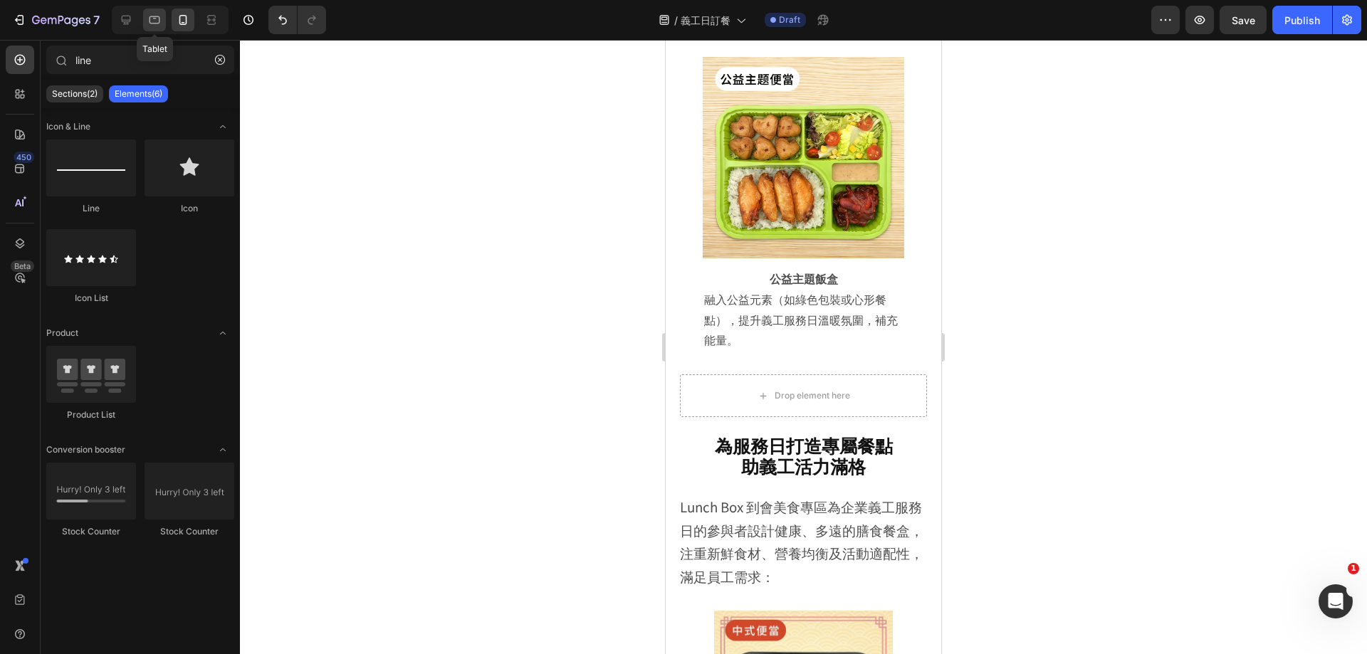
click at [153, 19] on icon at bounding box center [154, 20] width 14 height 14
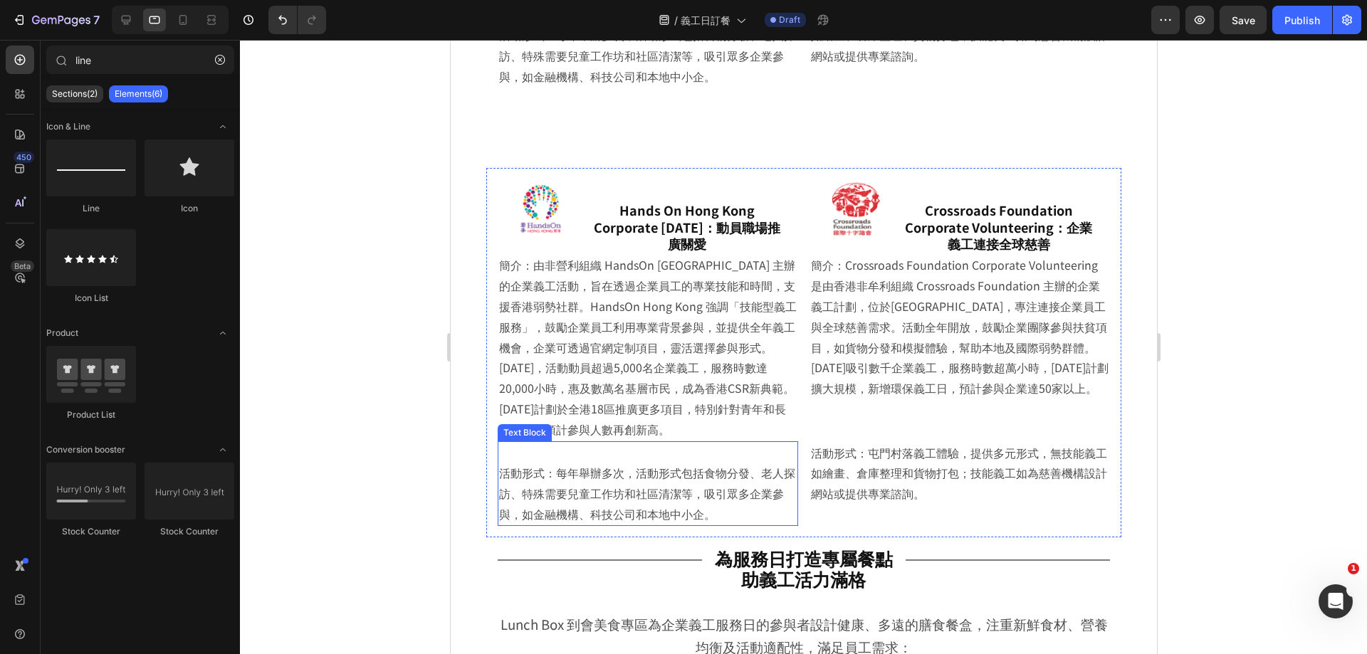
scroll to position [4900, 0]
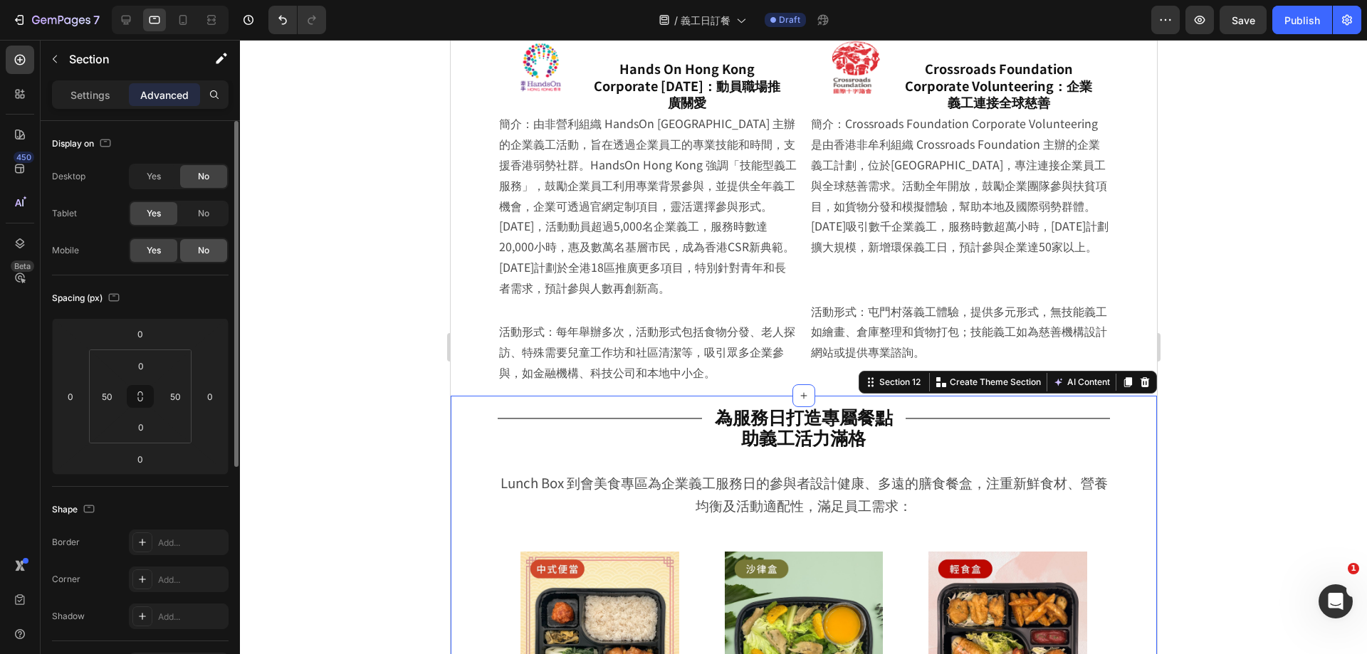
click at [209, 246] on span "No" at bounding box center [203, 250] width 11 height 13
click at [180, 19] on icon at bounding box center [183, 20] width 8 height 10
type input "10"
type input "20"
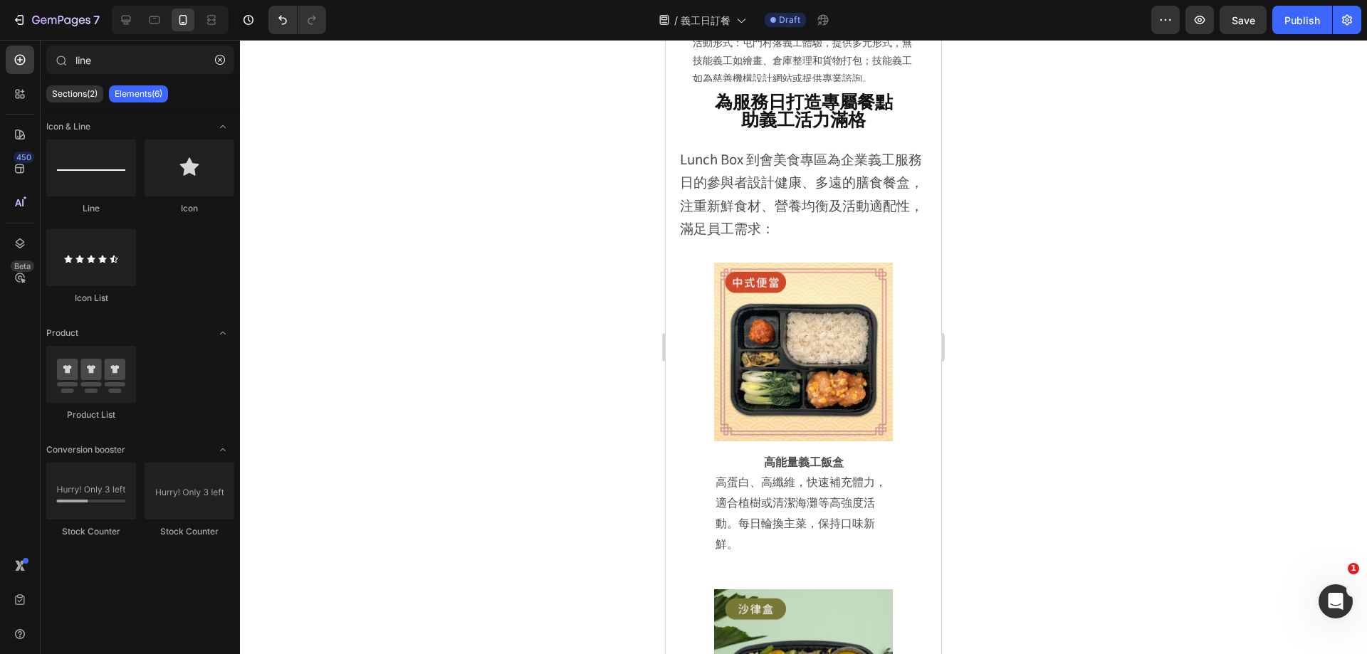
scroll to position [4272, 0]
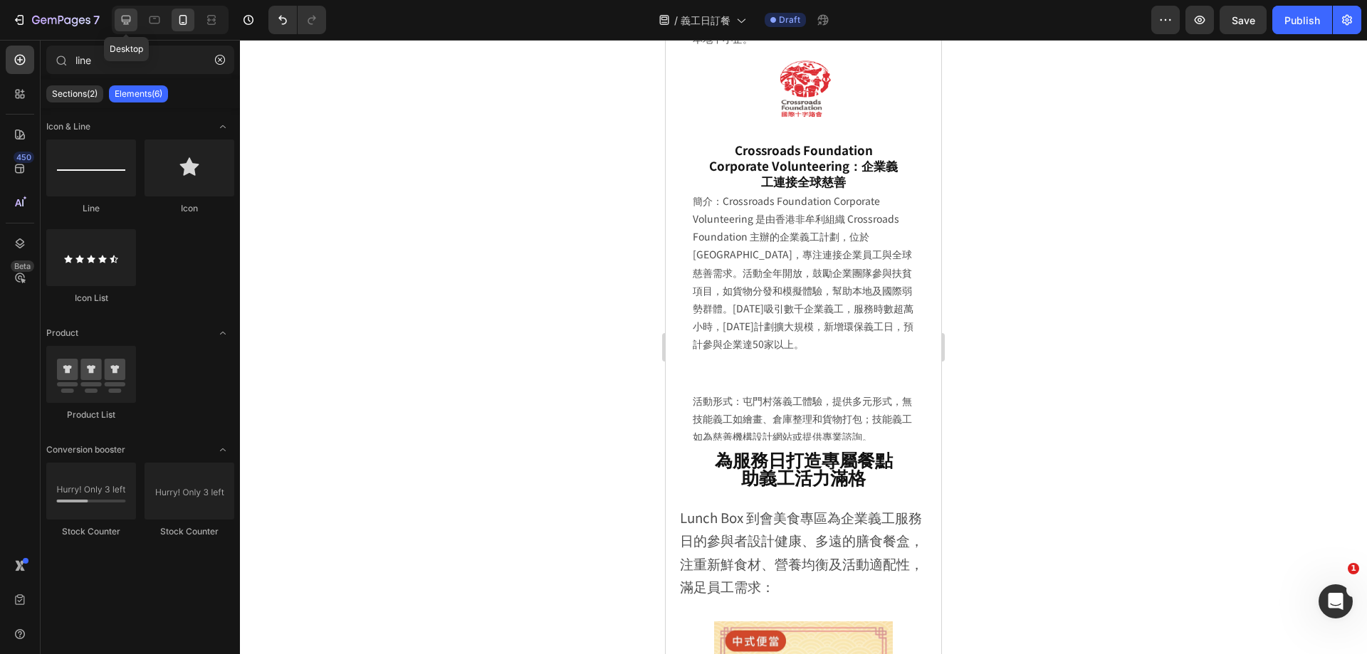
click at [130, 14] on icon at bounding box center [126, 20] width 14 height 14
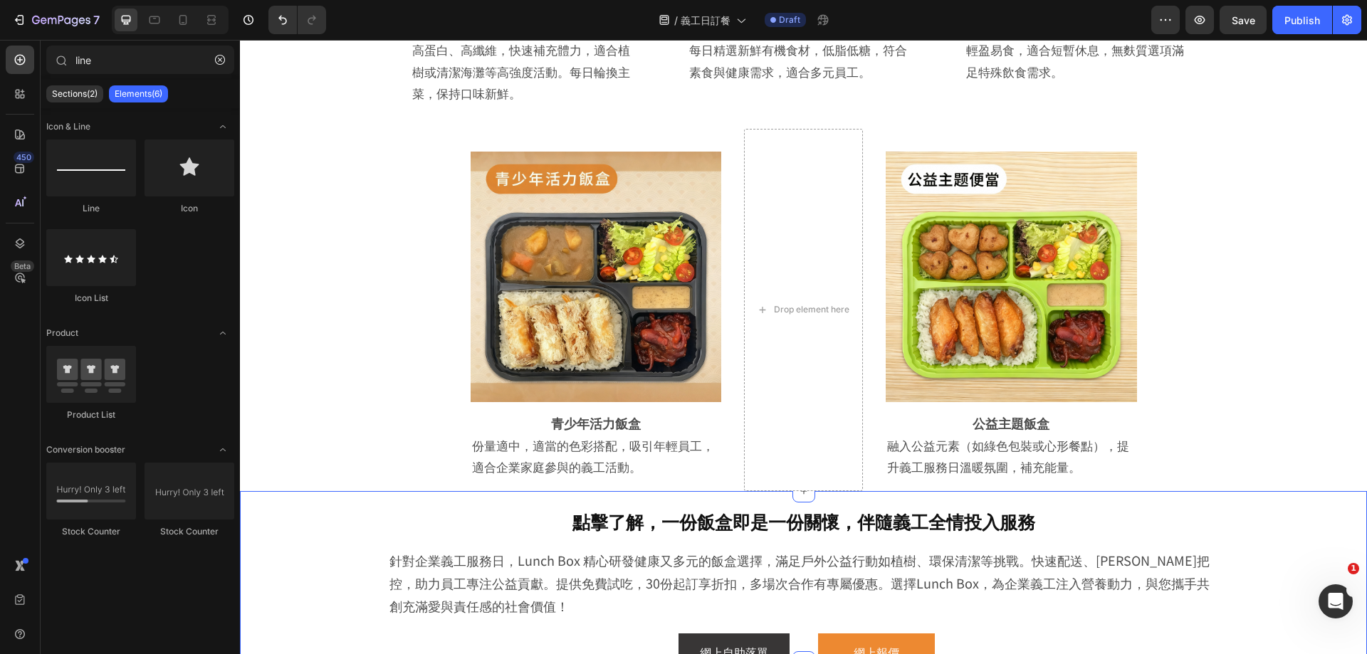
scroll to position [3264, 0]
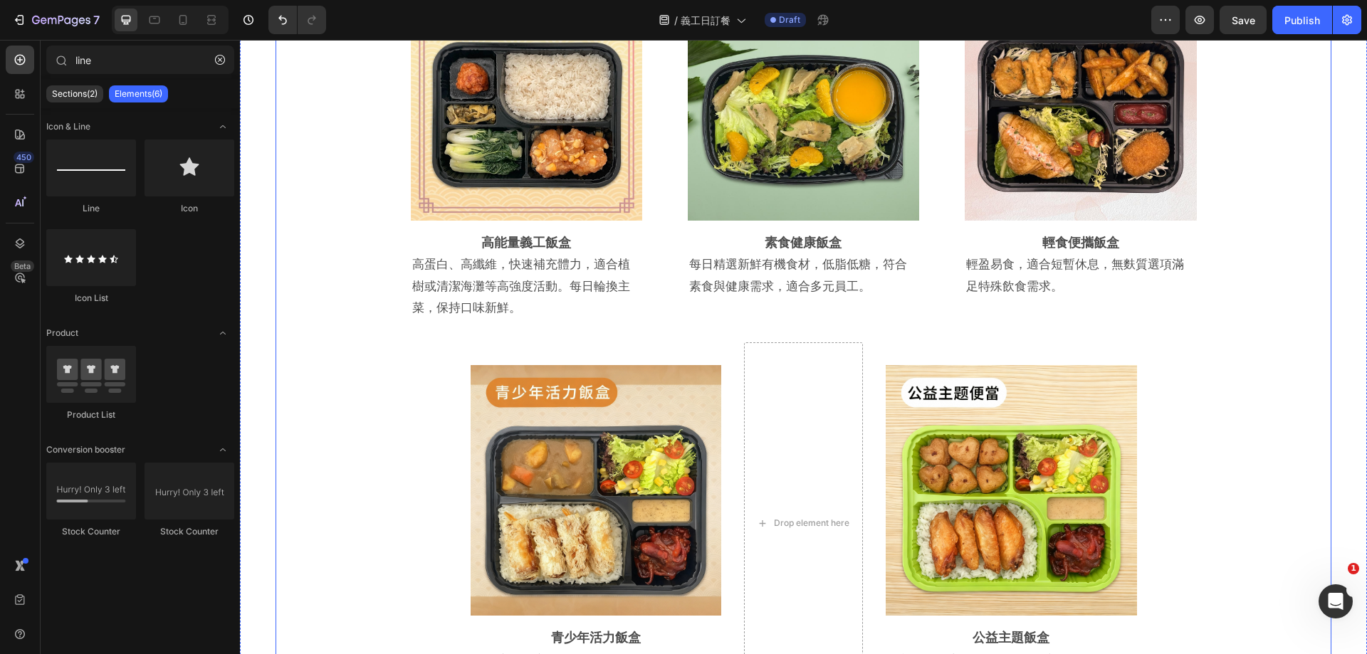
click at [334, 357] on div "Image Row 高能量義工飯盒 Heading 高蛋白、高纖維，快速補充體力，適合植樹或清潔海灘等高強度活動。每日輪換主菜，保持口味新鮮。 Text Bl…" at bounding box center [804, 329] width 1056 height 751
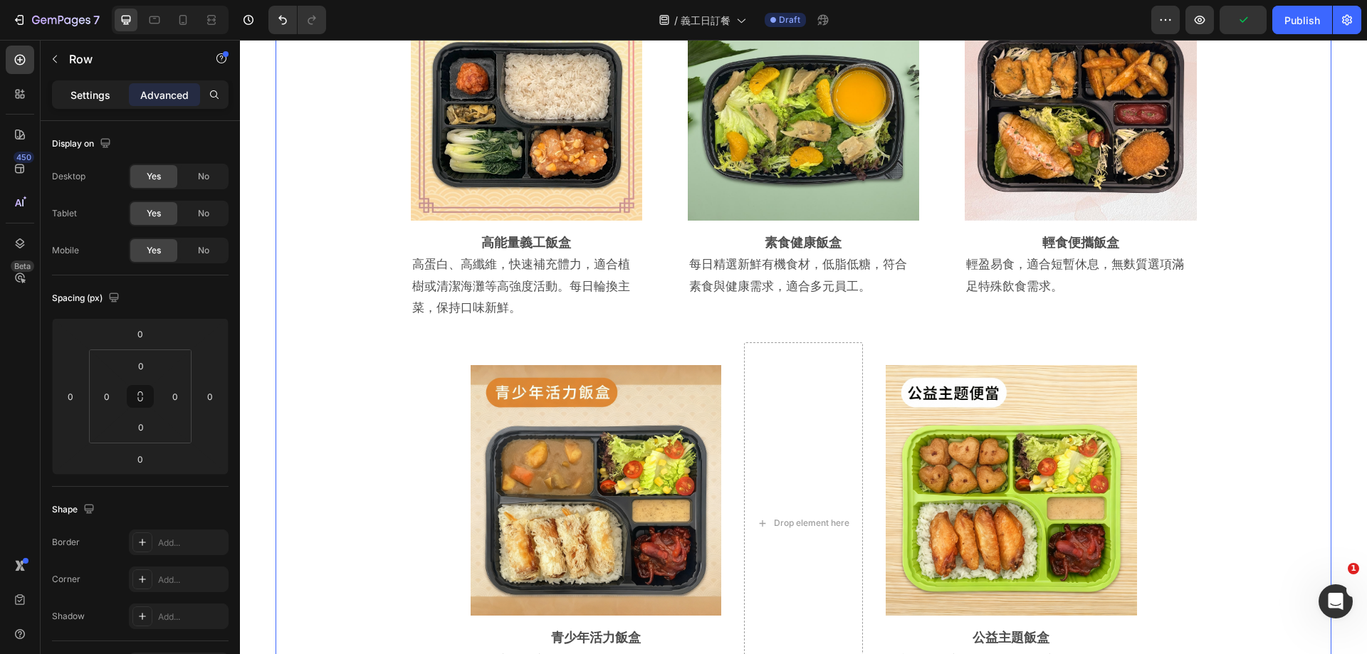
click at [71, 90] on p "Settings" at bounding box center [90, 95] width 40 height 15
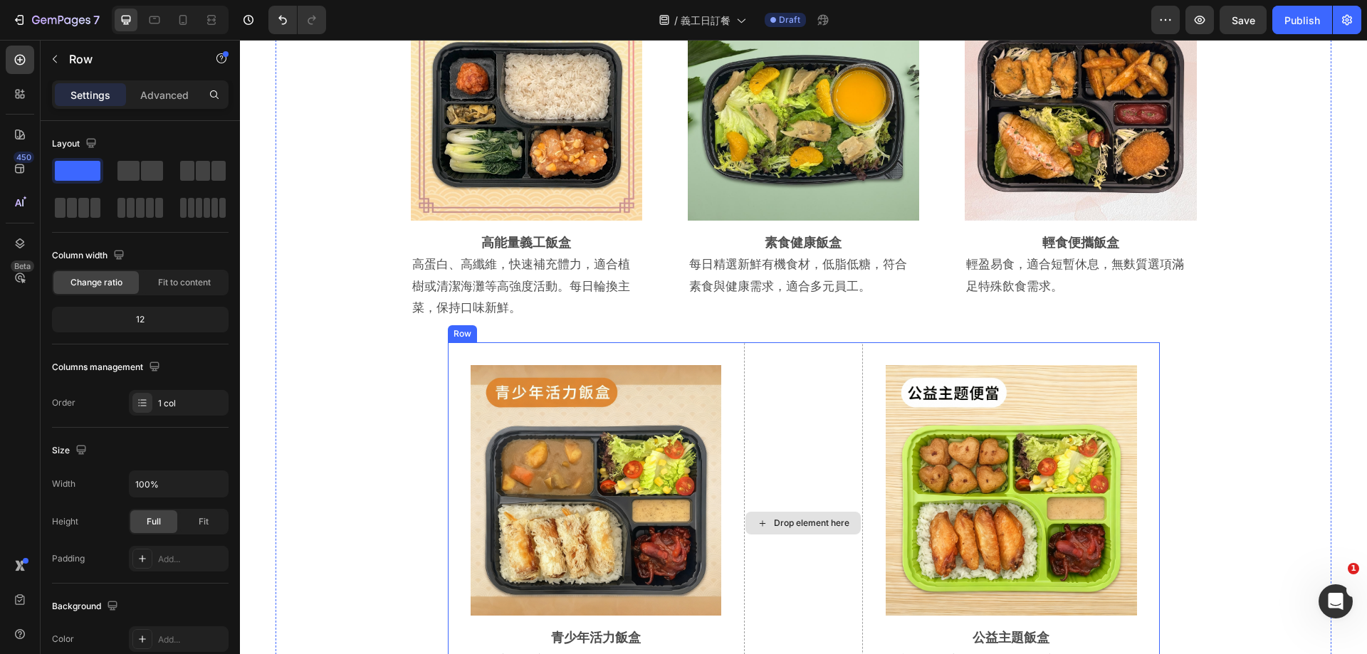
click at [767, 348] on div "Drop element here" at bounding box center [803, 524] width 119 height 362
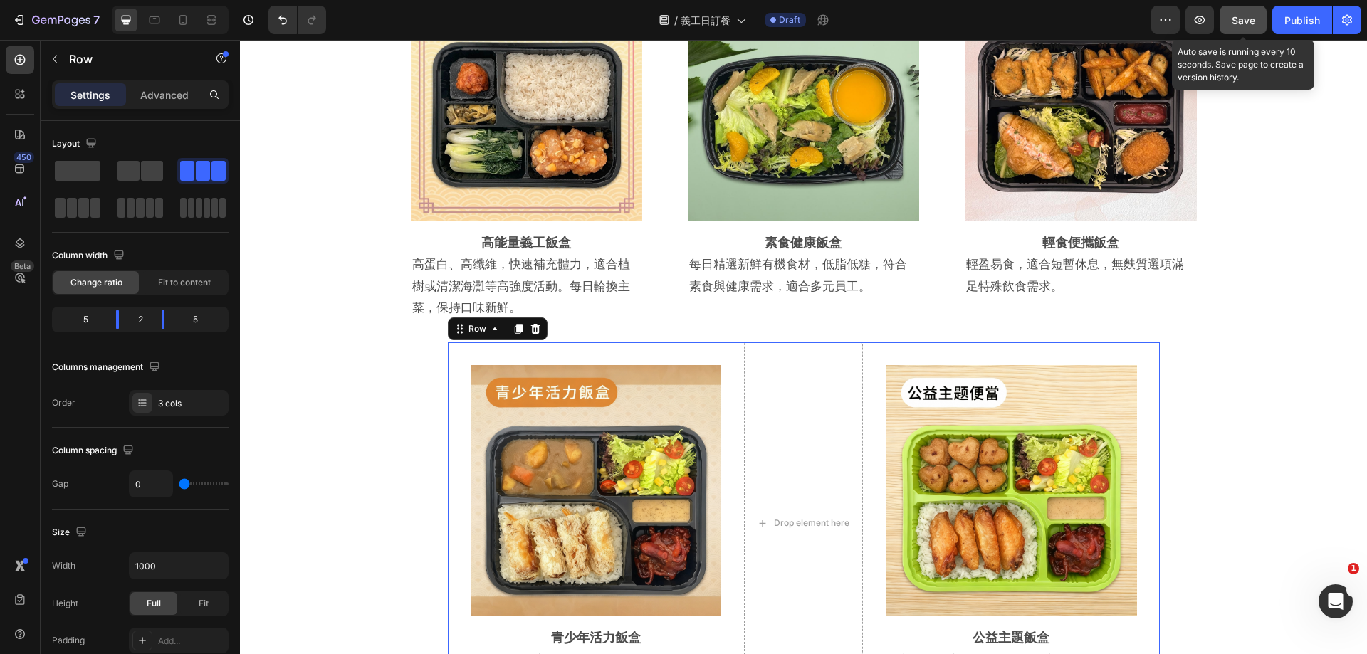
click at [1253, 22] on span "Save" at bounding box center [1243, 20] width 23 height 12
click at [1310, 14] on div "Publish" at bounding box center [1303, 20] width 36 height 15
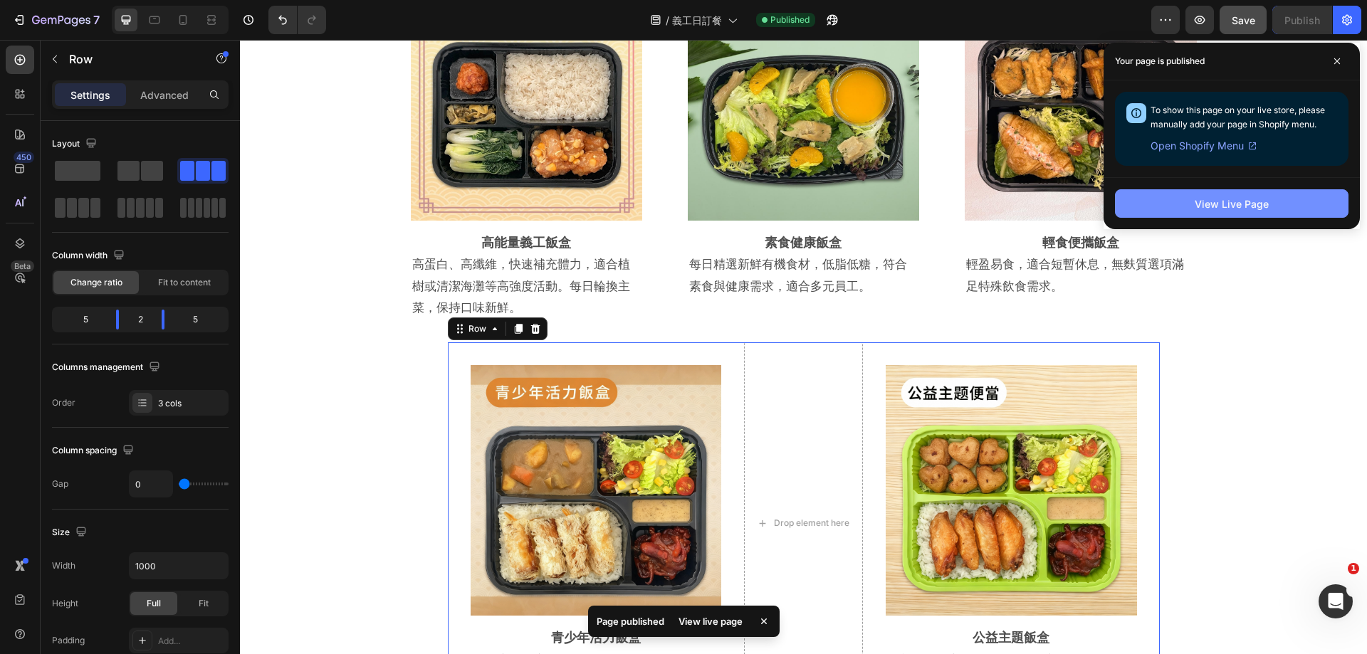
click at [1259, 204] on div "View Live Page" at bounding box center [1232, 204] width 74 height 15
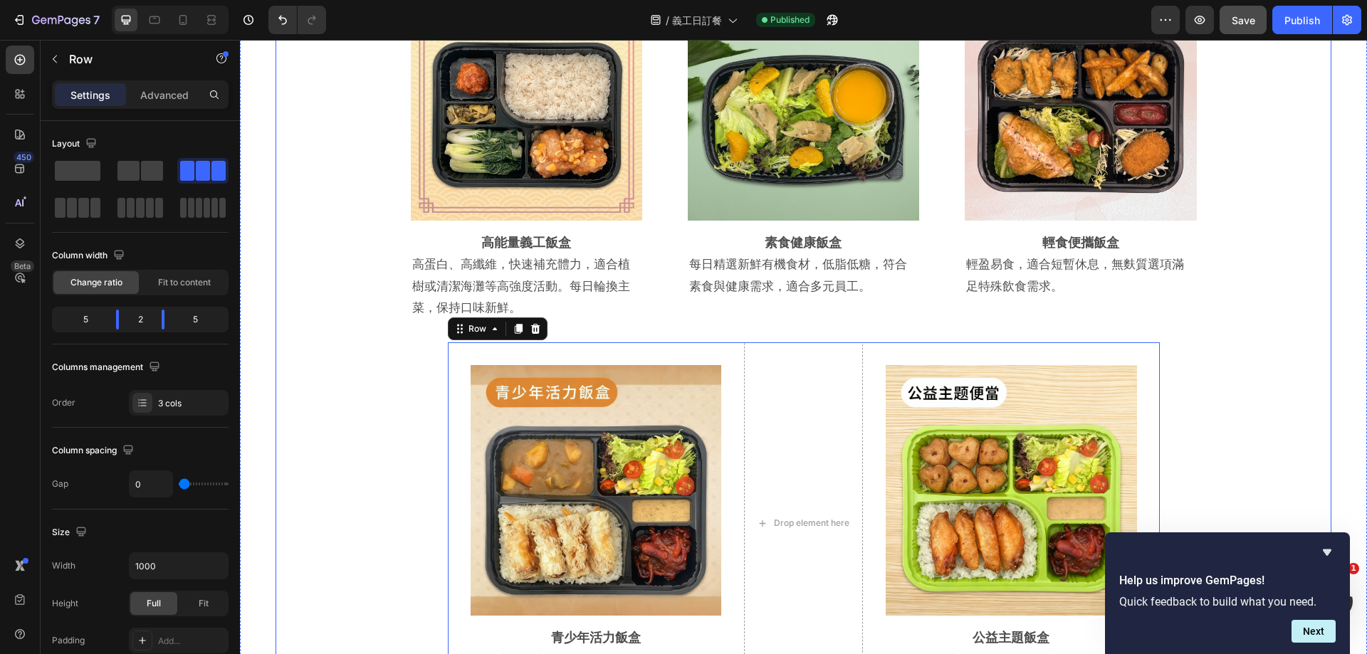
click at [1288, 449] on div "Image Row 高能量義工飯盒 Heading 高蛋白、高纖維，快速補充體力，適合植樹或清潔海灘等高強度活動。每日輪換主菜，保持口味新鮮。 Text Bl…" at bounding box center [804, 329] width 1056 height 751
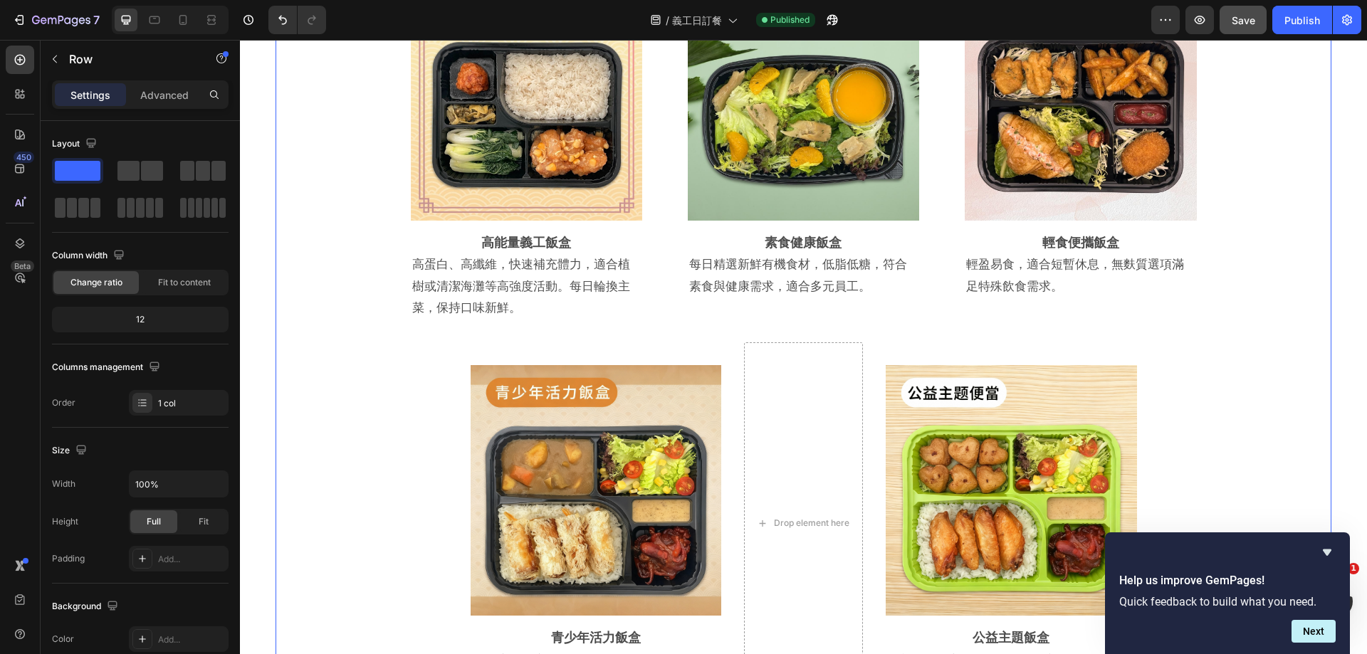
click at [1310, 462] on div "Image Row 高能量義工飯盒 Heading 高蛋白、高纖維，快速補充體力，適合植樹或清潔海灘等高強度活動。每日輪換主菜，保持口味新鮮。 Text Bl…" at bounding box center [804, 329] width 1056 height 751
click at [1337, 448] on div "Title Line 為服務日打造專屬餐點 助義工活力滿格 Heading Row Title Line Row Lunch Box 到會美食專區為企業義工服…" at bounding box center [803, 269] width 1127 height 872
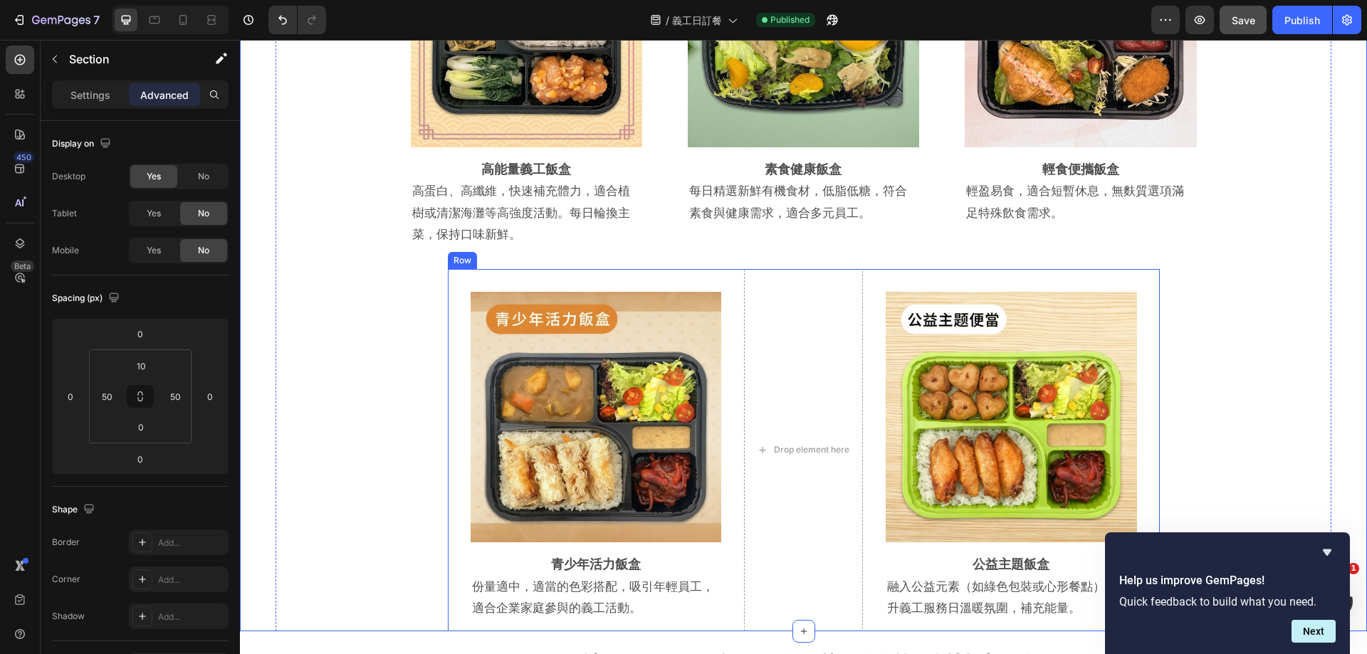
scroll to position [3407, 0]
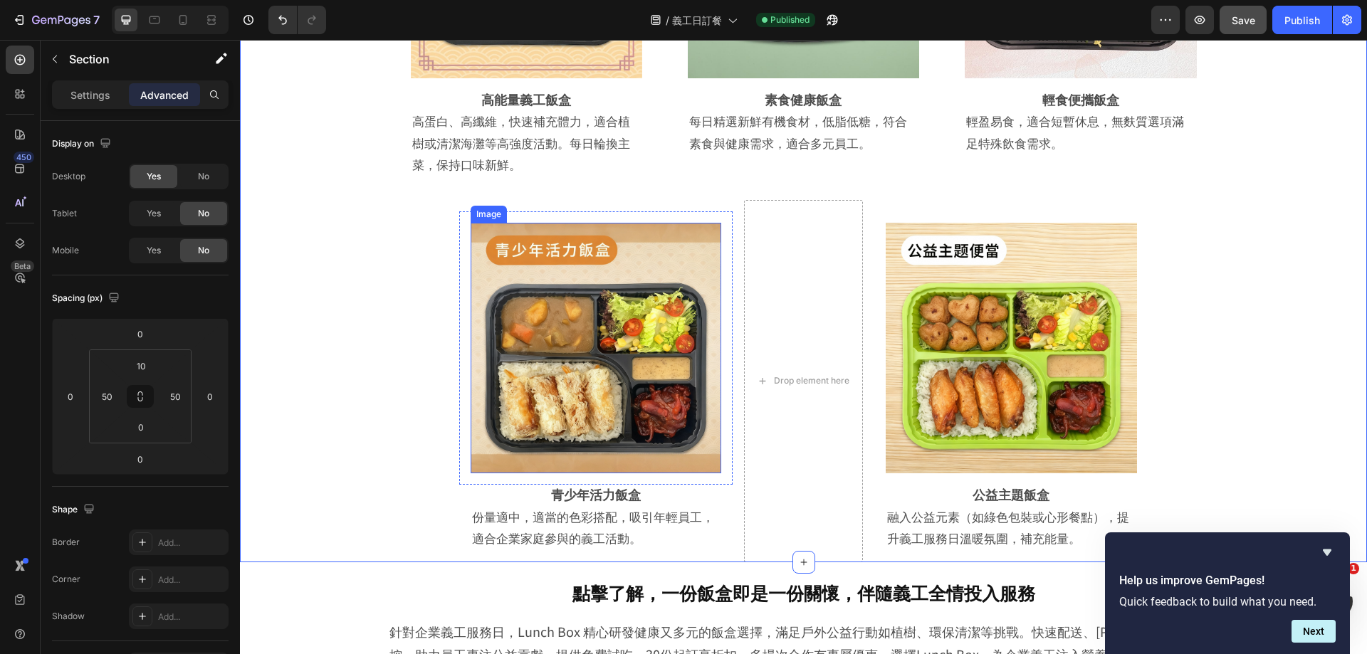
click at [602, 404] on img at bounding box center [596, 348] width 251 height 251
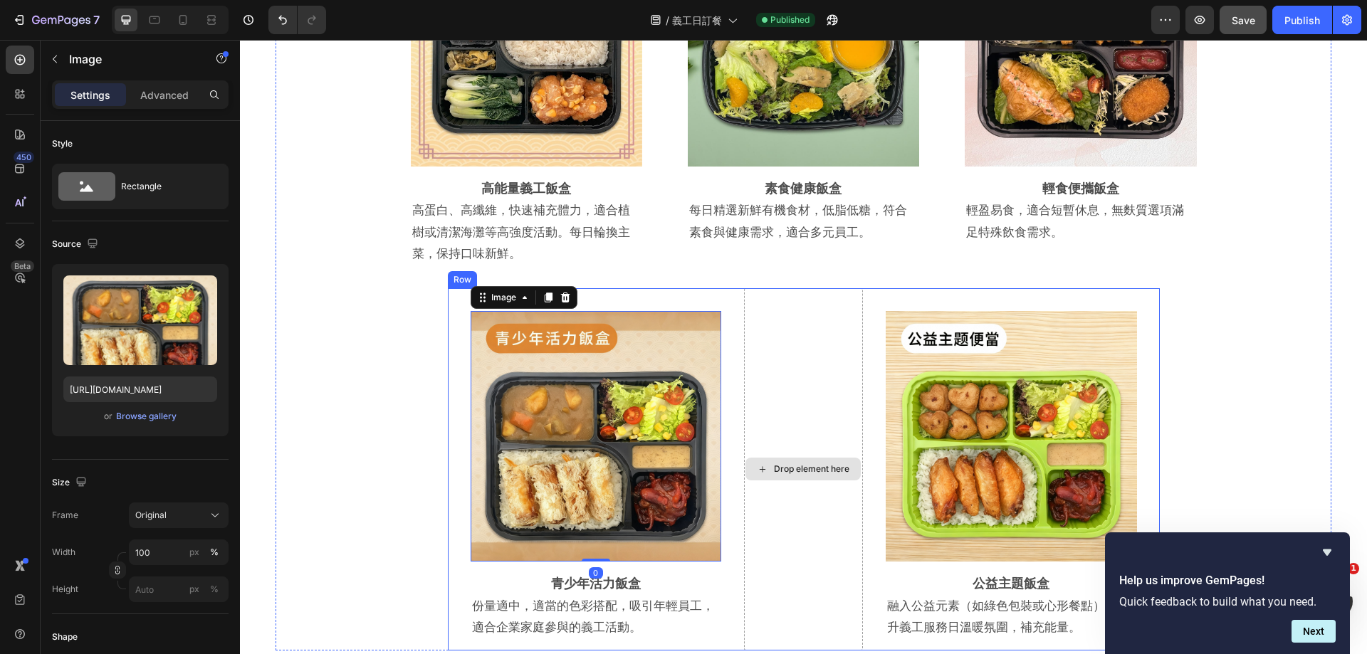
scroll to position [3193, 0]
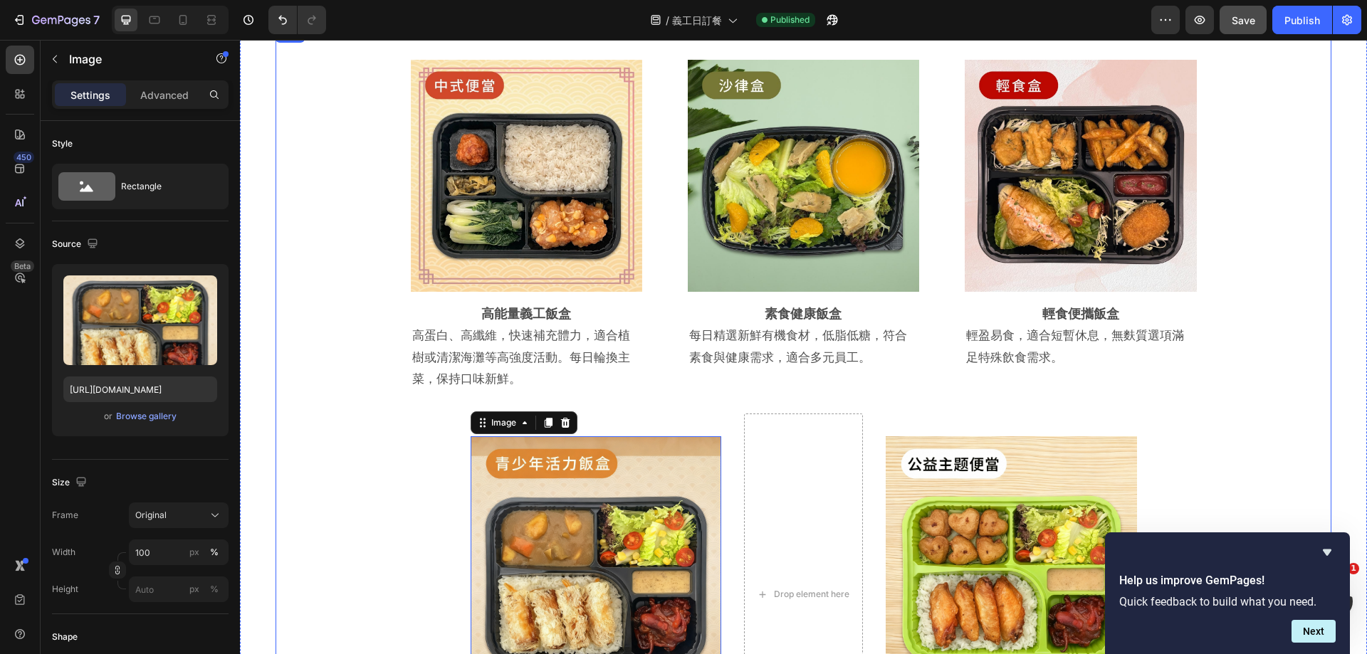
click at [333, 352] on div "Image Row 高能量義工飯盒 Heading 高蛋白、高纖維，快速補充體力，適合植樹或清潔海灘等高強度活動。每日輪換主菜，保持口味新鮮。 Text Bl…" at bounding box center [804, 401] width 1056 height 751
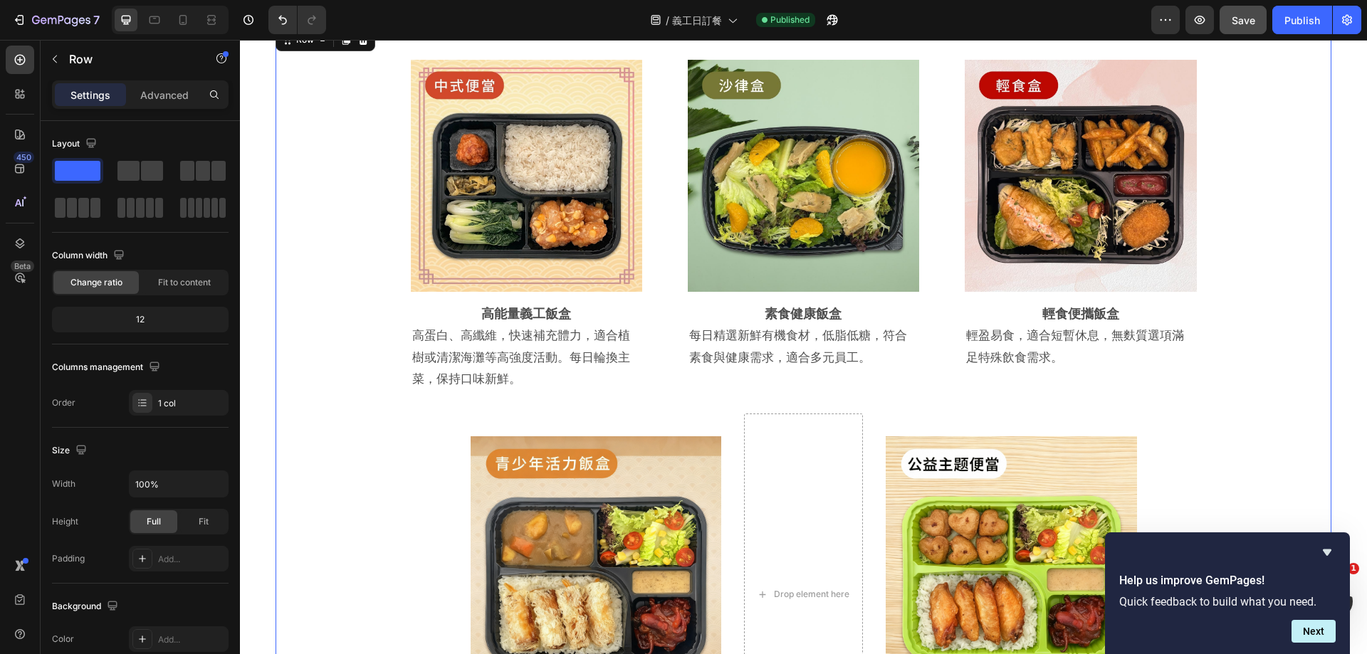
click at [1326, 644] on div "Help us improve GemPages! Quick feedback to build what you need. Next" at bounding box center [1227, 594] width 245 height 122
click at [1324, 641] on button "Next" at bounding box center [1314, 631] width 44 height 23
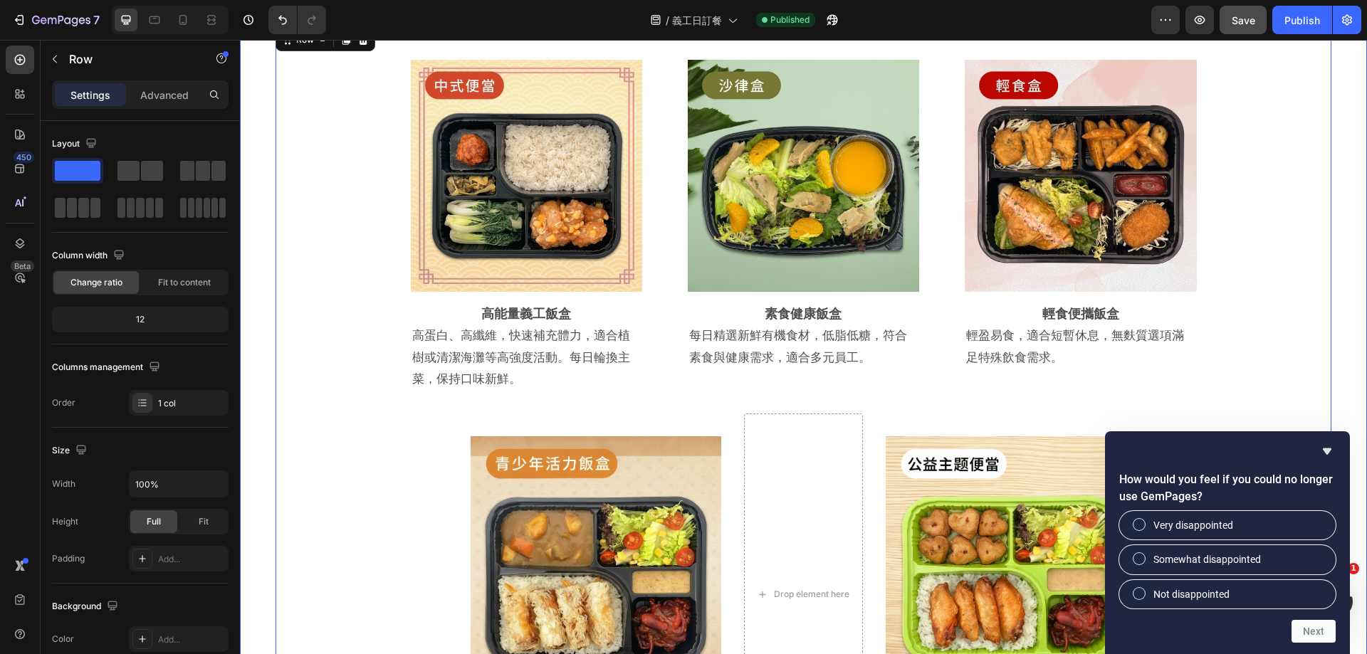
click at [1349, 352] on div "Title Line 為服務日打造專屬餐點 助義工活力滿格 Heading Row Title Line Row Lunch Box 到會美食專區為企業義工服…" at bounding box center [803, 340] width 1127 height 872
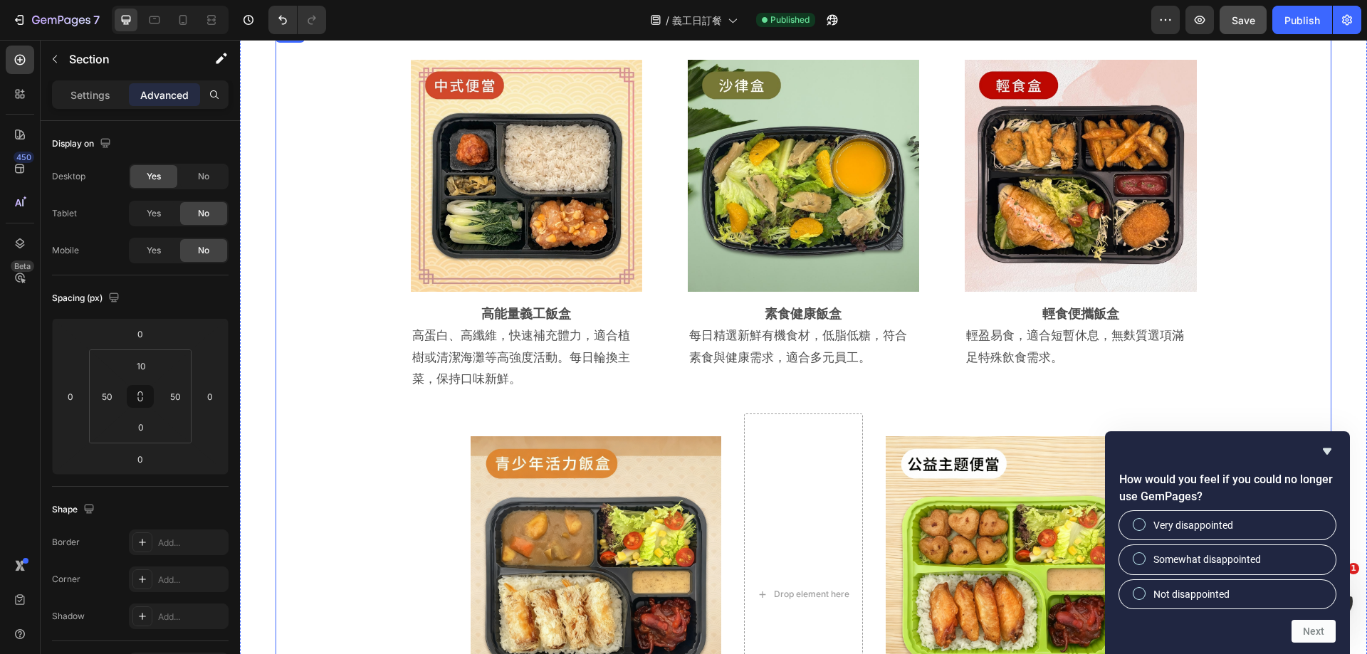
click at [282, 450] on div "Image Row 高能量義工飯盒 Heading 高蛋白、高纖維，快速補充體力，適合植樹或清潔海灘等高強度活動。每日輪換主菜，保持口味新鮮。 Text Bl…" at bounding box center [804, 401] width 1056 height 751
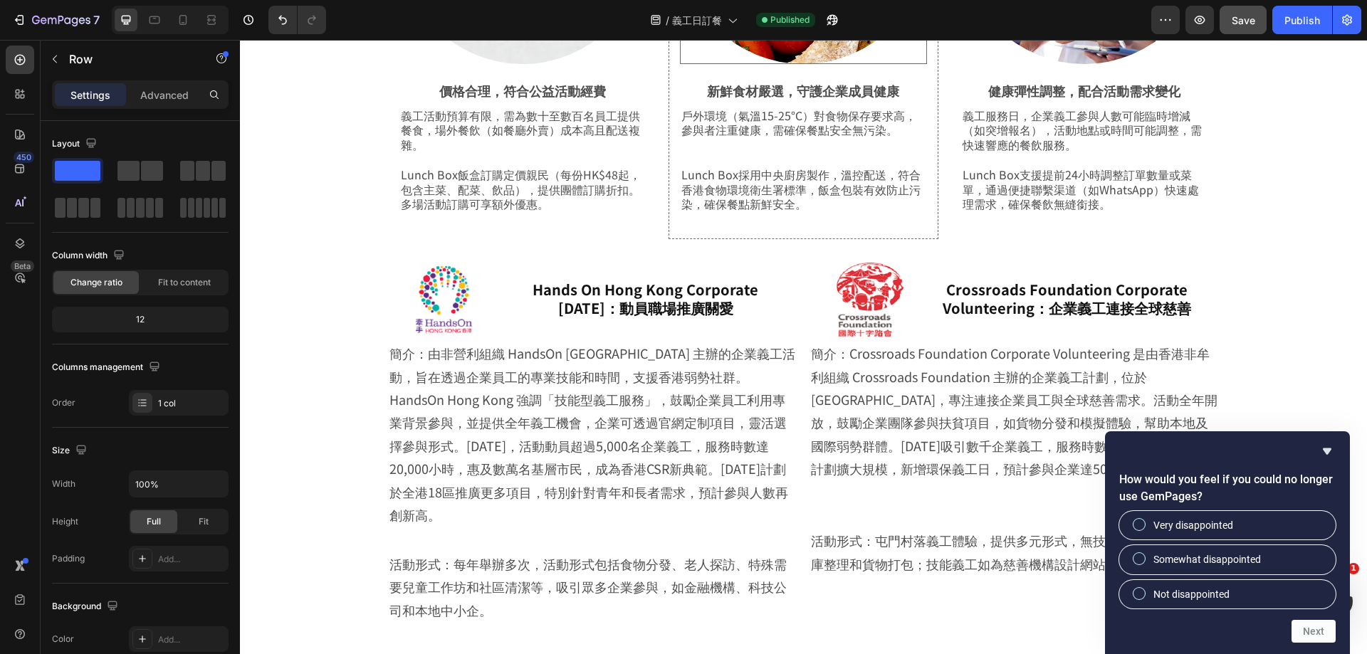
scroll to position [1270, 0]
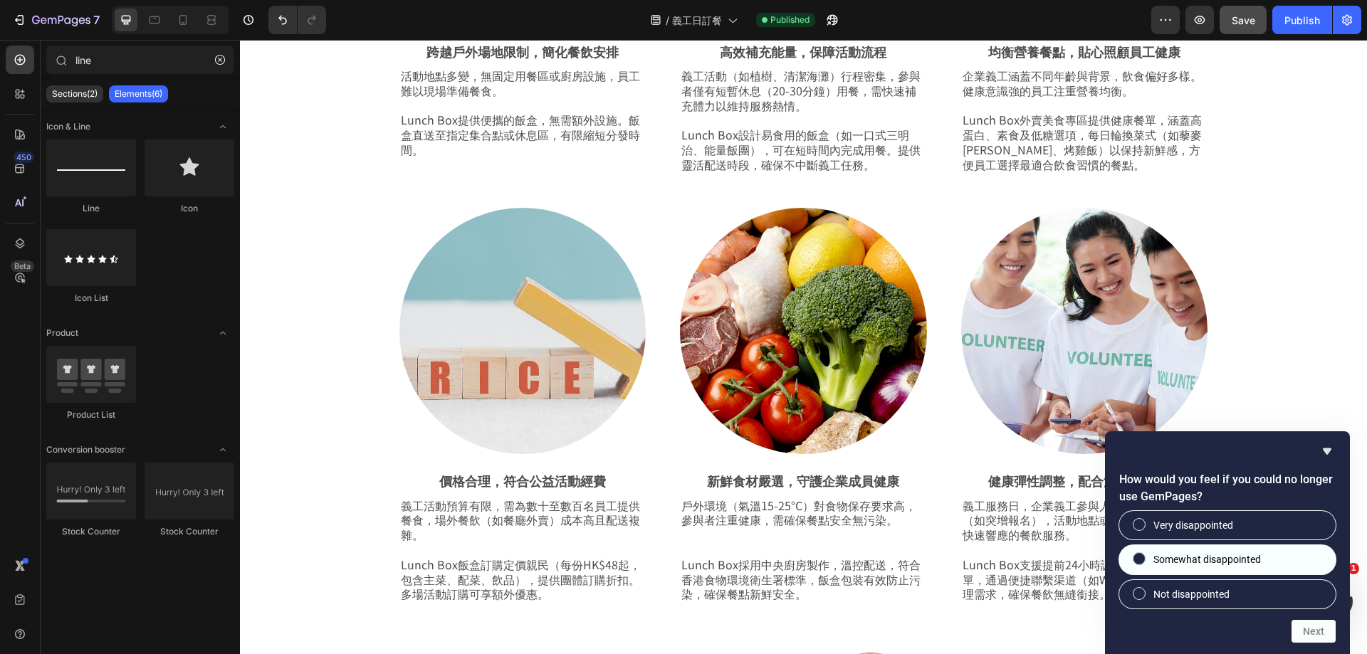
click at [1217, 555] on span "Somewhat disappointed" at bounding box center [1208, 560] width 108 height 14
click at [1144, 555] on input "Somewhat disappointed" at bounding box center [1139, 559] width 9 height 9
radio input "true"
click at [1322, 629] on button "Next" at bounding box center [1314, 631] width 44 height 23
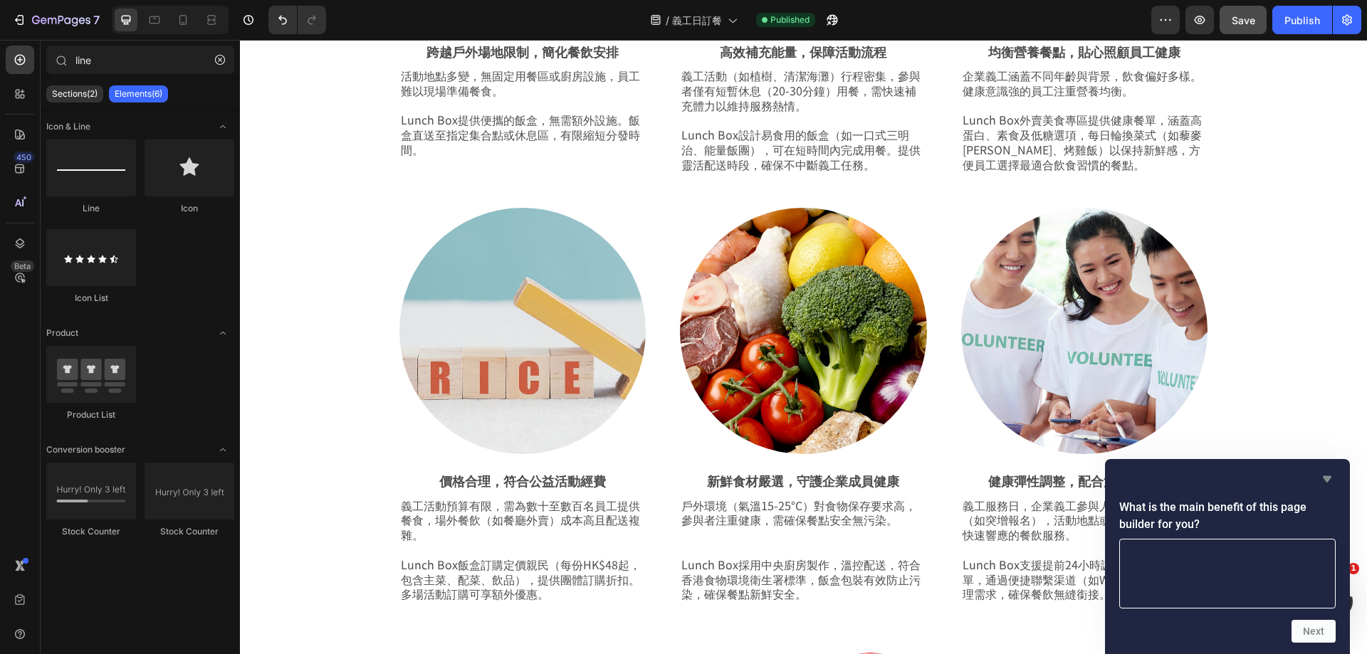
click at [1326, 477] on icon "Hide survey" at bounding box center [1327, 479] width 9 height 6
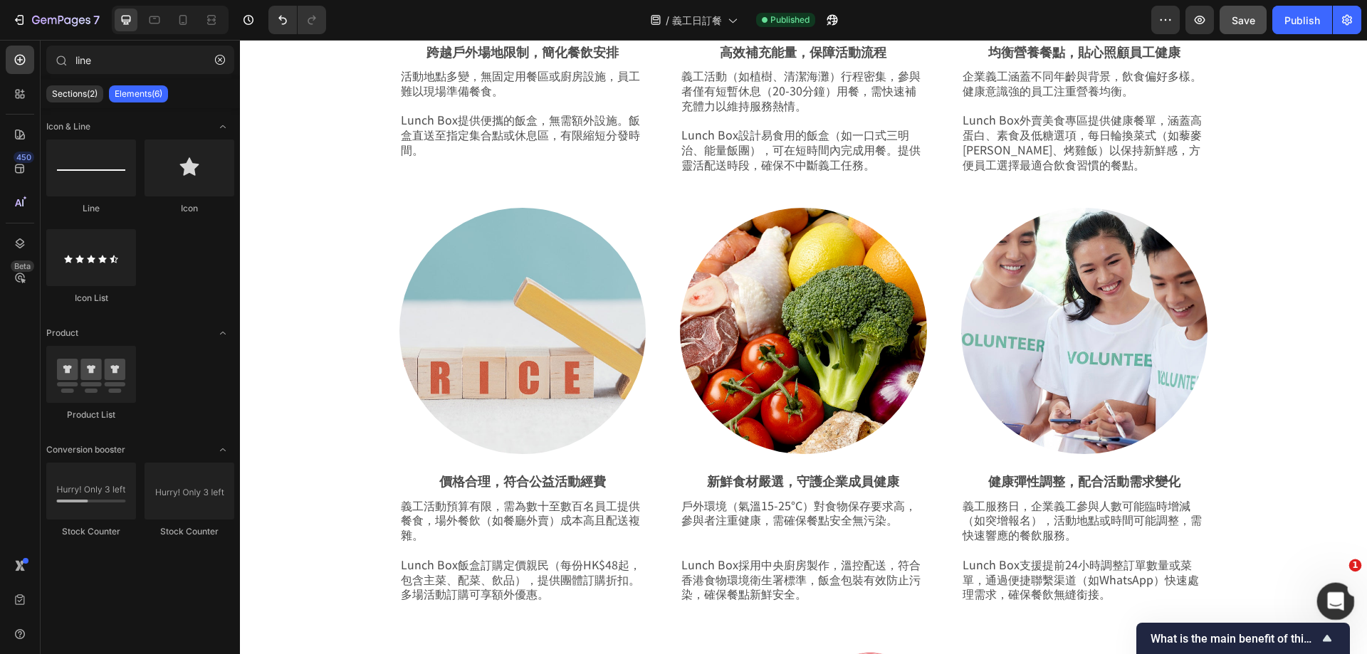
click at [1325, 595] on icon "開啟 Intercom Messenger" at bounding box center [1333, 599] width 23 height 23
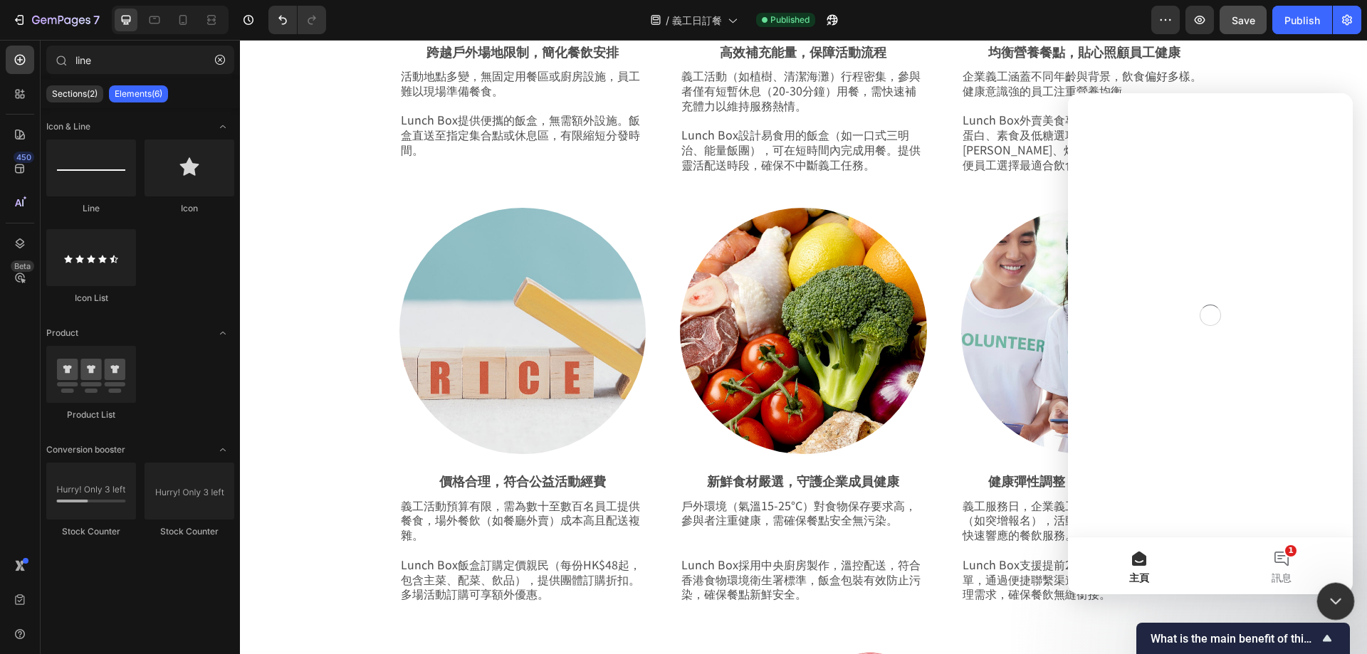
scroll to position [0, 0]
click at [1285, 555] on button "1 訊息" at bounding box center [1282, 566] width 142 height 57
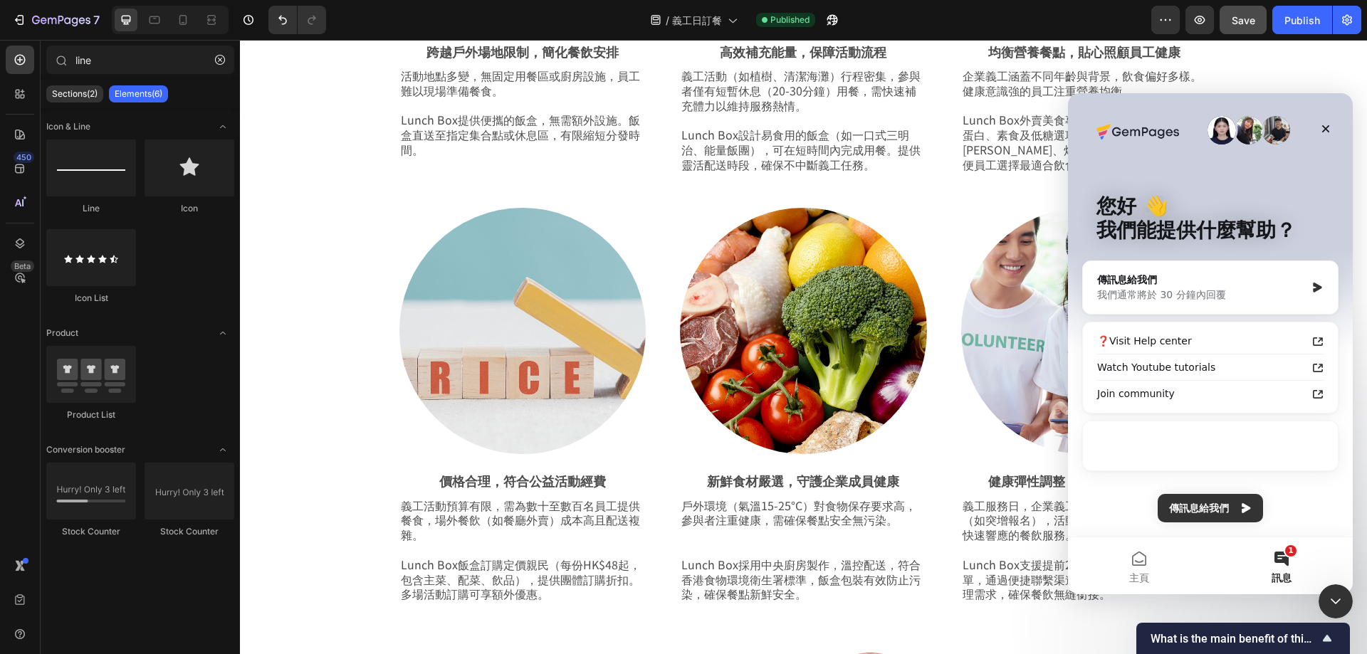
click at [1285, 555] on main "您好 👋 我們能提供什麼幫助？ 傳訊息給我們 我們通常將於 30 分鐘內回覆 ❓Visit Help center Watch Youtube tutoria…" at bounding box center [1210, 343] width 285 height 501
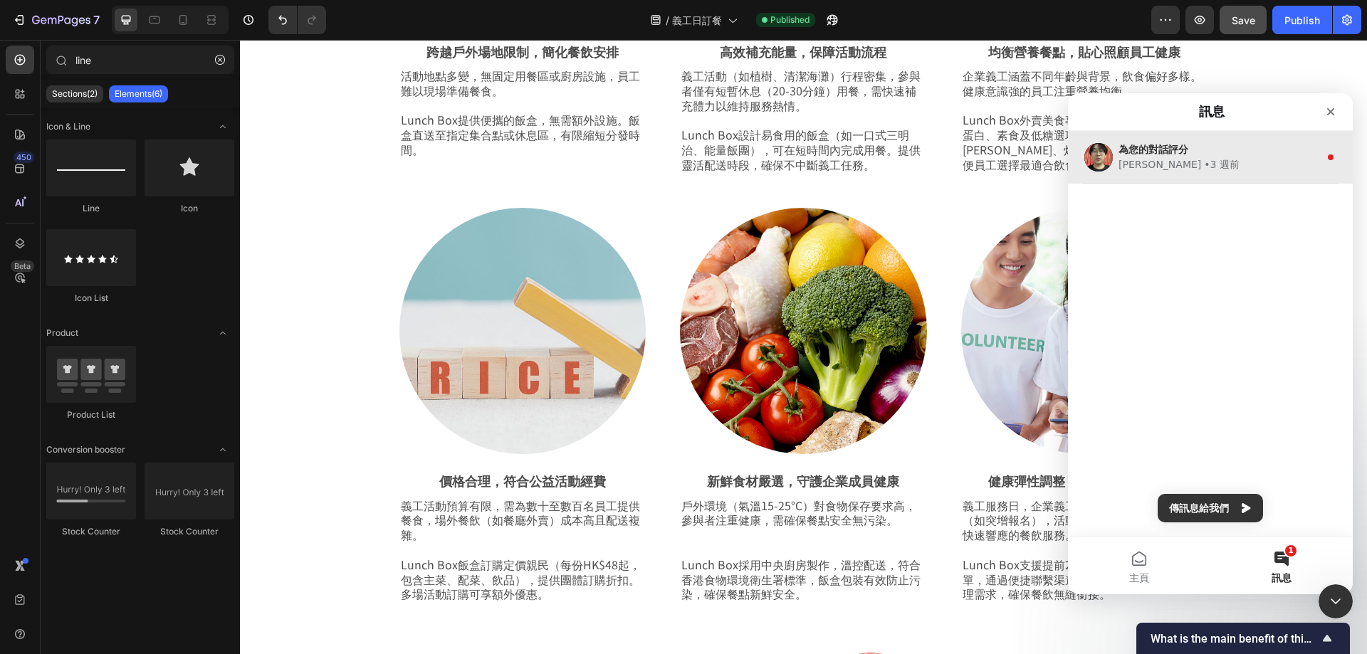
click at [1224, 164] on div "[PERSON_NAME] • 3 週前" at bounding box center [1219, 164] width 201 height 15
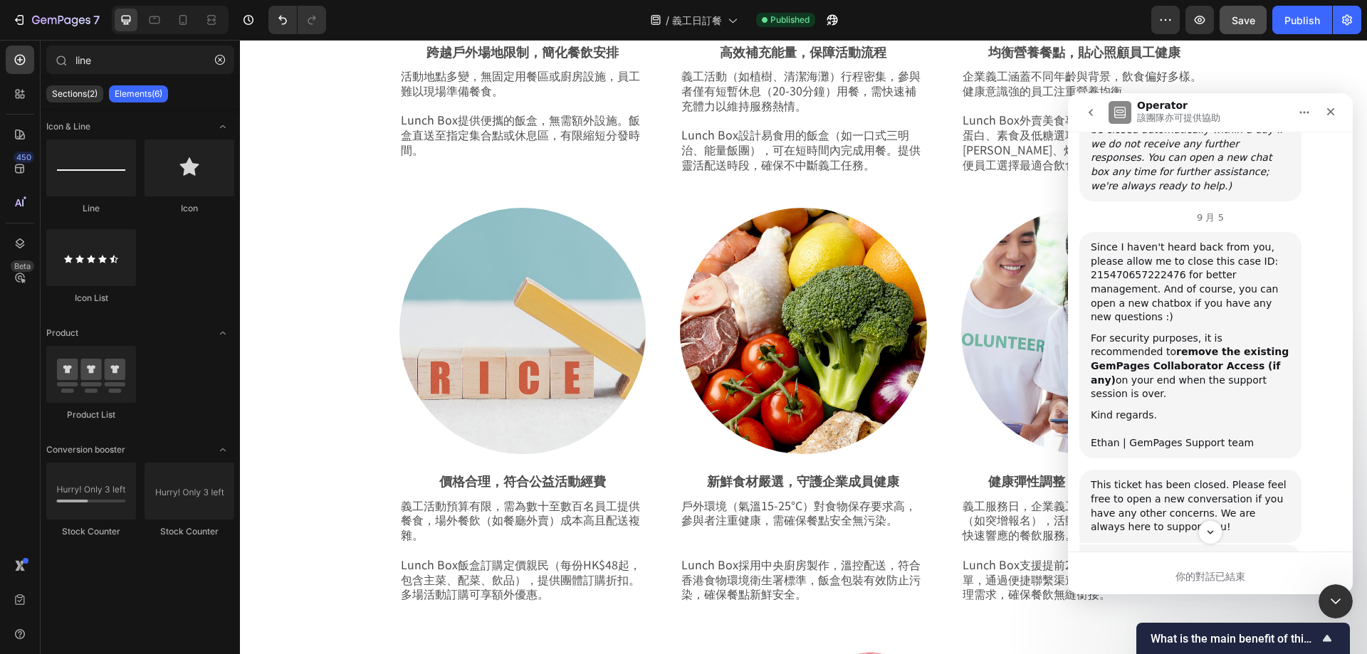
scroll to position [1020, 0]
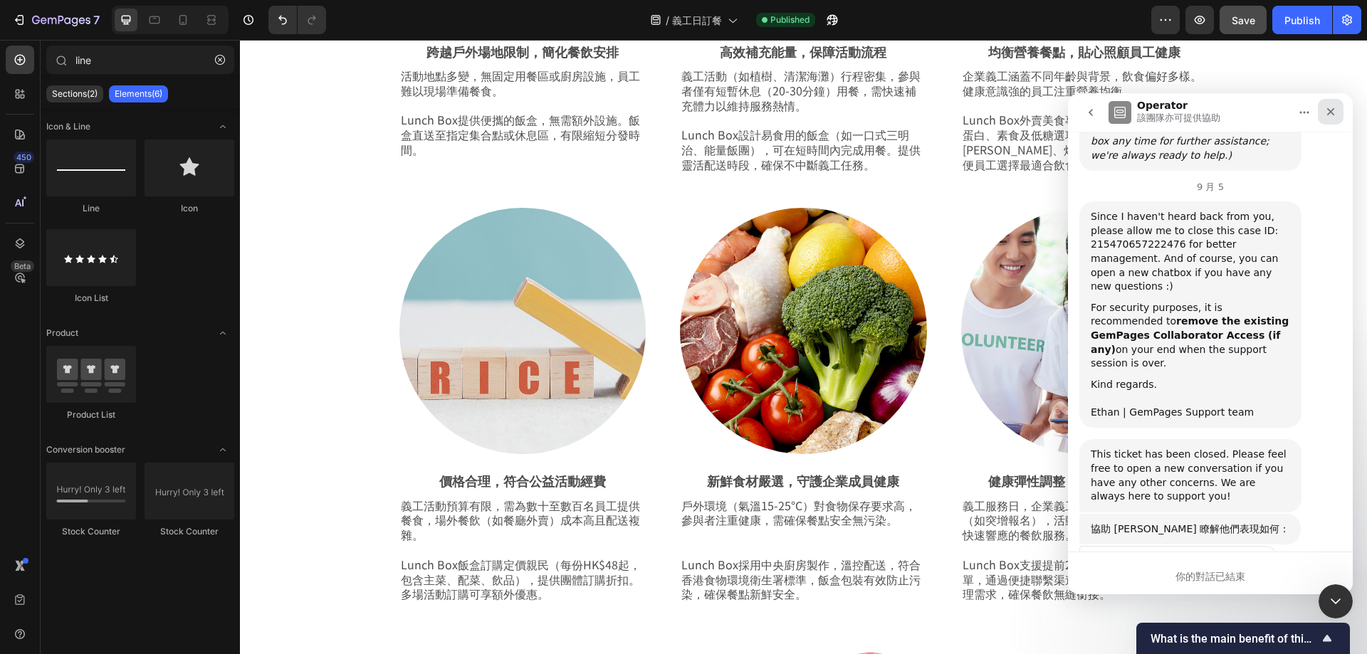
click at [1331, 110] on icon "關閉" at bounding box center [1330, 111] width 11 height 11
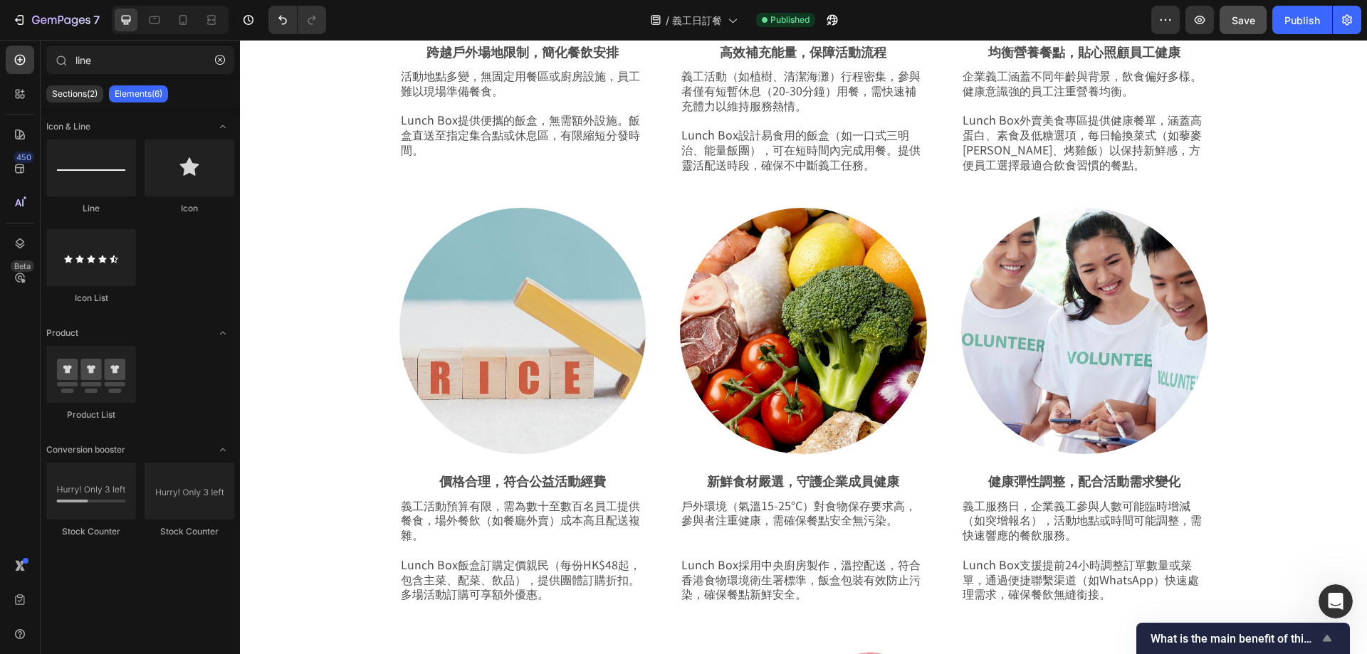
click at [1327, 635] on icon "Show survey - What is the main benefit of this page builder for you?" at bounding box center [1327, 638] width 17 height 17
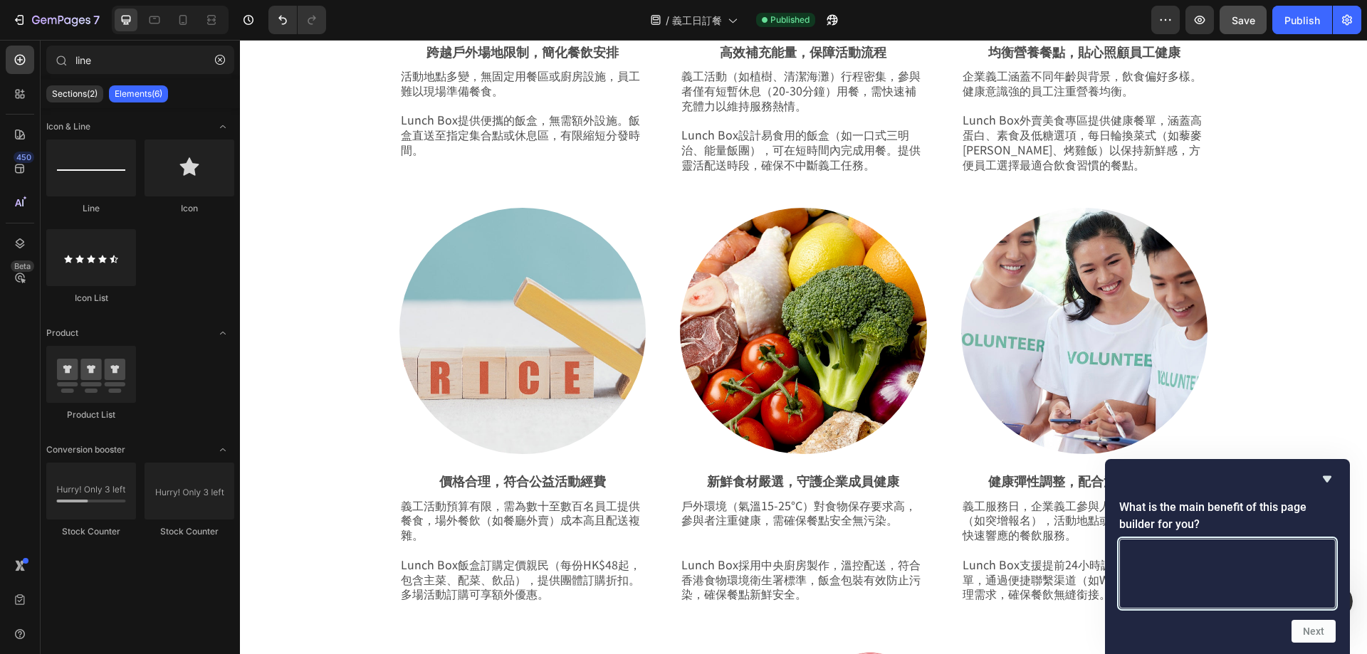
click at [1284, 599] on textarea at bounding box center [1227, 574] width 216 height 70
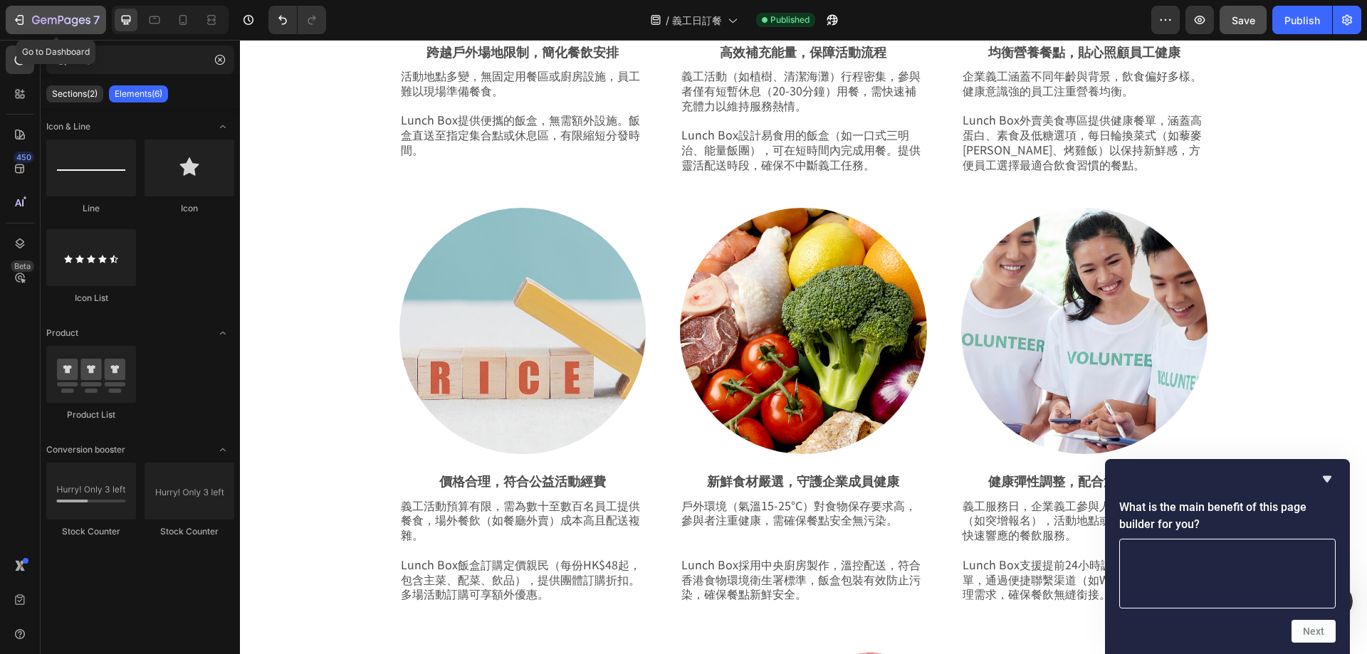
click at [23, 19] on icon "button" at bounding box center [21, 20] width 6 height 10
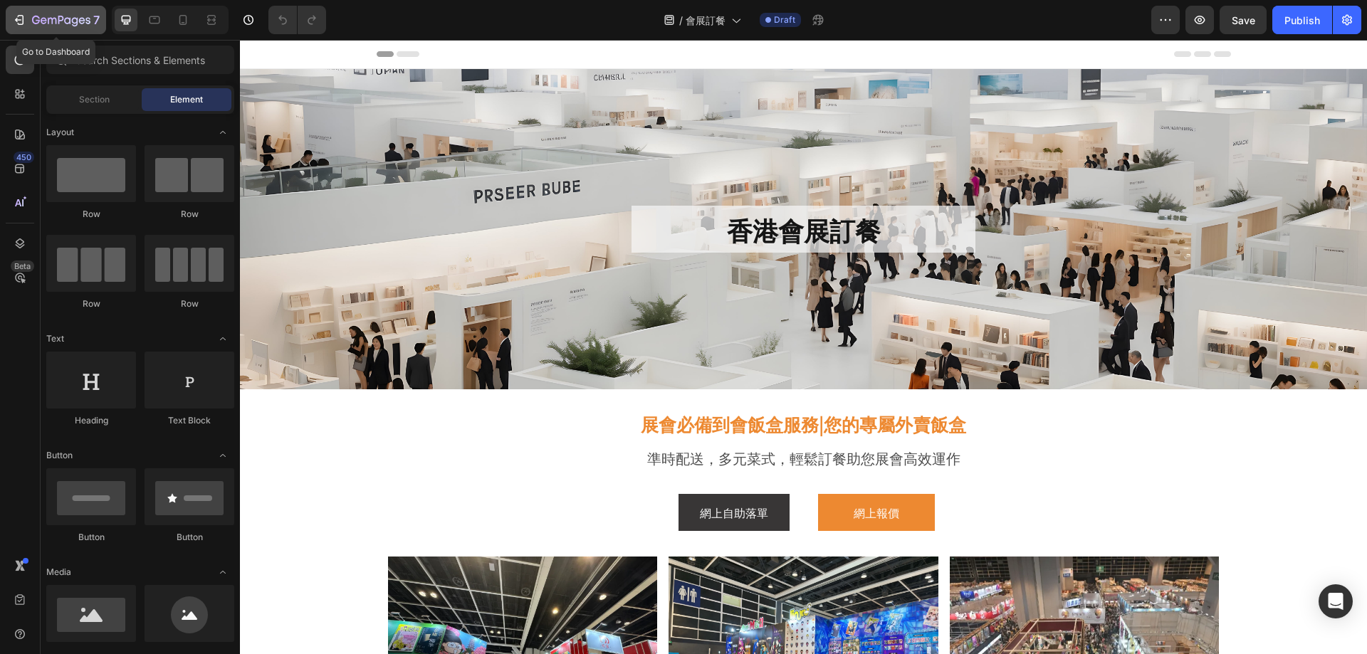
click at [48, 21] on icon "button" at bounding box center [61, 21] width 58 height 12
